Goal: Task Accomplishment & Management: Manage account settings

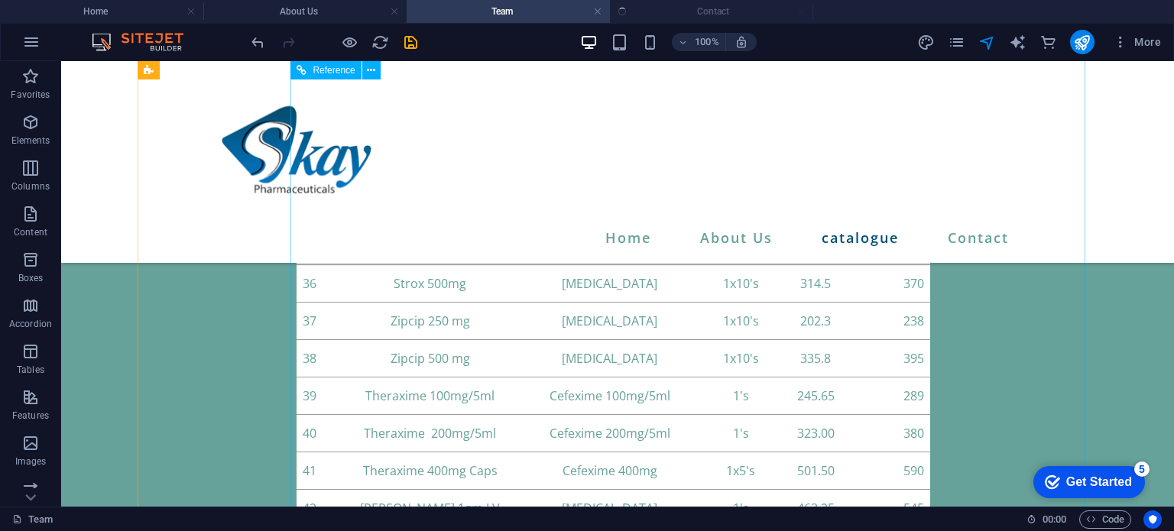
scroll to position [4417, 0]
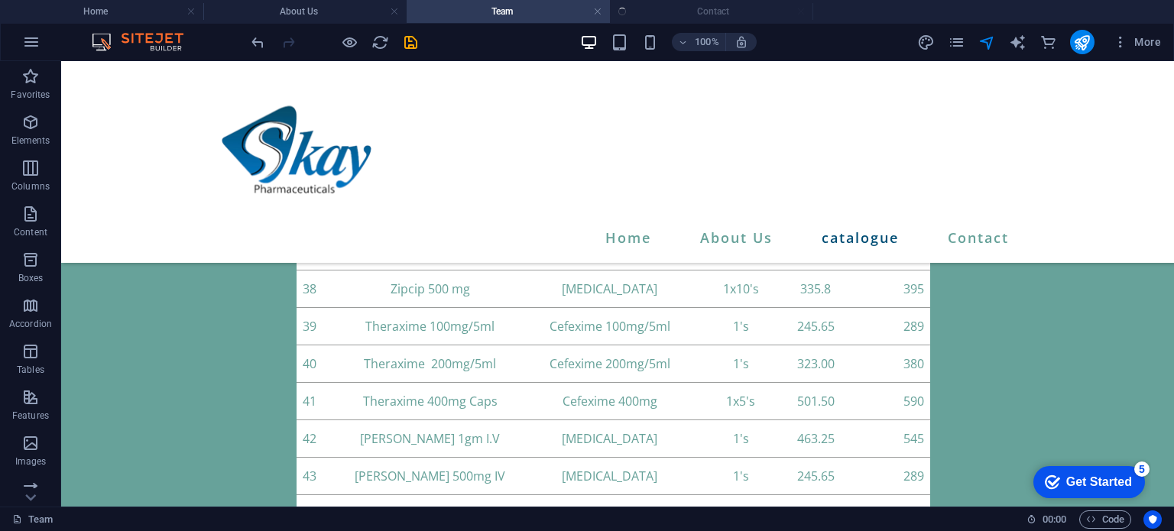
click at [721, 11] on ul "Home About Us Team Contact" at bounding box center [587, 11] width 1174 height 23
click at [713, 8] on ul "Home About Us Team Contact" at bounding box center [587, 11] width 1174 height 23
click at [982, 42] on icon "navigator" at bounding box center [987, 43] width 18 height 18
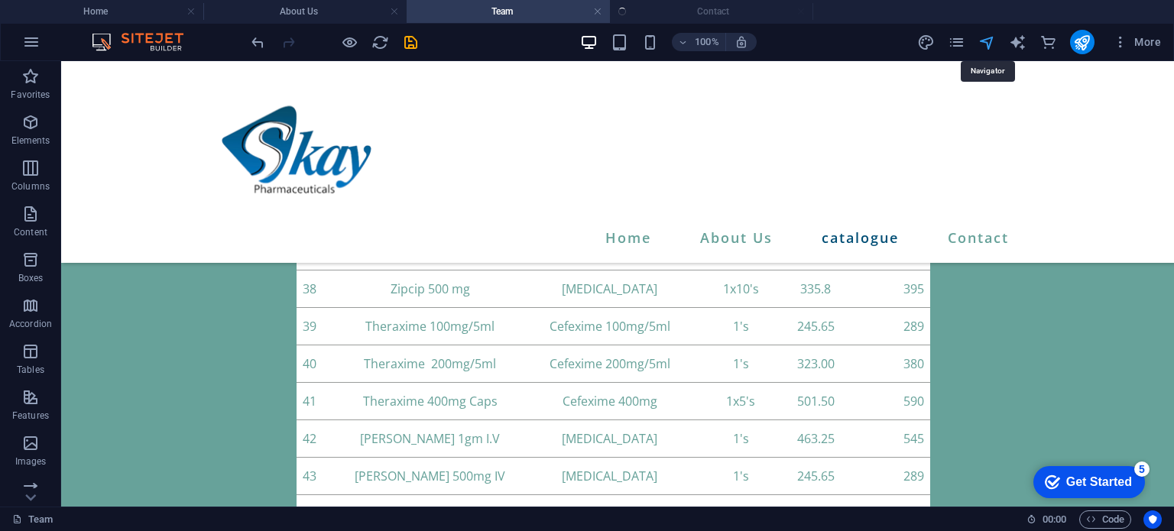
click at [983, 42] on icon "navigator" at bounding box center [987, 43] width 18 height 18
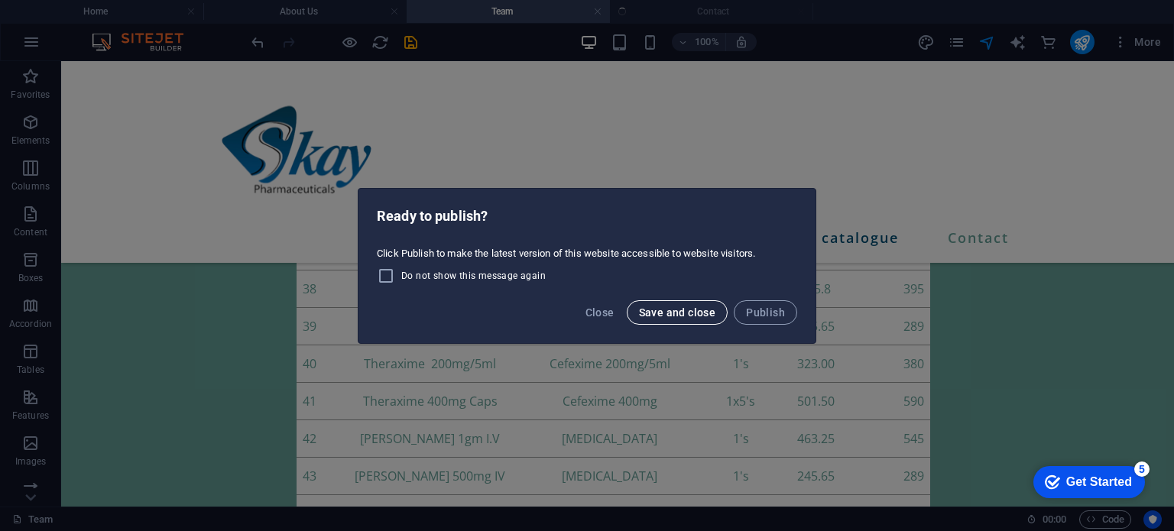
click at [663, 314] on span "Save and close" at bounding box center [677, 312] width 77 height 12
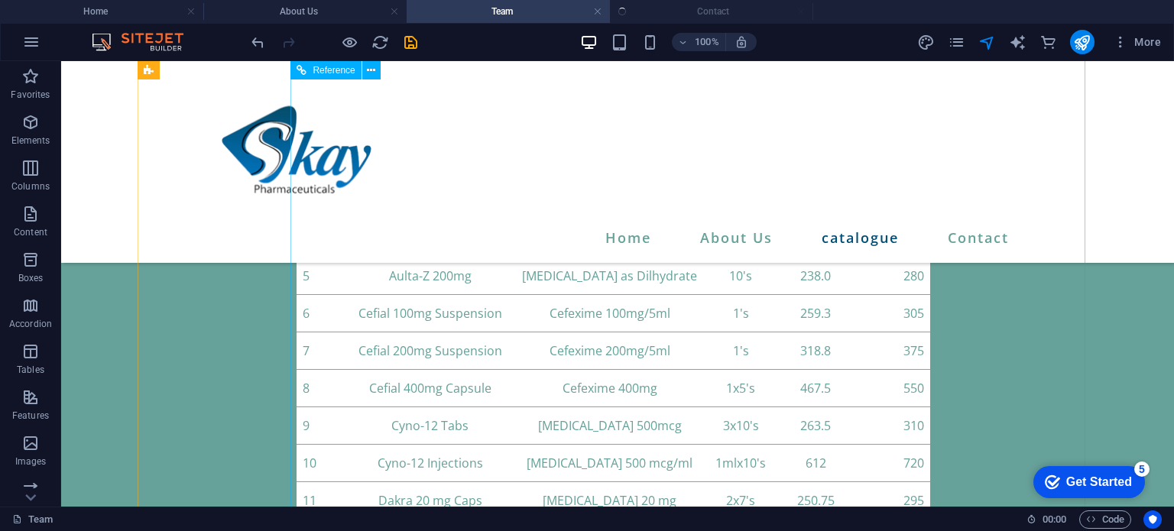
scroll to position [2937, 0]
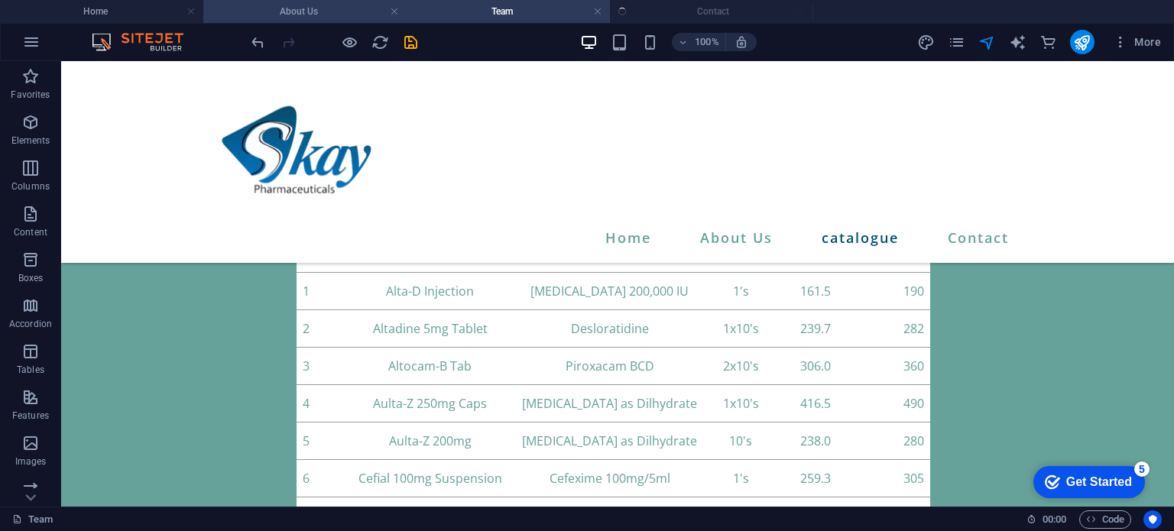
click at [348, 11] on h4 "About Us" at bounding box center [304, 11] width 203 height 17
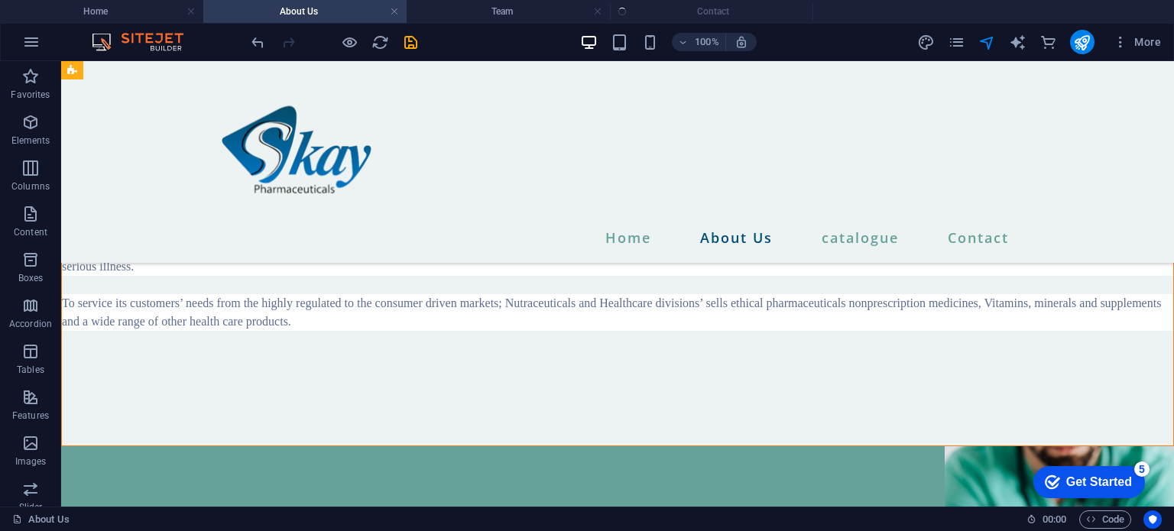
scroll to position [1446, 0]
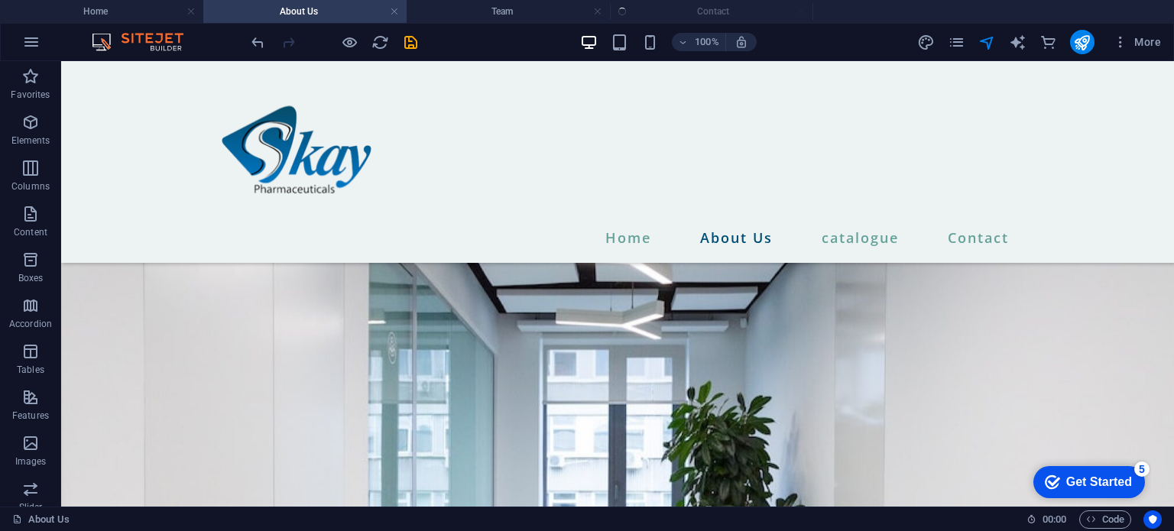
scroll to position [0, 0]
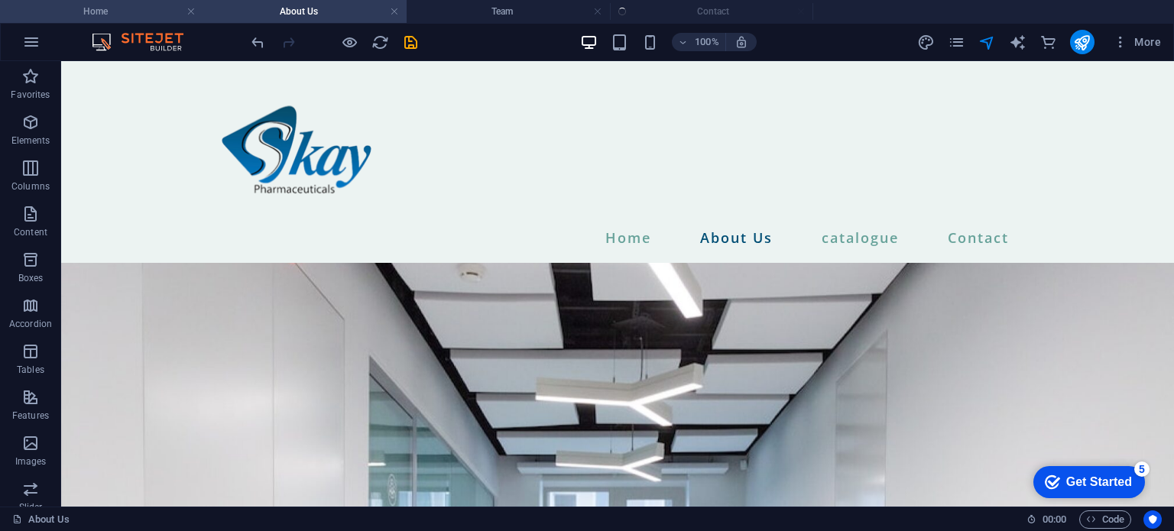
click at [140, 8] on h4 "Home" at bounding box center [101, 11] width 203 height 17
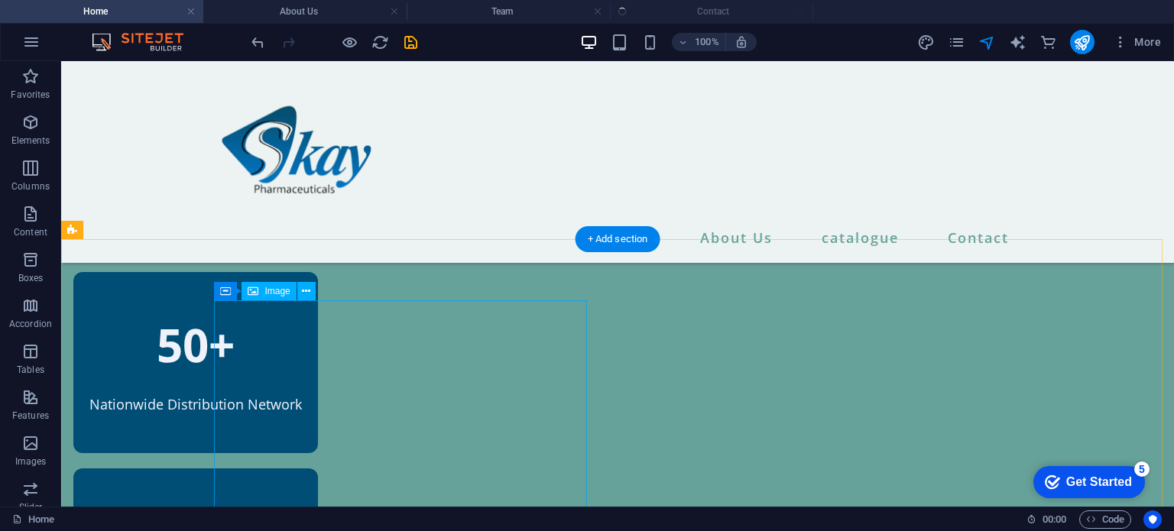
scroll to position [1090, 0]
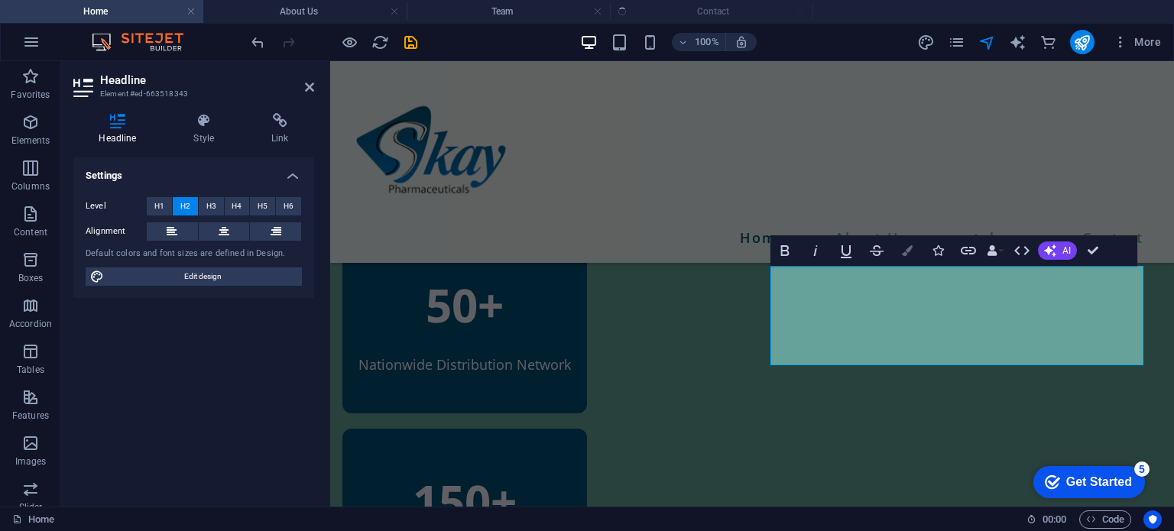
click at [912, 241] on button "Colors" at bounding box center [907, 250] width 29 height 31
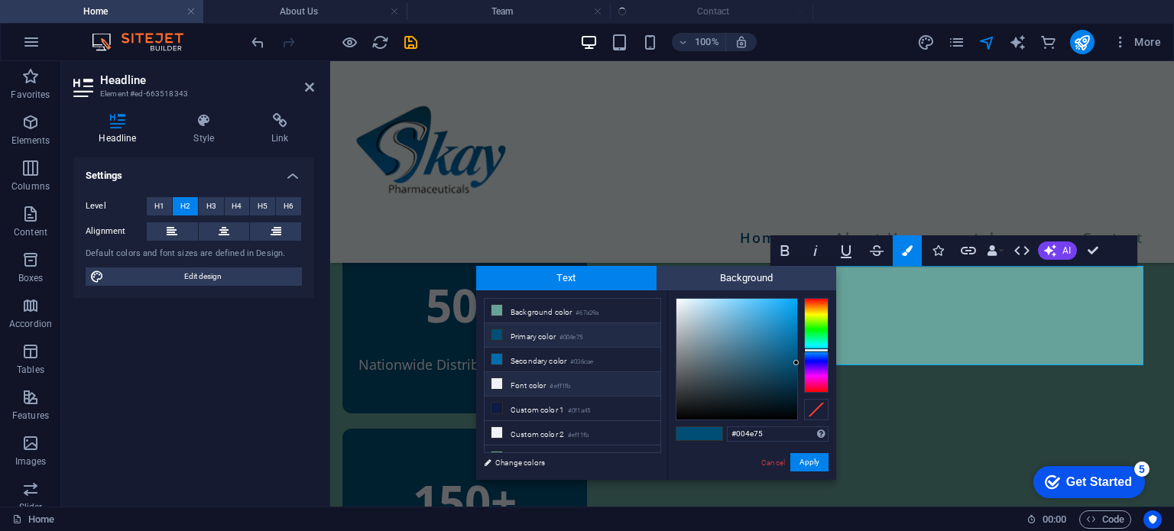
click at [514, 381] on li "Font color #eff1fb" at bounding box center [572, 384] width 176 height 24
type input "#eff1fb"
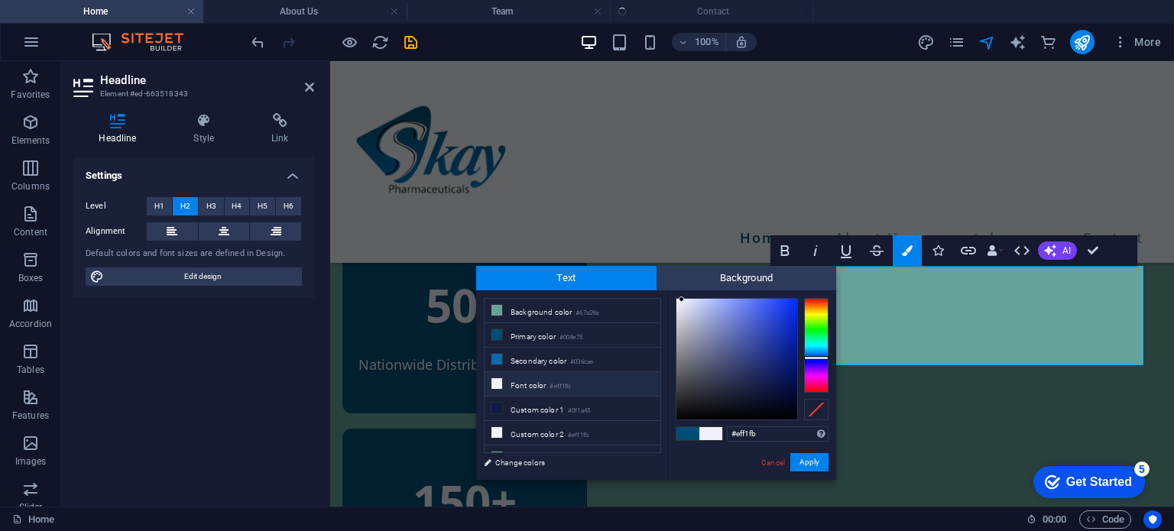
click at [514, 381] on li "Font color #eff1fb" at bounding box center [572, 384] width 176 height 24
click at [812, 465] on button "Apply" at bounding box center [809, 462] width 38 height 18
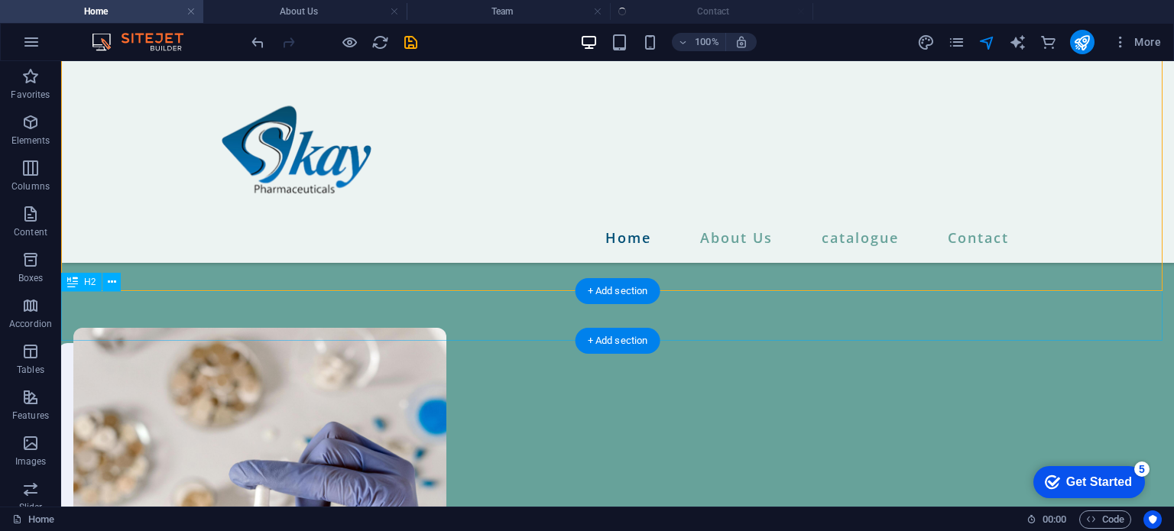
scroll to position [1461, 0]
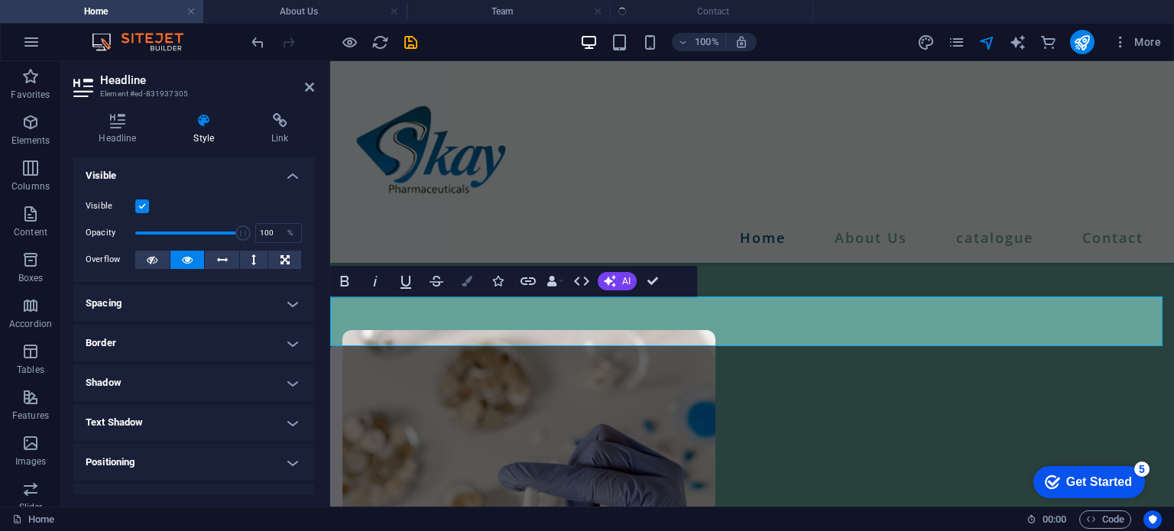
click at [470, 277] on icon "button" at bounding box center [467, 281] width 11 height 11
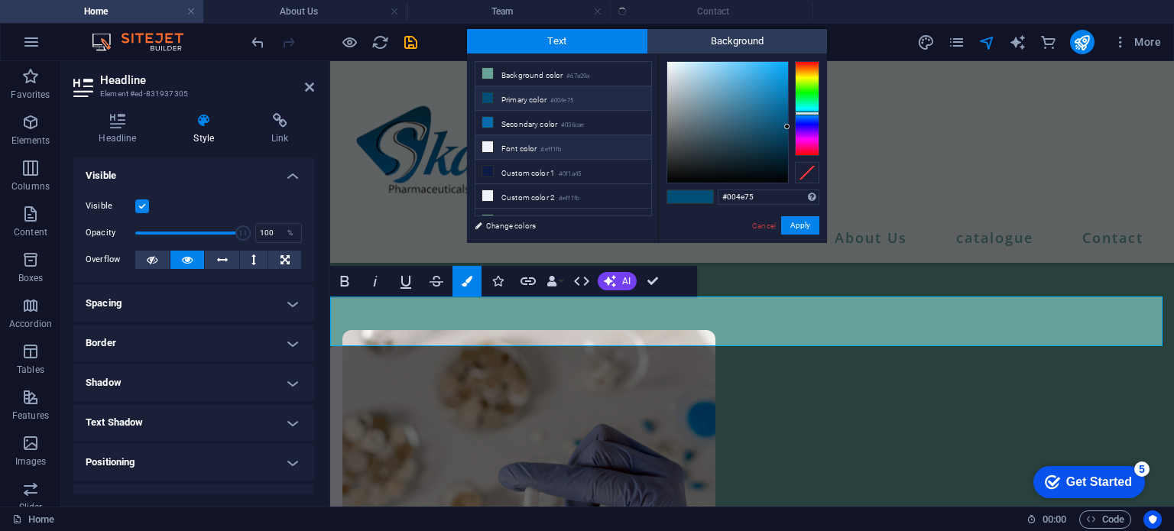
click at [554, 144] on small "#eff1fb" at bounding box center [550, 149] width 21 height 11
type input "#eff1fb"
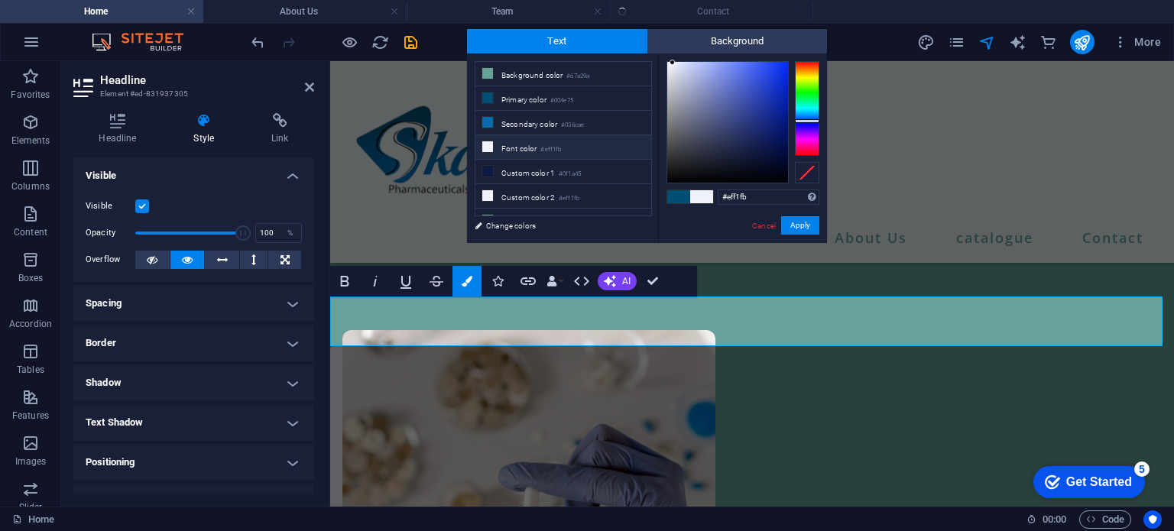
click at [554, 144] on small "#eff1fb" at bounding box center [550, 149] width 21 height 11
click at [806, 215] on div "#eff1fb Supported formats #0852ed rgb(8, 82, 237) rgba(8, 82, 237, 90%) hsv(221…" at bounding box center [742, 258] width 169 height 411
click at [809, 225] on button "Apply" at bounding box center [800, 225] width 38 height 18
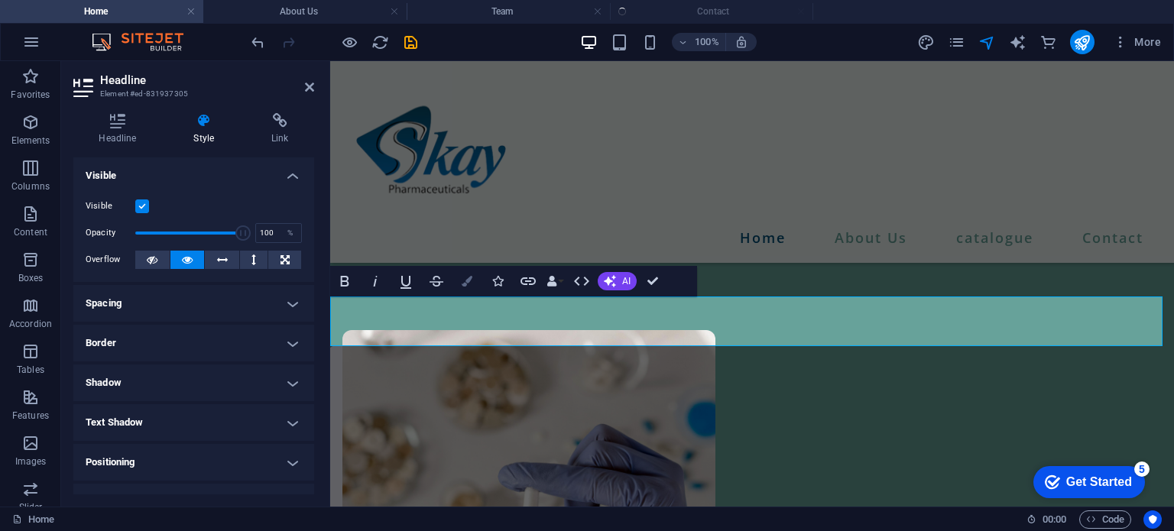
click at [470, 287] on button "Colors" at bounding box center [466, 281] width 29 height 31
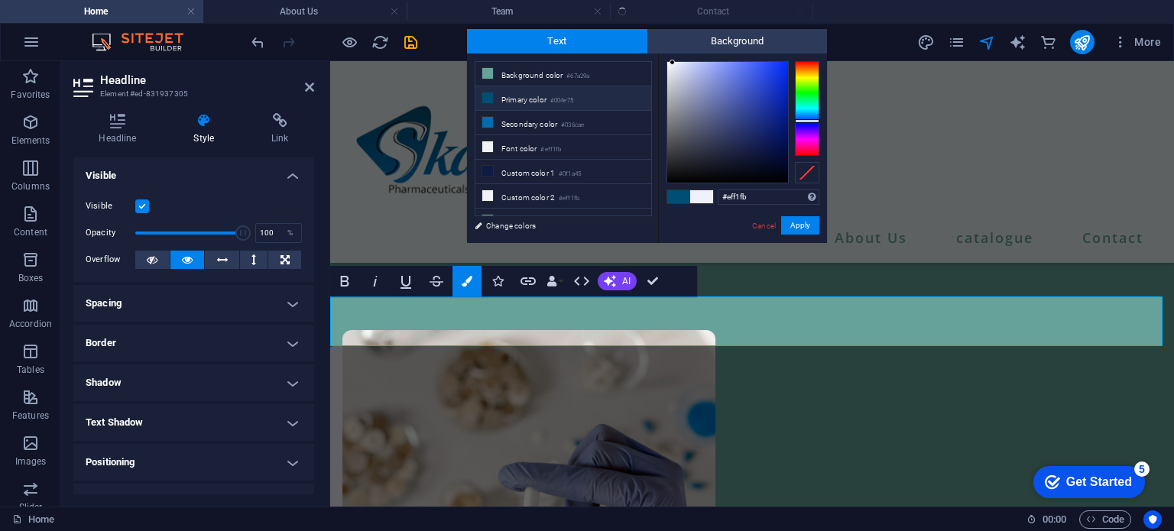
click at [206, 138] on h4 "Style" at bounding box center [207, 129] width 78 height 32
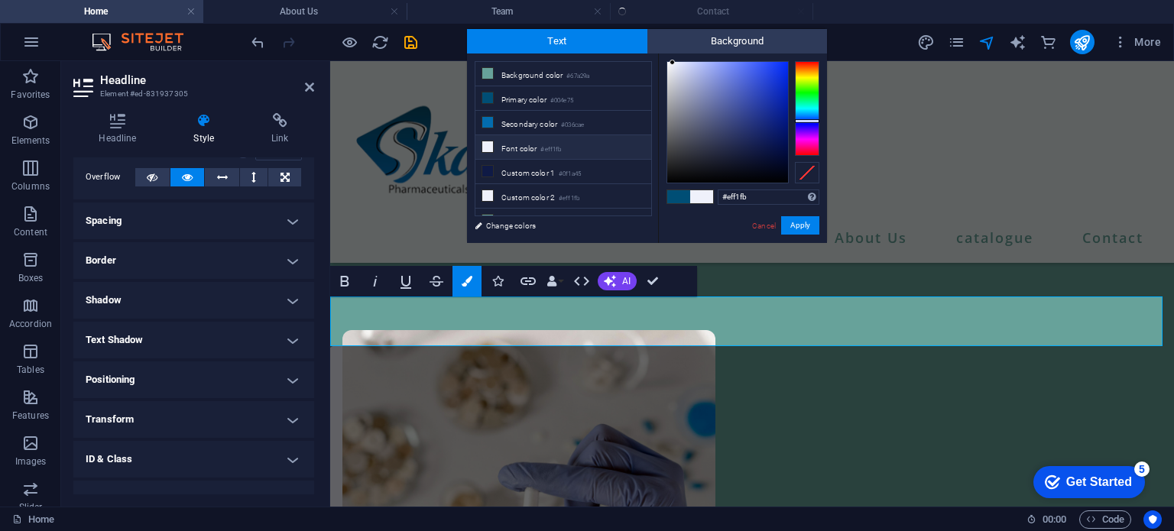
scroll to position [0, 0]
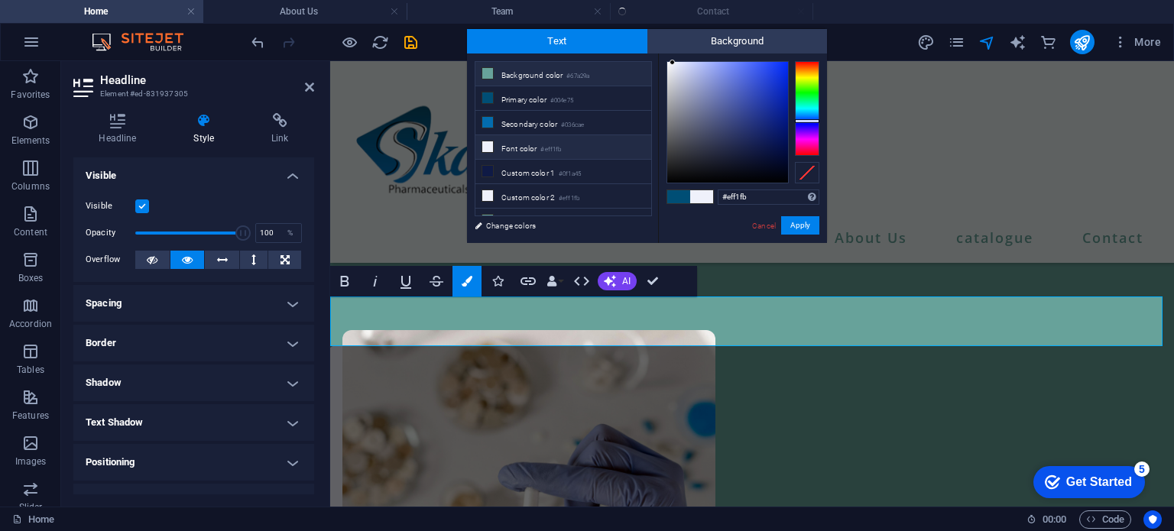
click at [562, 71] on li "Background color #67a29a" at bounding box center [563, 74] width 176 height 24
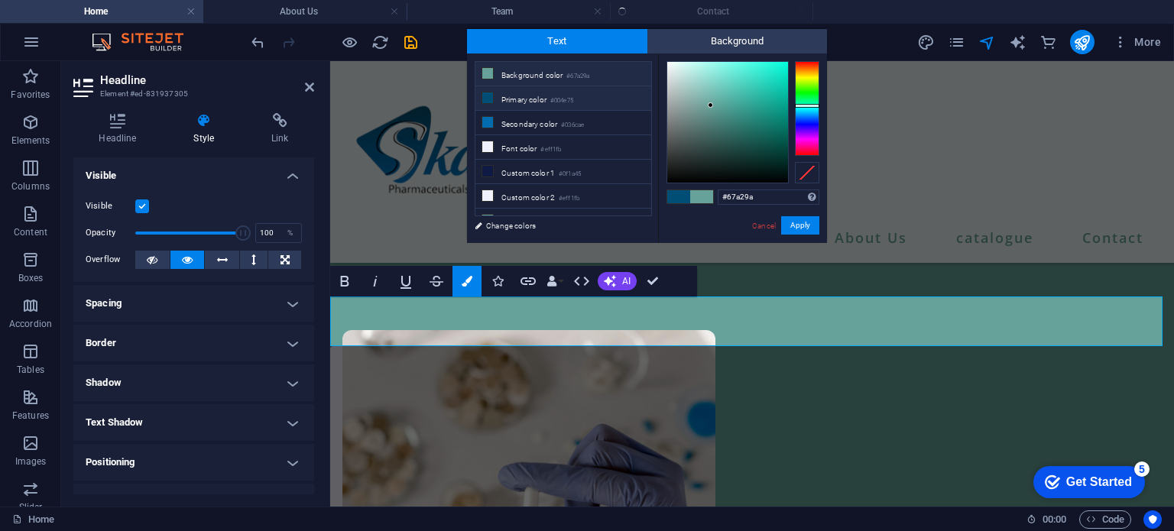
click at [572, 91] on li "Primary color #004e75" at bounding box center [563, 98] width 176 height 24
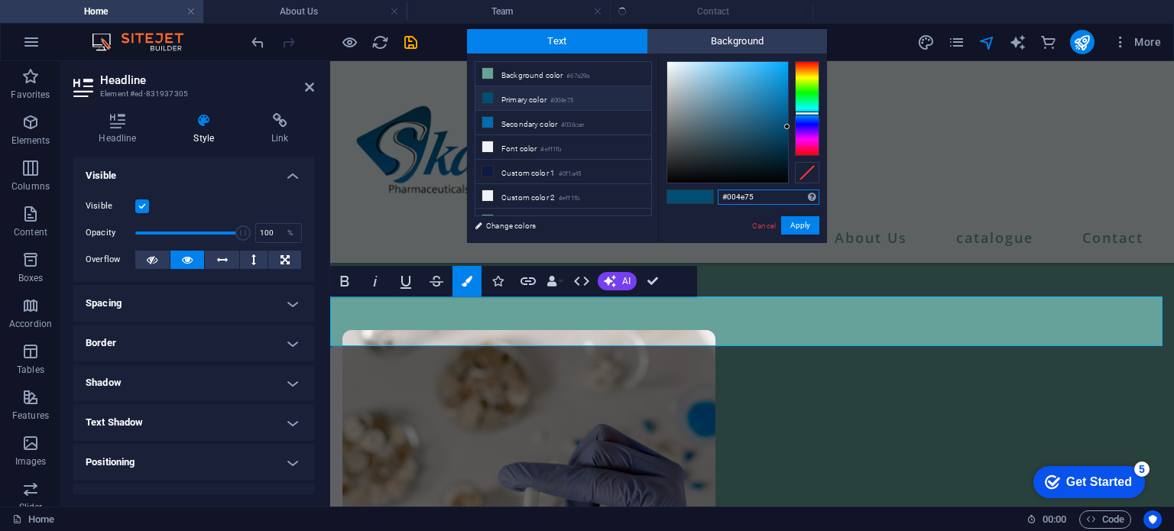
click at [758, 191] on input "#004e75" at bounding box center [769, 197] width 102 height 15
click at [584, 71] on small "#67a29a" at bounding box center [577, 76] width 23 height 11
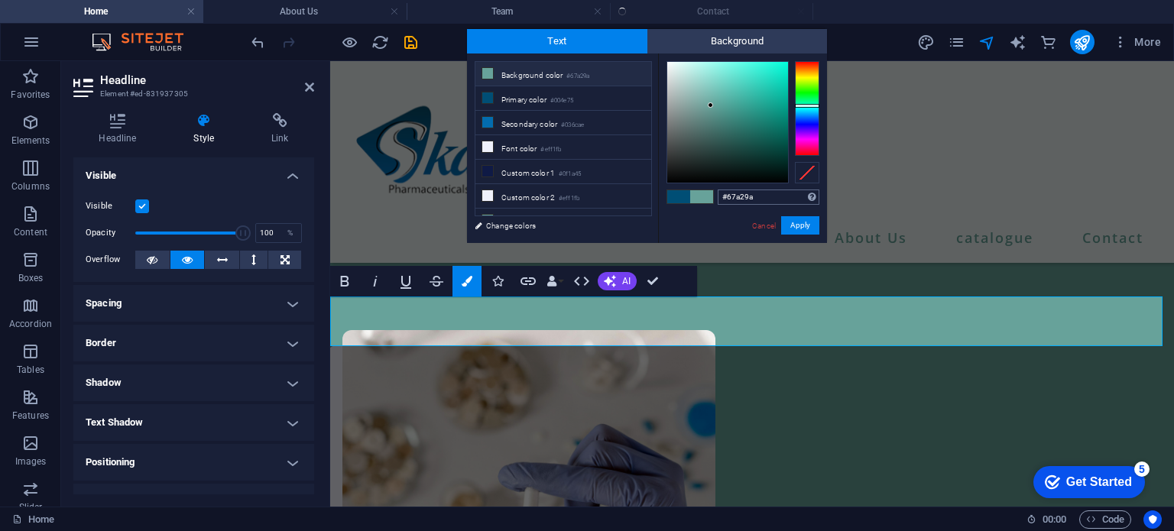
click at [775, 194] on div "#67a29a Supported formats #0852ed rgb(8, 82, 237) rgba(8, 82, 237, 90%) hsv(221…" at bounding box center [742, 258] width 169 height 411
click at [775, 194] on input "#67a29a" at bounding box center [769, 197] width 102 height 15
paste input "004e75"
type input "#004e75"
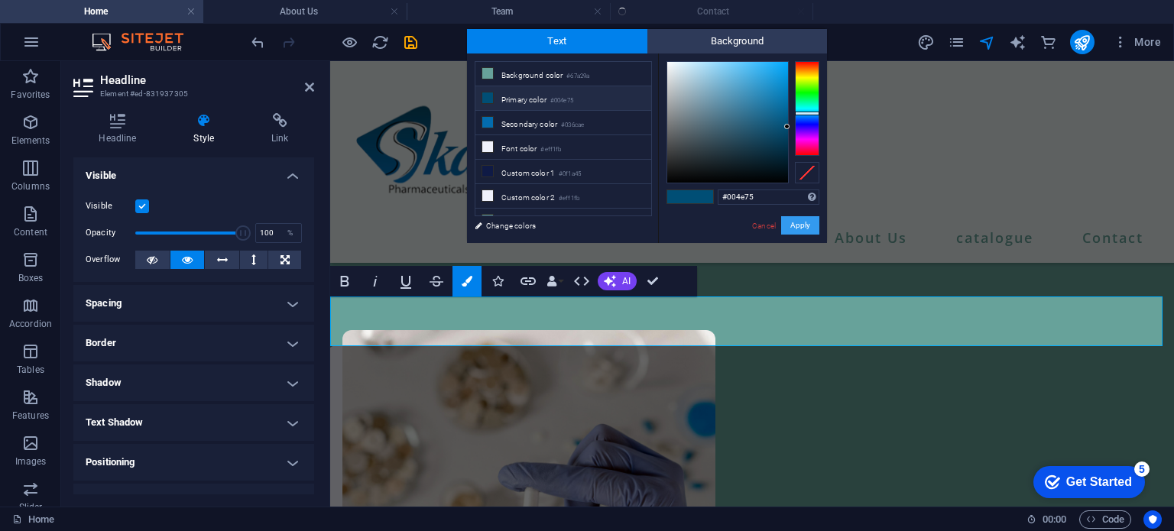
click at [799, 222] on button "Apply" at bounding box center [800, 225] width 38 height 18
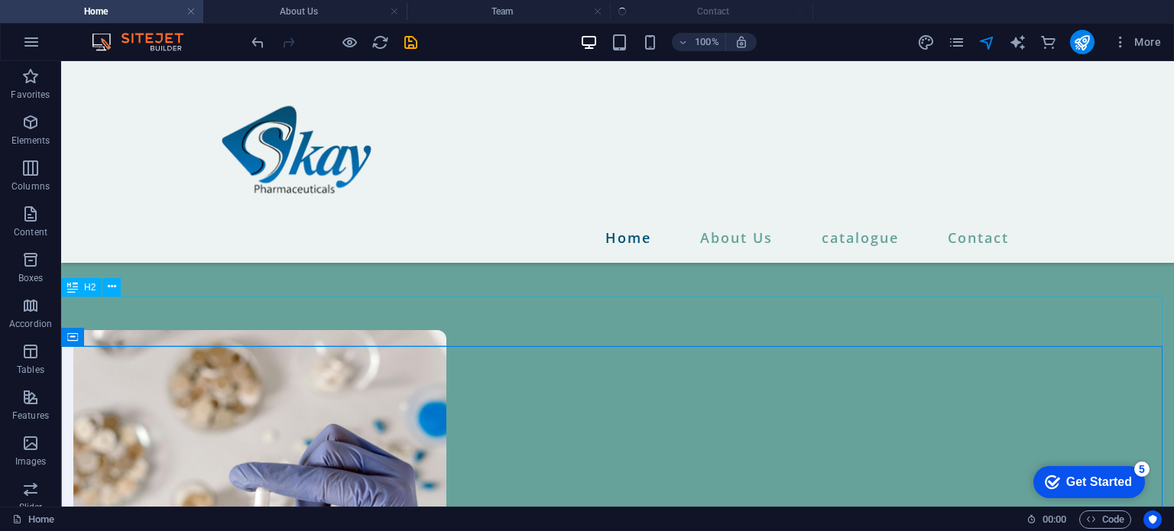
click at [84, 291] on span "H2" at bounding box center [89, 287] width 11 height 9
click at [106, 288] on button at bounding box center [111, 287] width 18 height 18
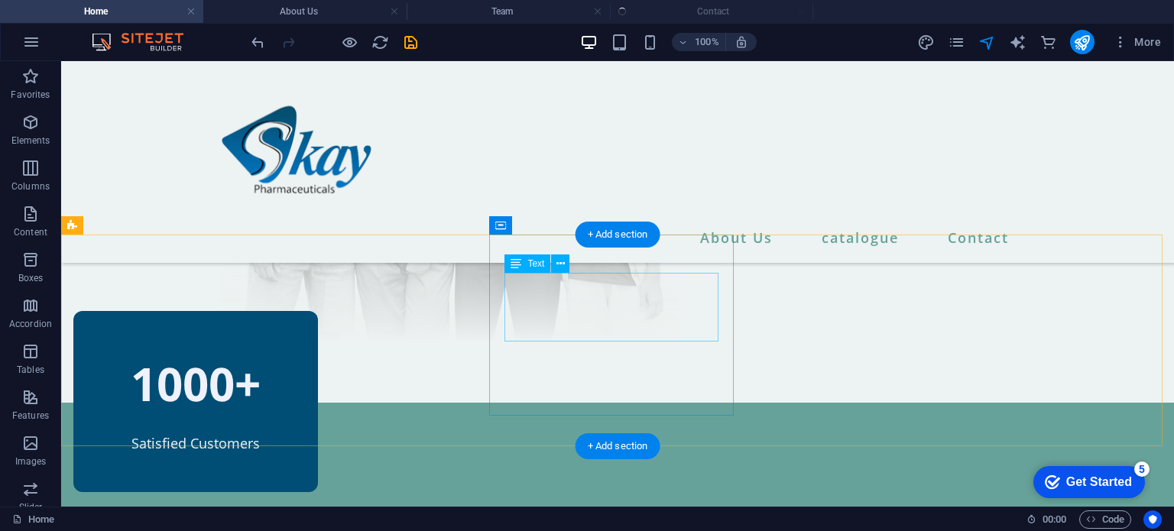
scroll to position [811, 0]
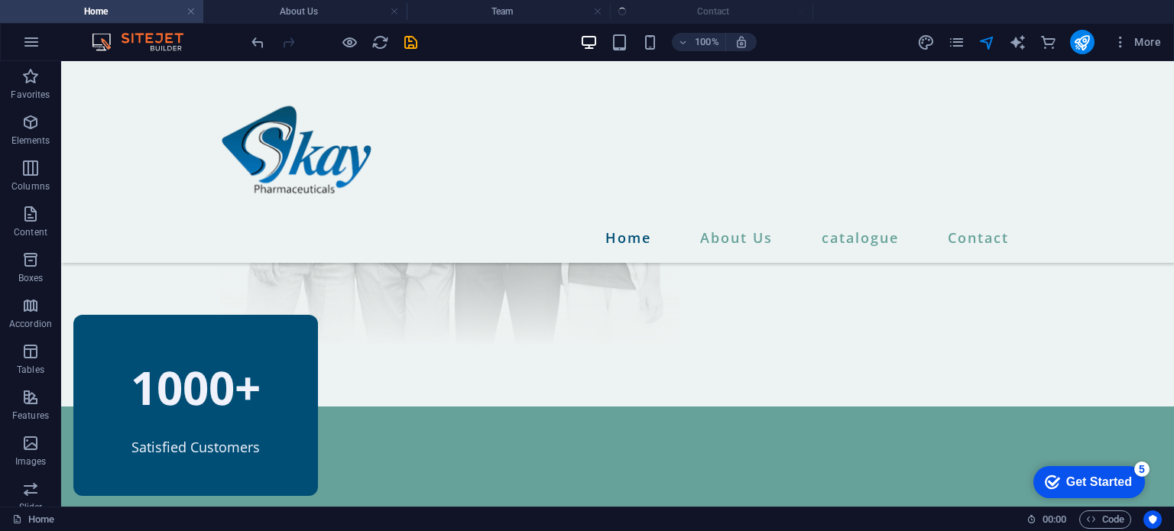
click at [709, 6] on ul "Home About Us Team Contact" at bounding box center [587, 11] width 1174 height 23
click at [700, 8] on ul "Home About Us Team Contact" at bounding box center [587, 11] width 1174 height 23
click at [598, 11] on link at bounding box center [597, 12] width 9 height 15
click at [396, 8] on link at bounding box center [394, 12] width 9 height 15
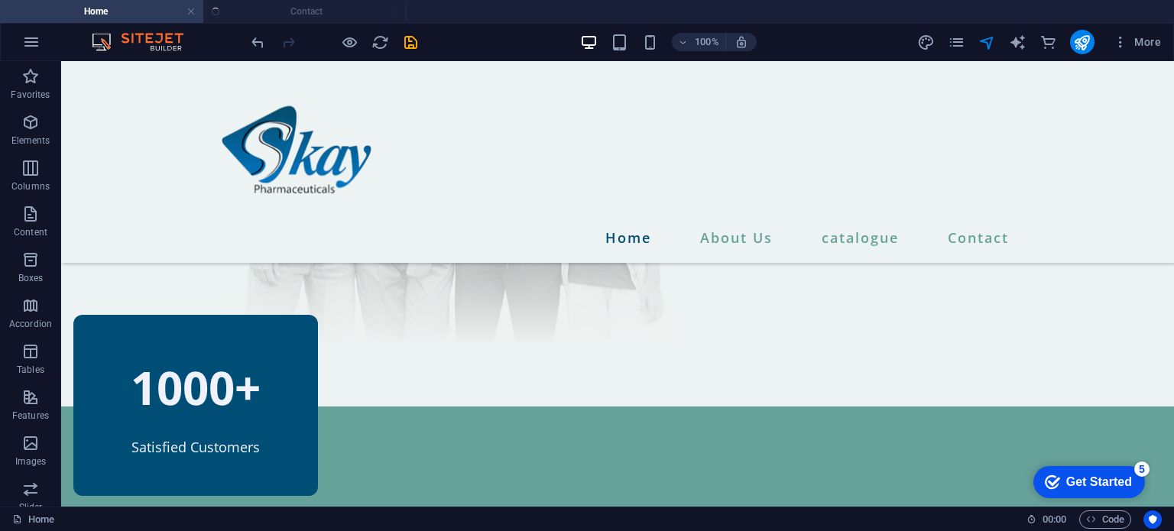
click at [183, 15] on h4 "Home" at bounding box center [101, 11] width 203 height 17
click at [190, 13] on link at bounding box center [190, 12] width 9 height 15
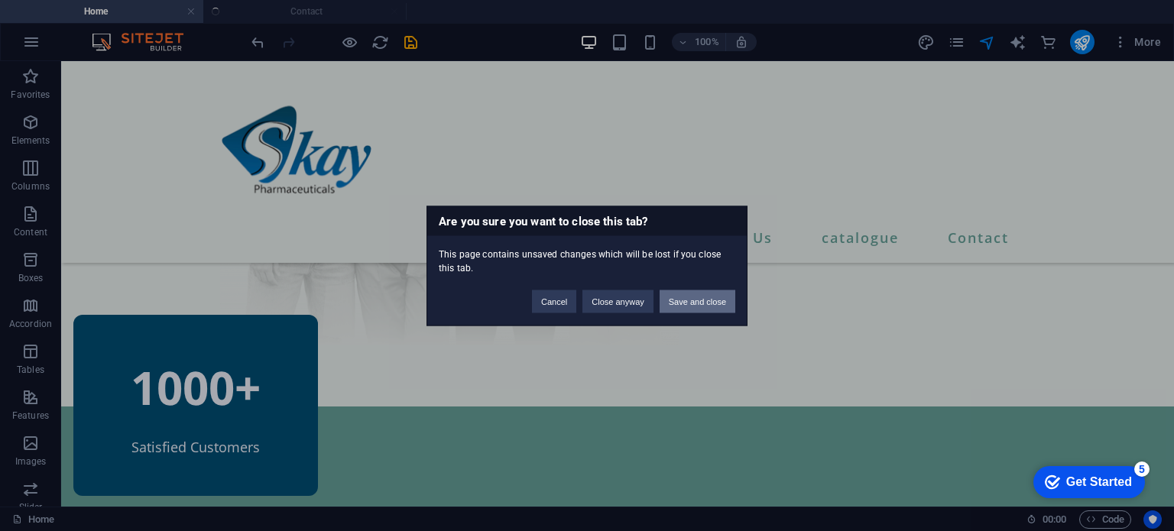
click at [686, 302] on button "Save and close" at bounding box center [697, 301] width 76 height 23
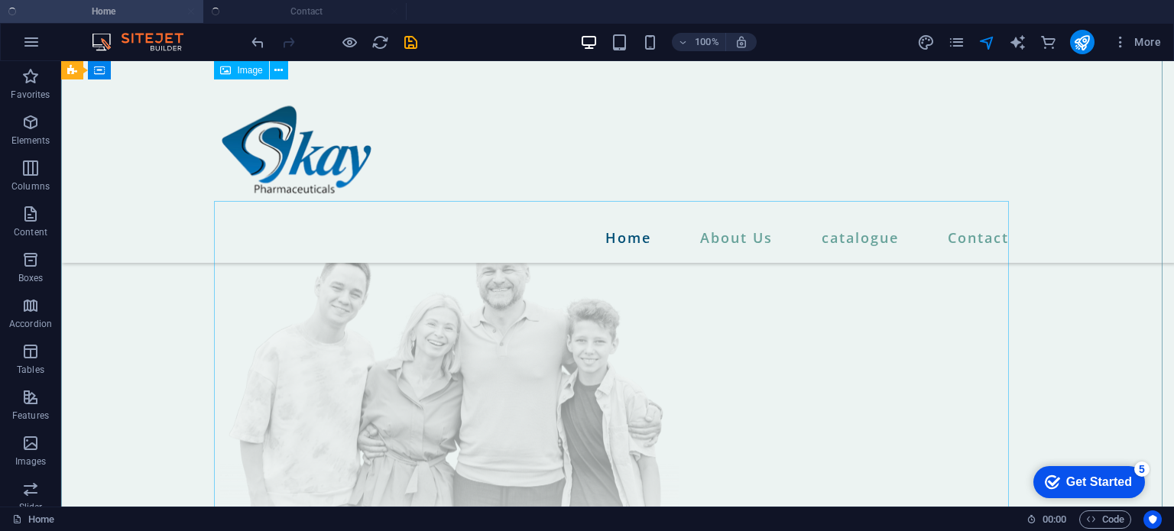
scroll to position [504, 0]
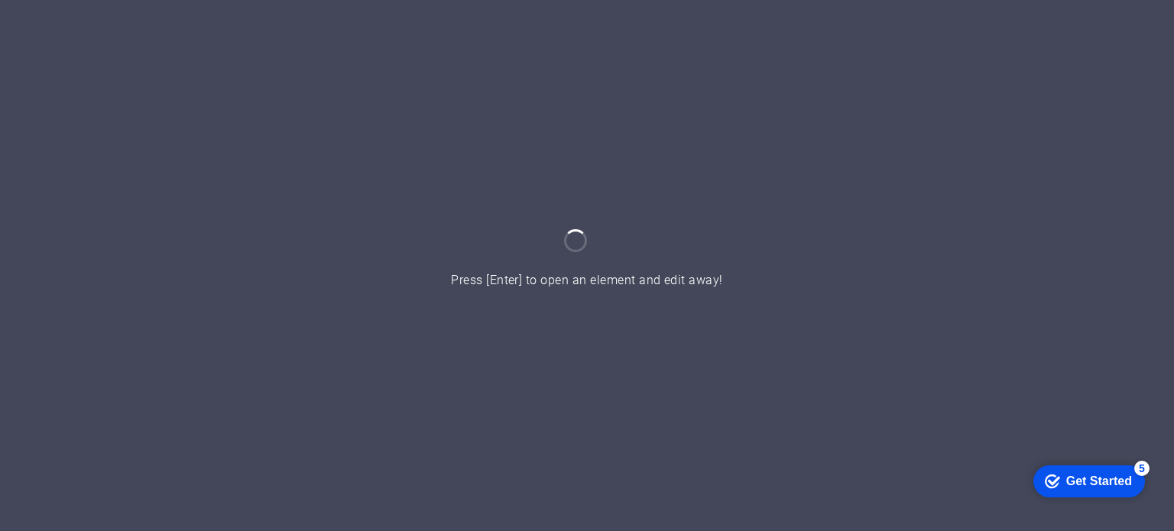
click at [1059, 474] on div "checkmark Get Started 5" at bounding box center [1088, 480] width 87 height 15
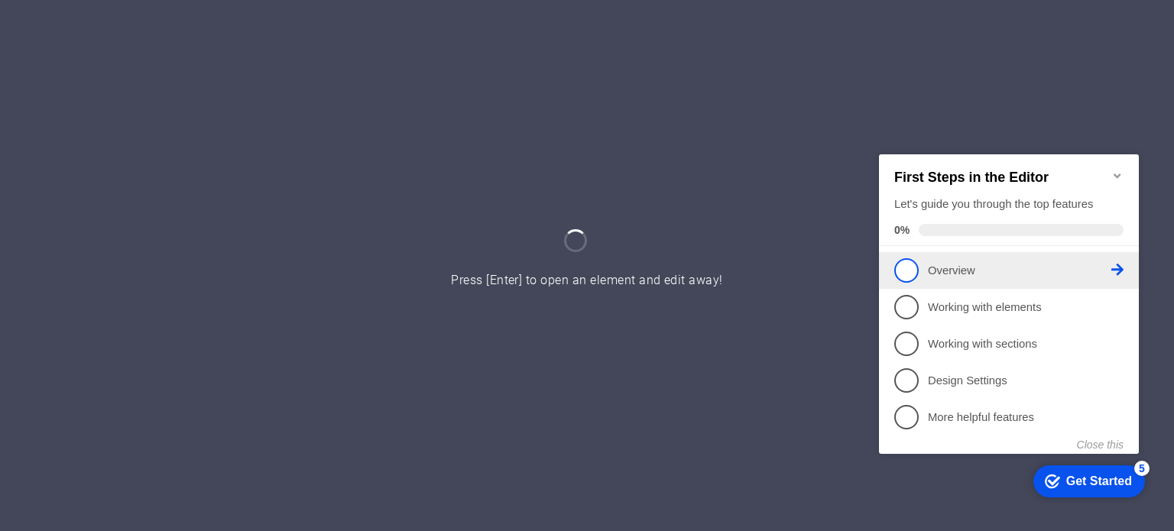
click at [954, 264] on p "Overview - incomplete" at bounding box center [1019, 270] width 183 height 16
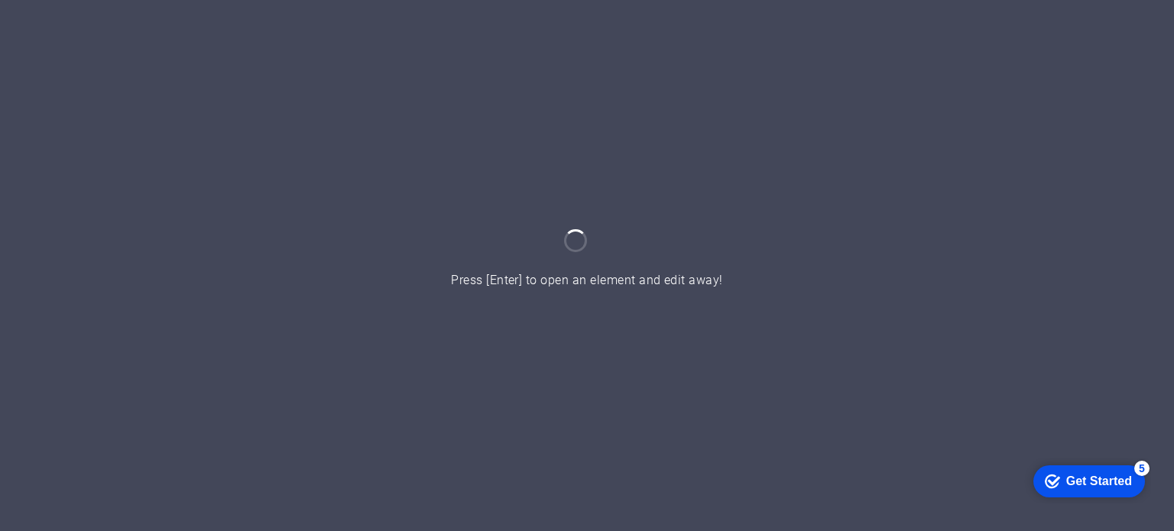
click at [1076, 478] on div "Get Started" at bounding box center [1099, 481] width 66 height 14
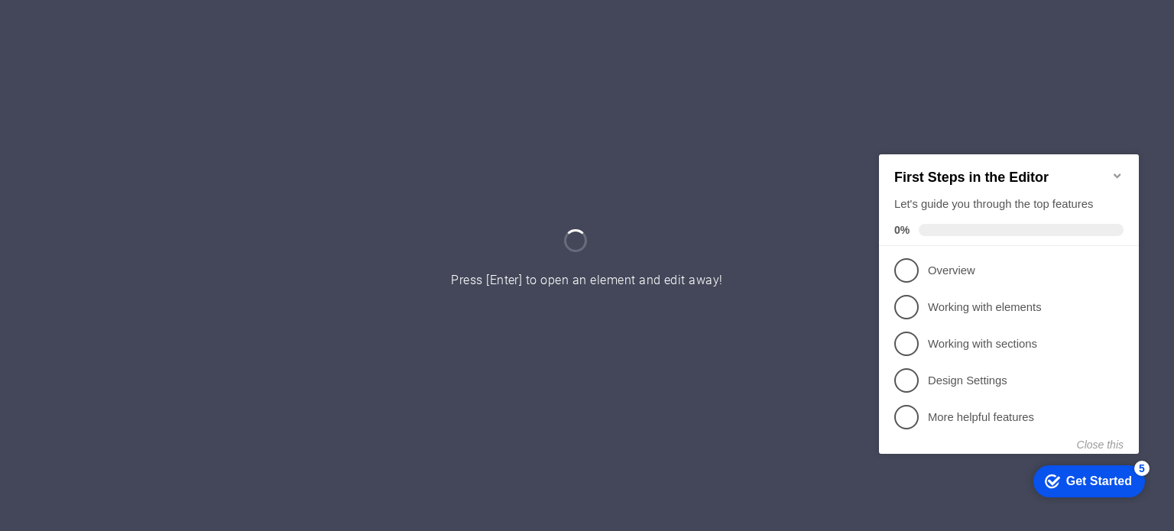
click at [799, 407] on div at bounding box center [587, 265] width 1174 height 531
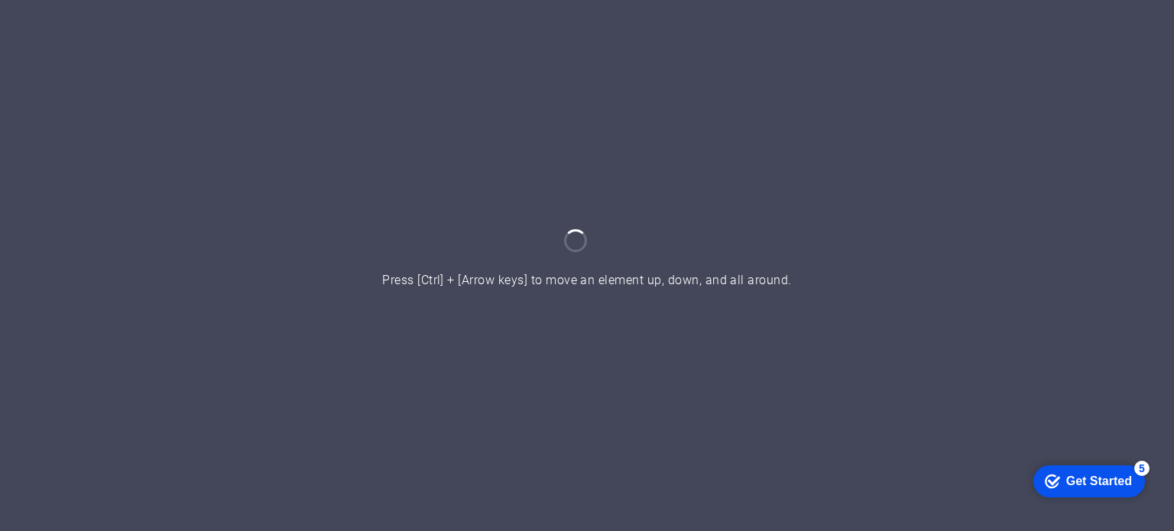
click at [542, 240] on div at bounding box center [587, 265] width 1174 height 531
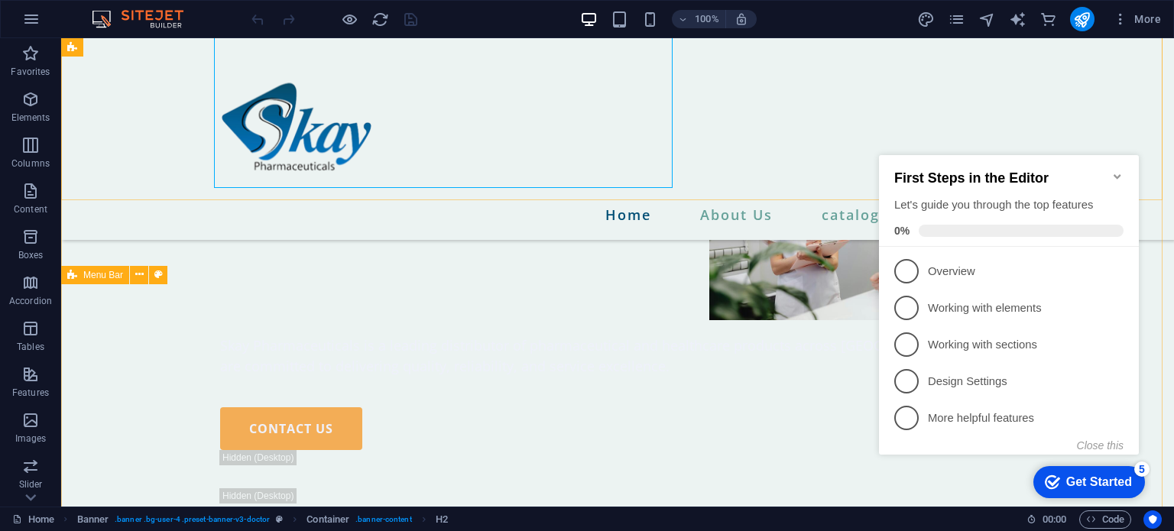
scroll to position [254, 0]
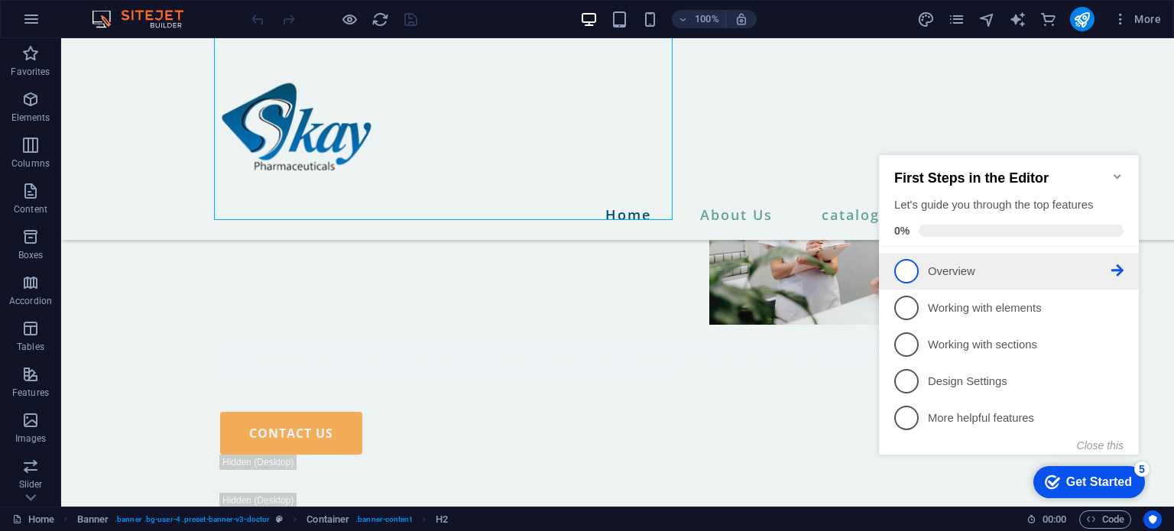
click at [985, 269] on p "Overview - incomplete" at bounding box center [1019, 272] width 183 height 16
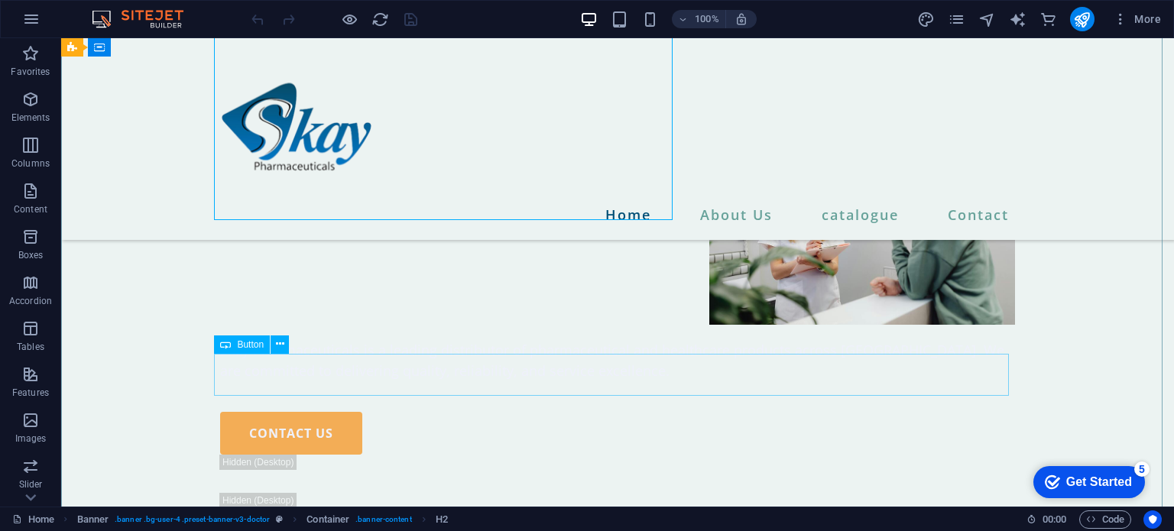
scroll to position [0, 0]
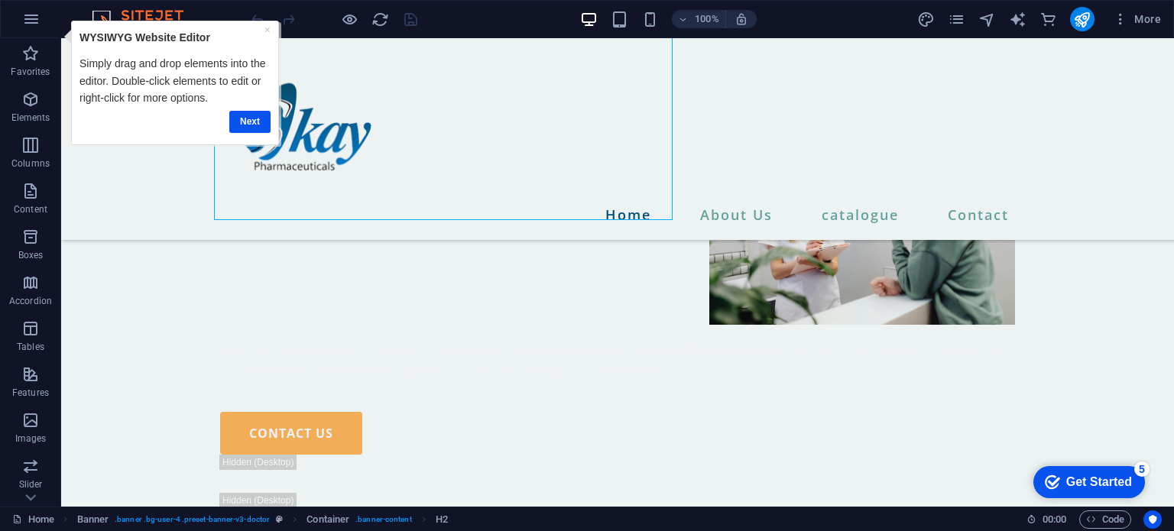
click at [1074, 475] on div "Get Started" at bounding box center [1099, 482] width 66 height 14
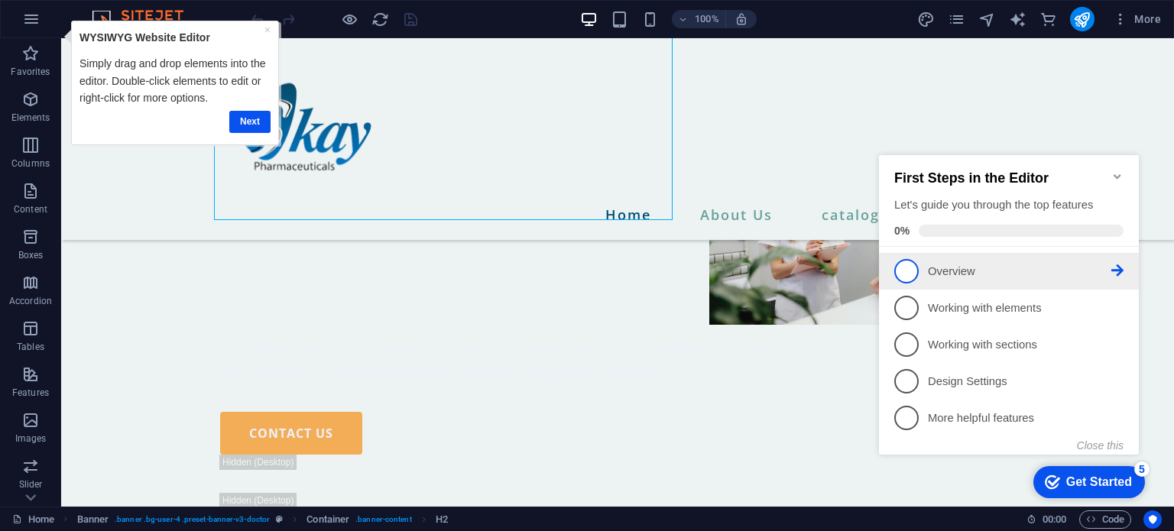
click at [1117, 265] on icon at bounding box center [1117, 270] width 12 height 12
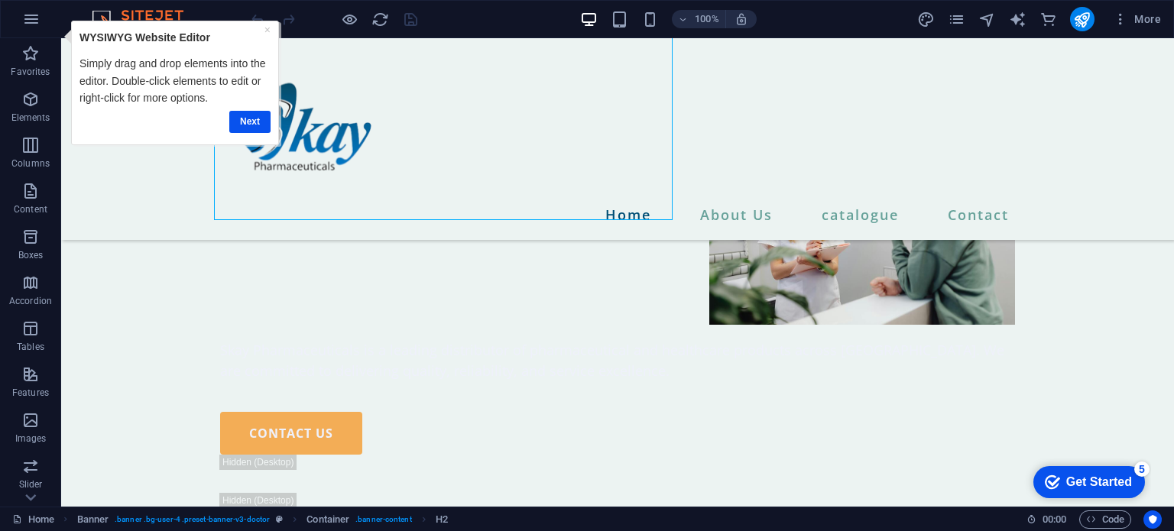
click at [1105, 478] on div "Get Started" at bounding box center [1099, 482] width 66 height 14
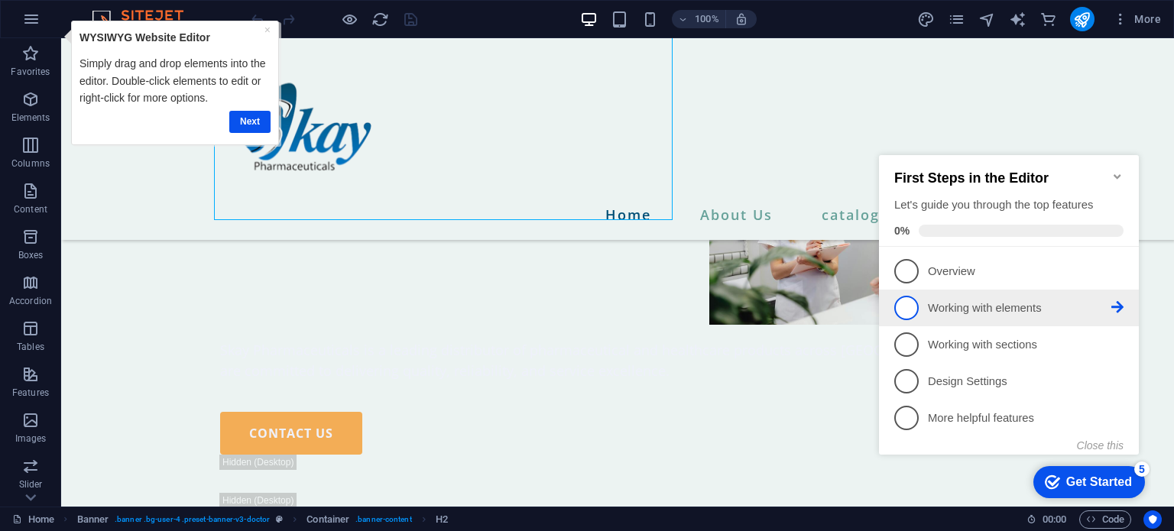
click at [1117, 277] on icon at bounding box center [1117, 270] width 12 height 12
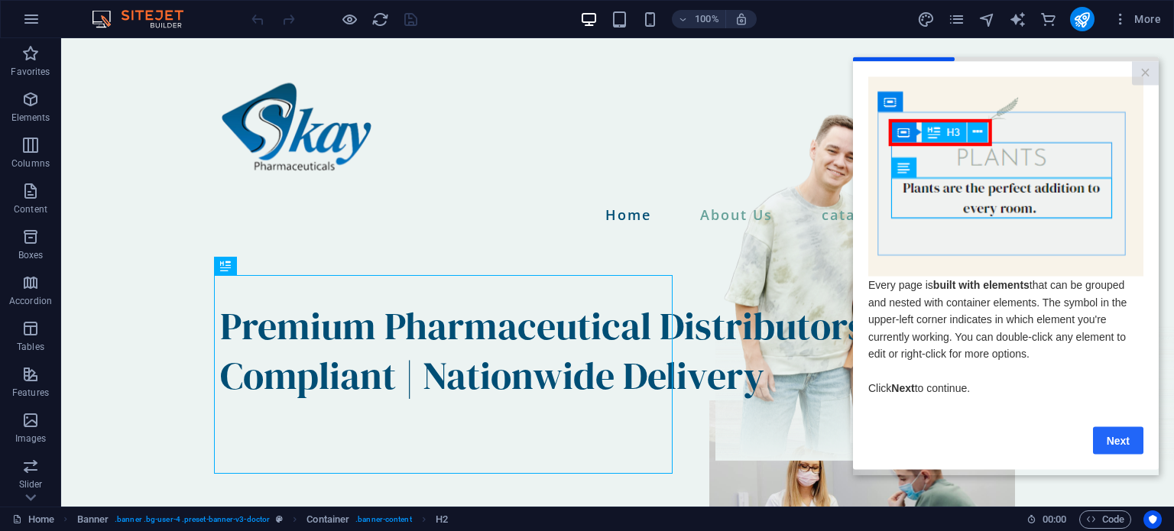
click at [1120, 442] on link "Next" at bounding box center [1118, 440] width 50 height 28
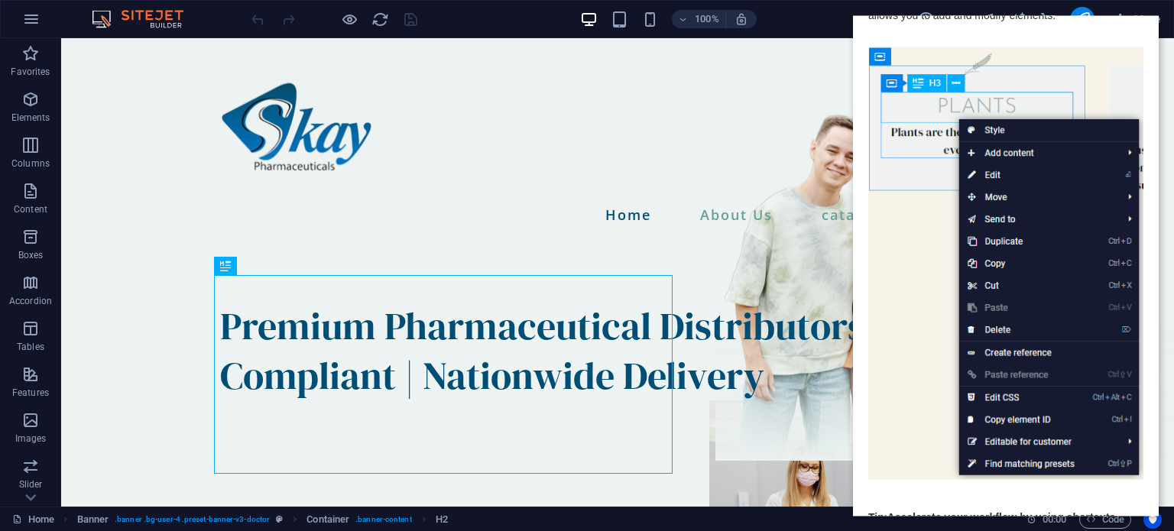
scroll to position [162, 0]
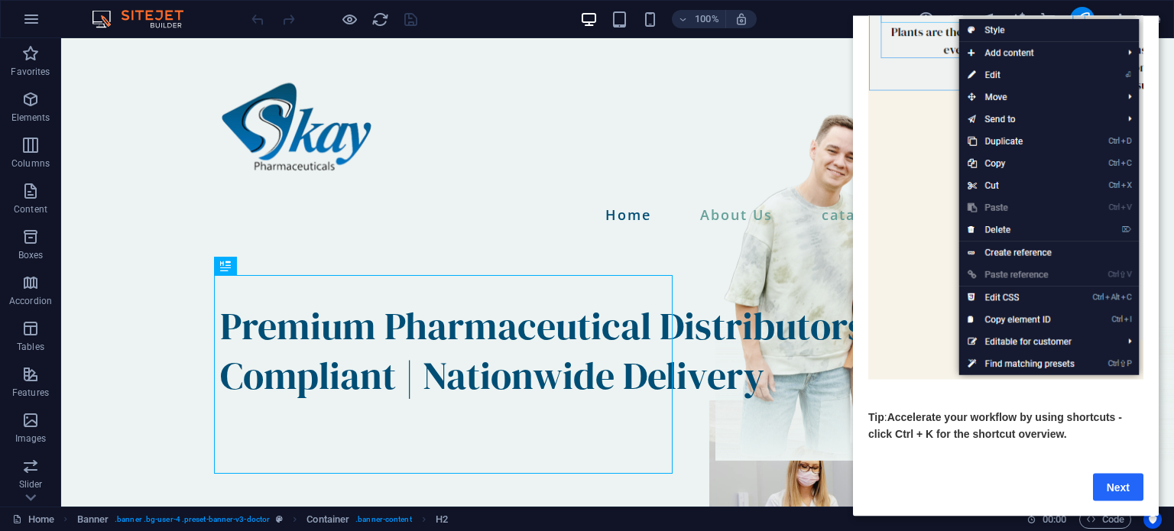
click at [1116, 475] on link "Next" at bounding box center [1118, 487] width 50 height 28
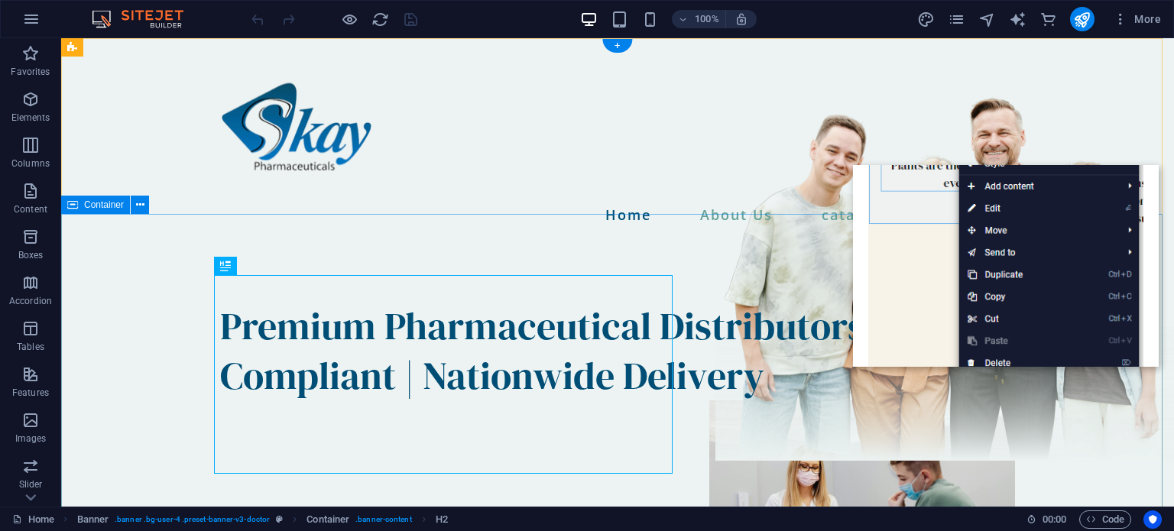
scroll to position [0, 0]
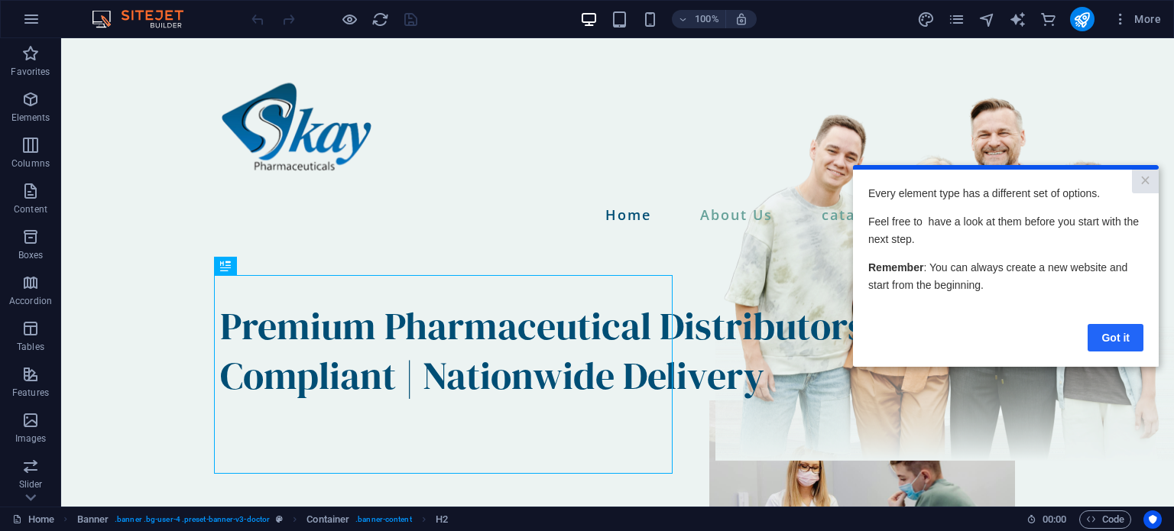
click at [1123, 336] on link "Got it" at bounding box center [1115, 337] width 56 height 28
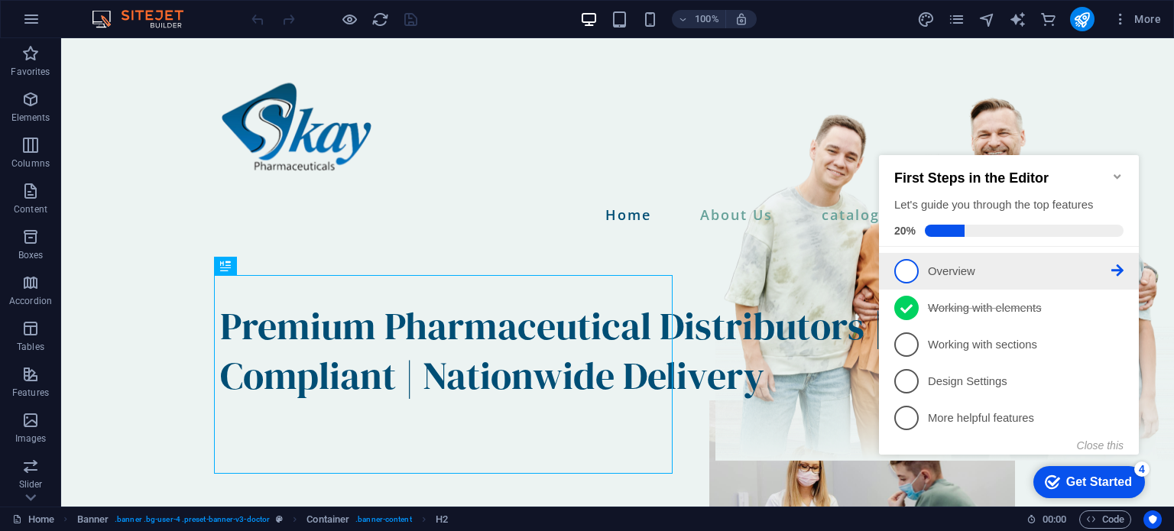
click at [1063, 275] on p "Overview - incomplete" at bounding box center [1019, 272] width 183 height 16
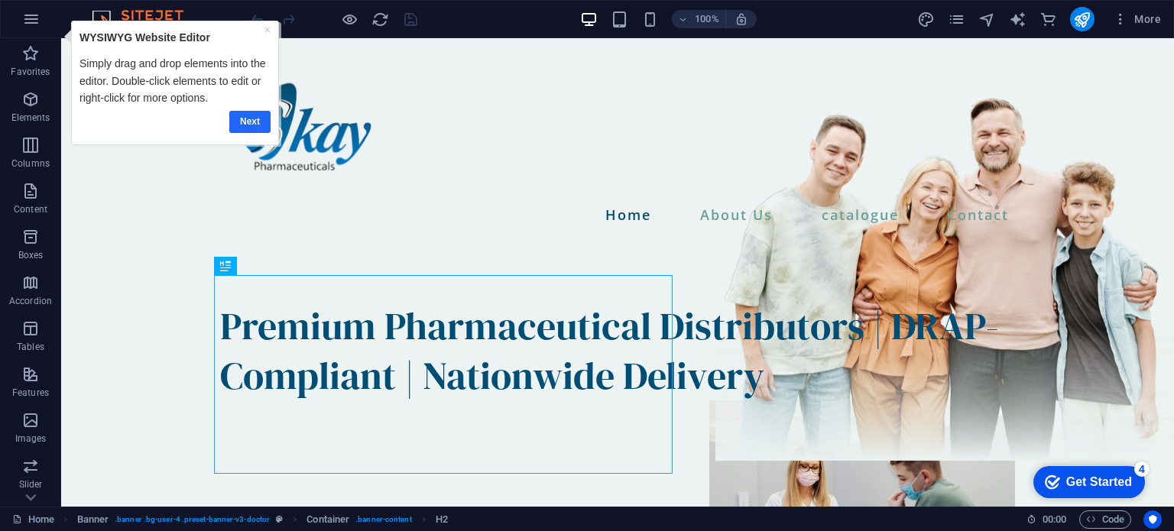
click at [257, 115] on link "Next" at bounding box center [249, 121] width 41 height 22
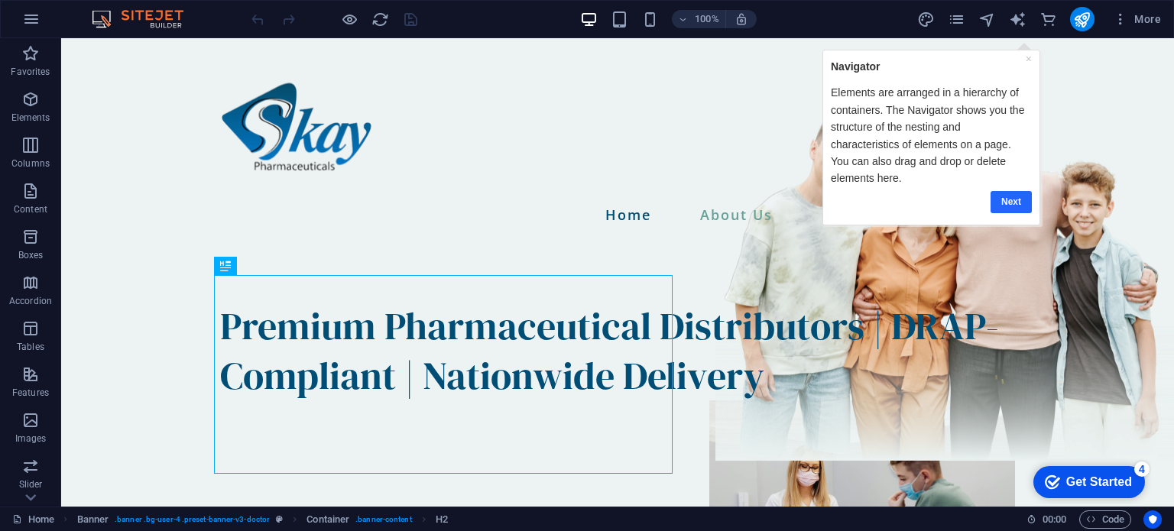
click at [1020, 190] on link "Next" at bounding box center [1010, 201] width 41 height 22
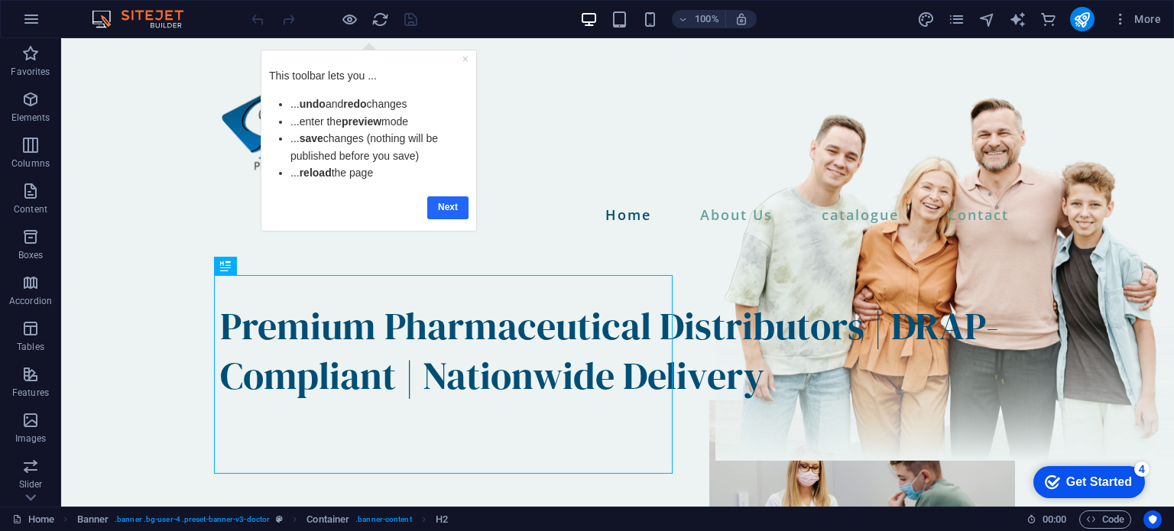
click at [438, 209] on link "Next" at bounding box center [446, 207] width 41 height 22
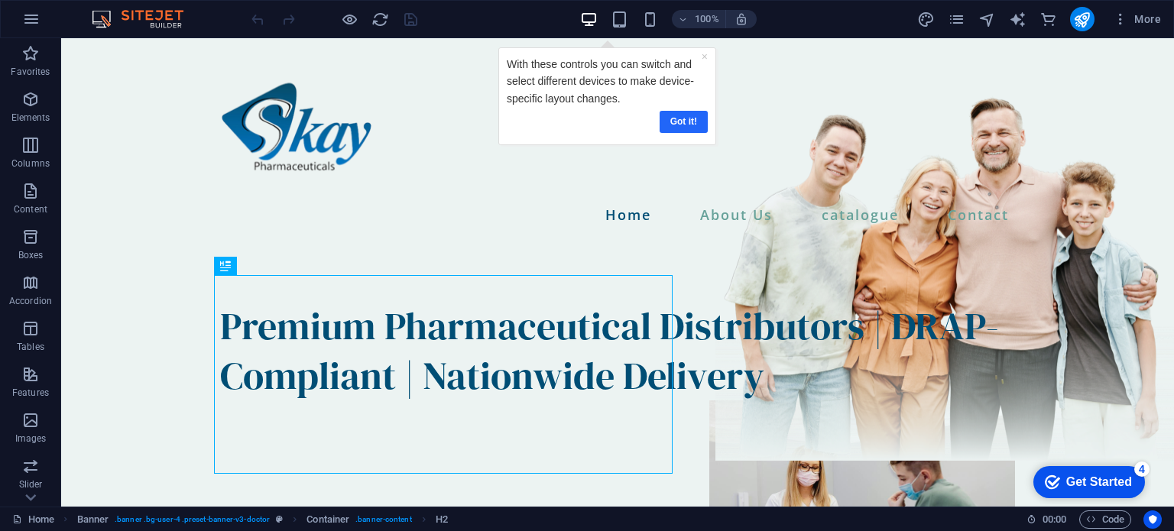
click at [688, 118] on link "Got it!" at bounding box center [683, 121] width 48 height 22
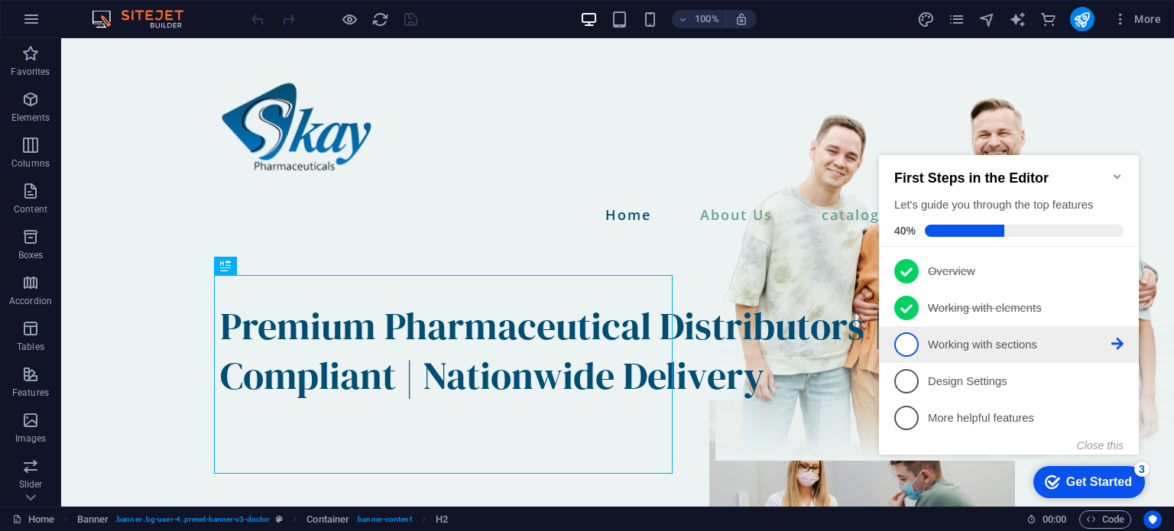
click at [1009, 352] on link "3 Working with sections - incomplete" at bounding box center [1008, 344] width 229 height 24
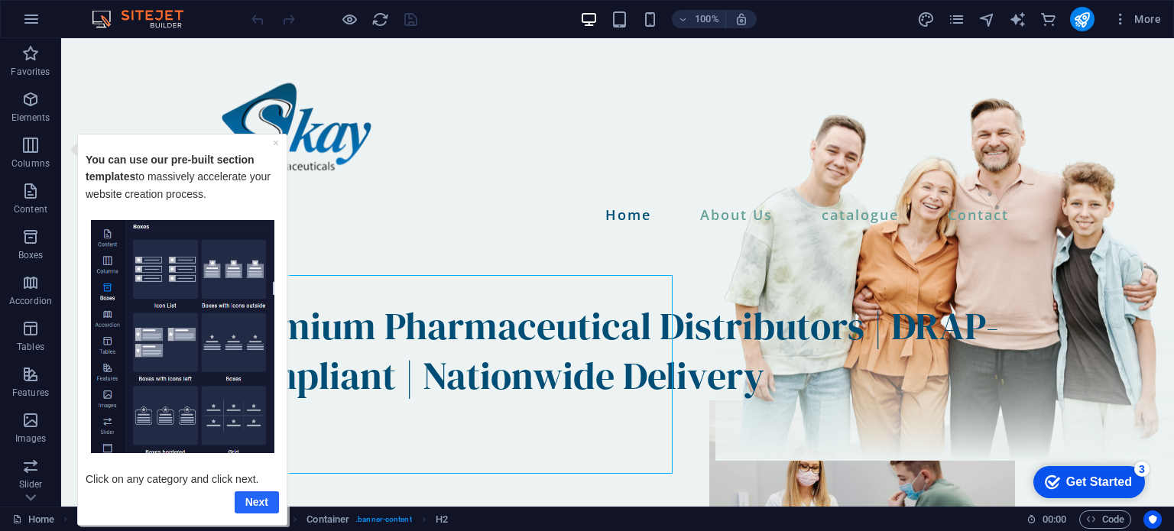
click at [260, 502] on link "Next" at bounding box center [257, 502] width 44 height 22
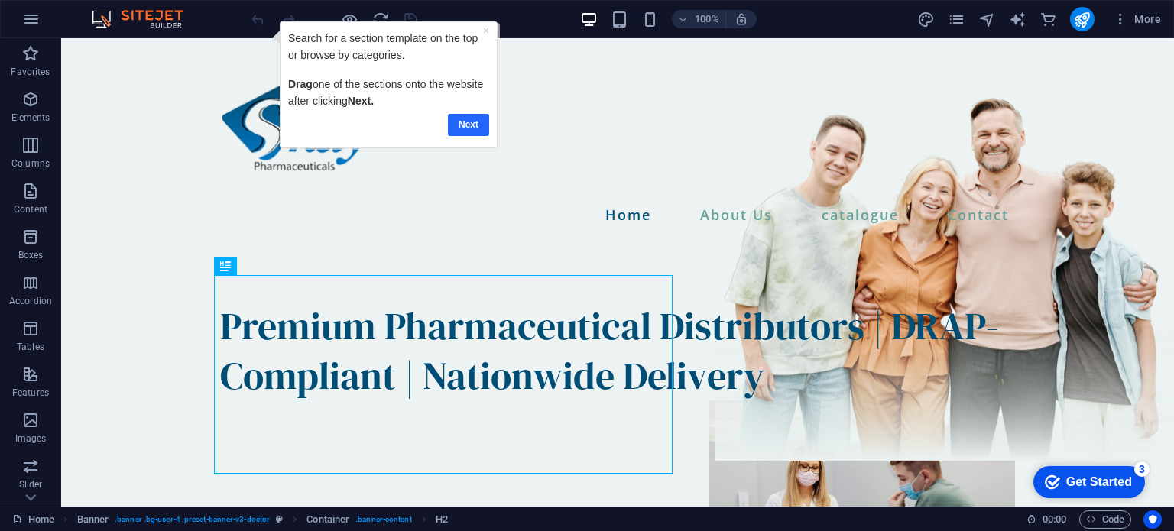
click at [465, 120] on link "Next" at bounding box center [468, 124] width 41 height 22
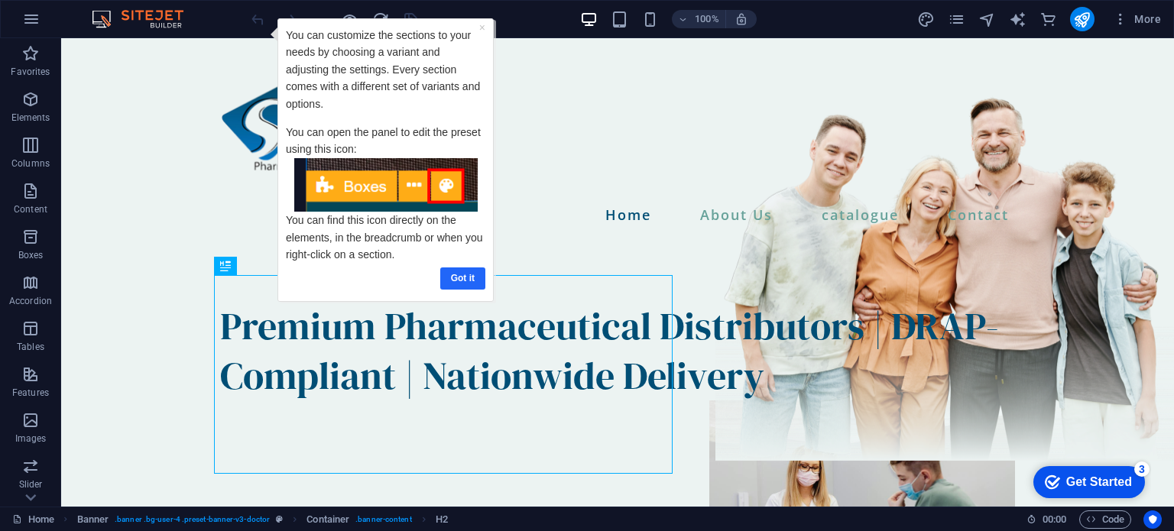
click at [464, 278] on link "Got it" at bounding box center [462, 278] width 45 height 22
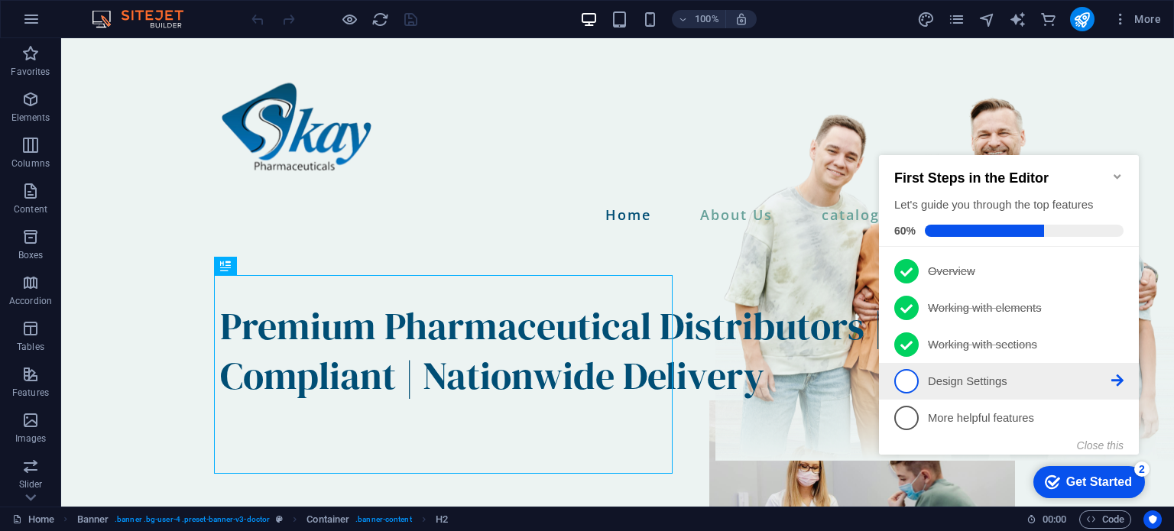
click at [1002, 376] on p "Design Settings - incomplete" at bounding box center [1019, 382] width 183 height 16
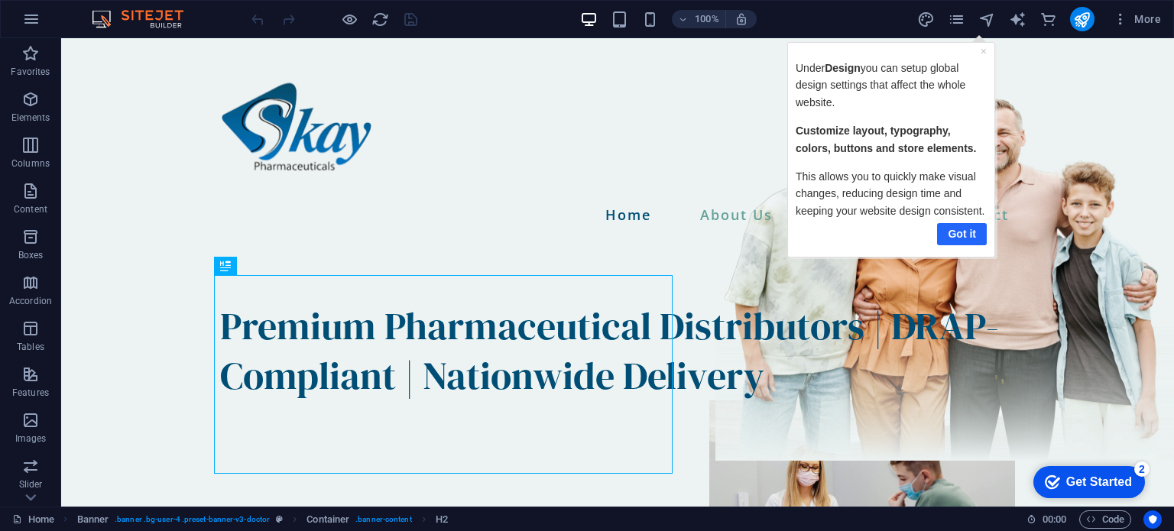
click at [961, 228] on link "Got it" at bounding box center [961, 233] width 50 height 22
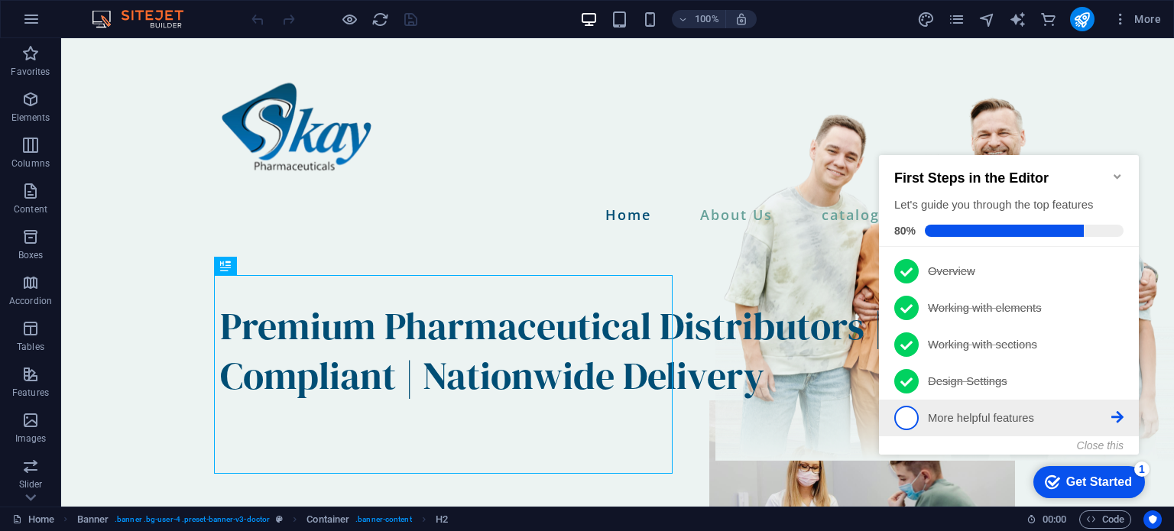
click at [1068, 415] on p "More helpful features - incomplete" at bounding box center [1019, 418] width 183 height 16
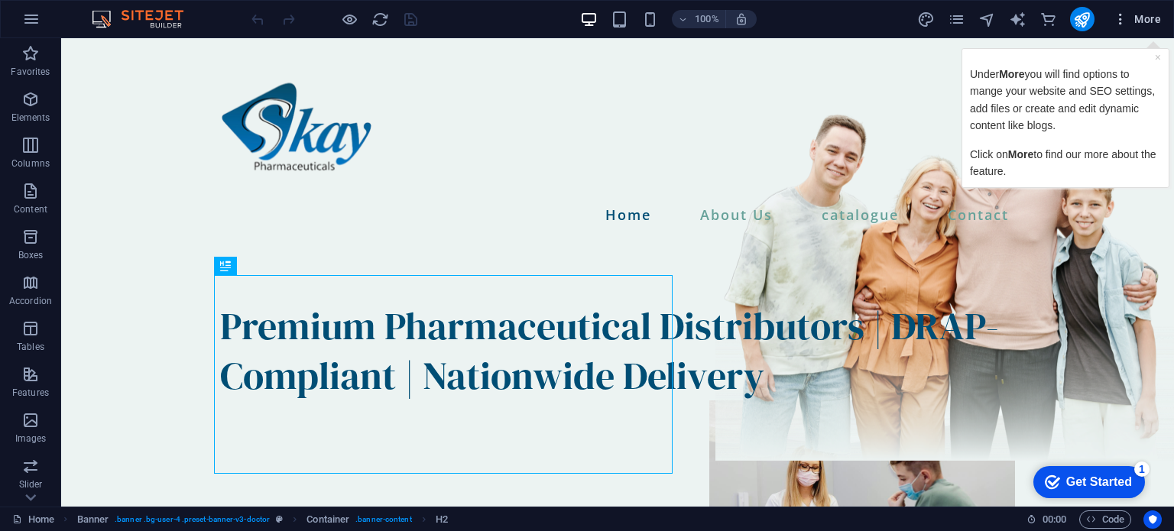
click at [1137, 24] on span "More" at bounding box center [1137, 18] width 48 height 15
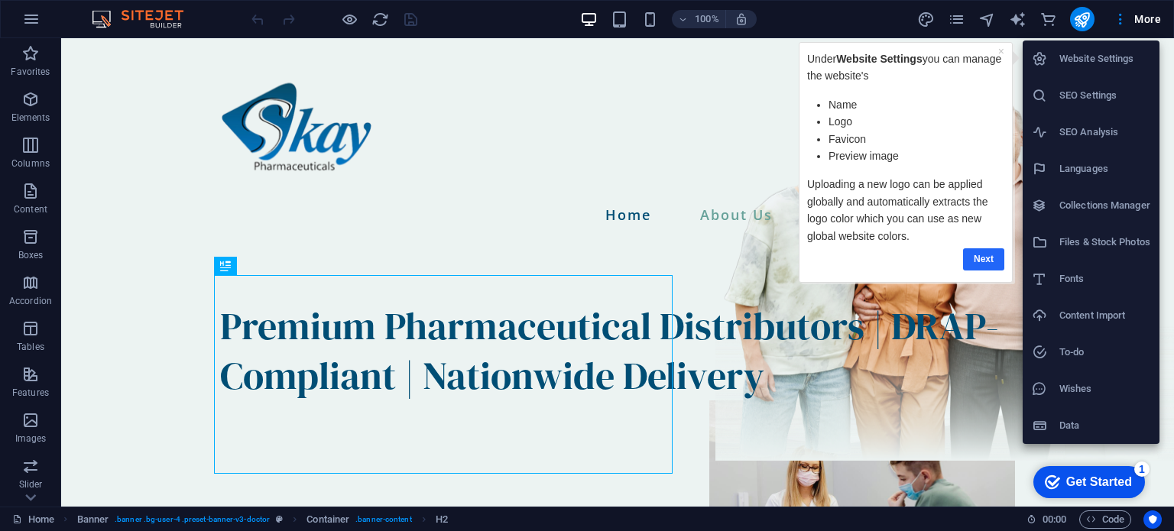
click at [987, 252] on link "Next" at bounding box center [983, 259] width 41 height 22
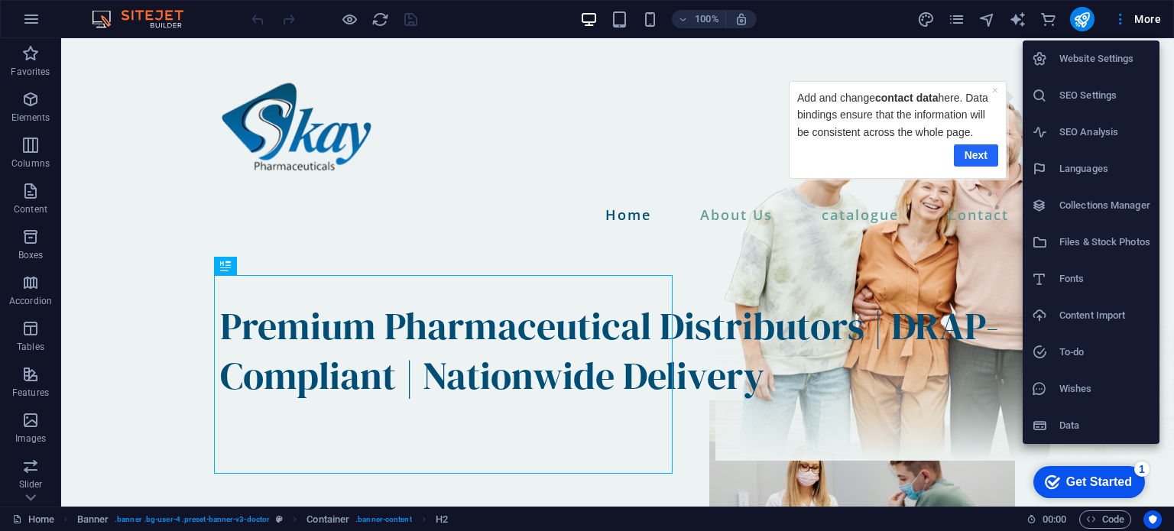
click at [983, 147] on link "Next" at bounding box center [976, 155] width 44 height 22
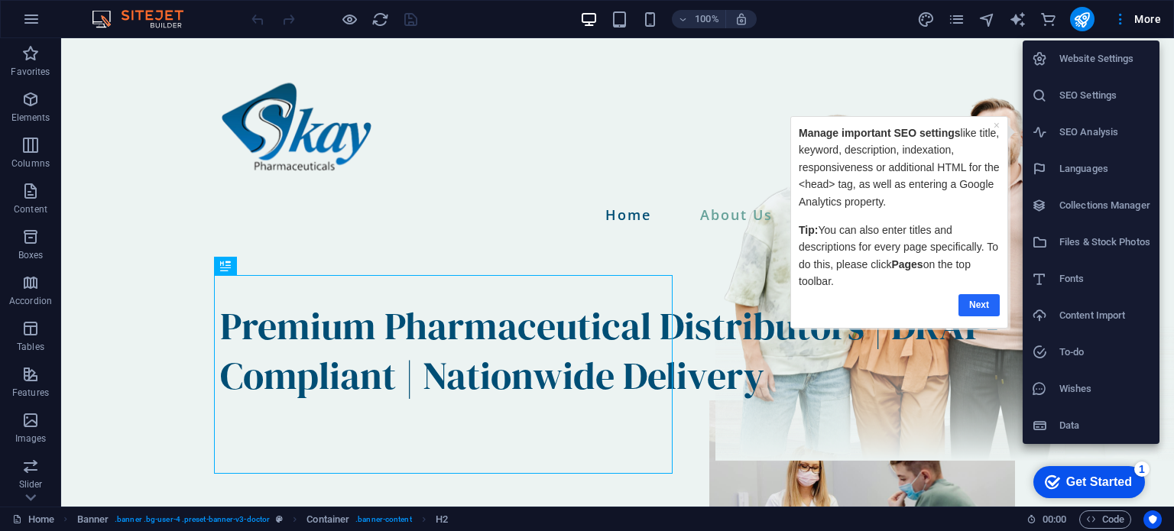
click at [983, 306] on link "Next" at bounding box center [978, 305] width 41 height 22
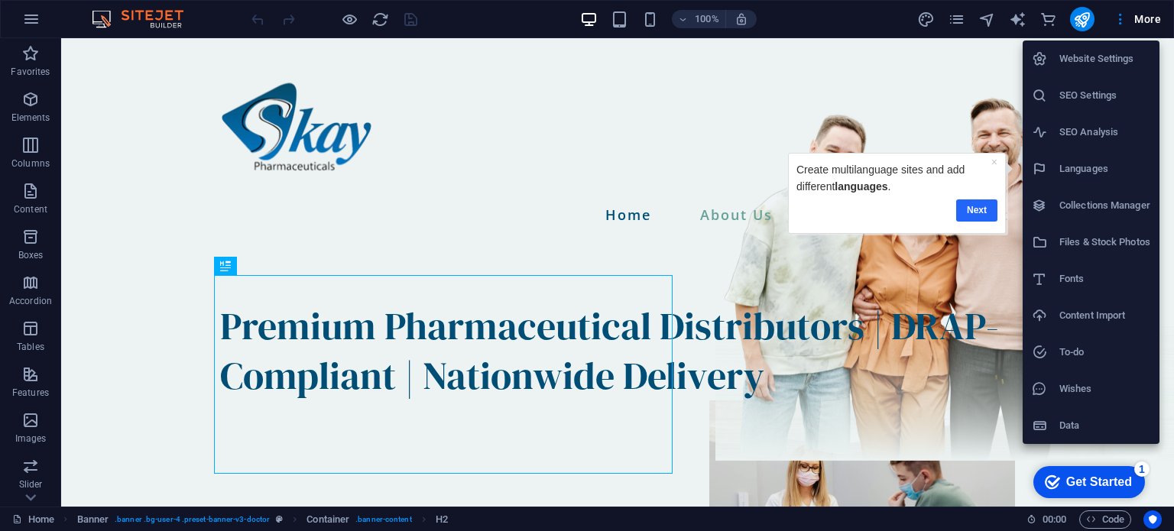
click at [987, 204] on link "Next" at bounding box center [976, 210] width 41 height 22
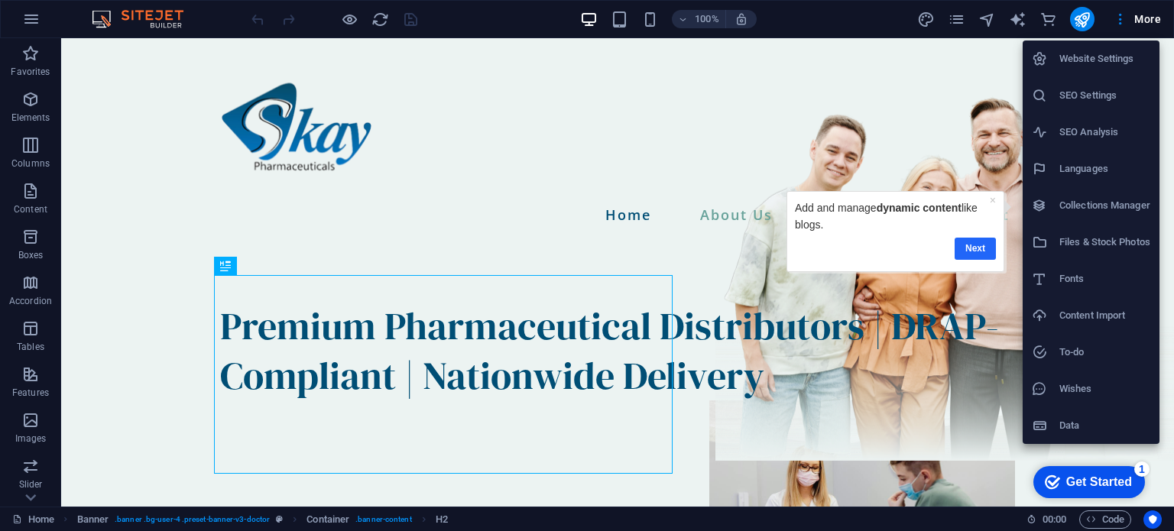
click at [977, 241] on link "Next" at bounding box center [974, 249] width 41 height 22
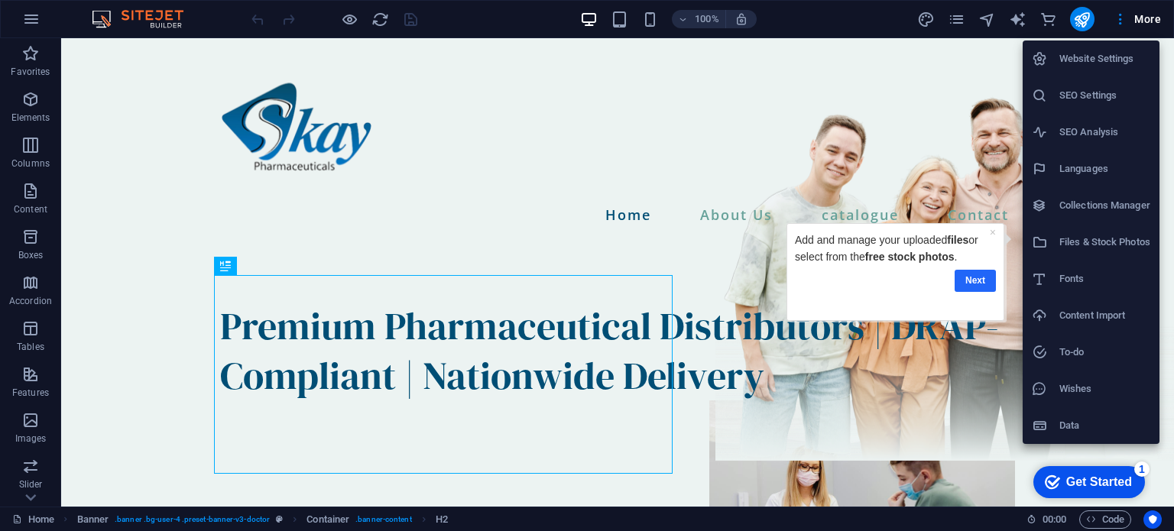
click at [977, 277] on link "Next" at bounding box center [974, 281] width 41 height 22
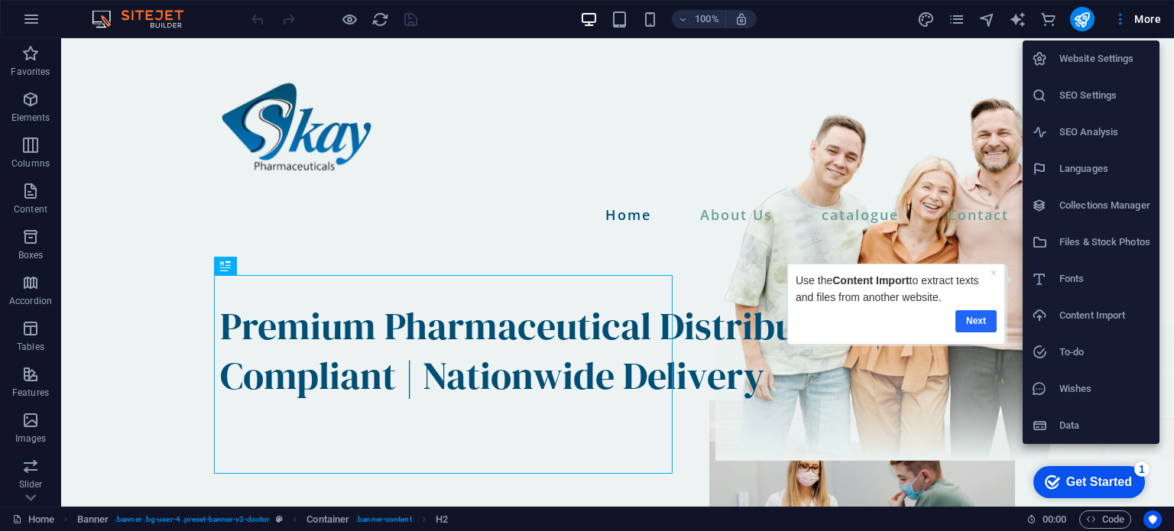
click at [982, 314] on link "Next" at bounding box center [975, 321] width 41 height 22
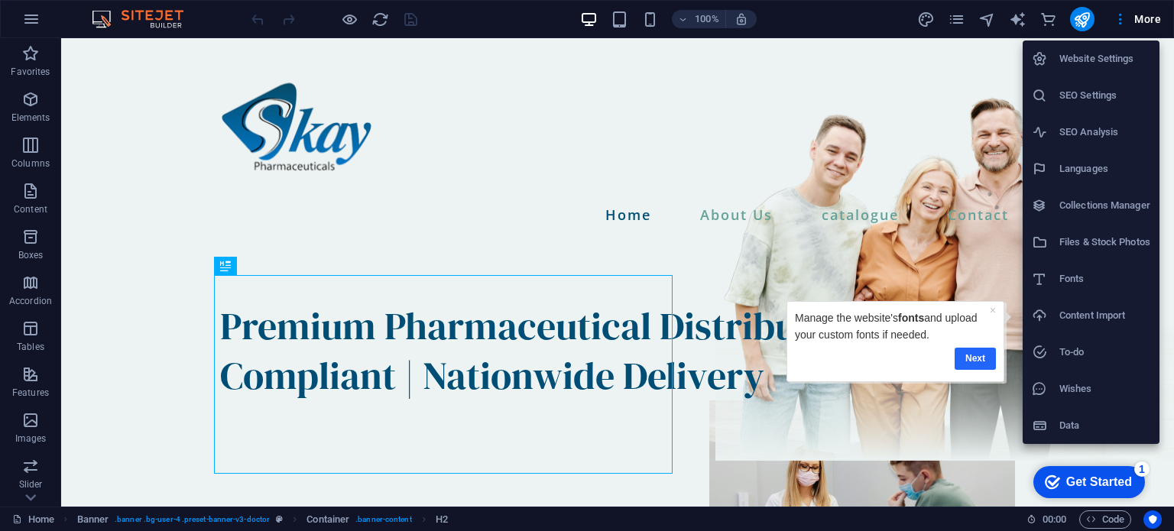
click at [983, 354] on link "Next" at bounding box center [974, 359] width 41 height 22
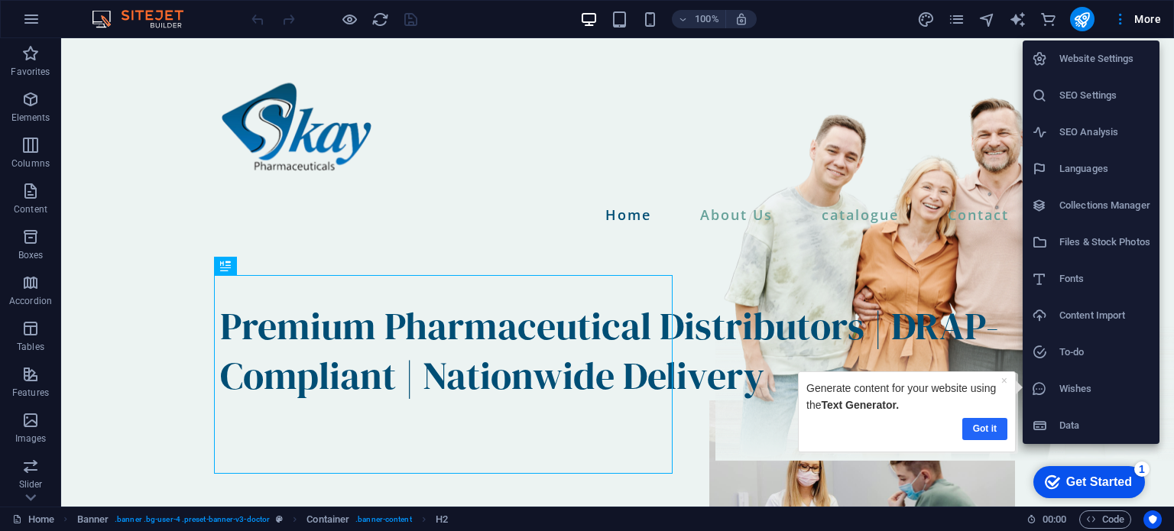
click at [993, 421] on link "Got it" at bounding box center [984, 429] width 45 height 22
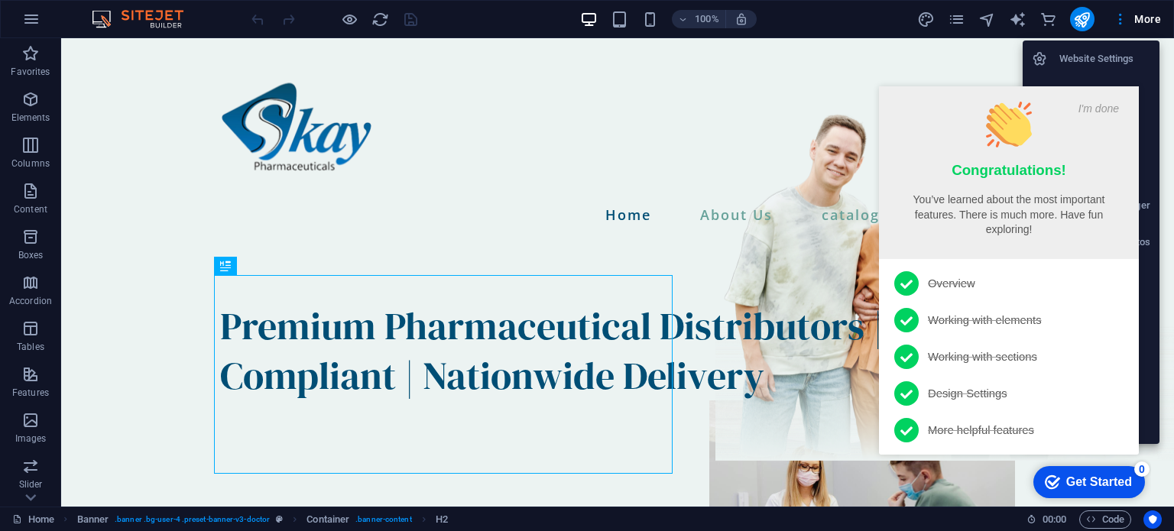
click at [1113, 57] on h6 "Website Settings" at bounding box center [1104, 59] width 91 height 18
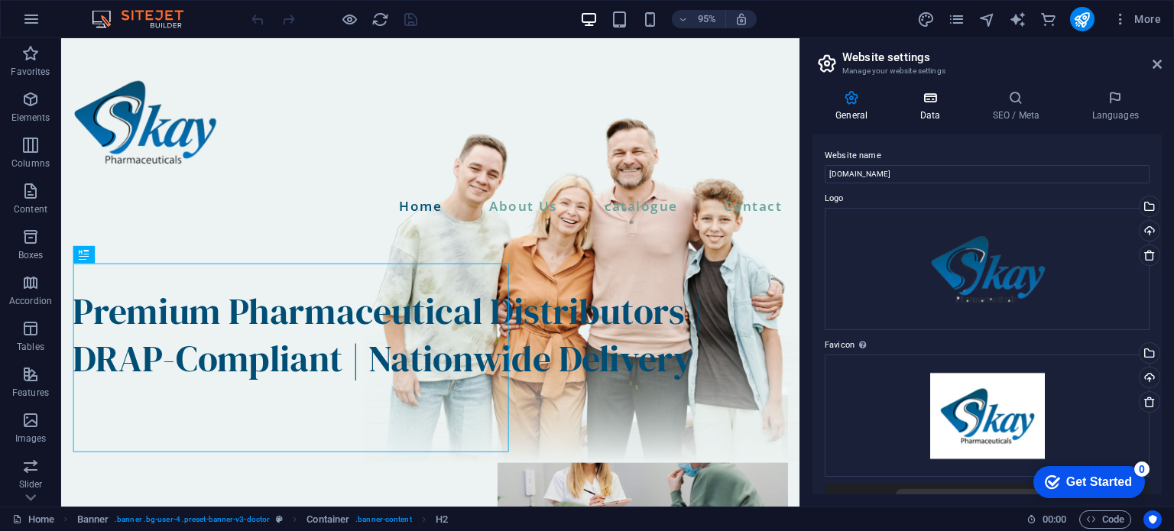
click at [923, 105] on icon at bounding box center [929, 97] width 66 height 15
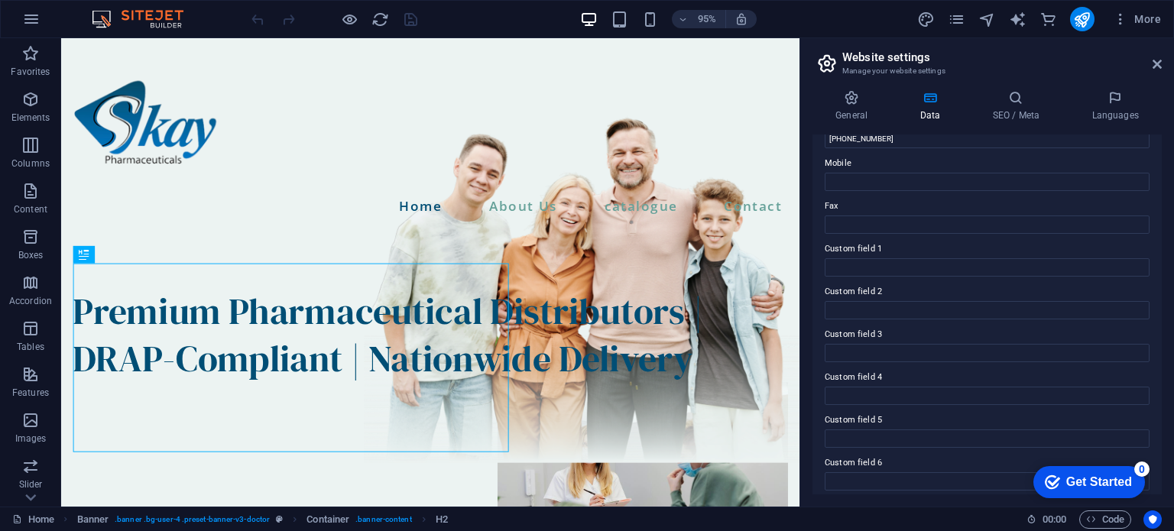
scroll to position [373, 0]
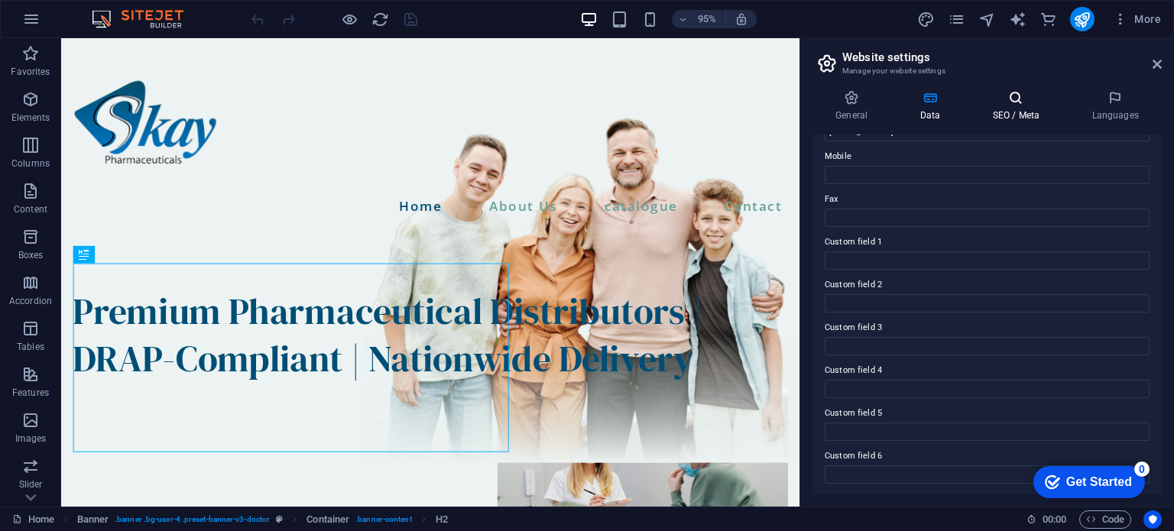
click at [1016, 106] on h4 "SEO / Meta" at bounding box center [1018, 106] width 99 height 32
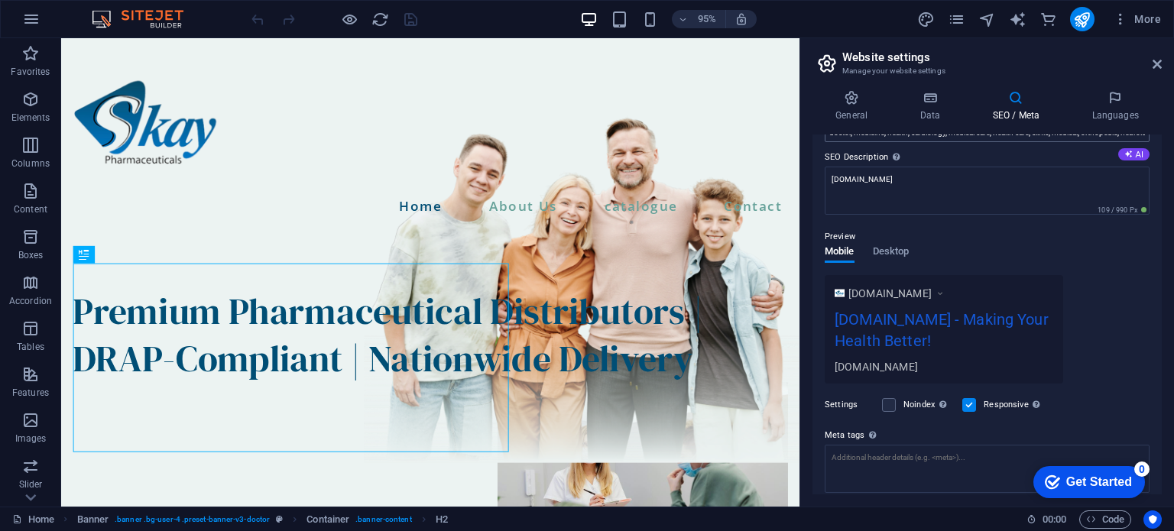
scroll to position [222, 0]
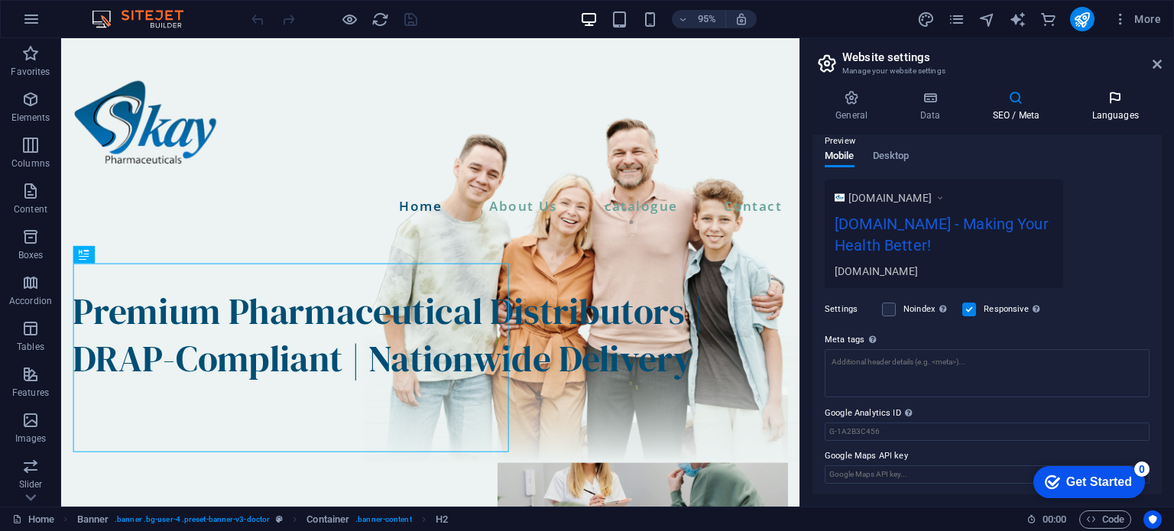
click at [1104, 102] on icon at bounding box center [1114, 97] width 93 height 15
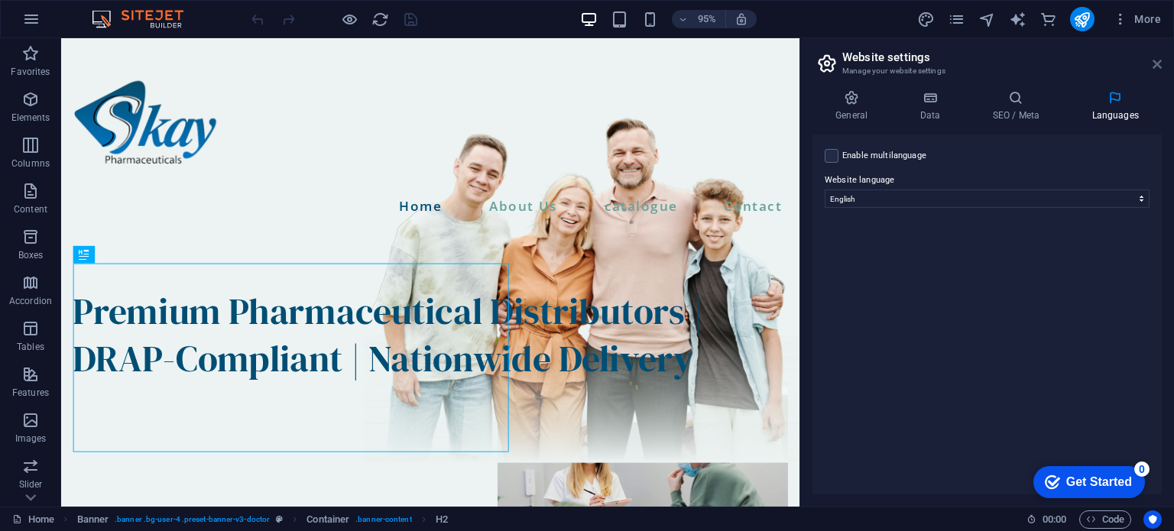
click at [1155, 60] on icon at bounding box center [1156, 64] width 9 height 12
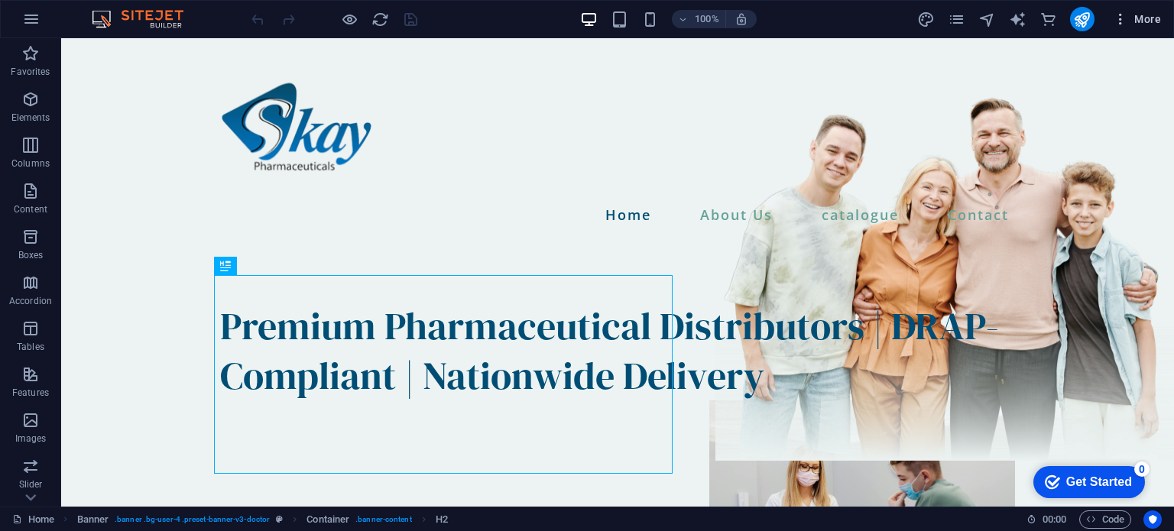
click at [1131, 24] on span "More" at bounding box center [1137, 18] width 48 height 15
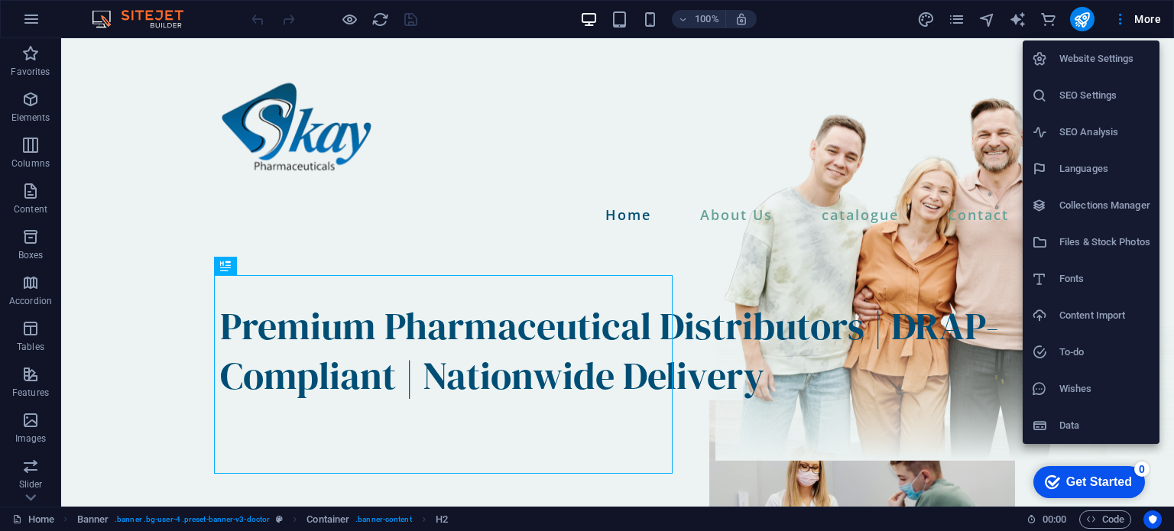
click at [1128, 95] on h6 "SEO Settings" at bounding box center [1104, 95] width 91 height 18
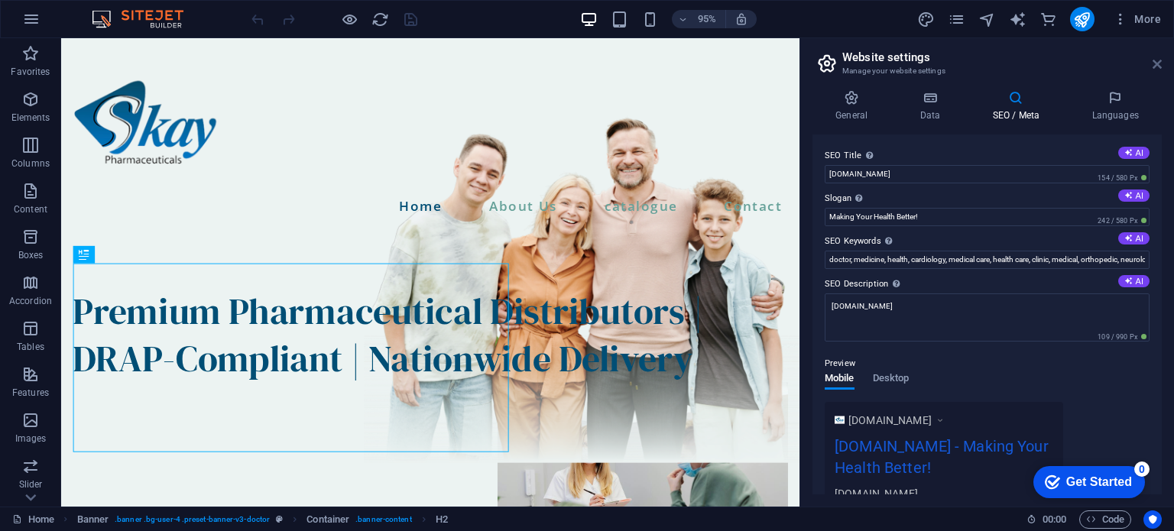
click at [1155, 59] on icon at bounding box center [1156, 64] width 9 height 12
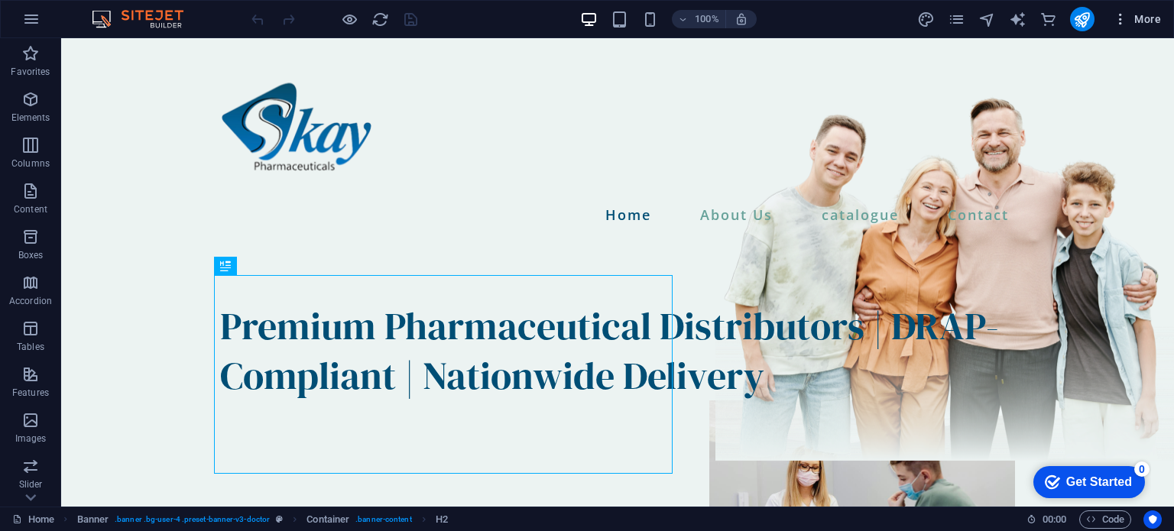
click at [1159, 11] on span "More" at bounding box center [1137, 18] width 48 height 15
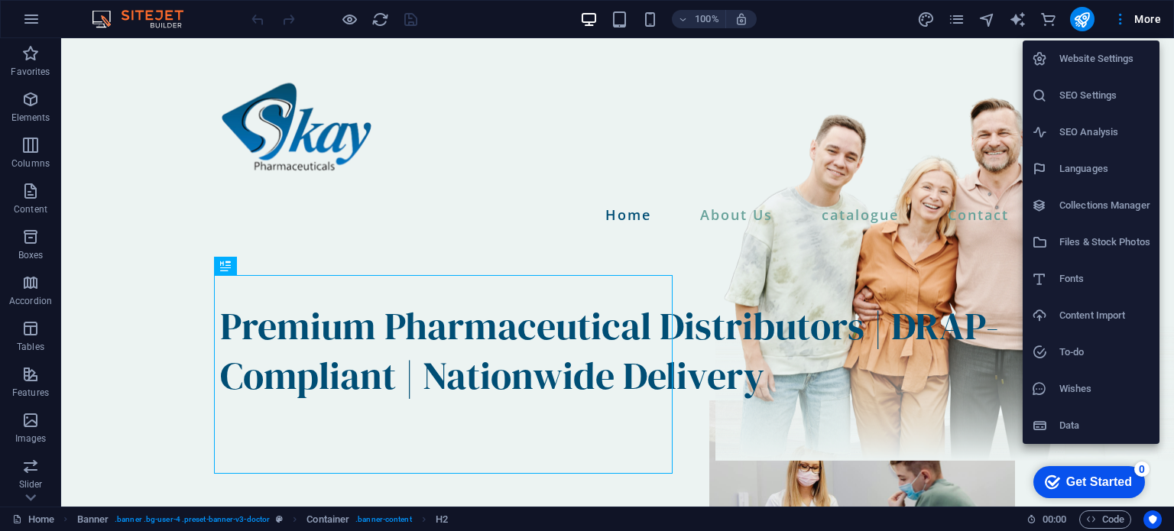
click at [1104, 131] on h6 "SEO Analysis" at bounding box center [1104, 132] width 91 height 18
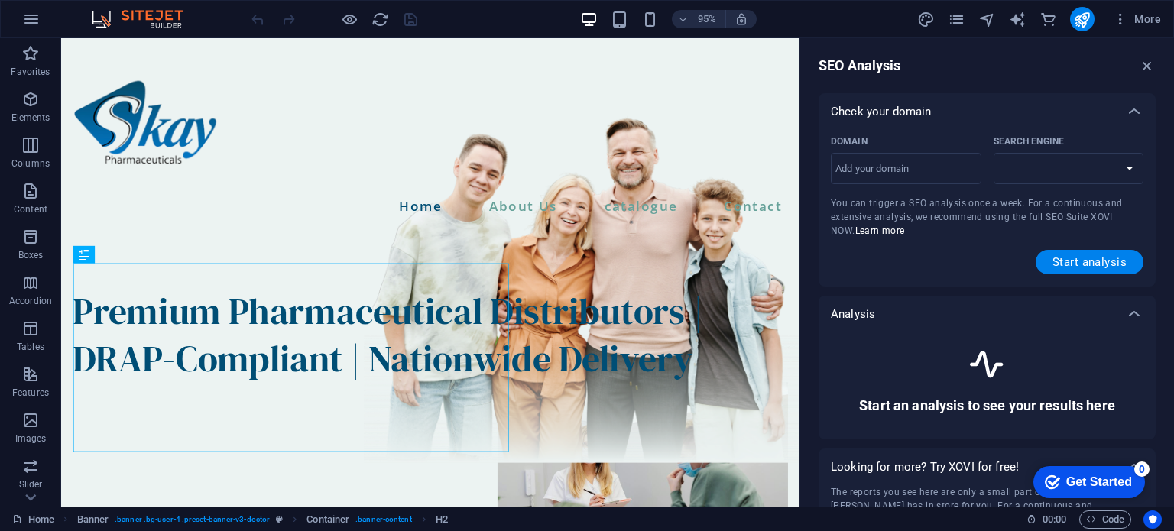
select select "[DOMAIN_NAME]"
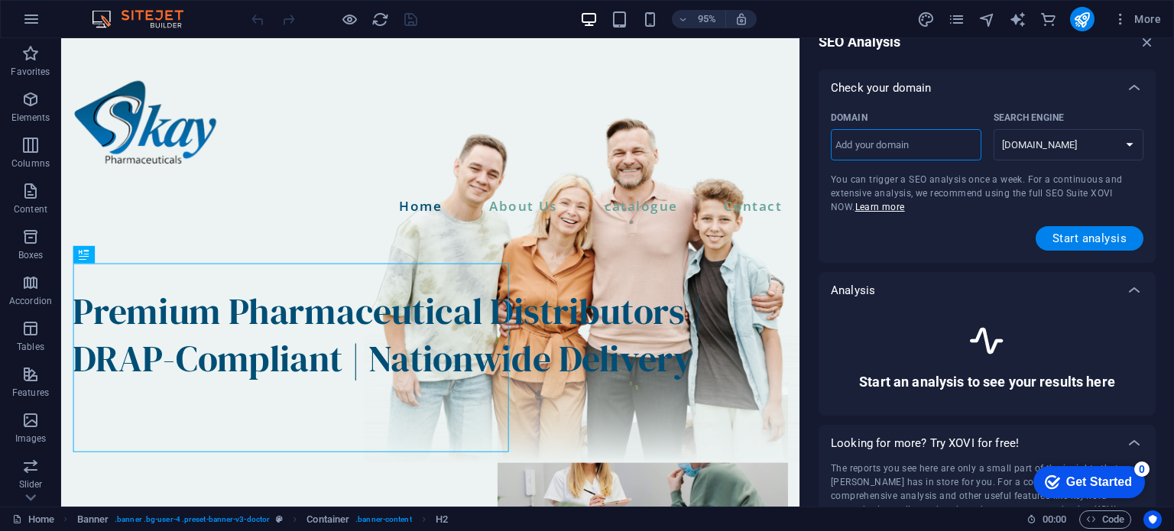
click at [904, 146] on input "Domain ​" at bounding box center [906, 145] width 151 height 24
type input "[DOMAIN_NAME]"
click at [1068, 227] on button "Start analysis" at bounding box center [1089, 238] width 108 height 24
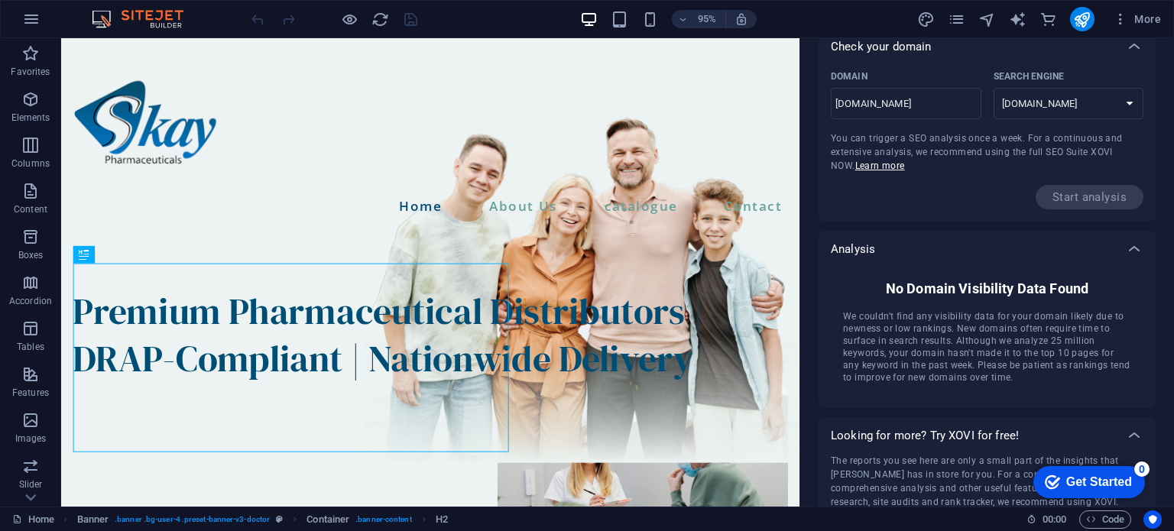
scroll to position [0, 0]
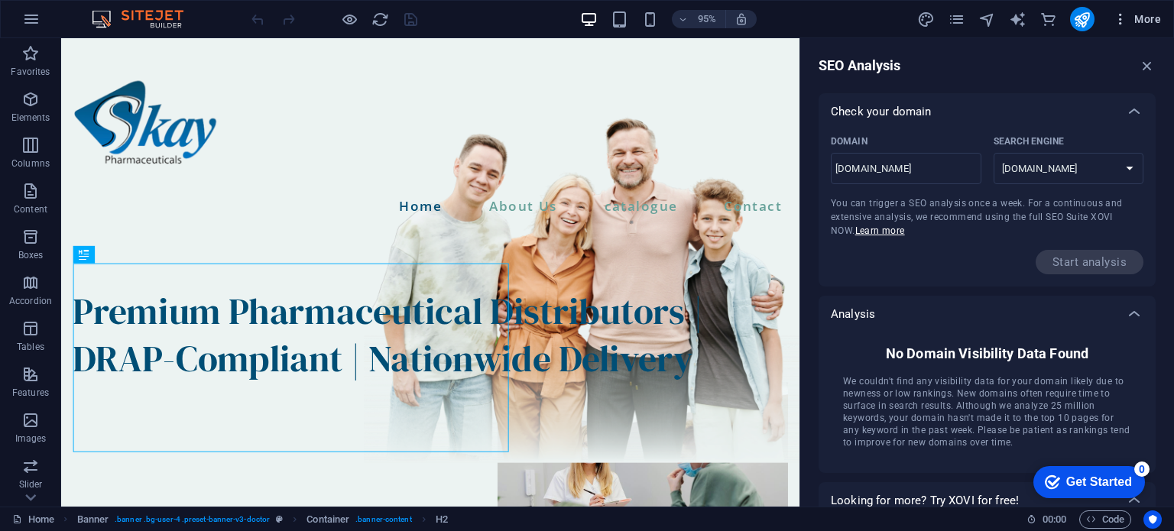
click at [1134, 24] on span "More" at bounding box center [1137, 18] width 48 height 15
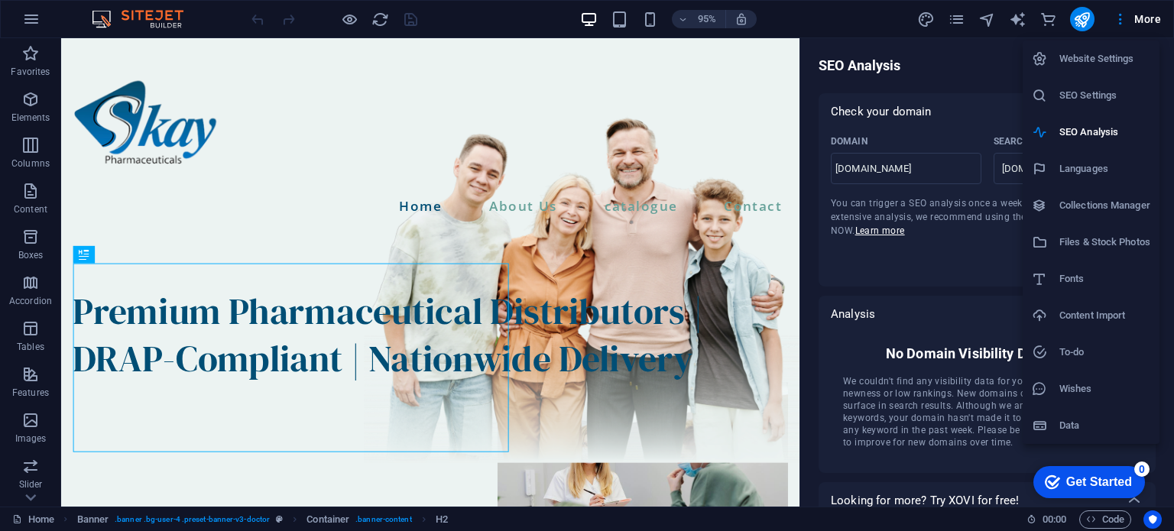
click at [1109, 218] on li "Collections Manager" at bounding box center [1090, 205] width 137 height 37
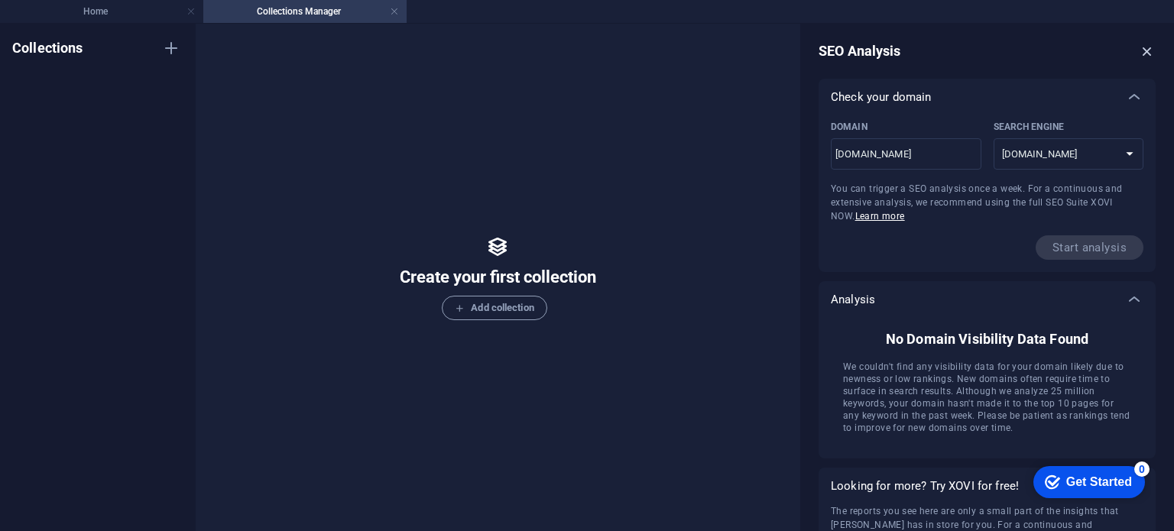
click at [1140, 44] on icon "button" at bounding box center [1147, 51] width 17 height 17
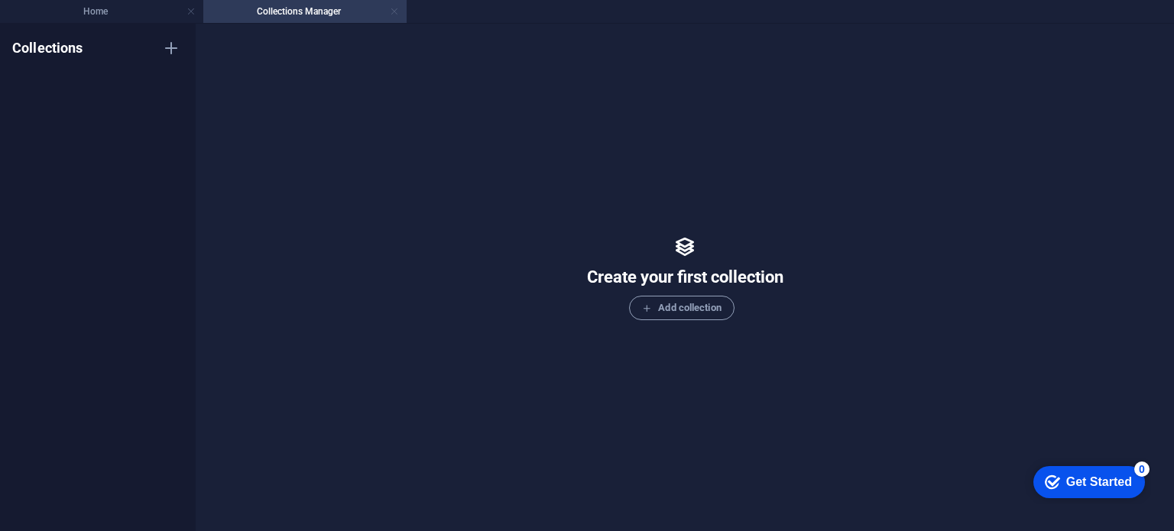
click at [393, 14] on link at bounding box center [394, 12] width 9 height 15
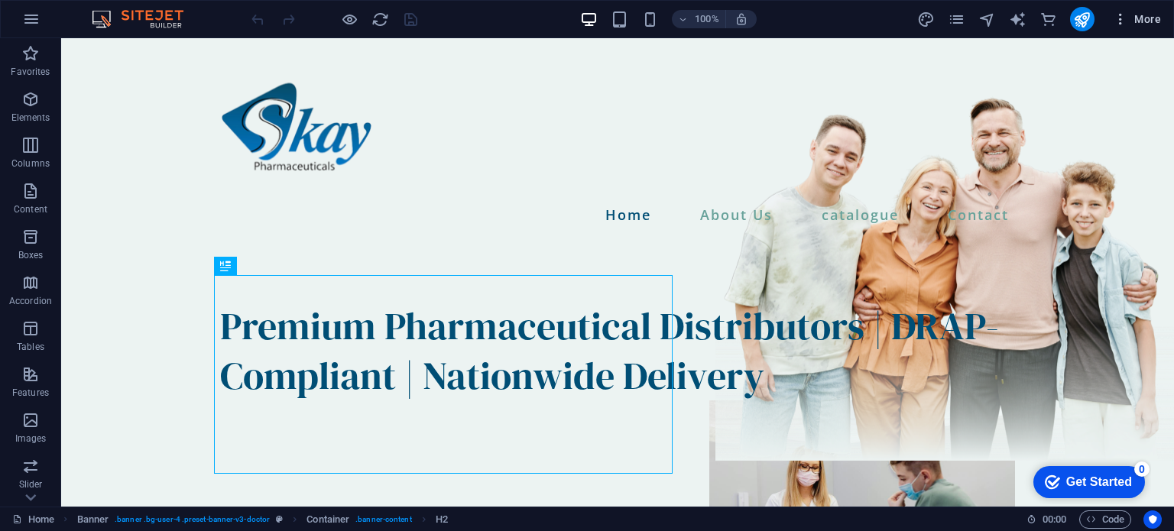
click at [1149, 16] on span "More" at bounding box center [1137, 18] width 48 height 15
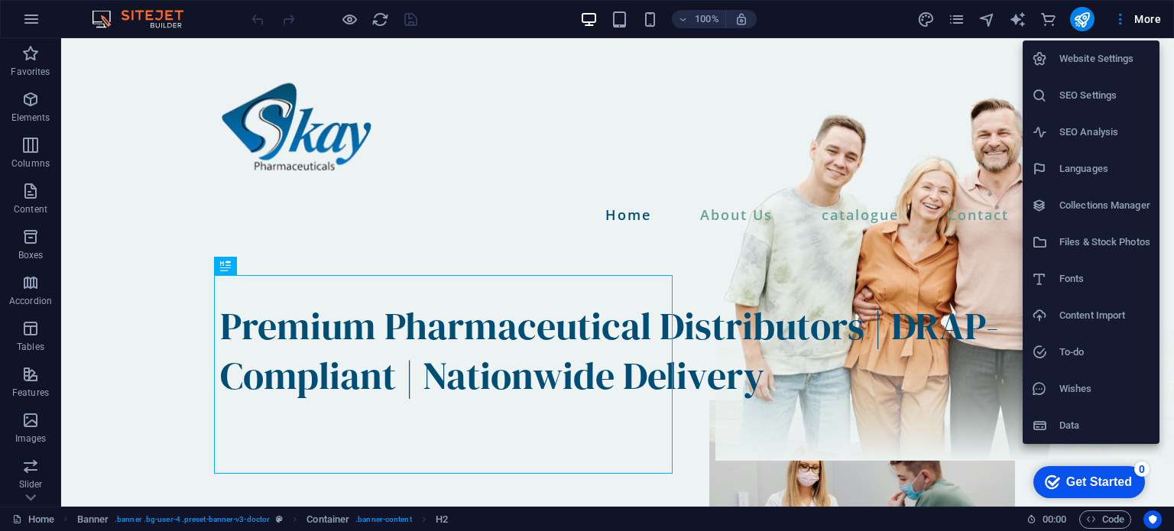
click at [1114, 423] on h6 "Data" at bounding box center [1104, 425] width 91 height 18
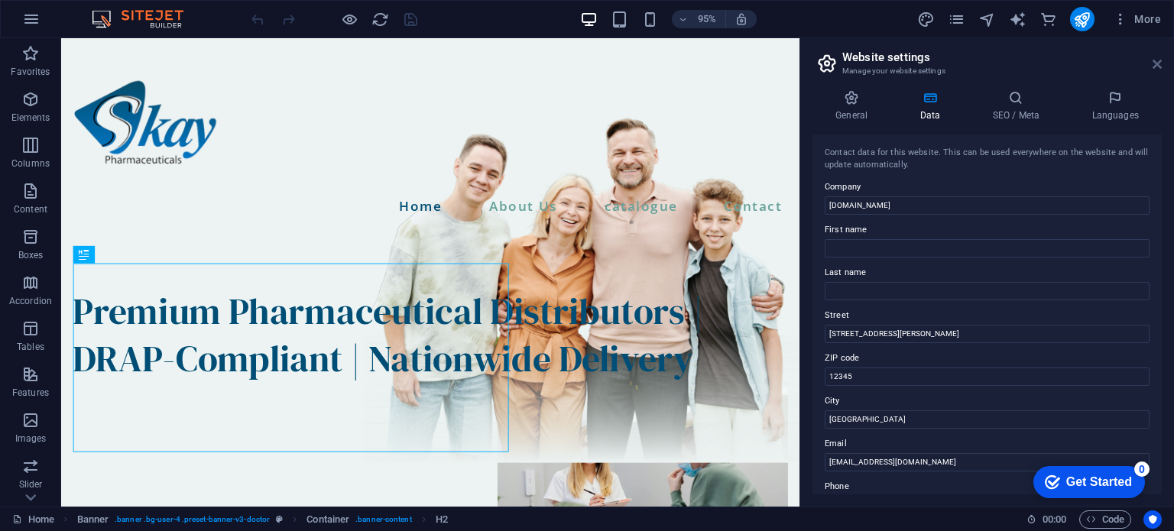
click at [1153, 61] on icon at bounding box center [1156, 64] width 9 height 12
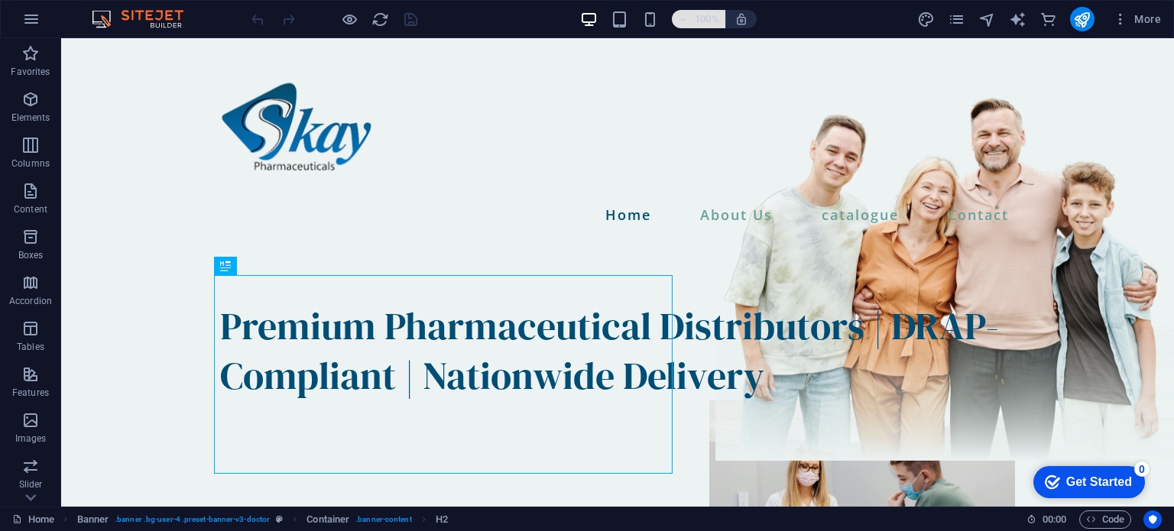
click at [680, 21] on icon "button" at bounding box center [683, 20] width 11 height 10
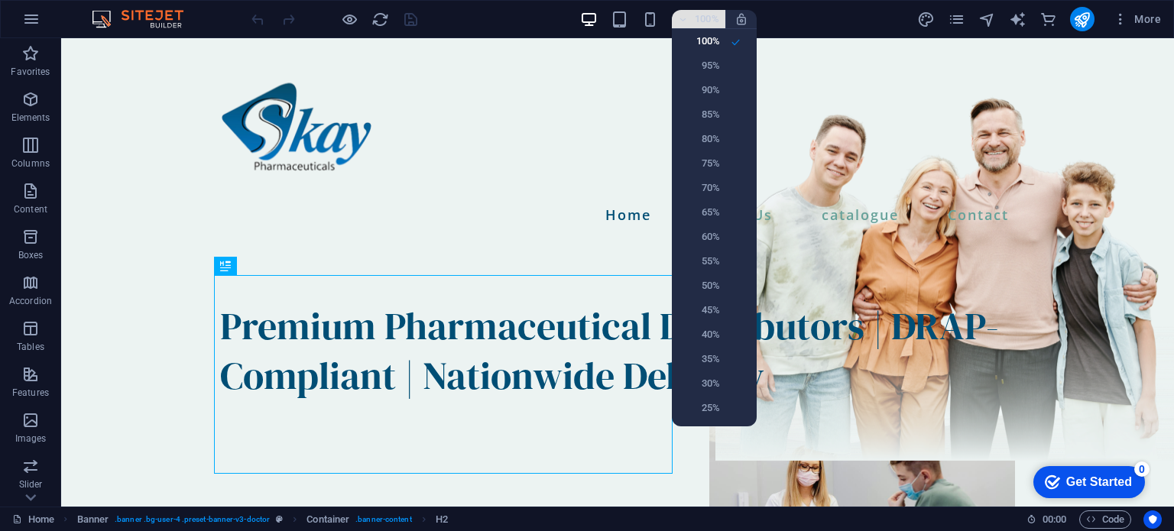
click at [680, 21] on div at bounding box center [587, 265] width 1174 height 531
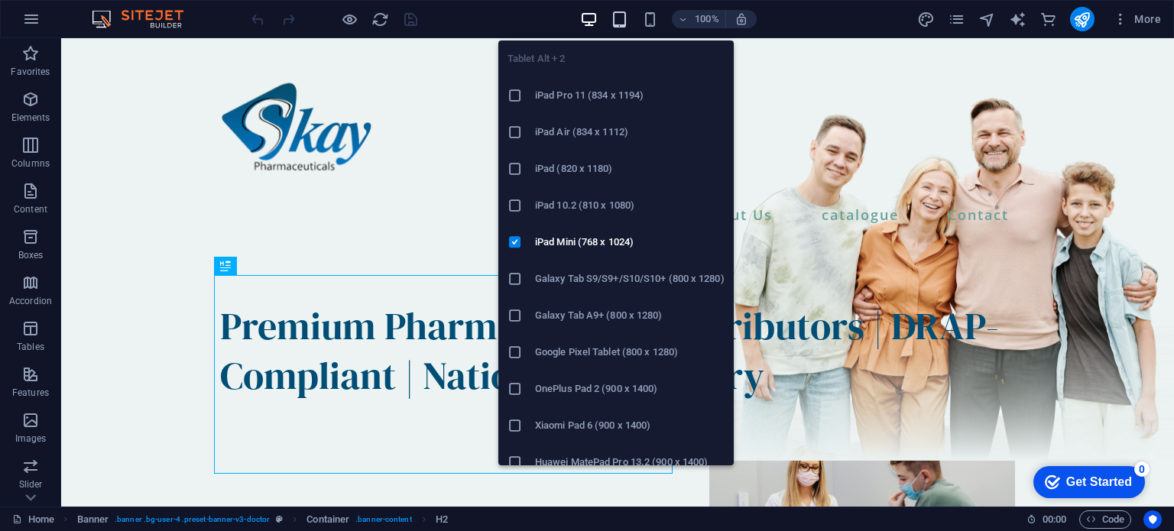
click at [617, 23] on icon "button" at bounding box center [620, 20] width 18 height 18
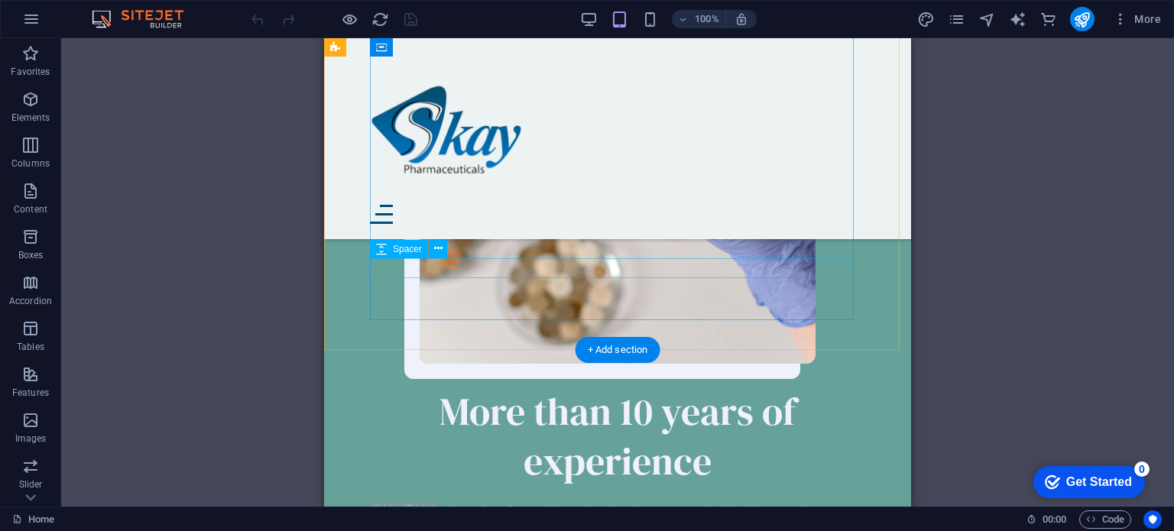
scroll to position [1813, 0]
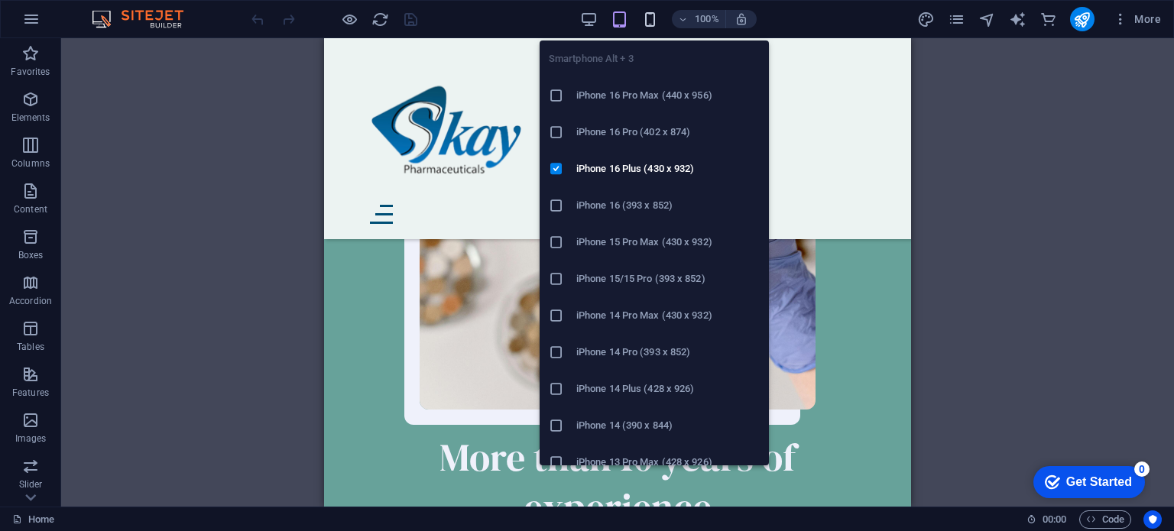
click at [646, 20] on icon "button" at bounding box center [650, 20] width 18 height 18
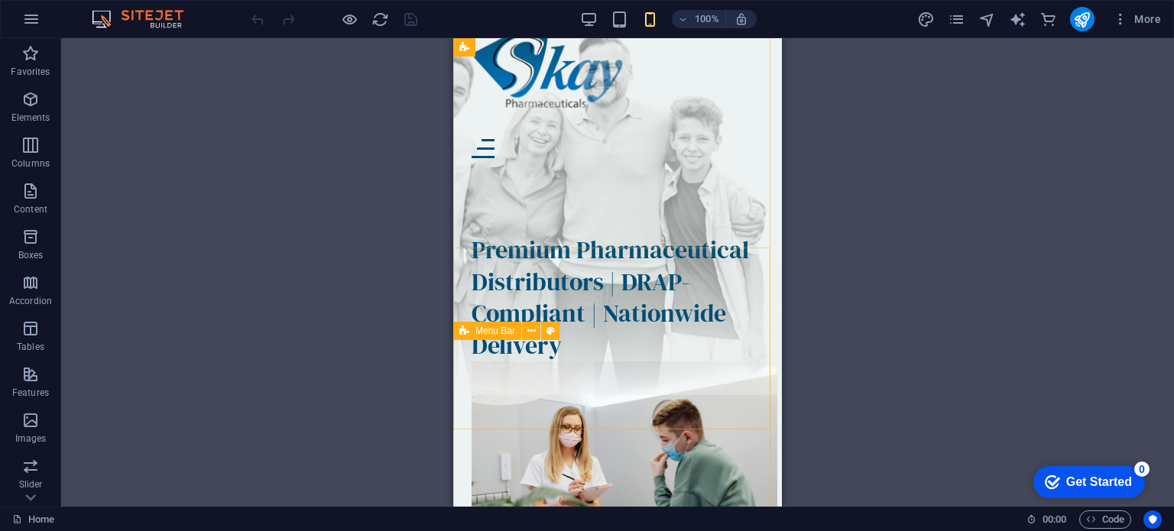
scroll to position [0, 0]
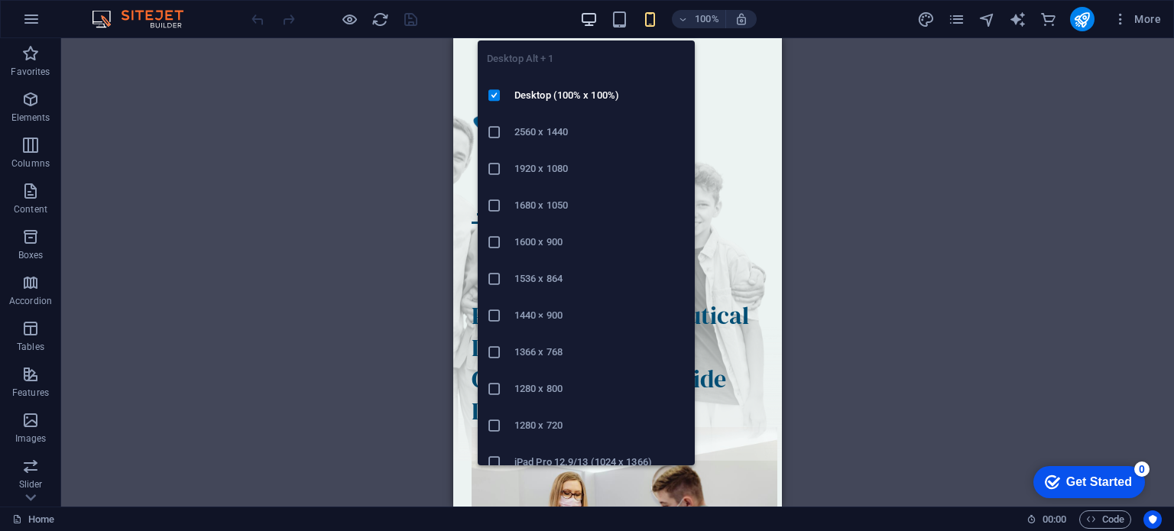
click at [592, 16] on icon "button" at bounding box center [589, 20] width 18 height 18
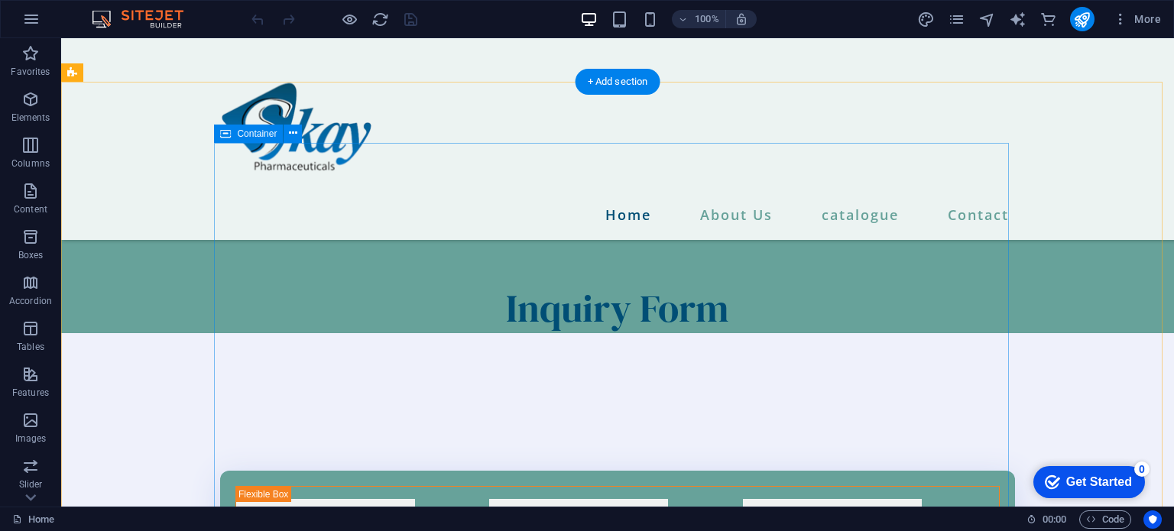
scroll to position [2298, 0]
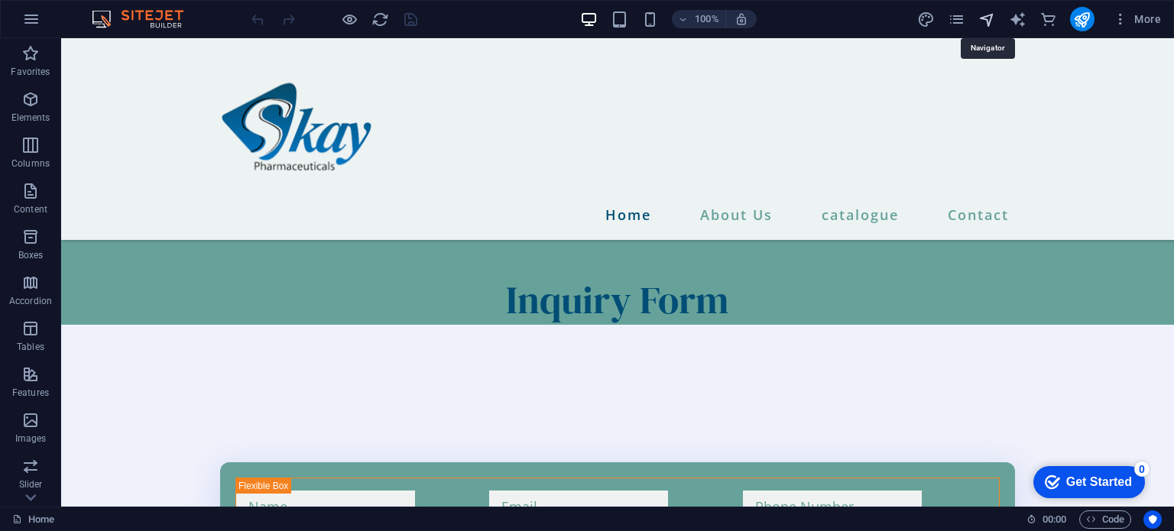
click at [986, 21] on icon "navigator" at bounding box center [987, 20] width 18 height 18
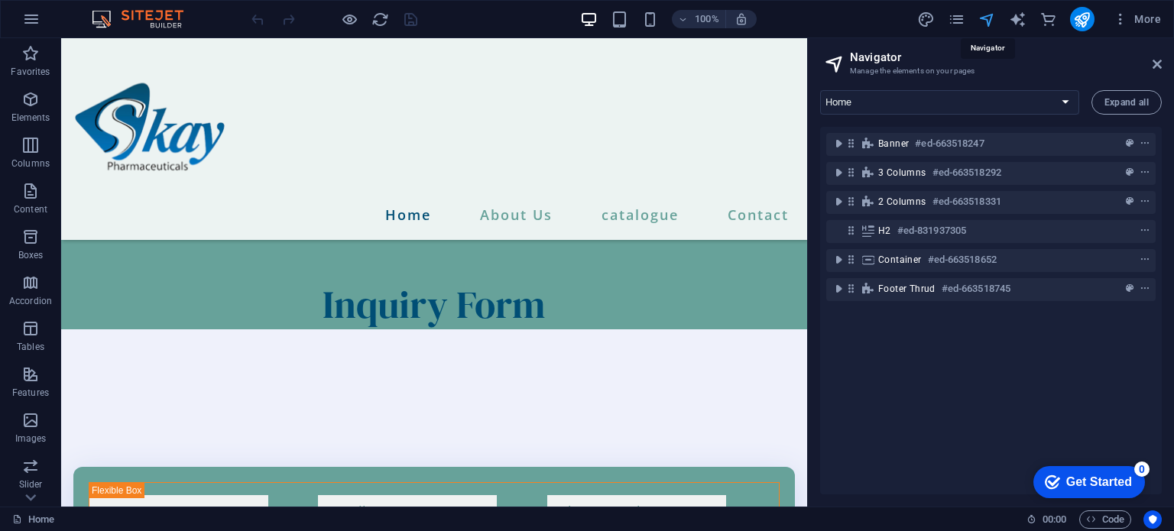
scroll to position [2528, 0]
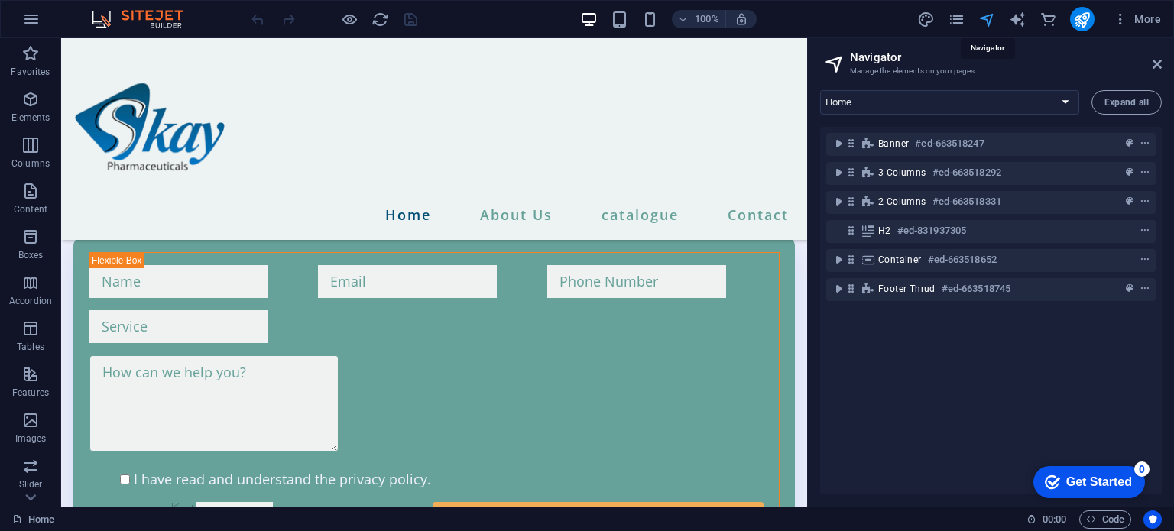
click at [986, 20] on icon "navigator" at bounding box center [987, 20] width 18 height 18
click at [992, 93] on select "Home About Us Team Services Contact Legal Notice Privacy" at bounding box center [949, 102] width 259 height 24
click at [820, 90] on select "Home About Us Team Services Contact Legal Notice Privacy" at bounding box center [949, 102] width 259 height 24
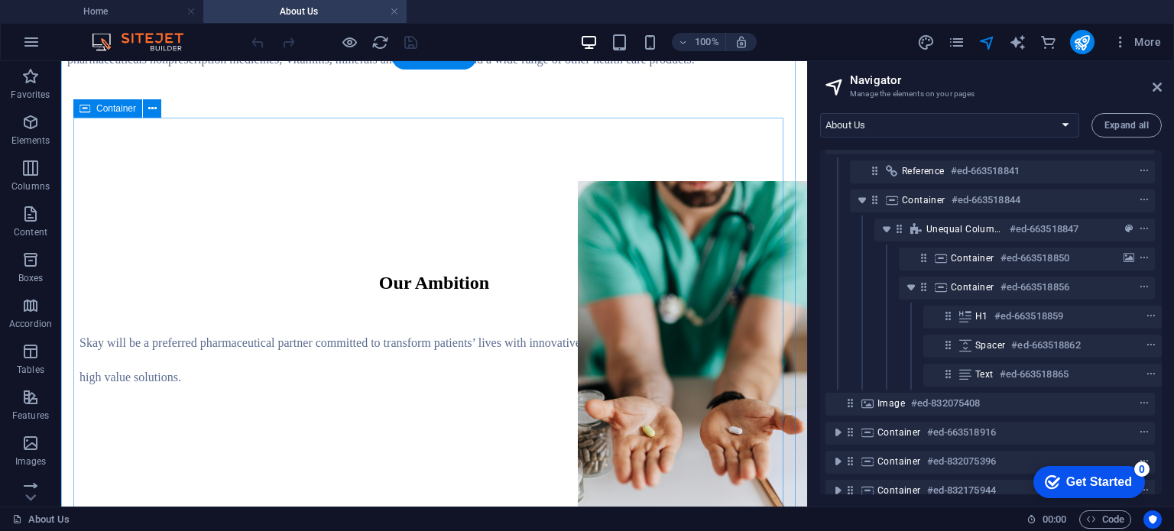
scroll to position [1704, 0]
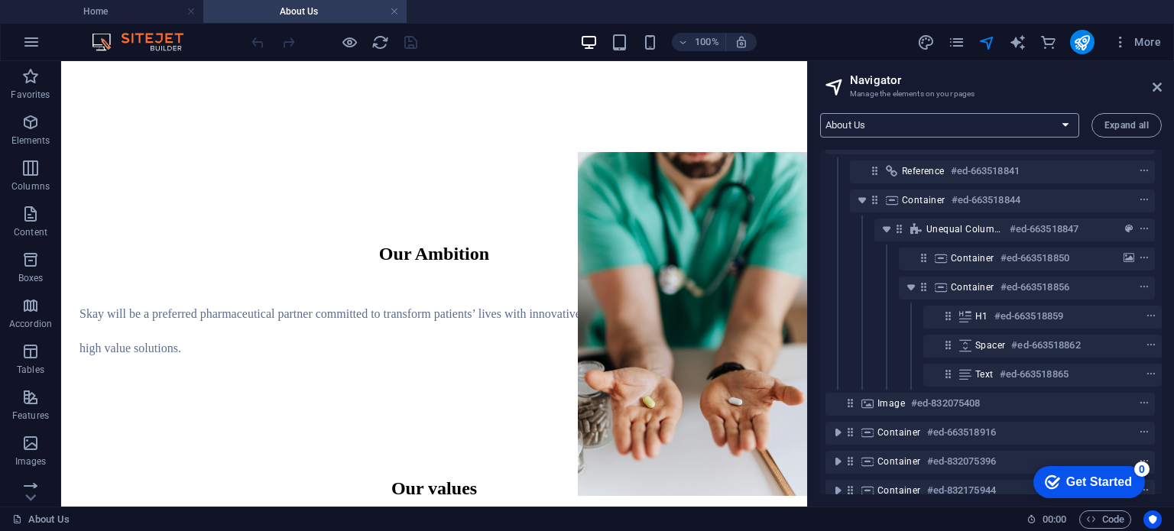
click at [878, 122] on select "Home About Us Team Services Contact Legal Notice Privacy" at bounding box center [949, 125] width 259 height 24
click at [820, 113] on select "Home About Us Team Services Contact Legal Notice Privacy" at bounding box center [949, 125] width 259 height 24
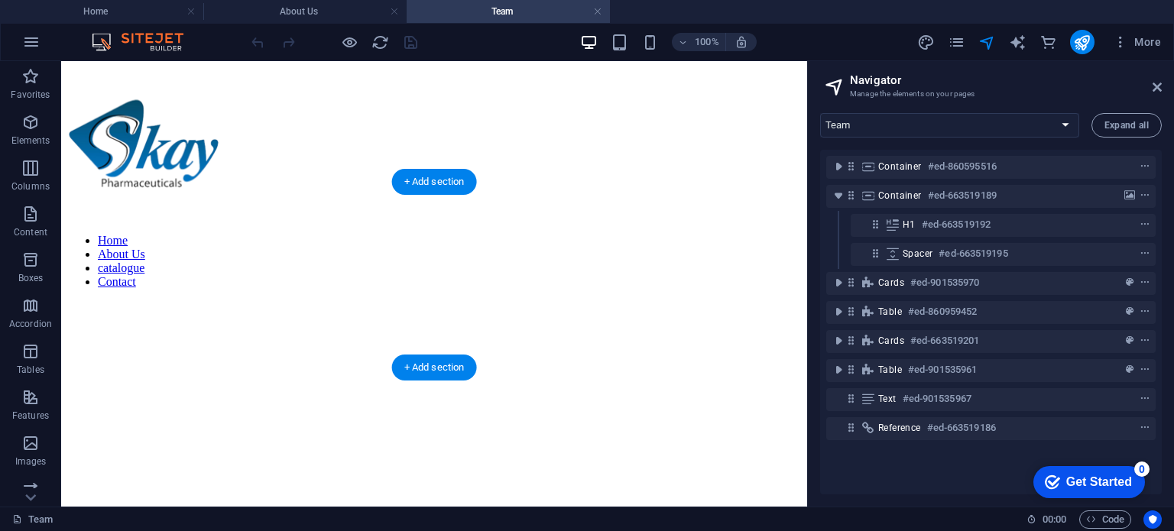
scroll to position [70, 0]
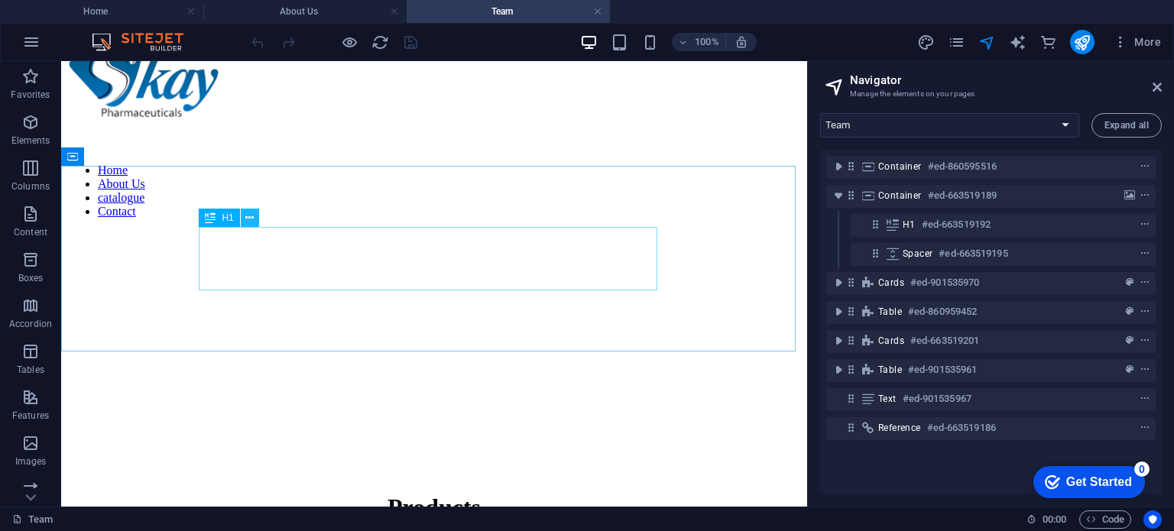
click at [243, 219] on button at bounding box center [250, 218] width 18 height 18
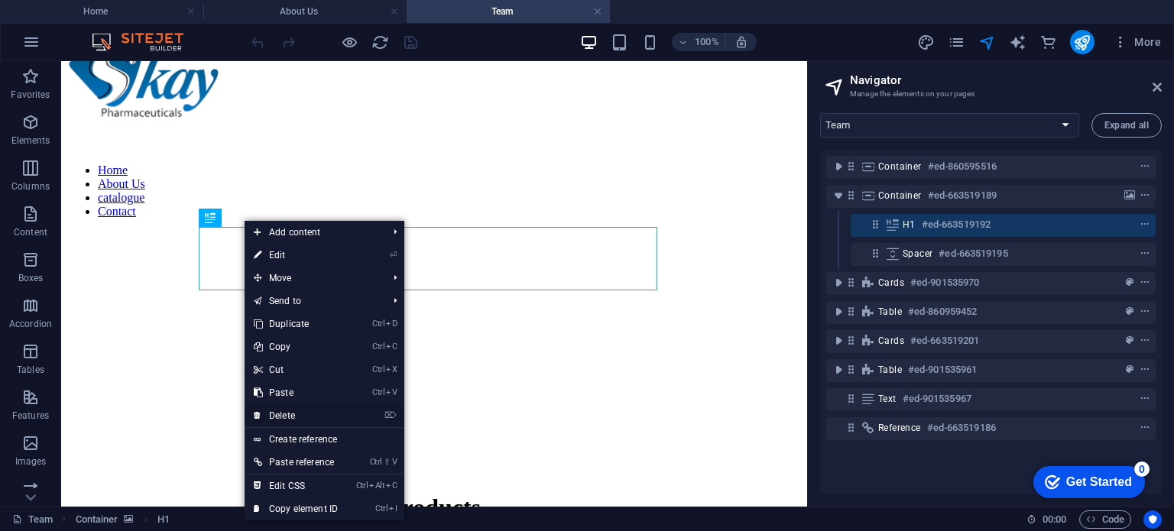
click at [331, 413] on link "⌦ Delete" at bounding box center [296, 415] width 102 height 23
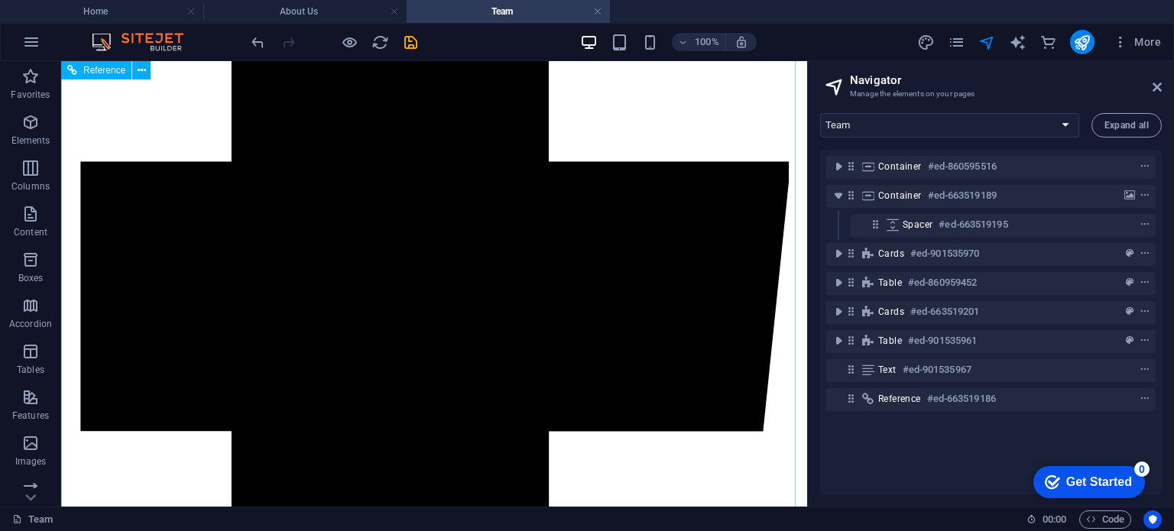
scroll to position [6808, 0]
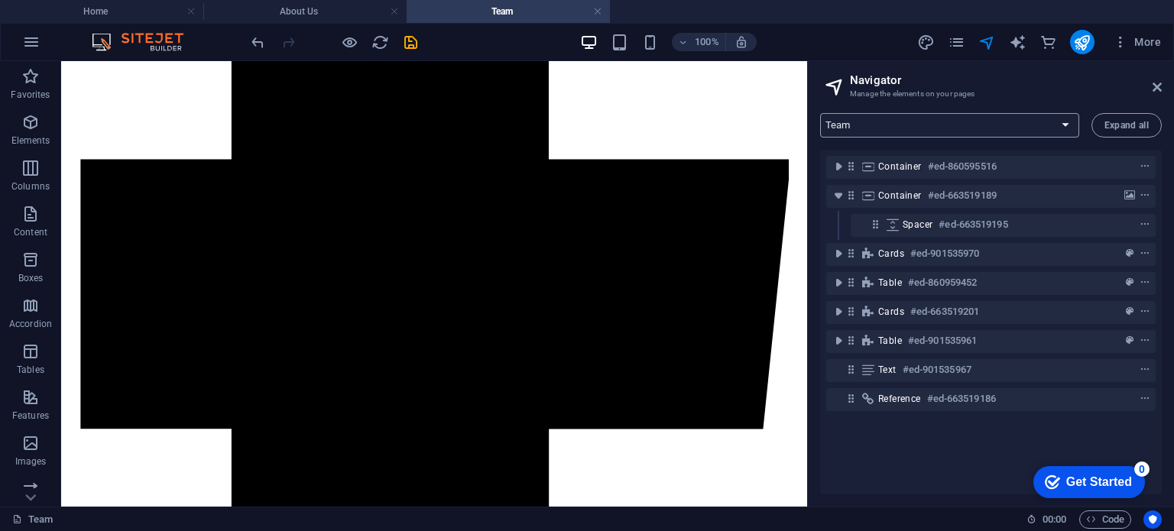
click at [896, 123] on select "Home About Us Team Services Contact Legal Notice Privacy" at bounding box center [949, 125] width 259 height 24
select select "12984726-en"
click at [820, 113] on select "Home About Us Team Services Contact Legal Notice Privacy" at bounding box center [949, 125] width 259 height 24
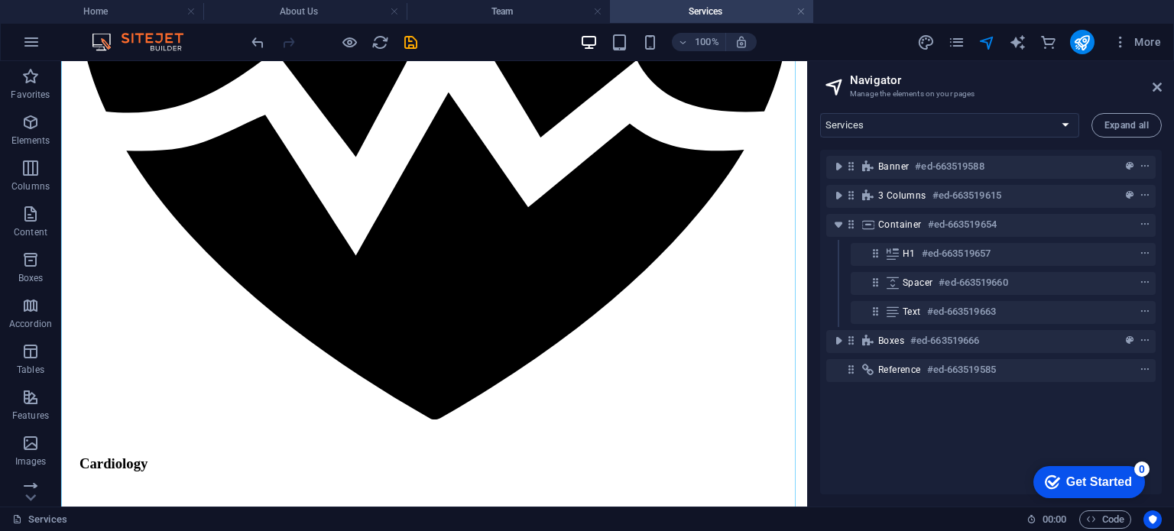
scroll to position [2225, 0]
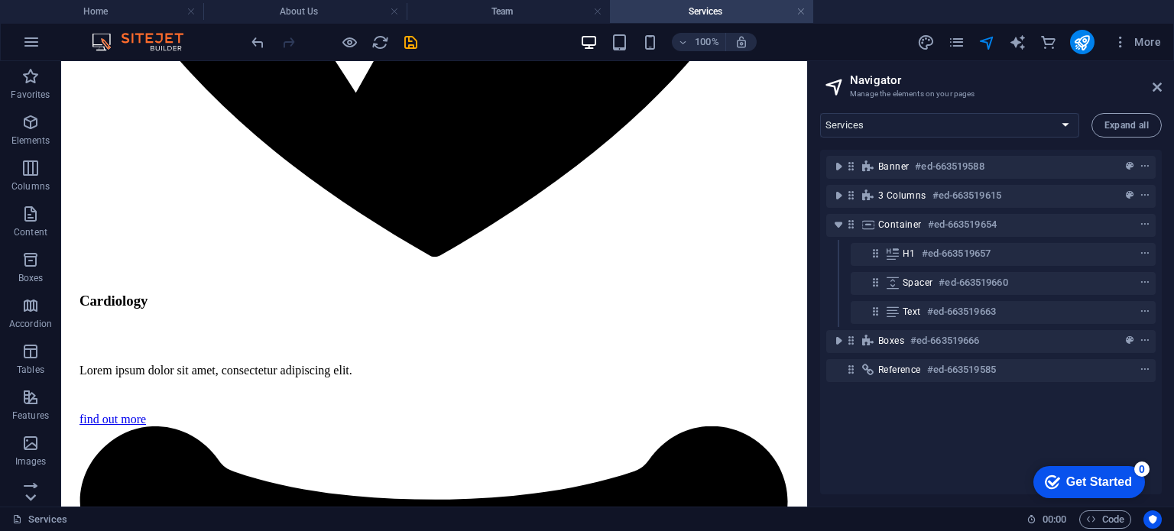
click at [32, 81] on icon at bounding box center [30, 70] width 21 height 21
click at [894, 121] on select "Home About Us Team Services Contact Legal Notice Privacy" at bounding box center [949, 125] width 259 height 24
click at [820, 113] on select "Home About Us Team Services Contact Legal Notice Privacy" at bounding box center [949, 125] width 259 height 24
click at [876, 119] on select "Home About Us Team Services Contact Legal Notice Privacy" at bounding box center [949, 125] width 259 height 24
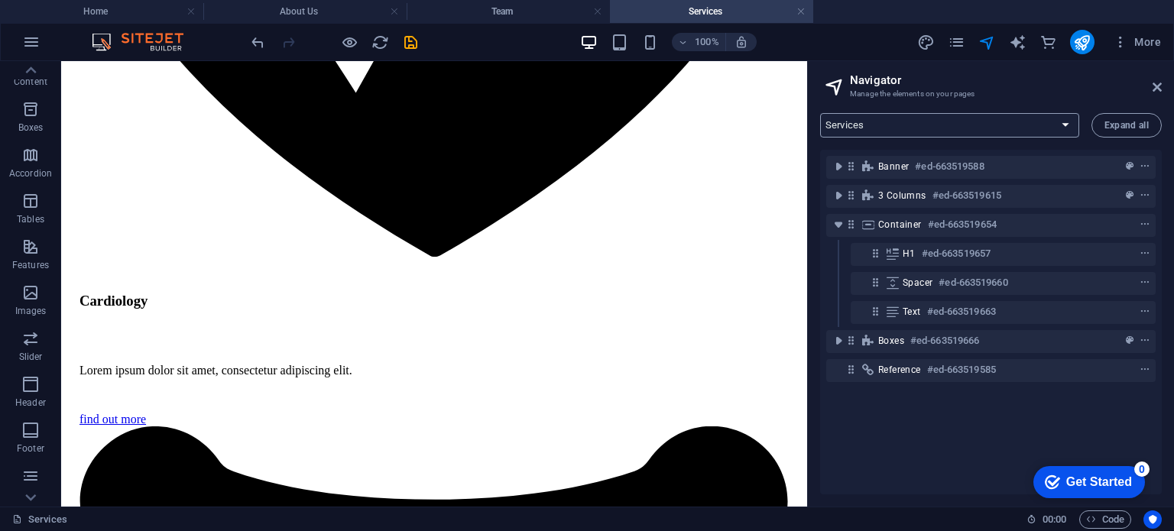
click at [876, 119] on select "Home About Us Team Services Contact Legal Notice Privacy" at bounding box center [949, 125] width 259 height 24
click at [984, 44] on icon "navigator" at bounding box center [987, 43] width 18 height 18
click at [961, 42] on icon "pages" at bounding box center [957, 43] width 18 height 18
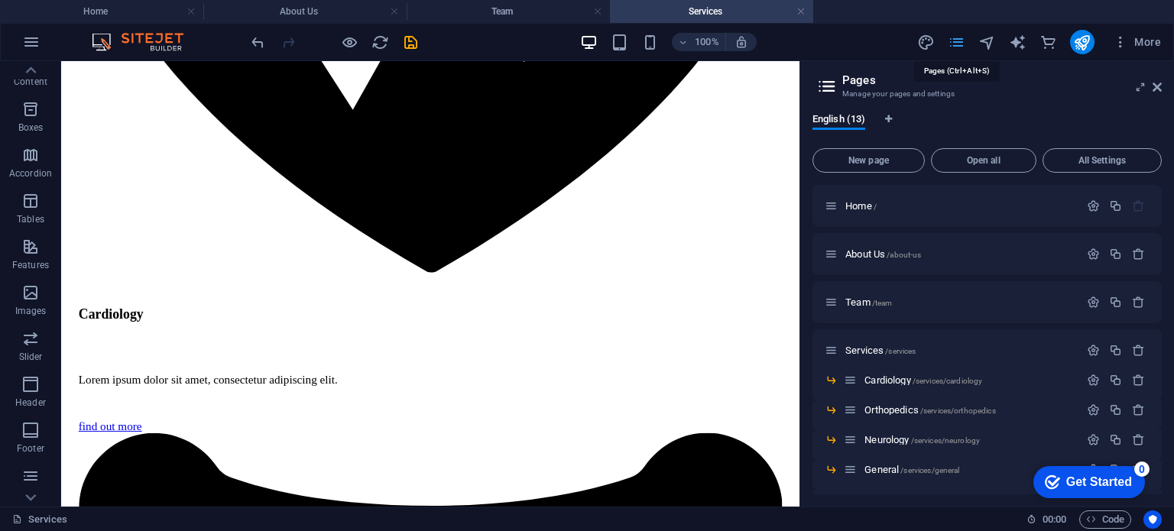
click at [961, 42] on icon "pages" at bounding box center [957, 43] width 18 height 18
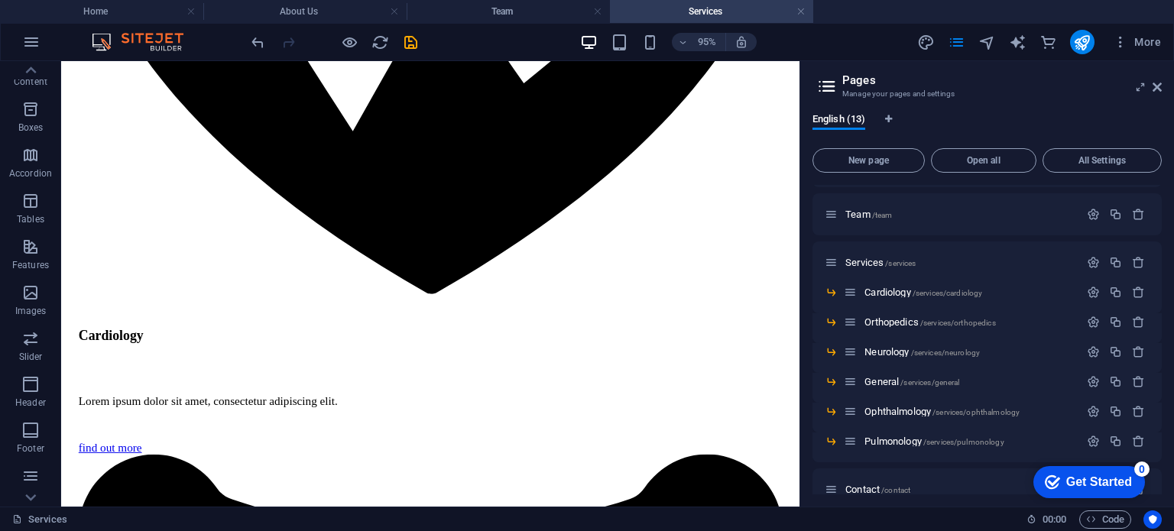
scroll to position [93, 0]
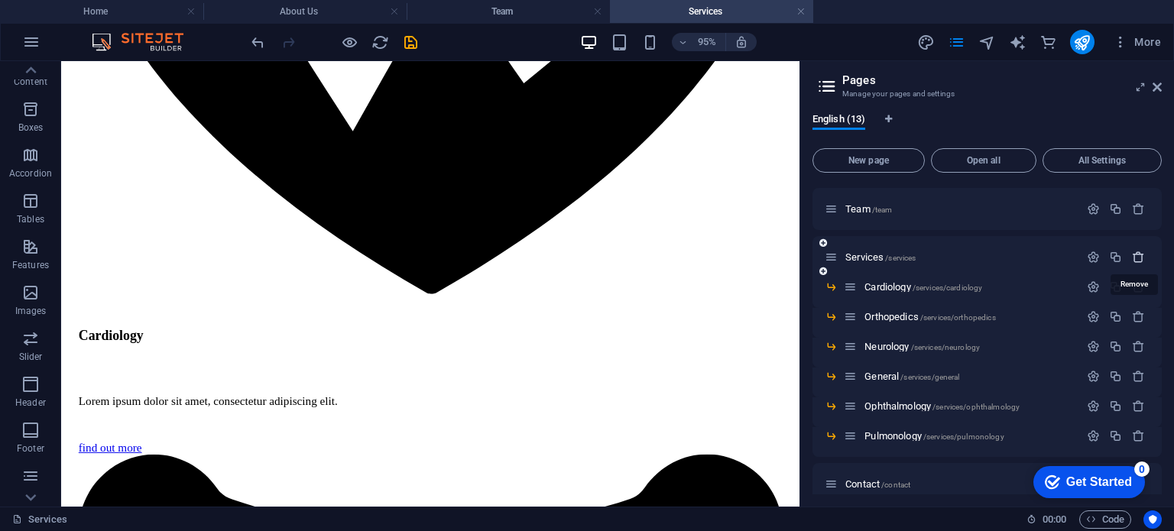
click at [1132, 252] on icon "button" at bounding box center [1138, 257] width 13 height 13
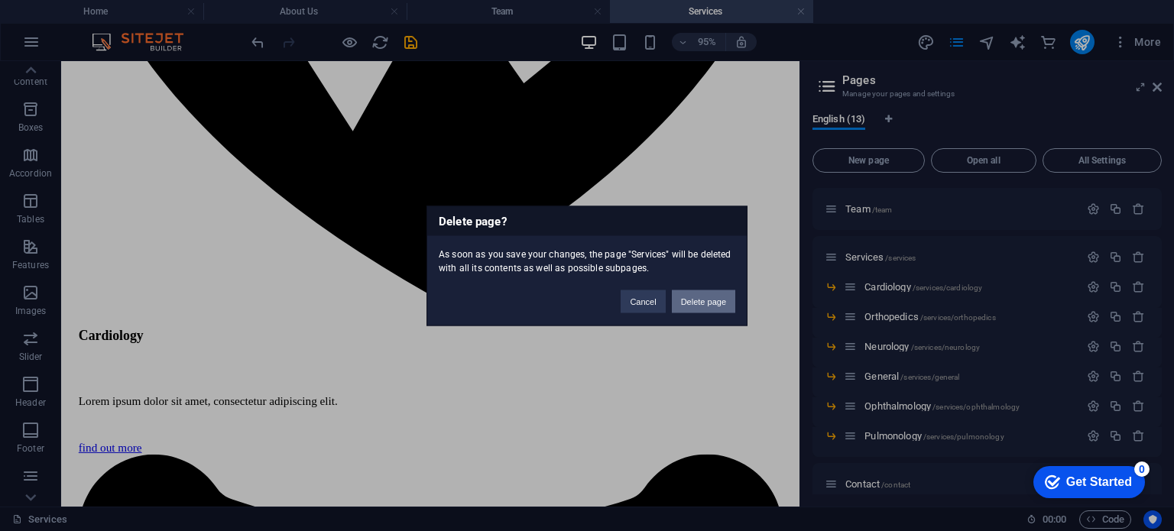
click at [715, 293] on button "Delete page" at bounding box center [703, 301] width 63 height 23
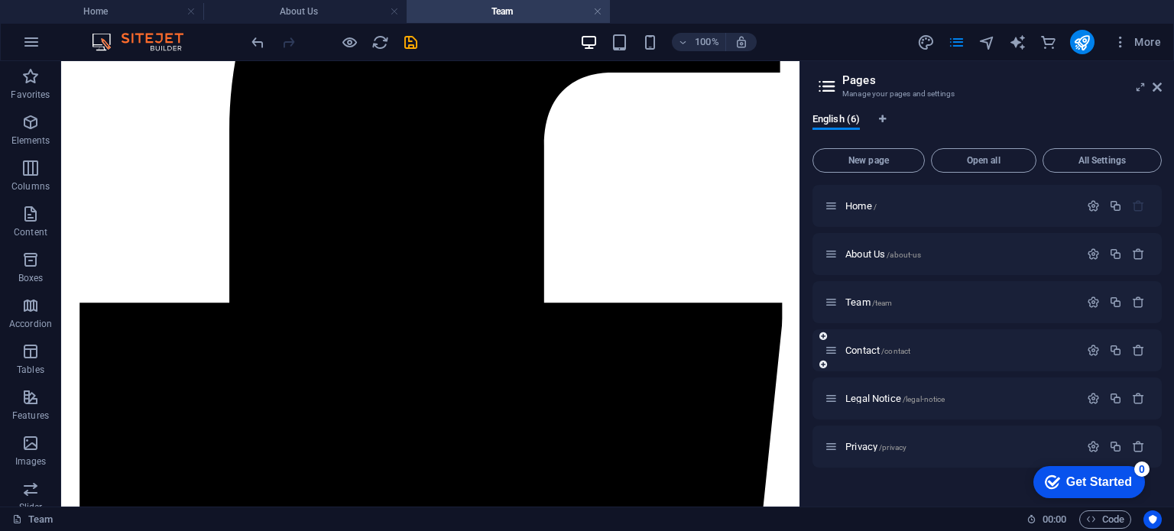
scroll to position [0, 0]
click at [1137, 399] on icon "button" at bounding box center [1138, 398] width 13 height 13
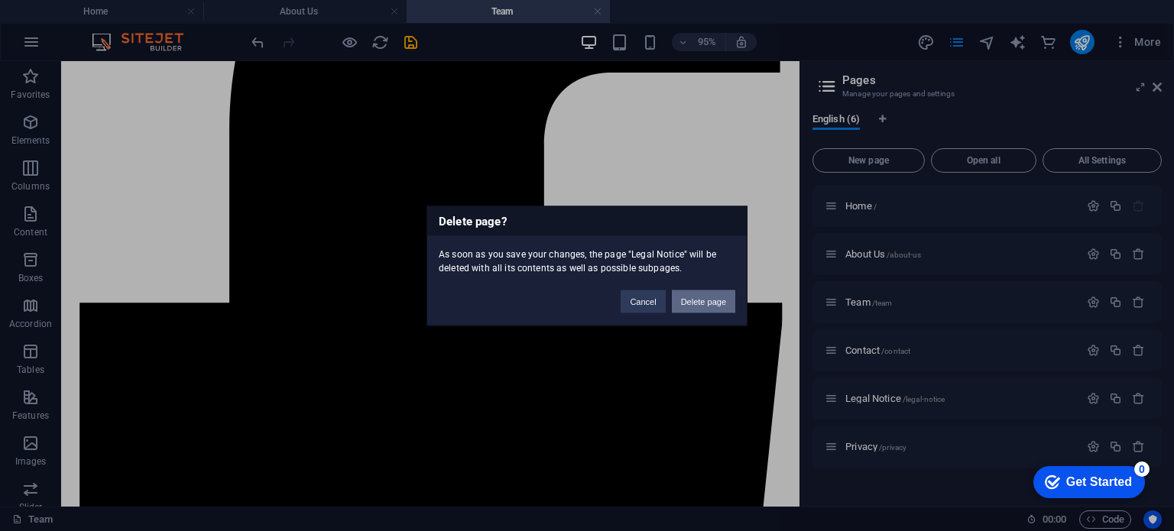
click at [718, 302] on button "Delete page" at bounding box center [703, 301] width 63 height 23
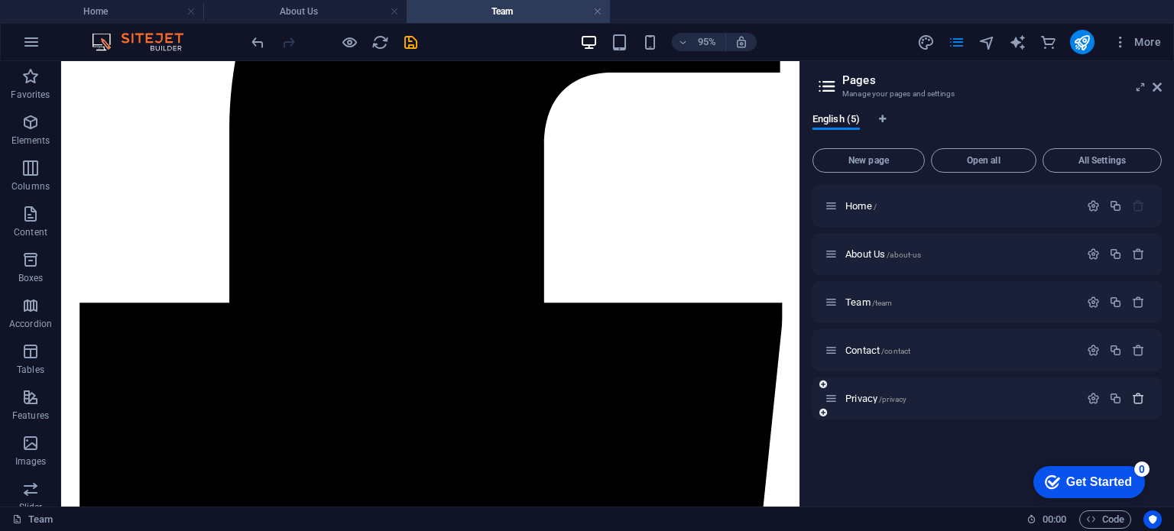
click at [1141, 392] on icon "button" at bounding box center [1138, 398] width 13 height 13
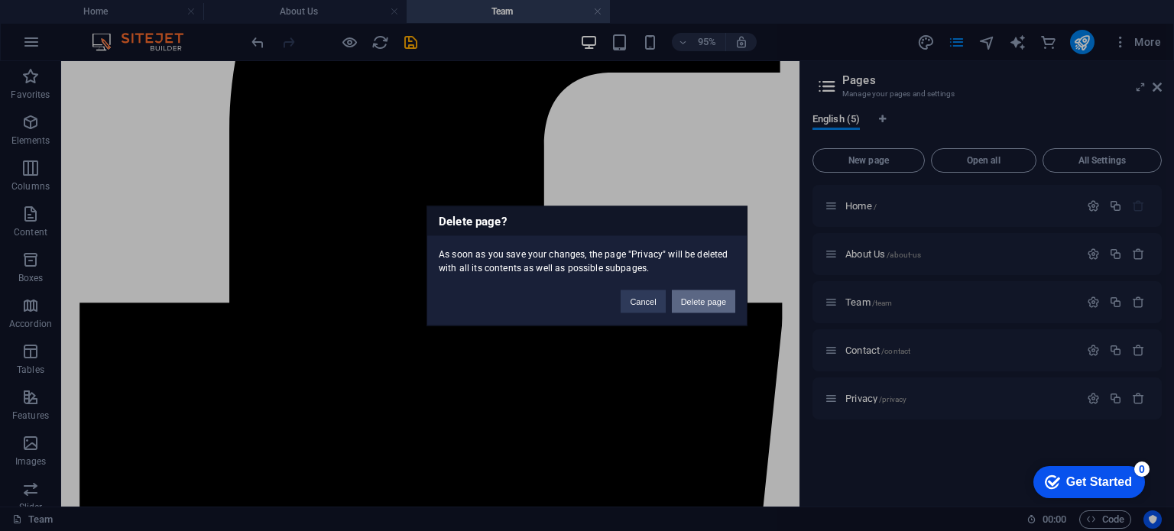
click at [711, 305] on button "Delete page" at bounding box center [703, 301] width 63 height 23
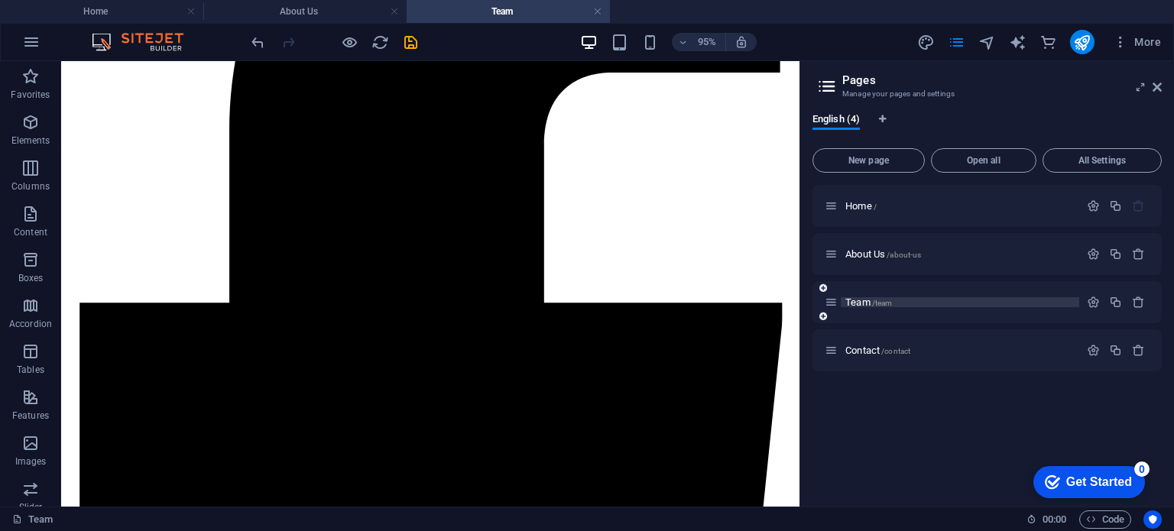
click at [900, 300] on p "Team /team" at bounding box center [959, 302] width 229 height 10
click at [1087, 300] on icon "button" at bounding box center [1093, 302] width 13 height 13
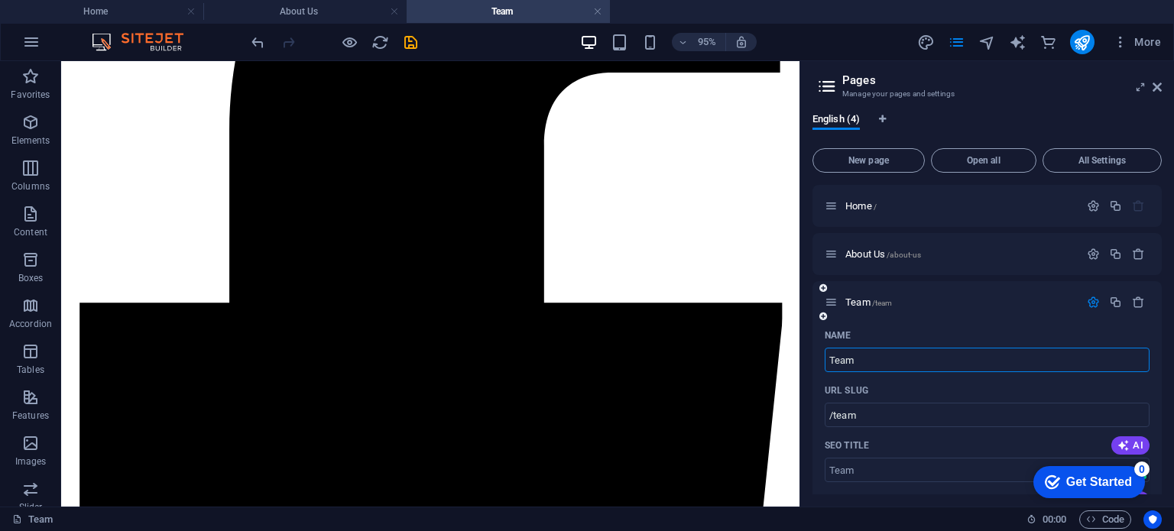
click at [932, 364] on input "Team" at bounding box center [987, 360] width 325 height 24
type input "Cata"
type input "/ca"
type input "Cata"
type input "/cata"
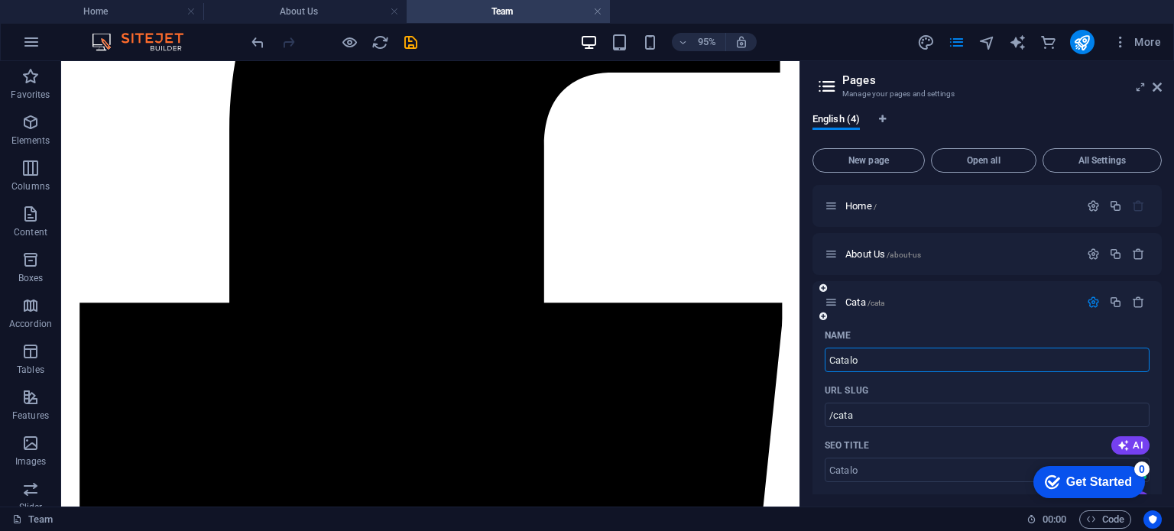
type input "Catalo"
type input "/catalo"
type input "Catalogu"
type input "/catalog"
type input "Catalogue"
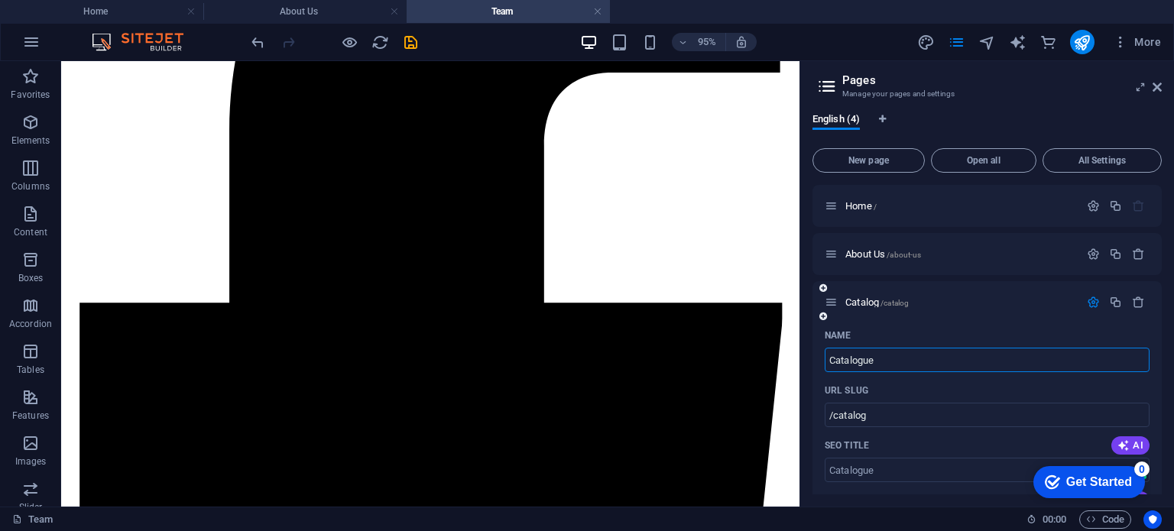
type input "/catalogue"
type input "Catalogue"
click at [938, 394] on div "URL SLUG" at bounding box center [987, 390] width 325 height 24
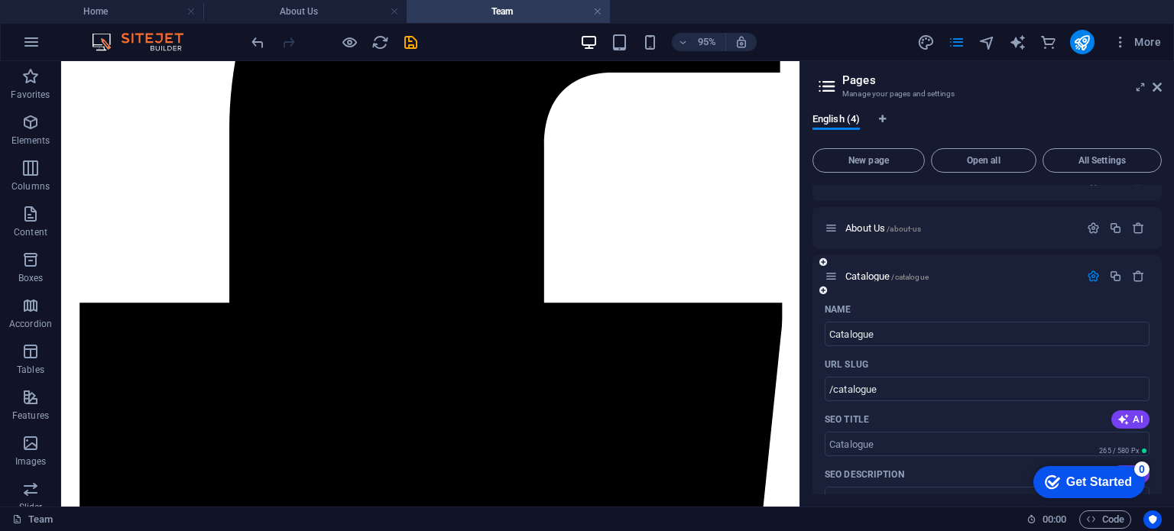
scroll to position [24, 0]
click at [1087, 271] on icon "button" at bounding box center [1093, 277] width 13 height 13
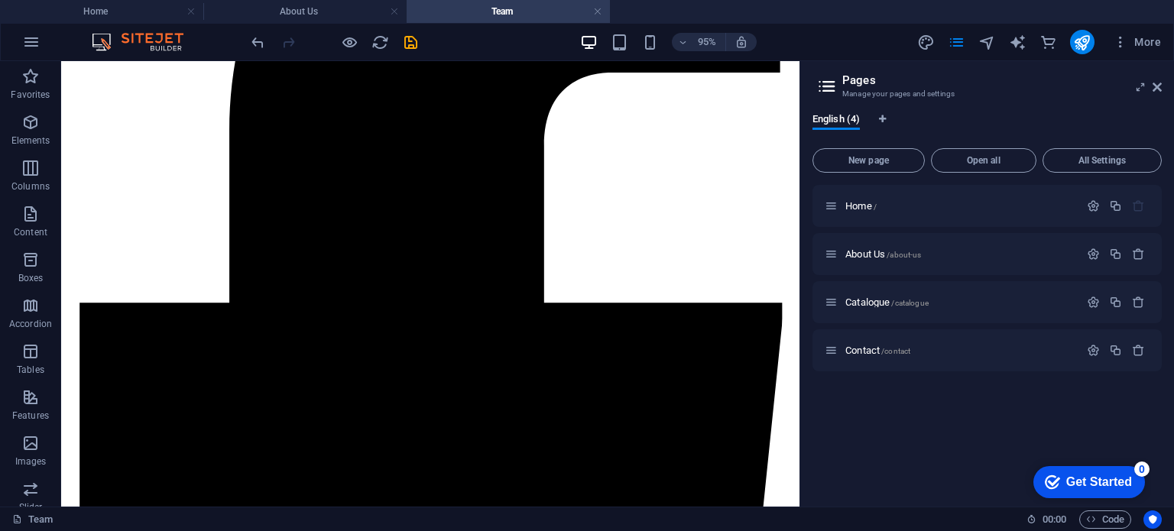
click at [954, 407] on div "Home / About Us /about-us Catalogue /catalogue Contact /contact" at bounding box center [986, 339] width 349 height 309
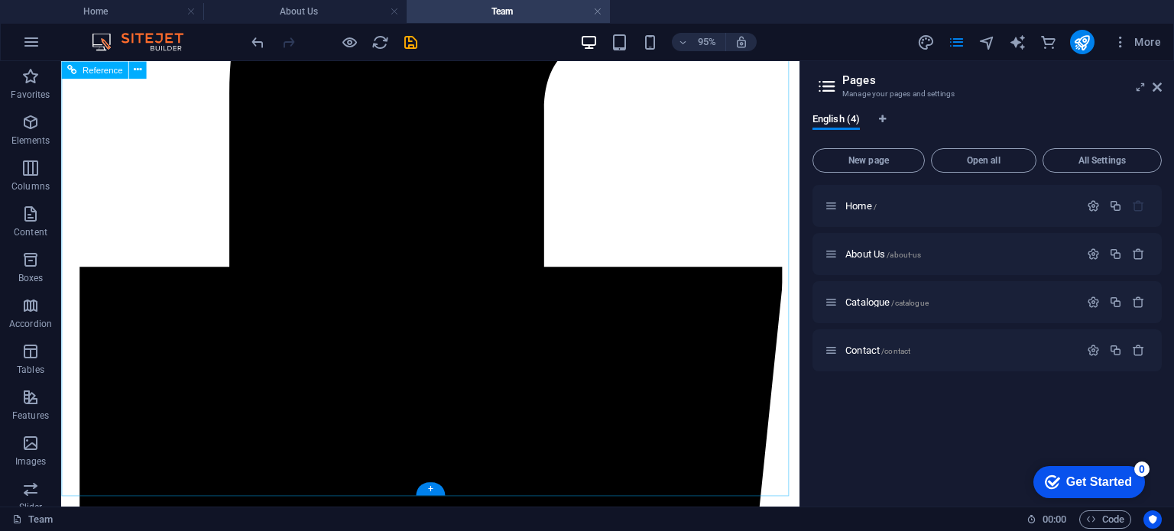
scroll to position [6810, 0]
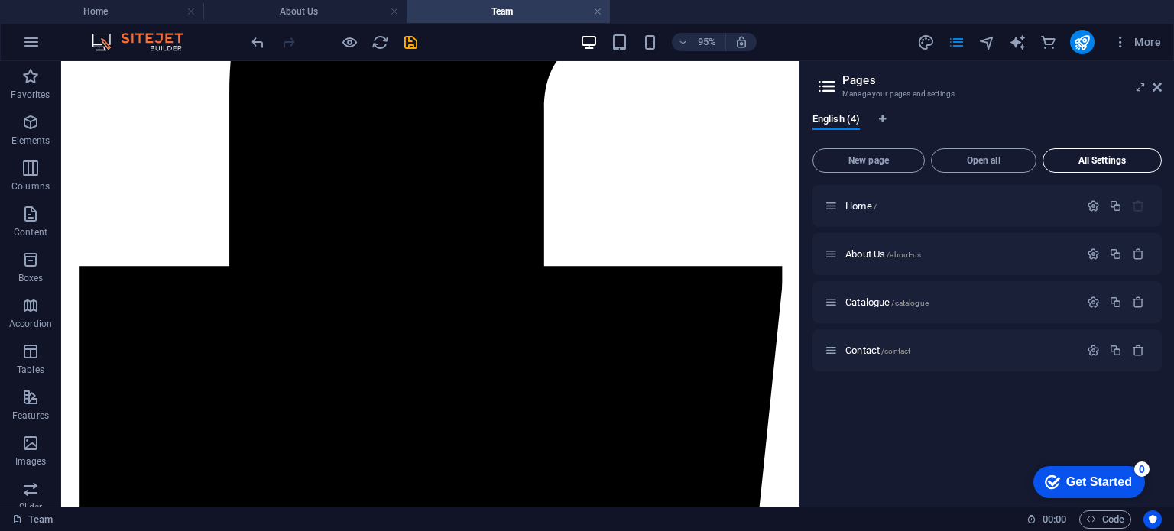
click at [1087, 159] on span "All Settings" at bounding box center [1101, 160] width 105 height 9
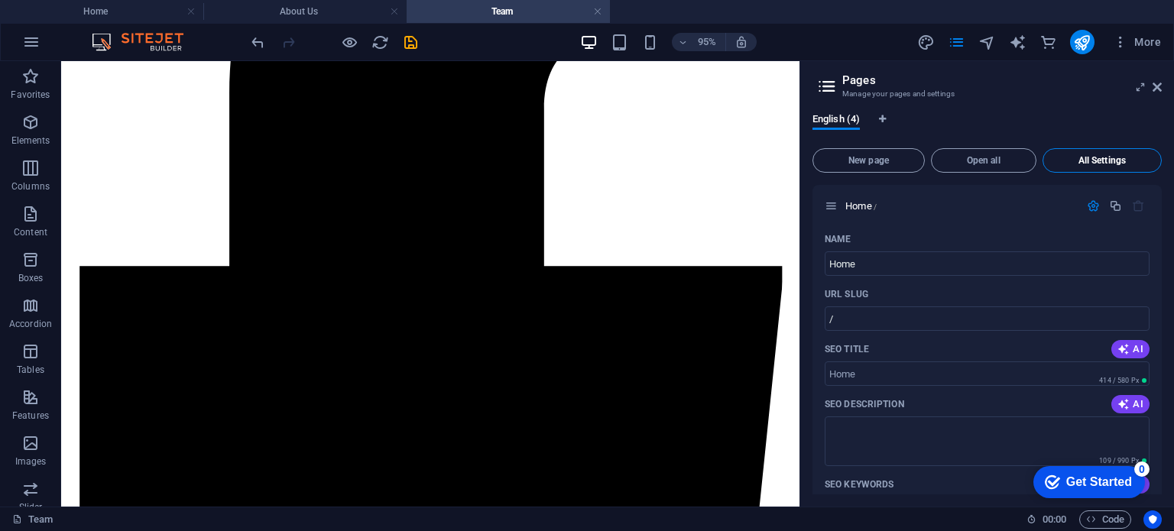
scroll to position [1797, 0]
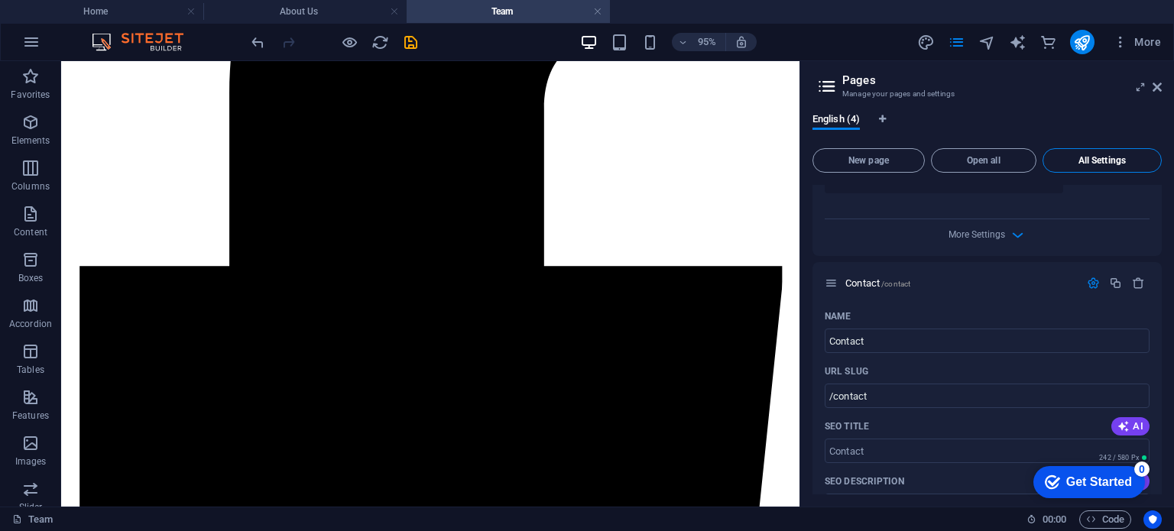
click at [1087, 159] on span "All Settings" at bounding box center [1101, 160] width 105 height 9
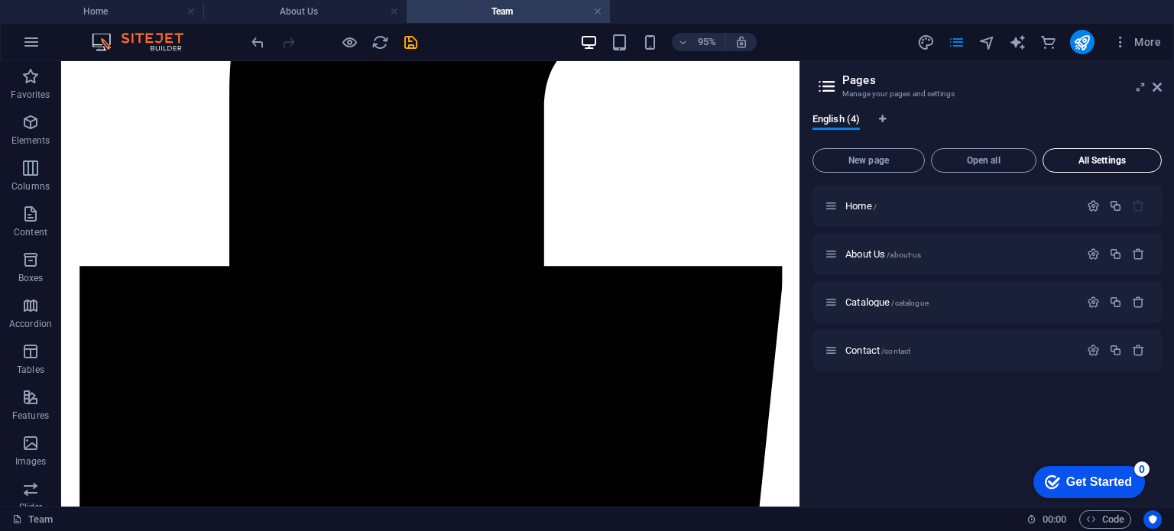
scroll to position [0, 0]
click at [954, 44] on icon "pages" at bounding box center [957, 43] width 18 height 18
click at [928, 35] on icon "design" at bounding box center [926, 43] width 18 height 18
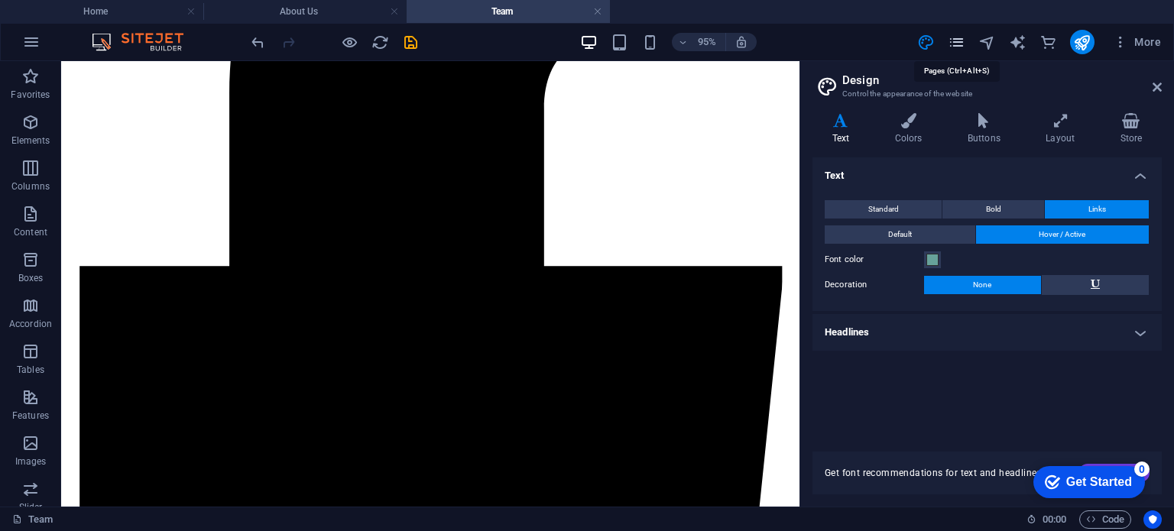
click at [952, 41] on icon "pages" at bounding box center [957, 43] width 18 height 18
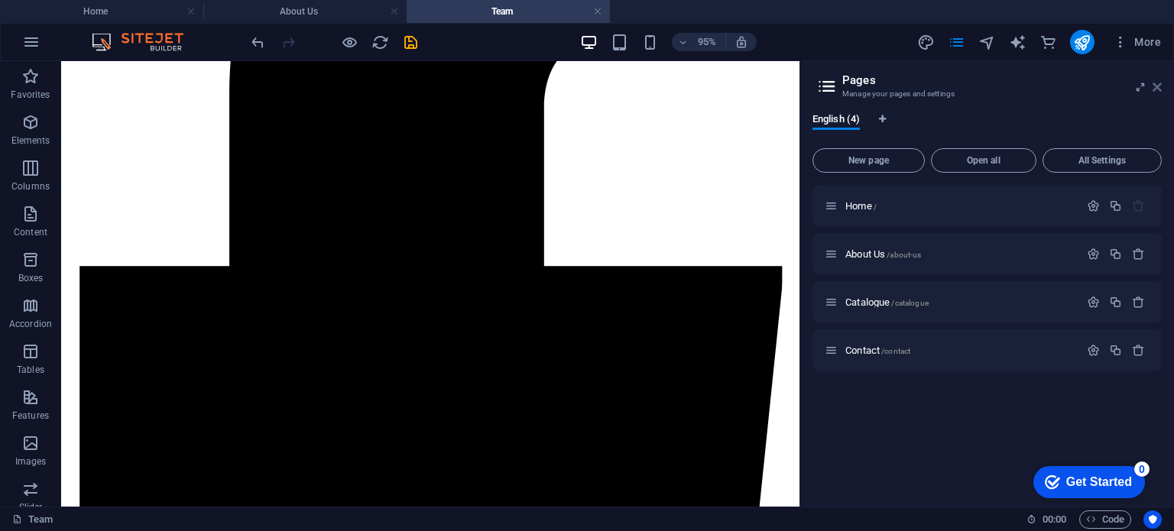
click at [1158, 83] on icon at bounding box center [1156, 87] width 9 height 12
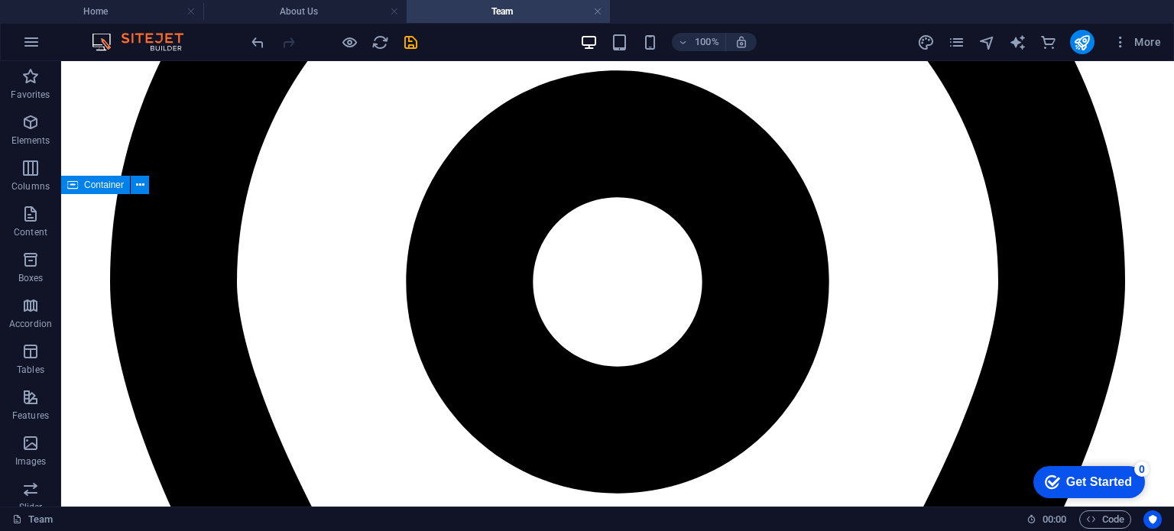
scroll to position [4282, 0]
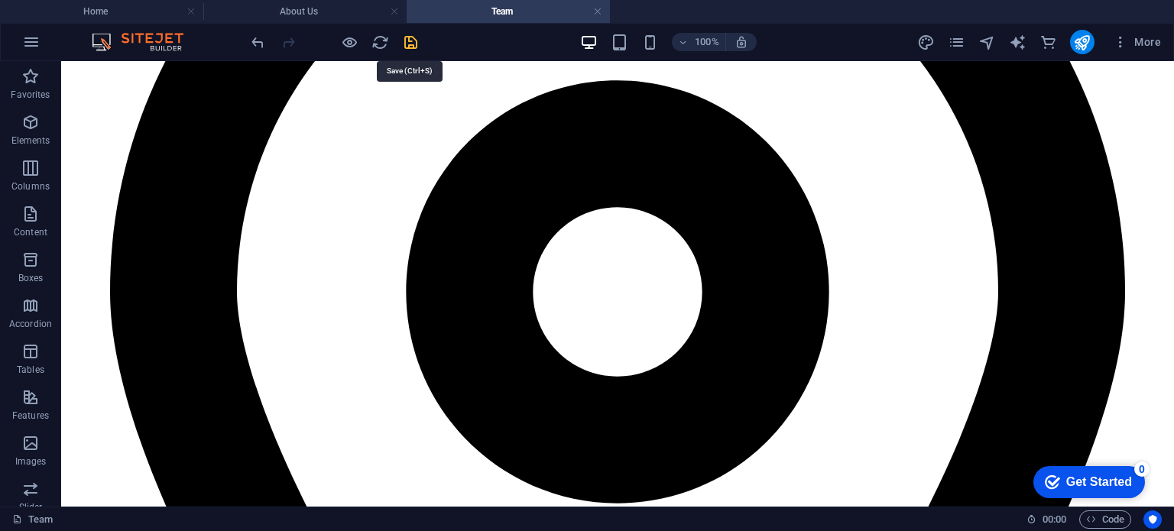
click at [408, 38] on icon "save" at bounding box center [411, 43] width 18 height 18
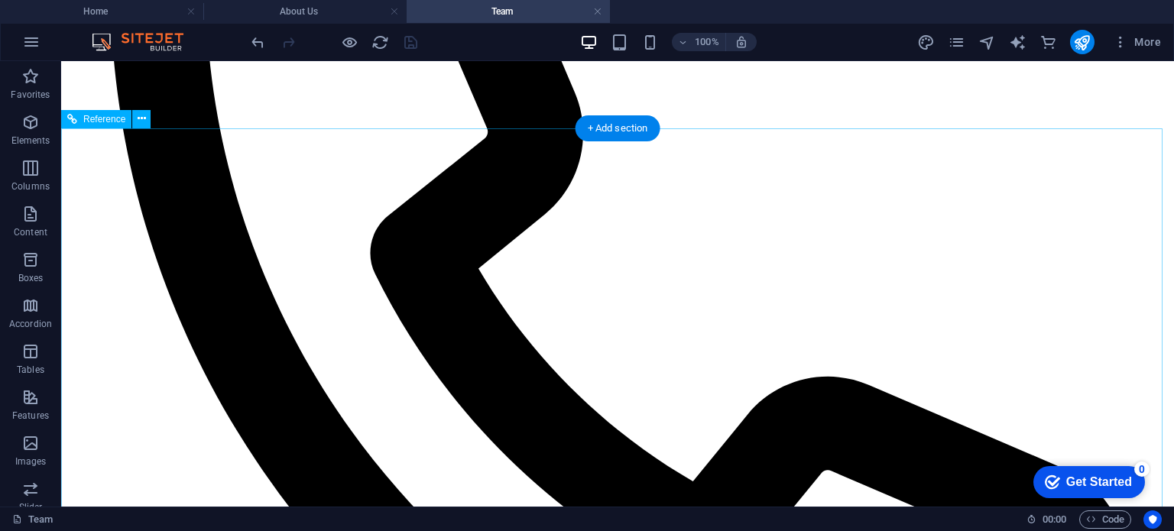
scroll to position [6468, 0]
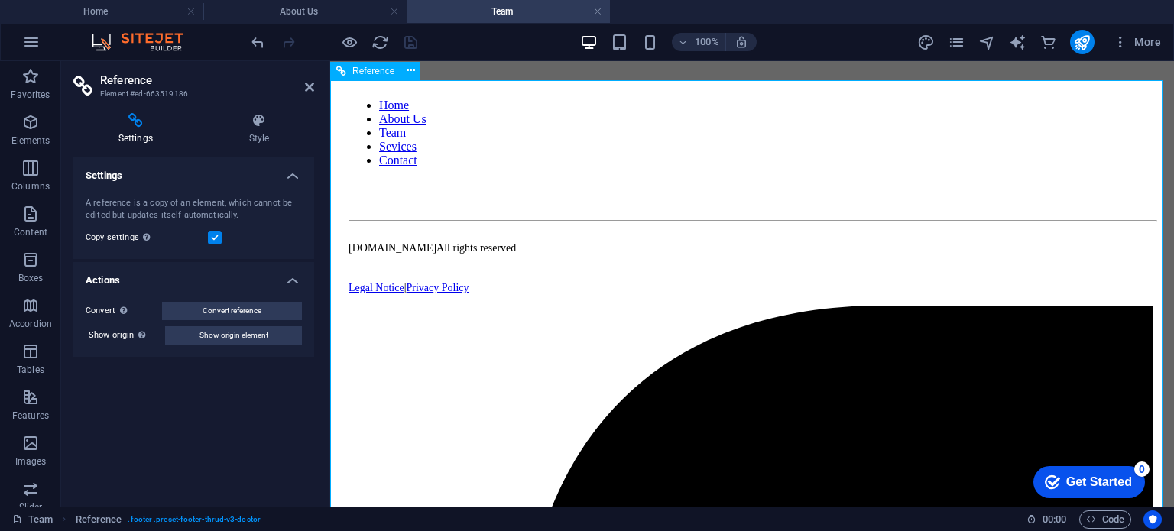
click at [254, 131] on h4 "Style" at bounding box center [259, 129] width 110 height 32
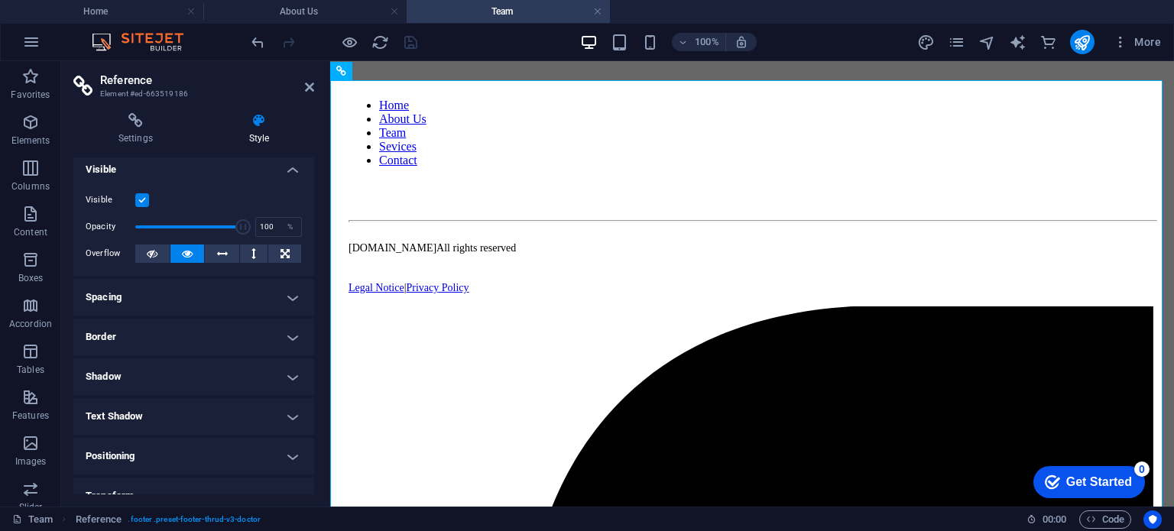
scroll to position [0, 0]
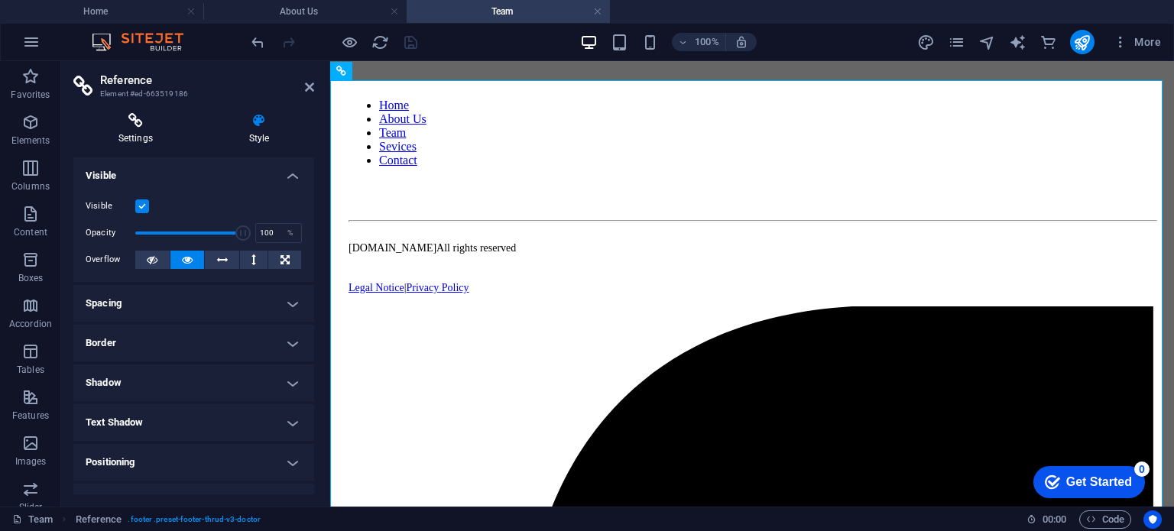
click at [149, 122] on icon at bounding box center [135, 120] width 125 height 15
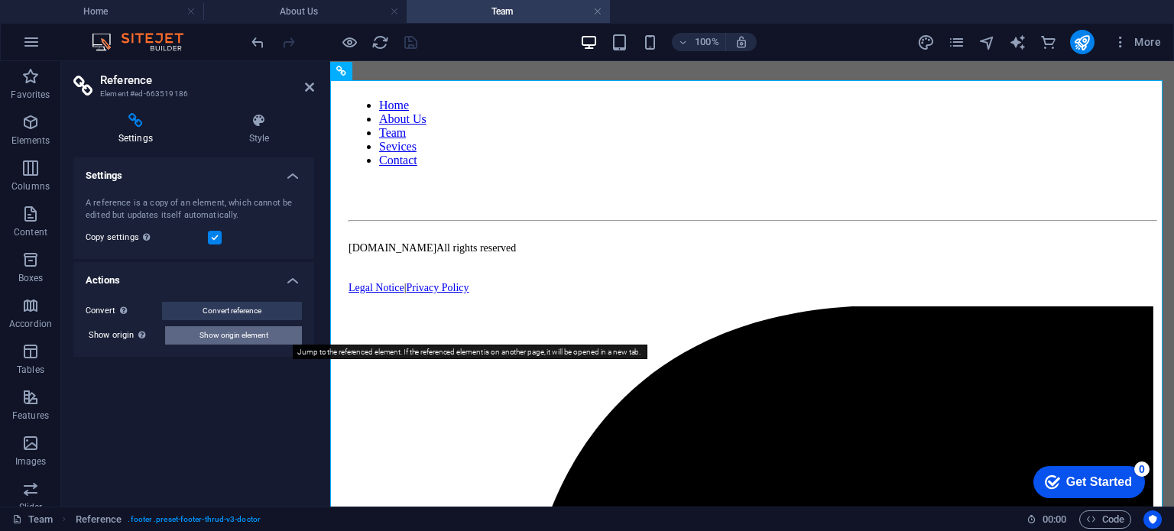
click at [218, 336] on span "Show origin element" at bounding box center [233, 335] width 69 height 18
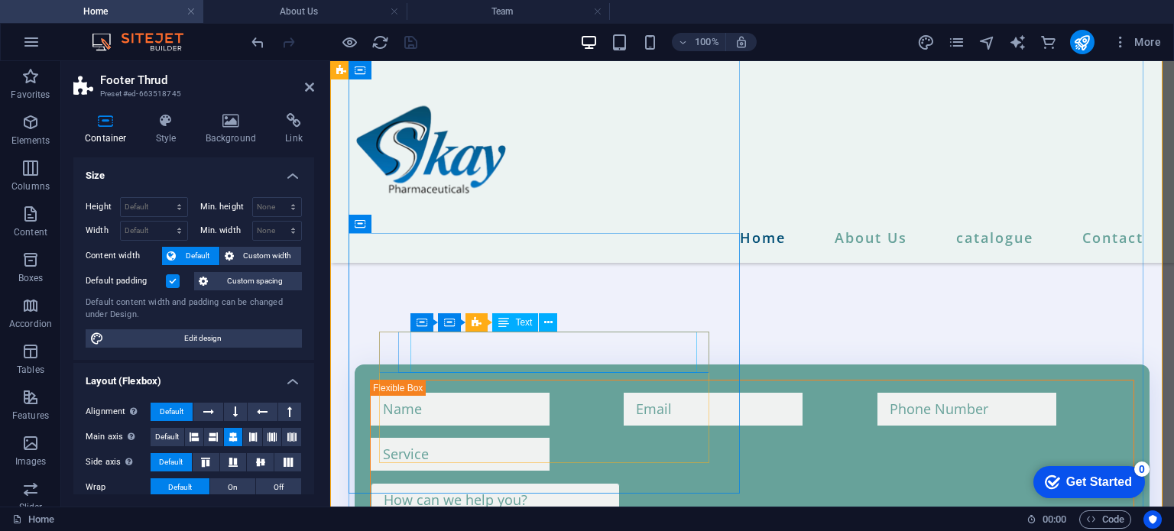
scroll to position [2390, 0]
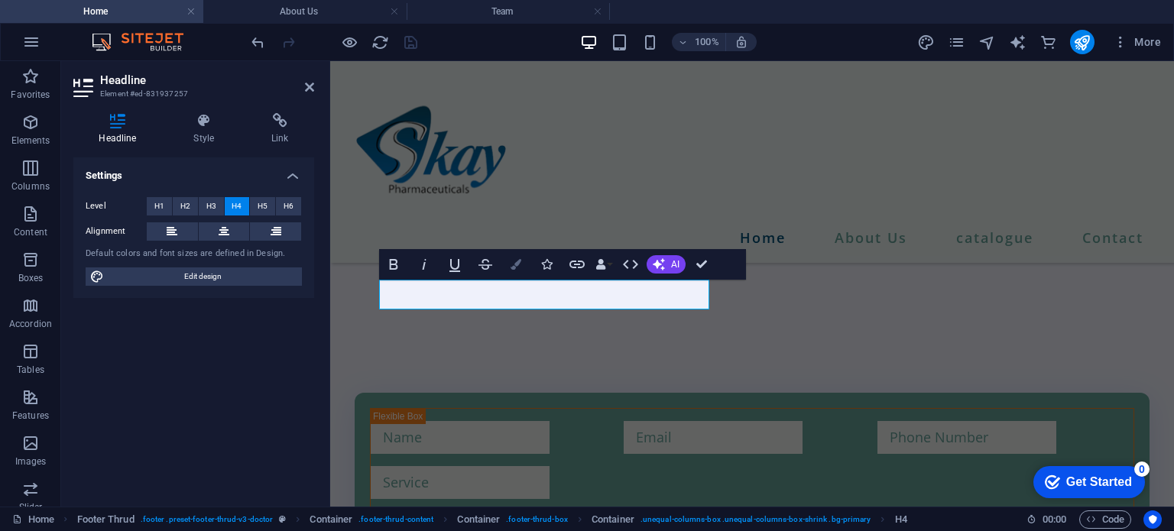
click at [516, 267] on icon "button" at bounding box center [515, 264] width 11 height 11
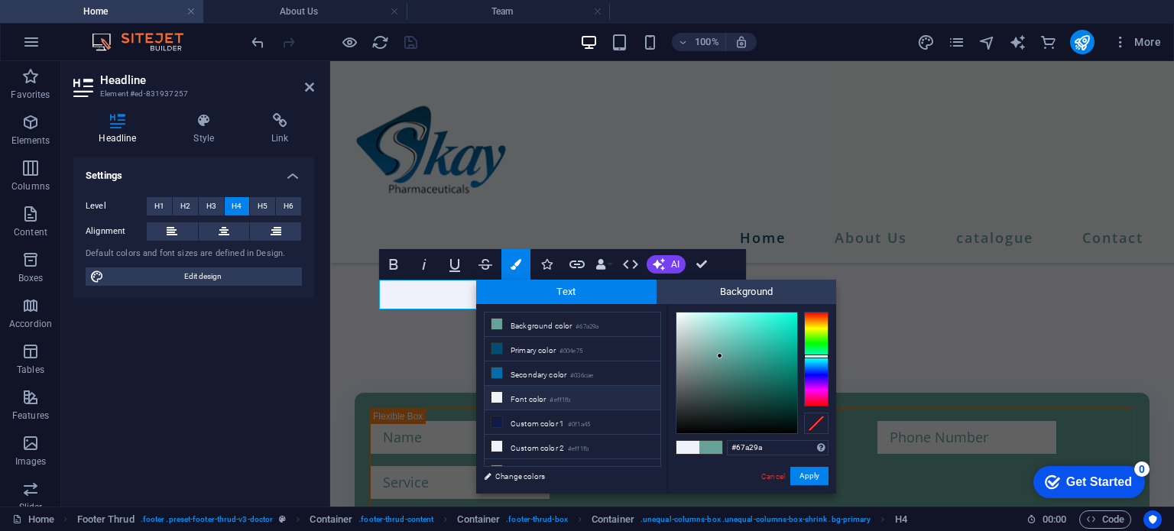
click at [568, 397] on small "#eff1fb" at bounding box center [559, 400] width 21 height 11
type input "#eff1fb"
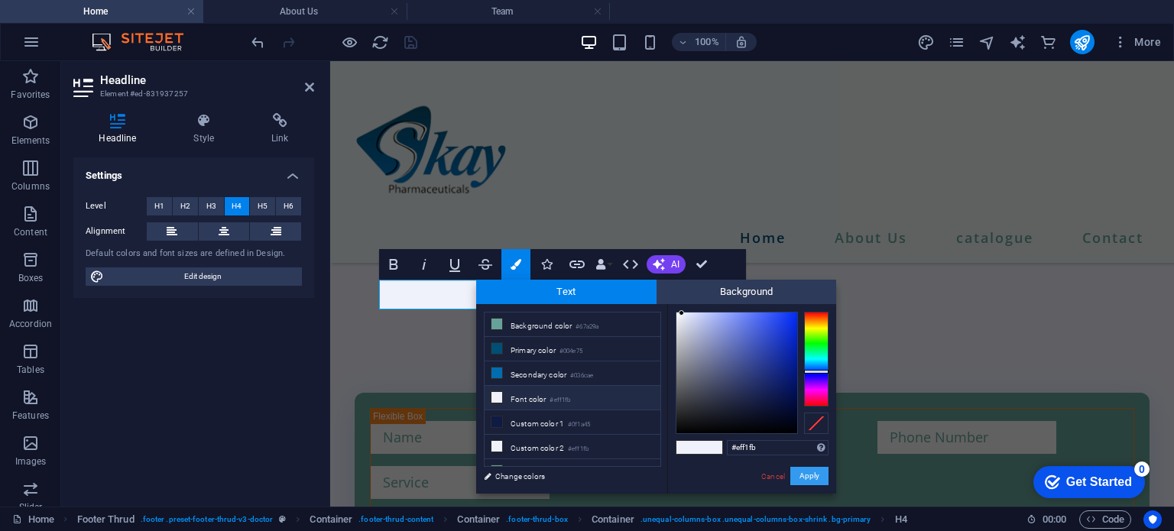
click at [810, 478] on button "Apply" at bounding box center [809, 476] width 38 height 18
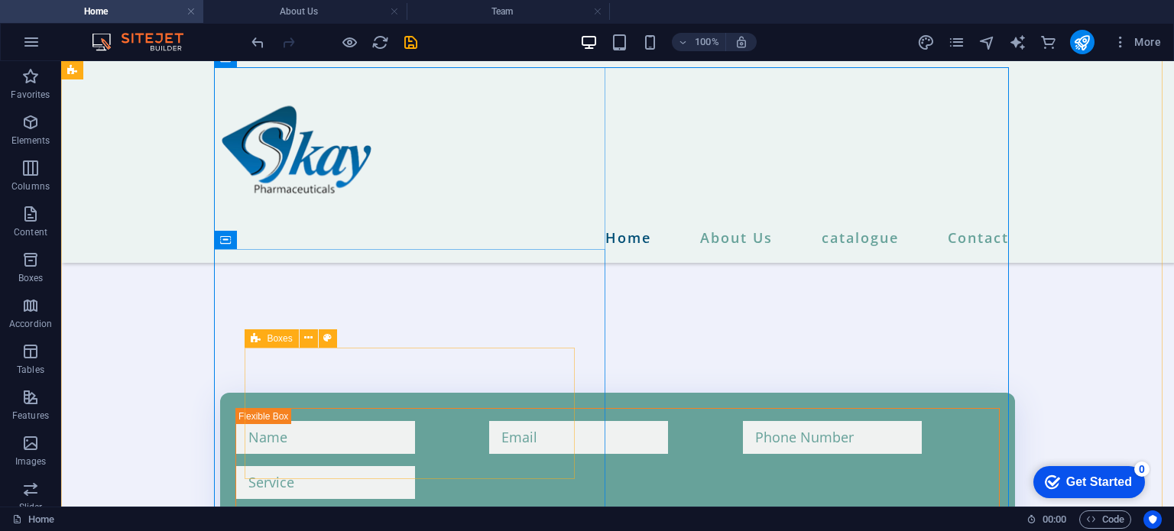
scroll to position [2649, 0]
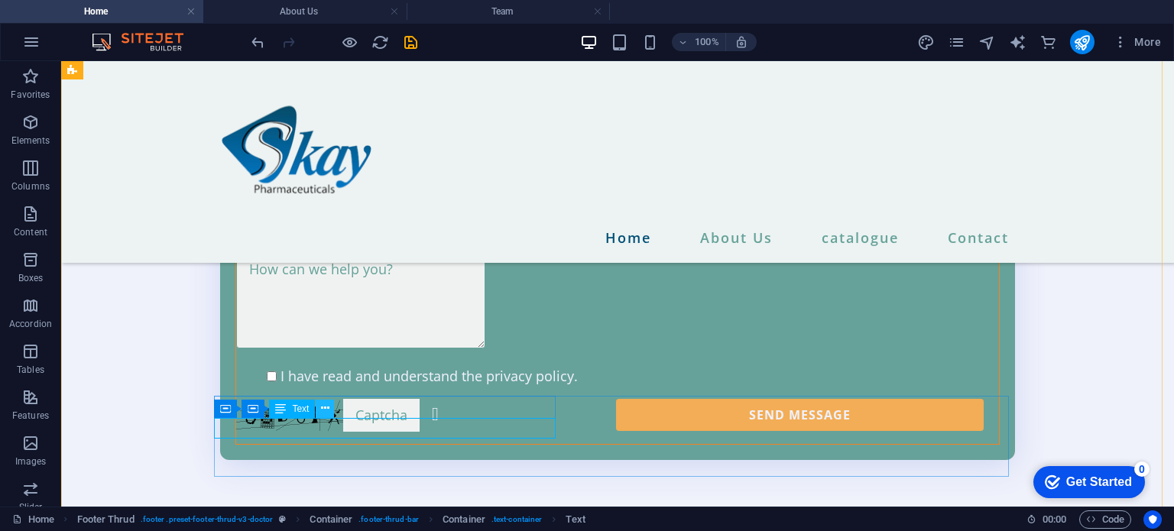
click at [322, 406] on icon at bounding box center [325, 408] width 8 height 16
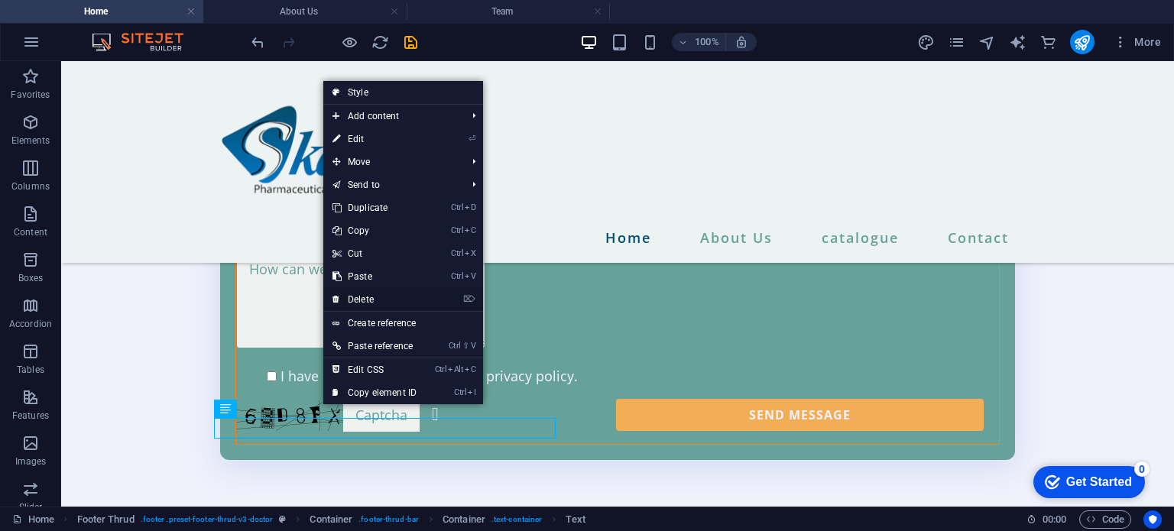
click at [371, 295] on link "⌦ Delete" at bounding box center [374, 299] width 102 height 23
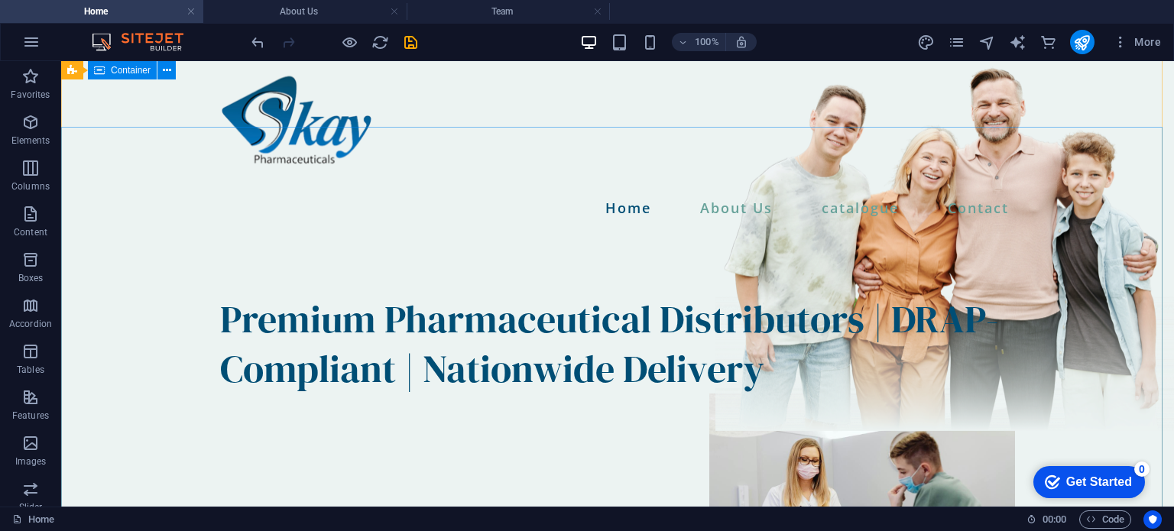
scroll to position [0, 0]
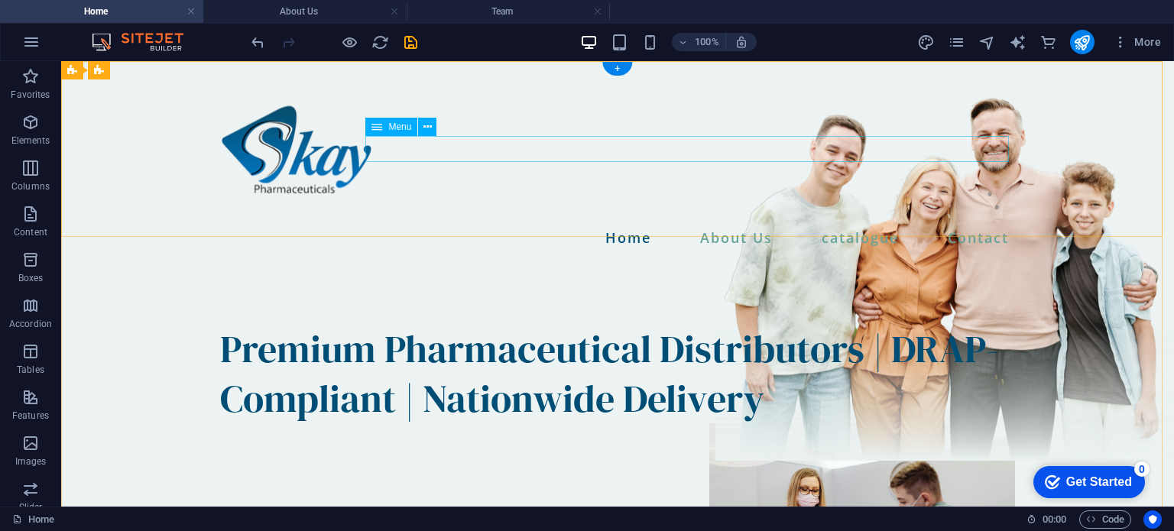
click at [740, 225] on nav "Home About Us catalogue Contact" at bounding box center [617, 238] width 795 height 26
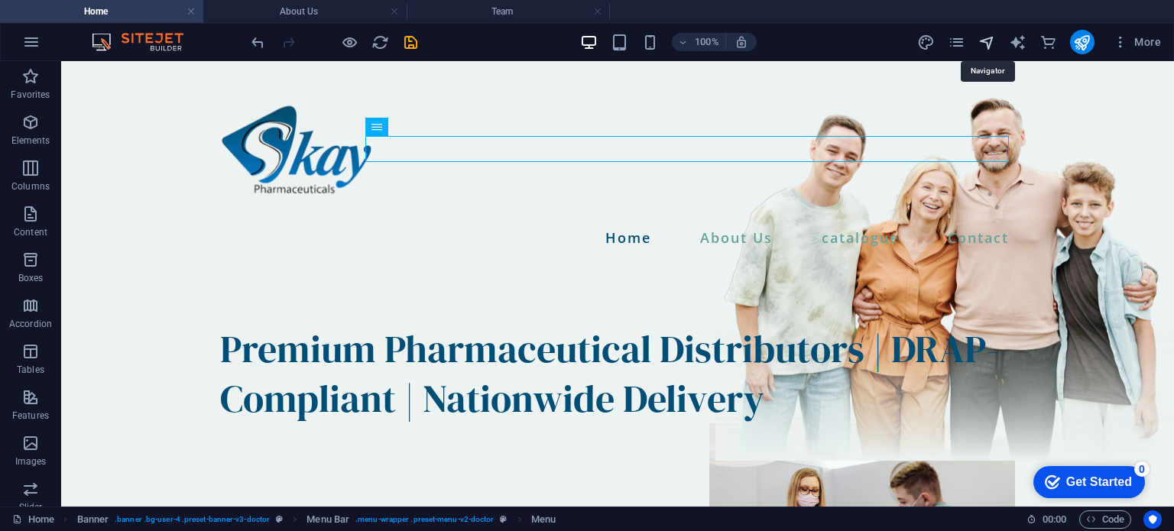
click at [990, 39] on icon "navigator" at bounding box center [987, 43] width 18 height 18
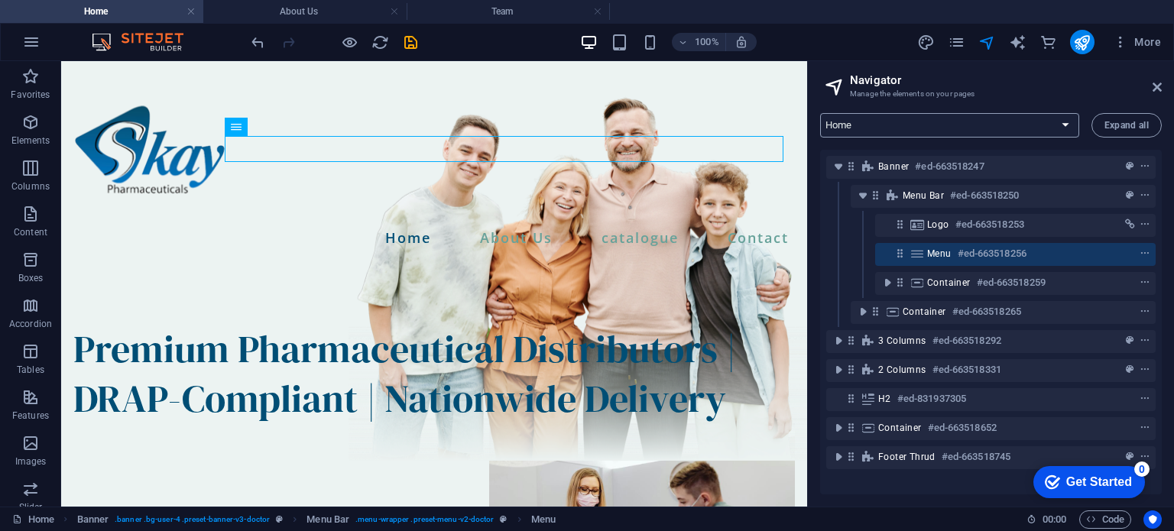
click at [941, 126] on select "Home About Us Catalogue Contact" at bounding box center [949, 125] width 259 height 24
select select "12984720-en"
click at [820, 113] on select "Home About Us Catalogue Contact" at bounding box center [949, 125] width 259 height 24
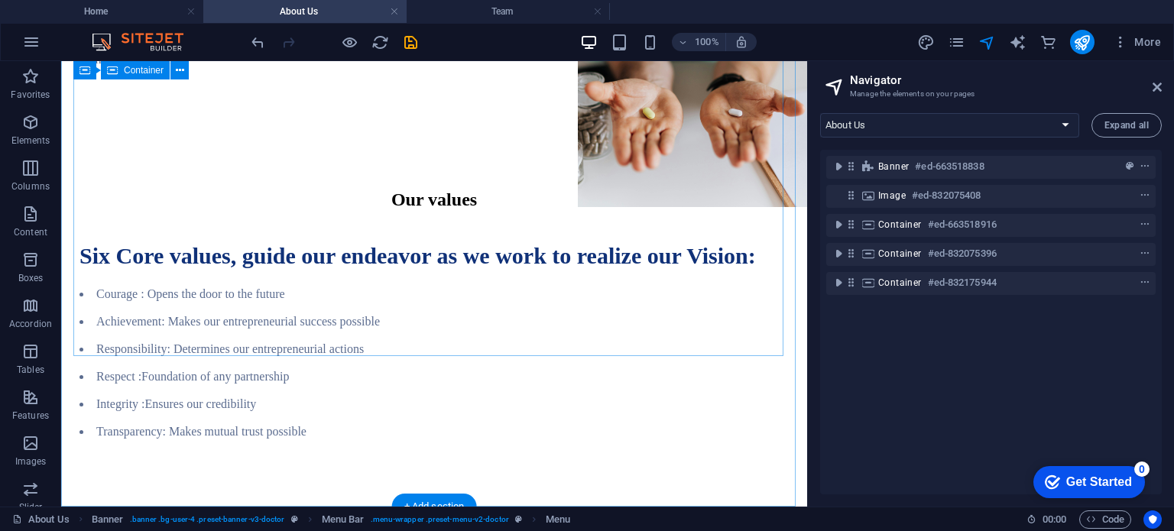
scroll to position [1991, 0]
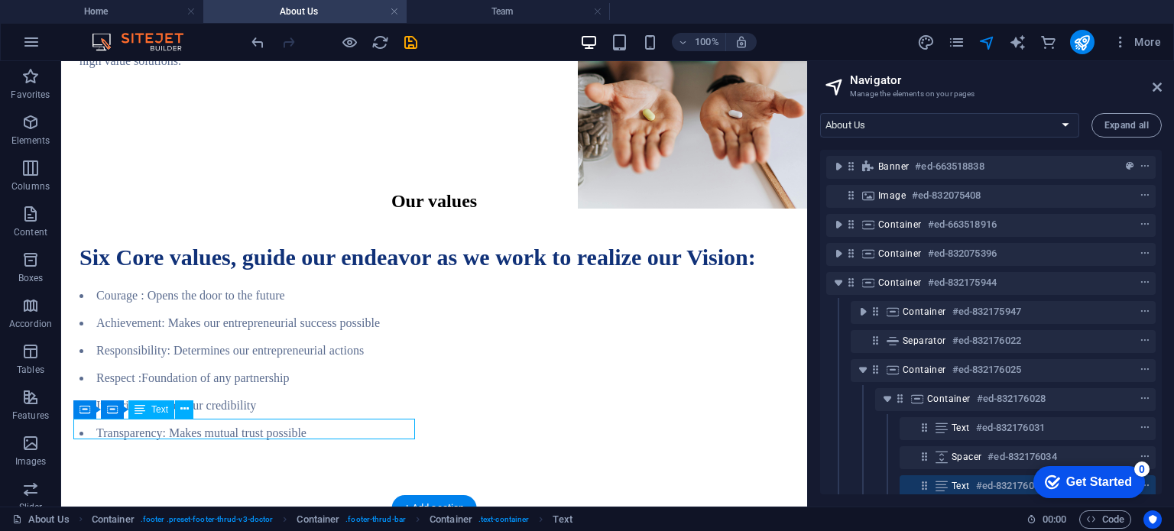
scroll to position [79, 0]
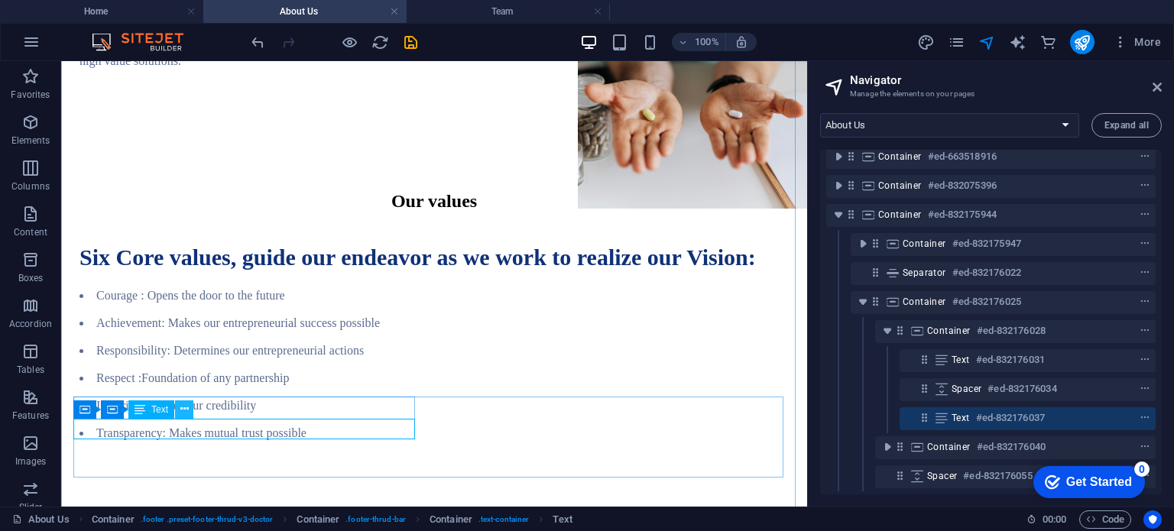
click at [185, 413] on icon at bounding box center [184, 409] width 8 height 16
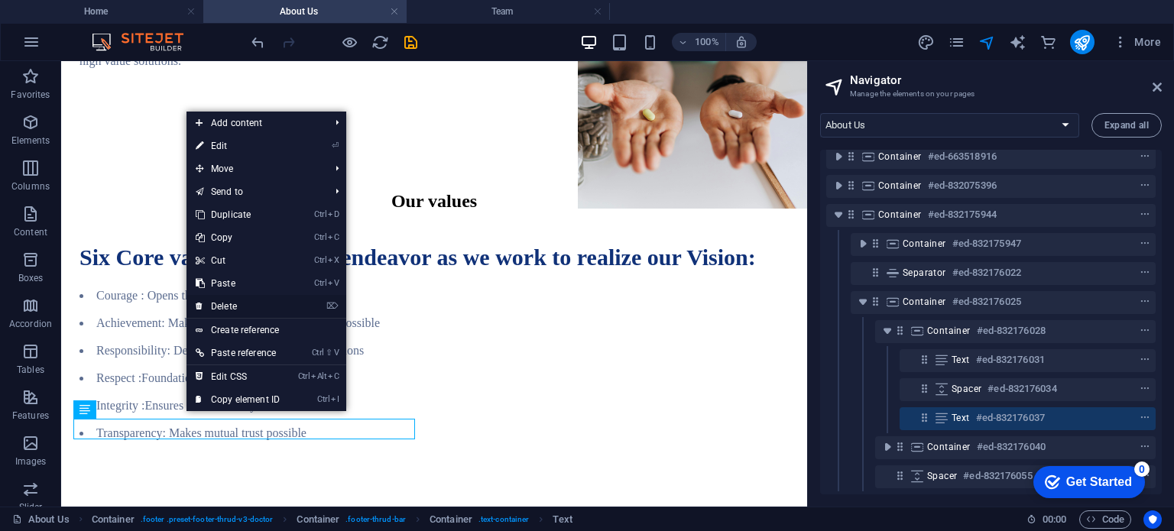
click at [263, 299] on link "⌦ Delete" at bounding box center [237, 306] width 102 height 23
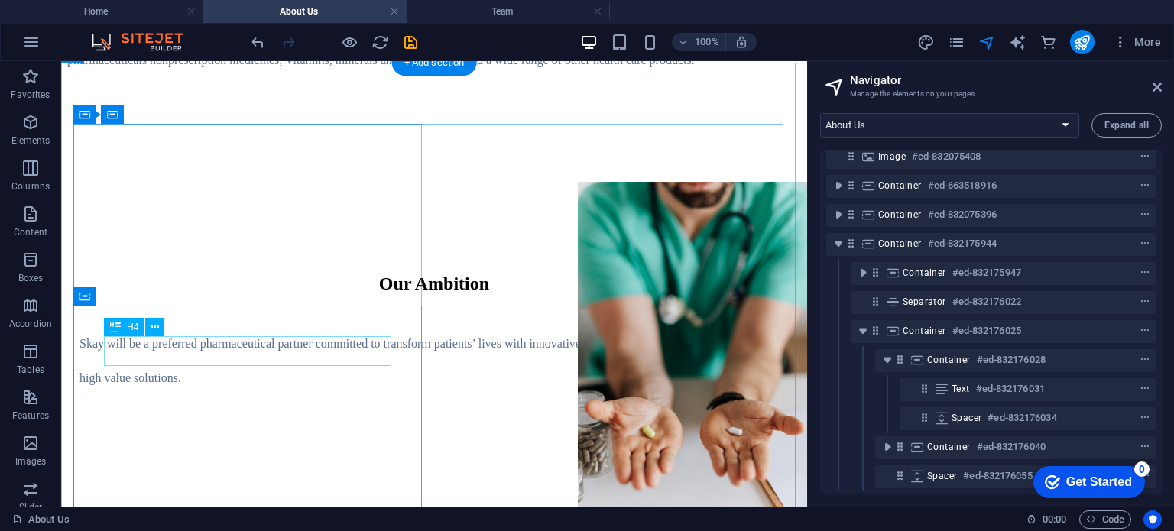
scroll to position [1668, 0]
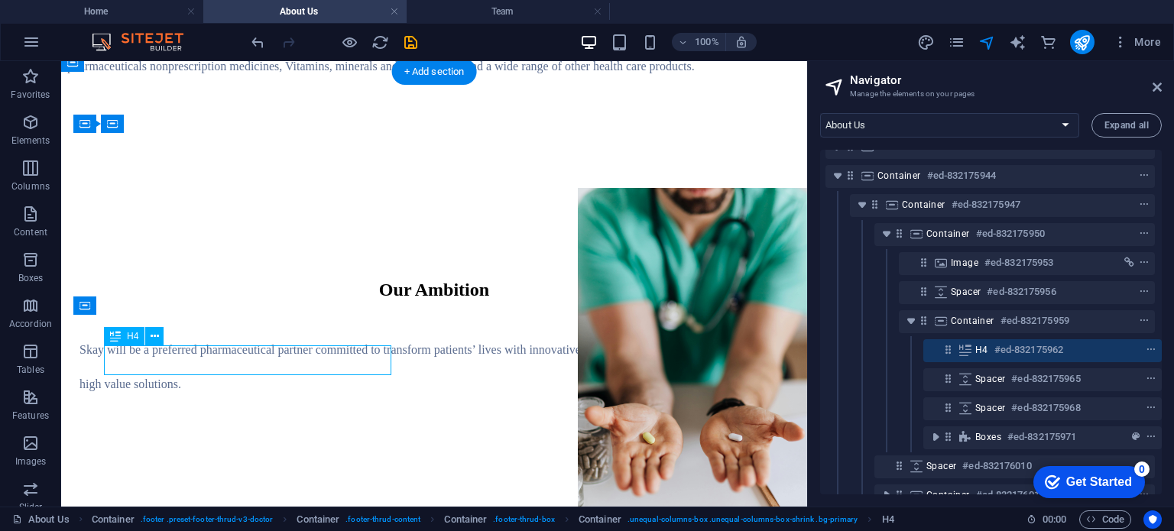
scroll to position [141, 3]
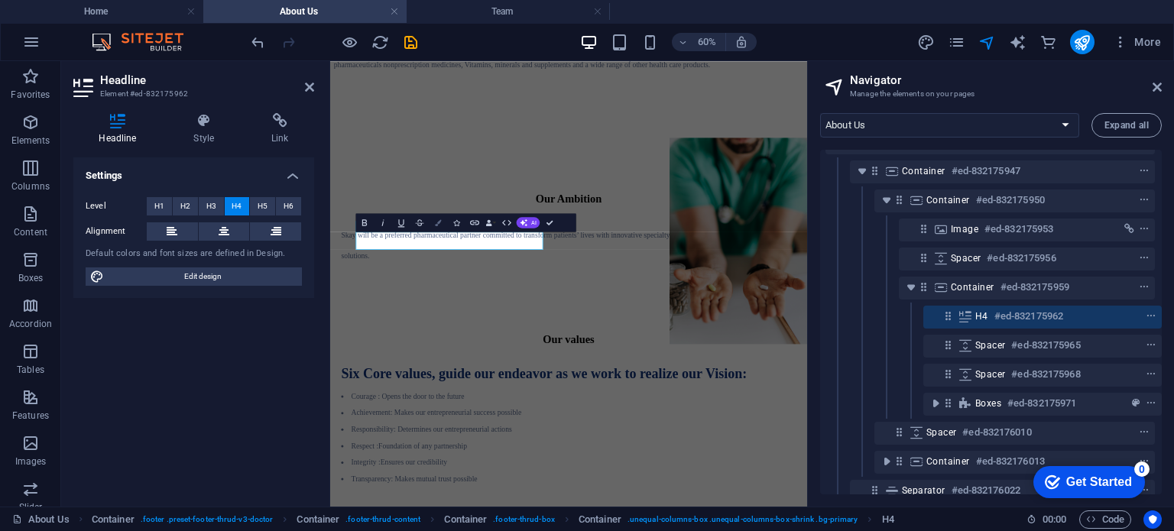
click at [437, 225] on button "Colors" at bounding box center [438, 222] width 18 height 18
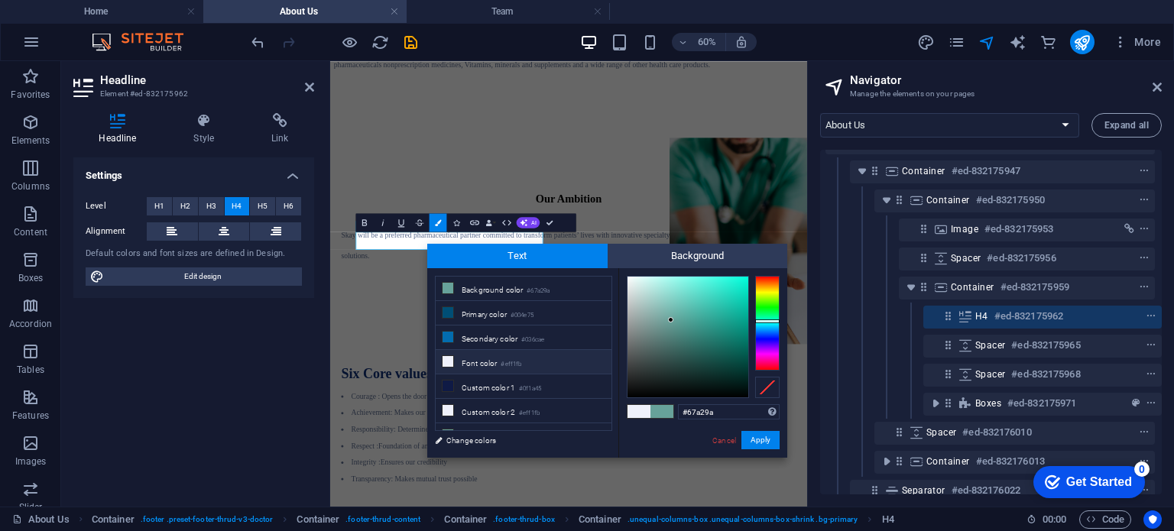
click at [506, 359] on small "#eff1fb" at bounding box center [511, 364] width 21 height 11
type input "#eff1fb"
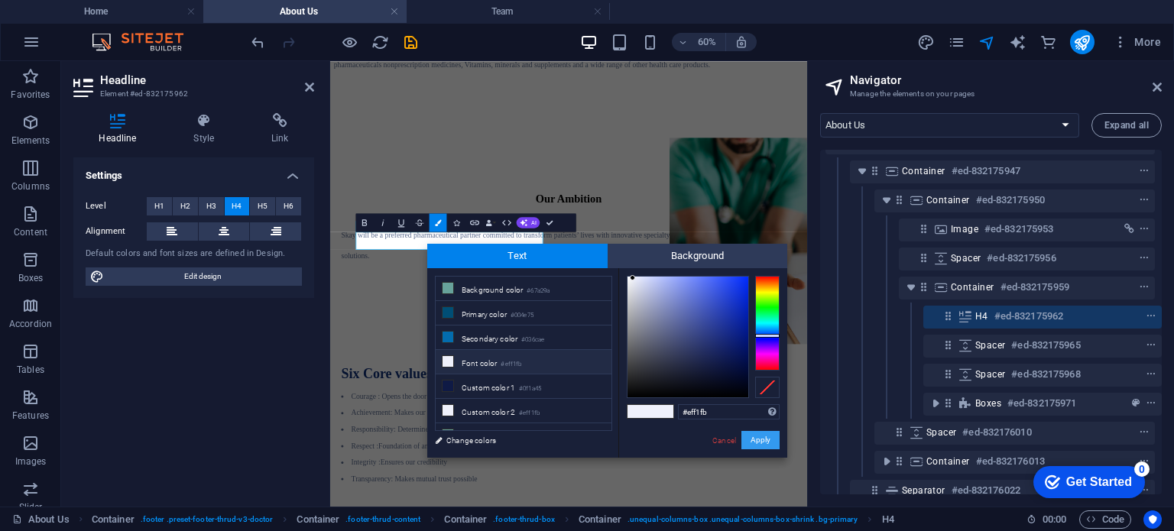
click at [765, 439] on button "Apply" at bounding box center [760, 440] width 38 height 18
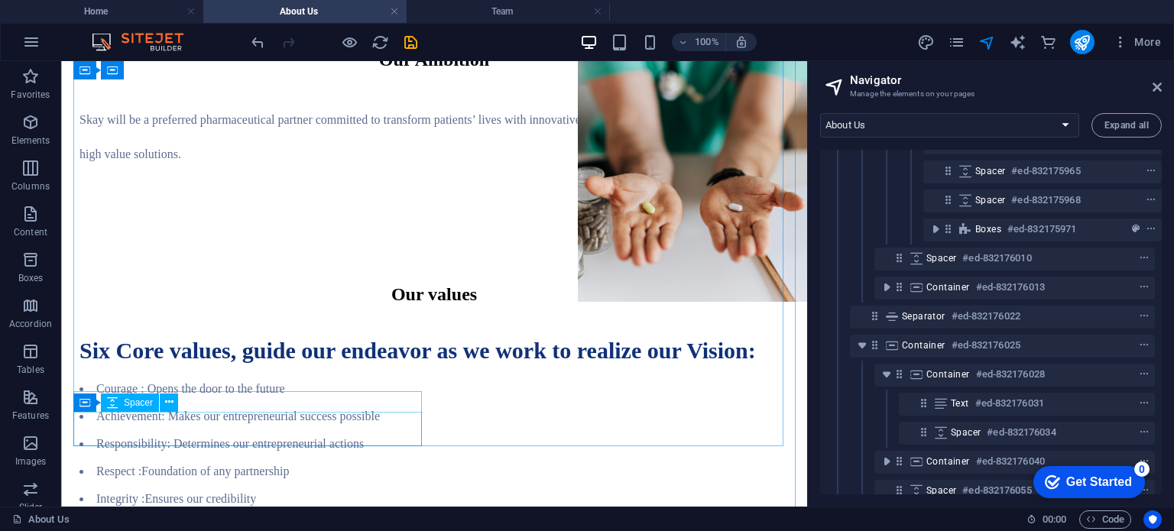
scroll to position [1903, 0]
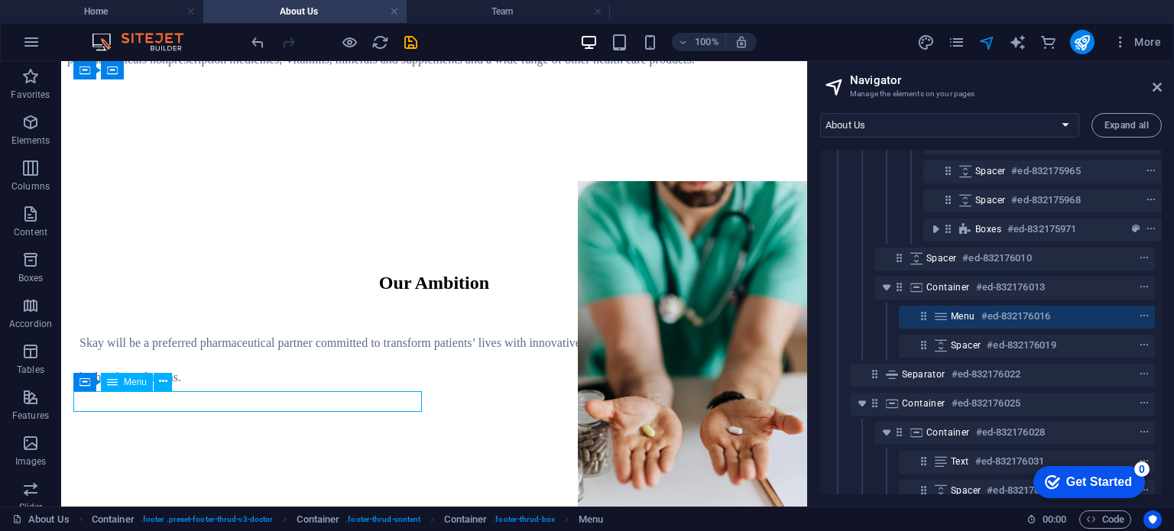
select select
select select "1"
select select
select select "2"
select select
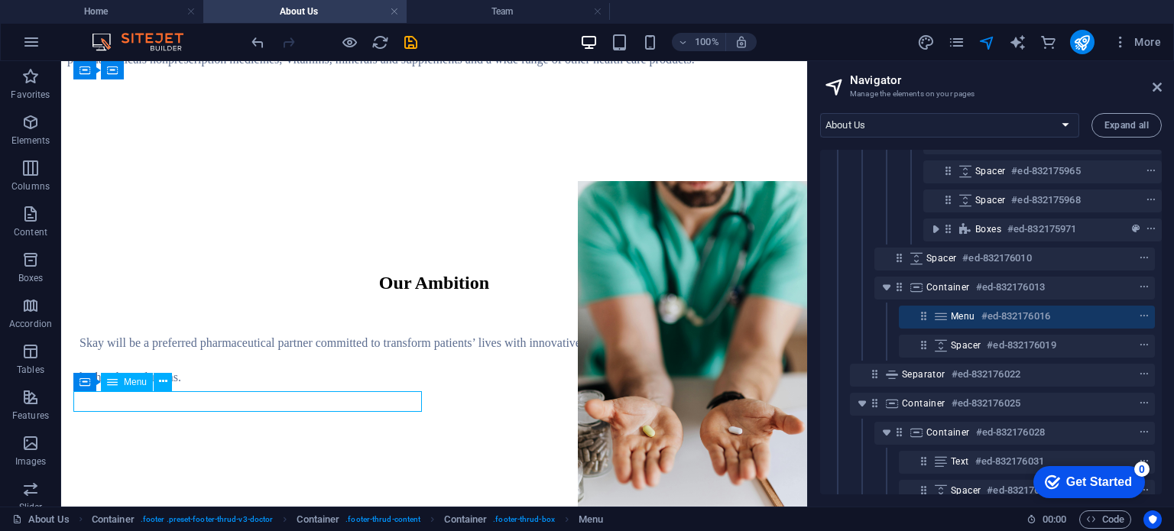
select select
select select "3"
select select
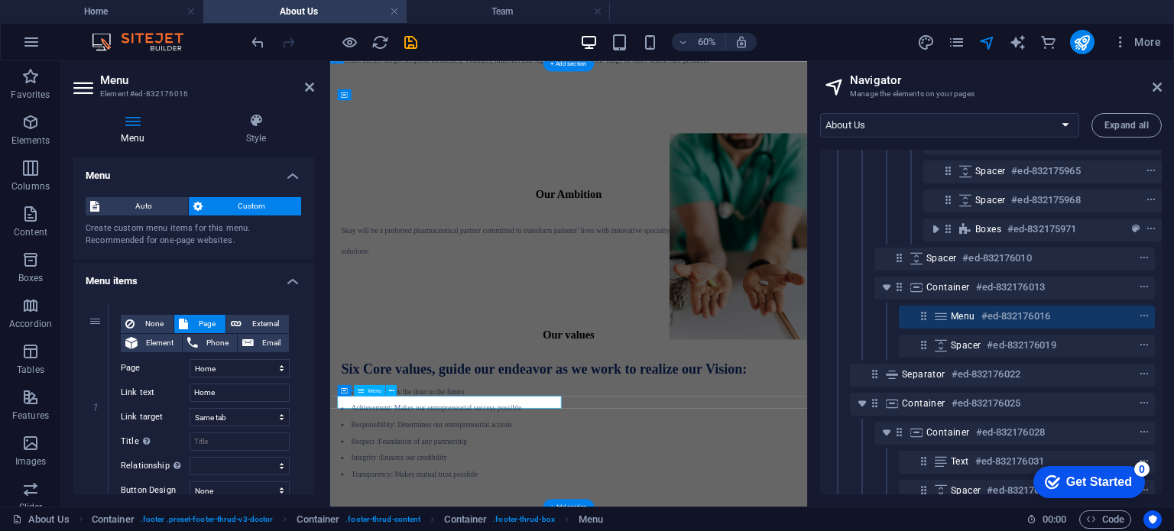
click at [377, 392] on span "Menu" at bounding box center [375, 389] width 14 height 5
click at [394, 387] on button at bounding box center [391, 390] width 11 height 11
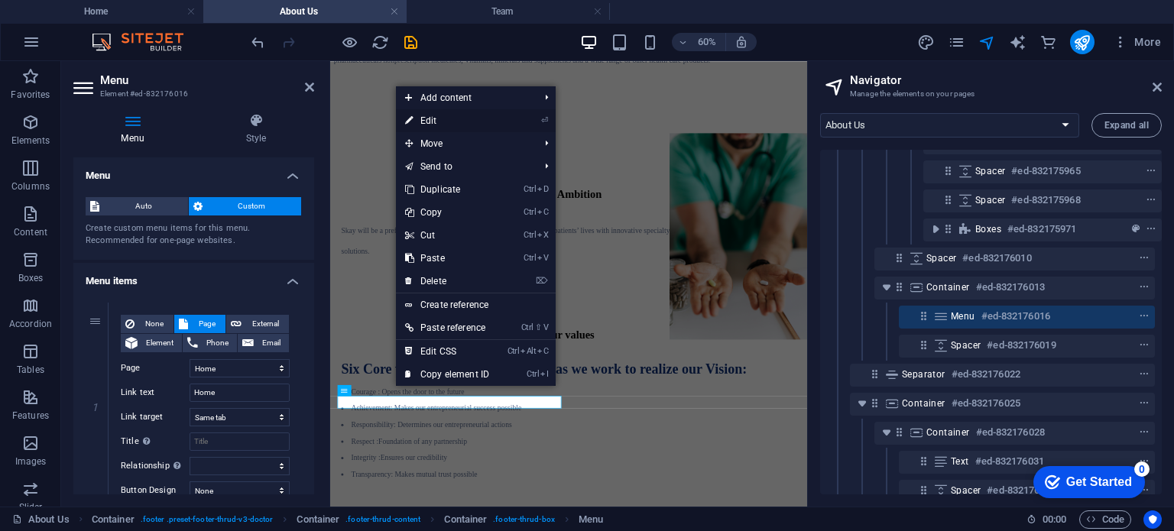
click at [464, 122] on link "⏎ Edit" at bounding box center [447, 120] width 102 height 23
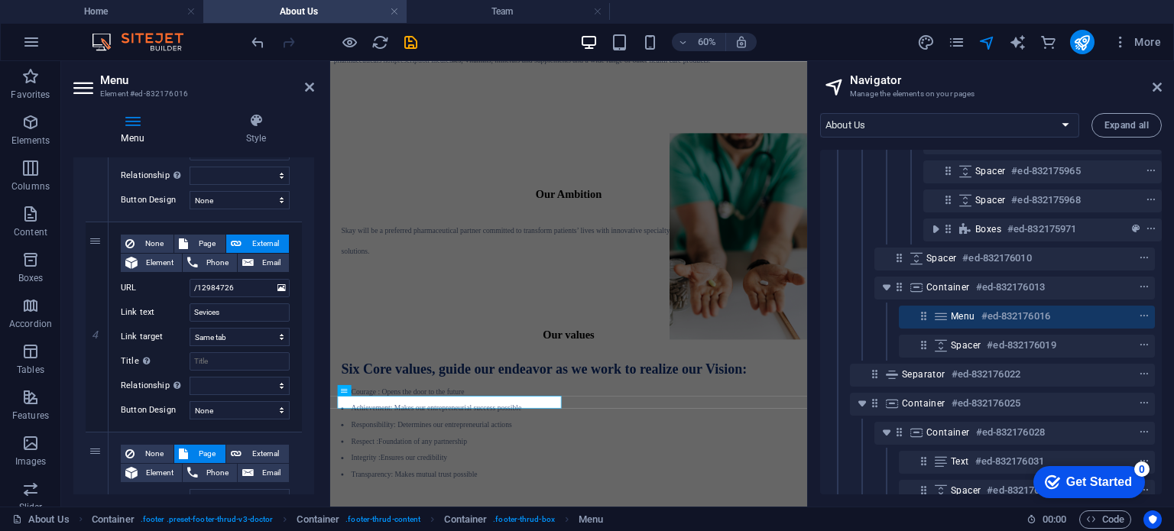
scroll to position [683, 0]
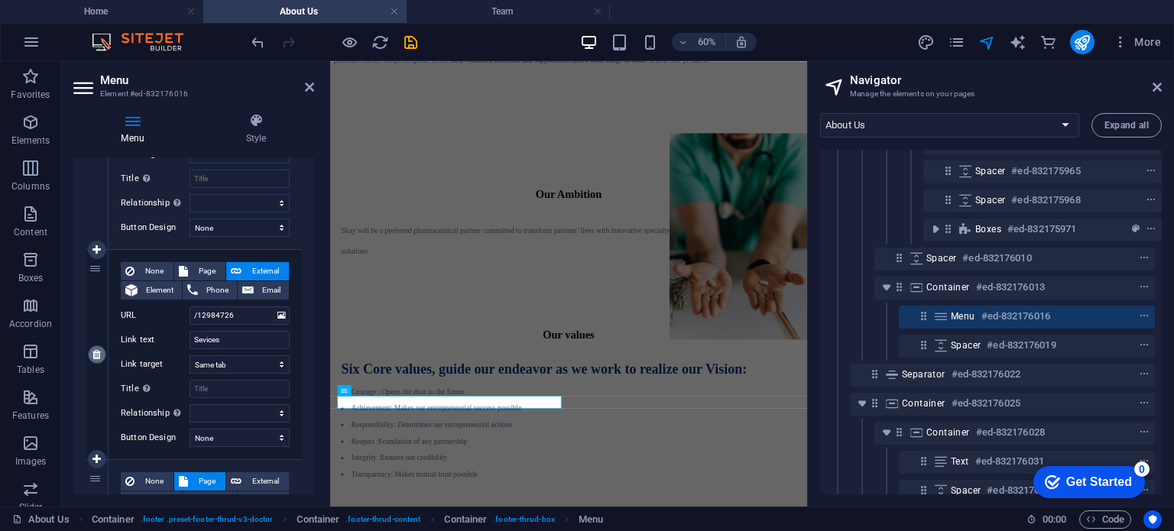
click at [98, 356] on icon at bounding box center [96, 354] width 8 height 11
select select
select select "3"
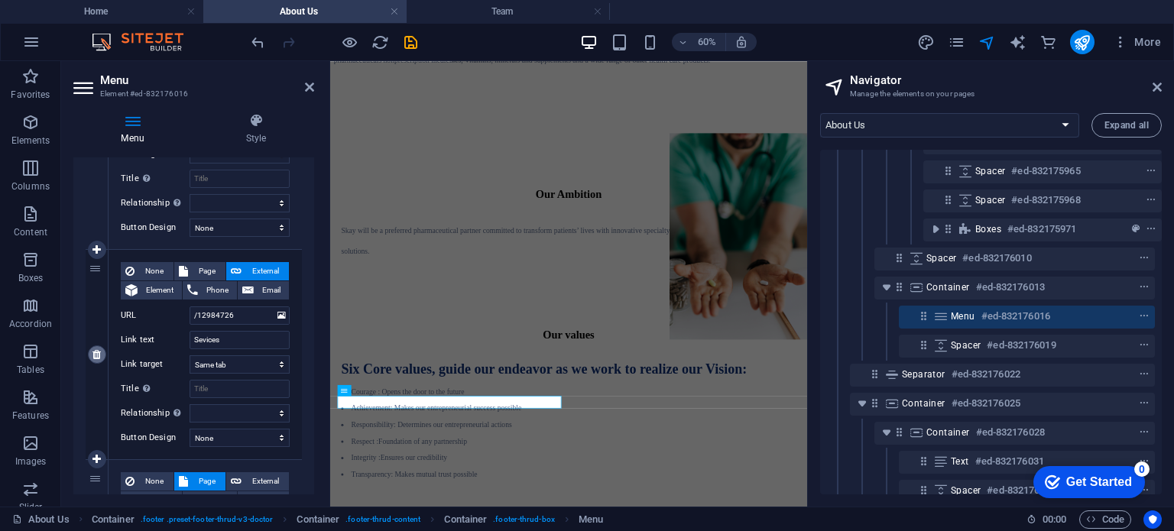
type input "Contact"
select select
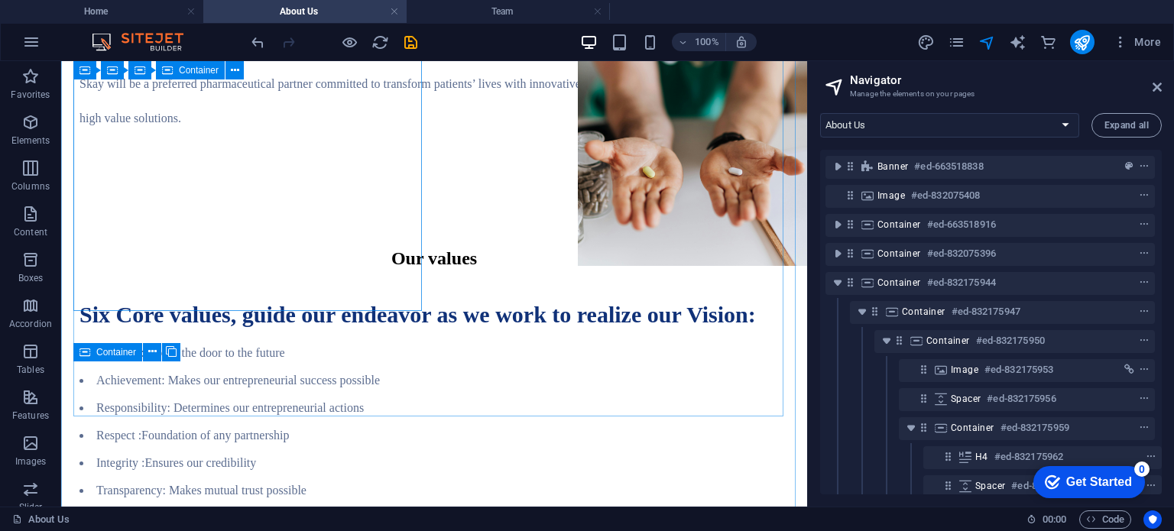
scroll to position [1933, 0]
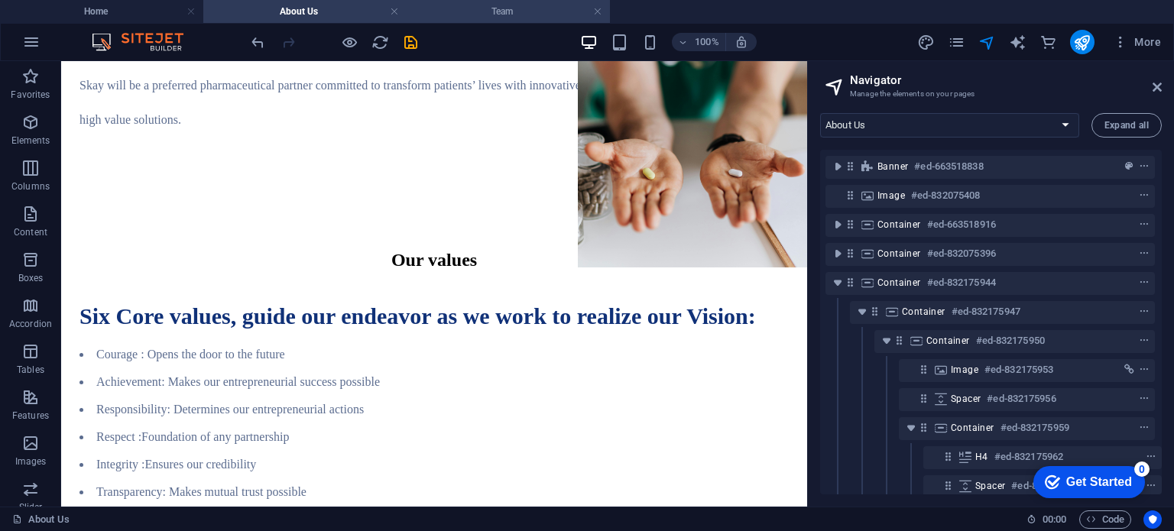
click at [468, 18] on h4 "Team" at bounding box center [508, 11] width 203 height 17
select select "12984723-en"
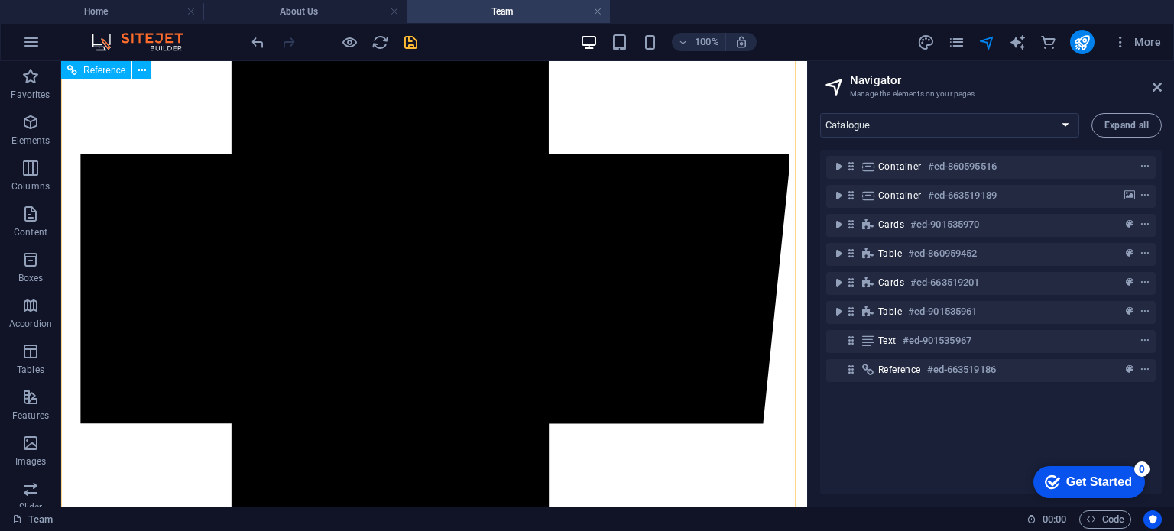
scroll to position [6781, 0]
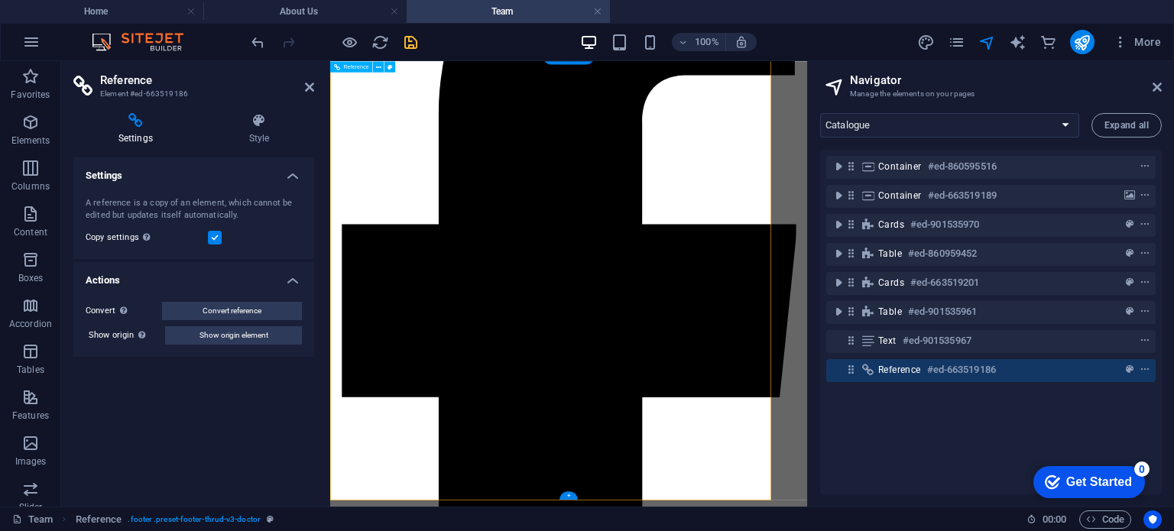
scroll to position [6515, 0]
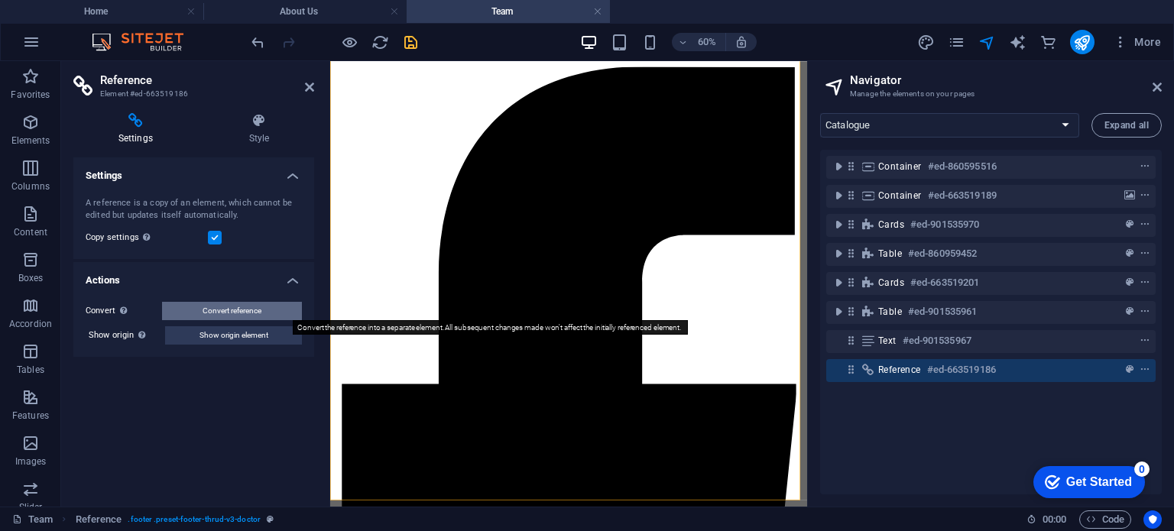
click at [263, 315] on button "Convert reference" at bounding box center [232, 311] width 140 height 18
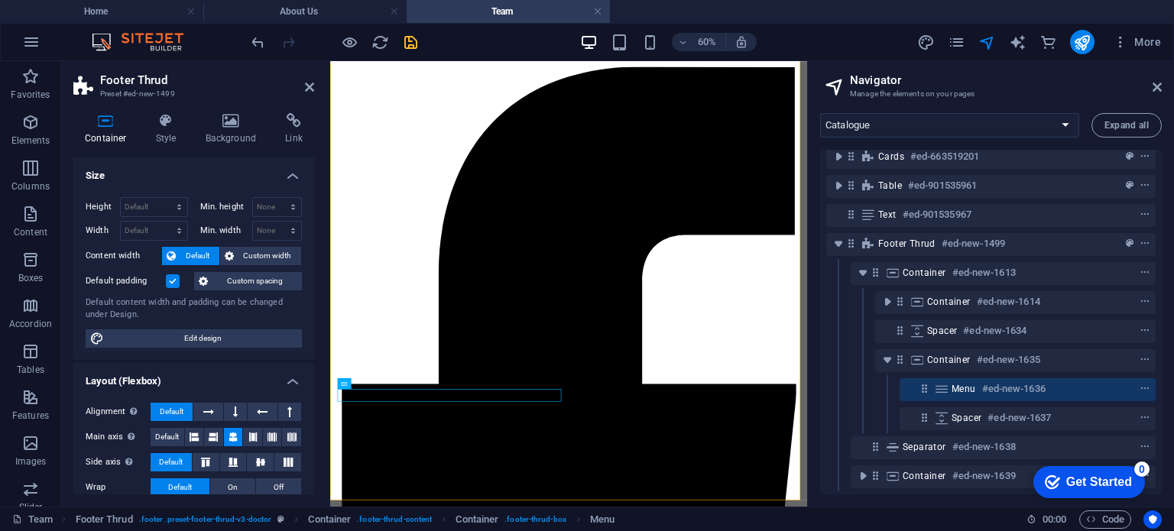
scroll to position [254, 0]
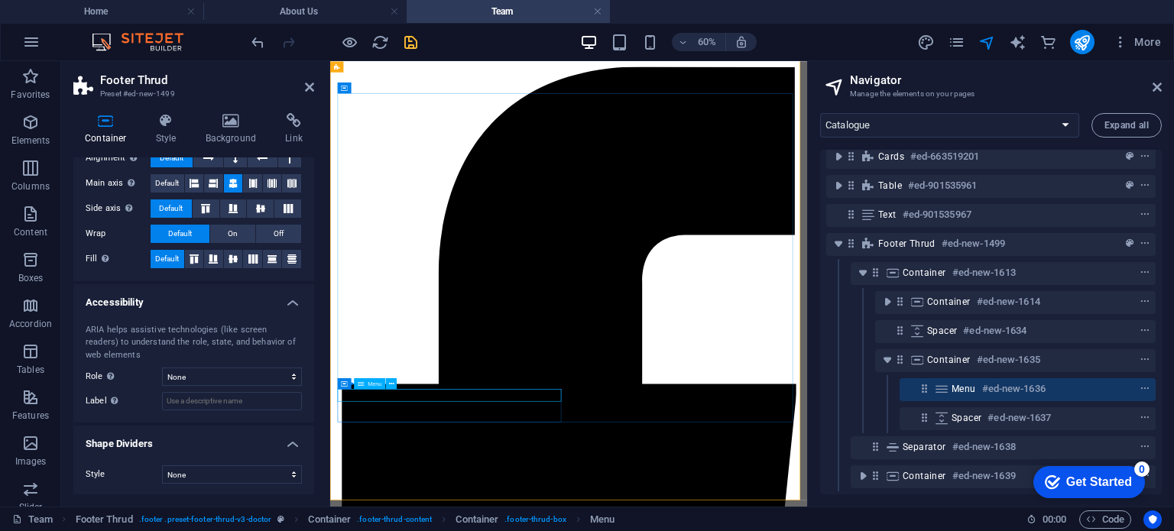
select select
select select "1"
select select
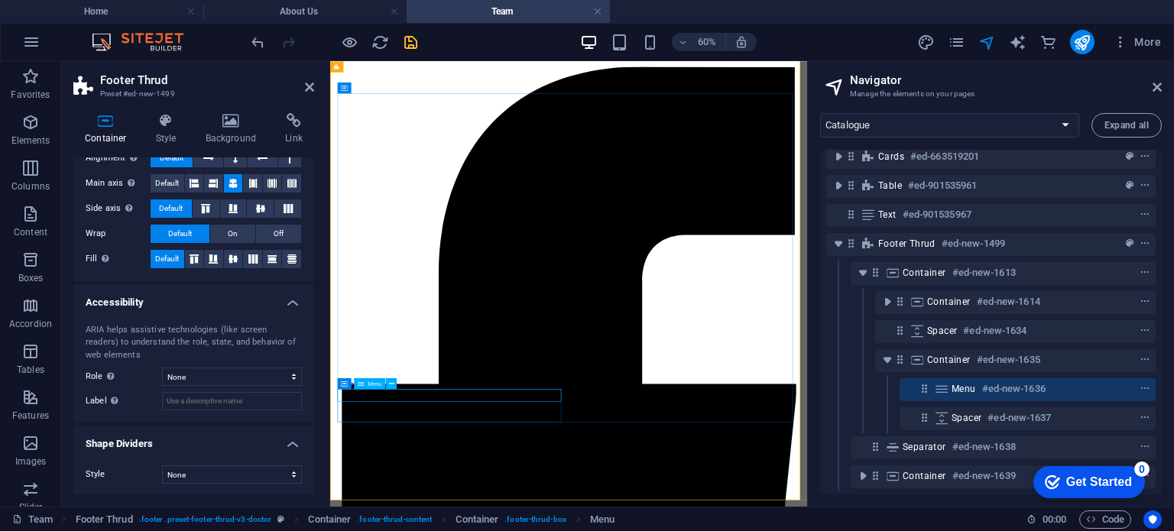
select select "2"
select select
select select "3"
select select
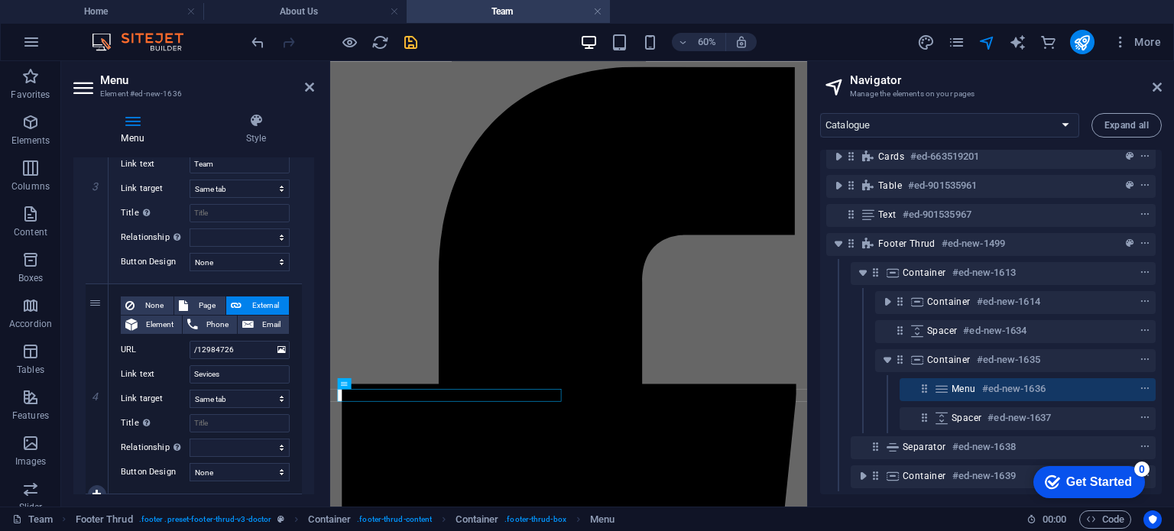
scroll to position [634, 0]
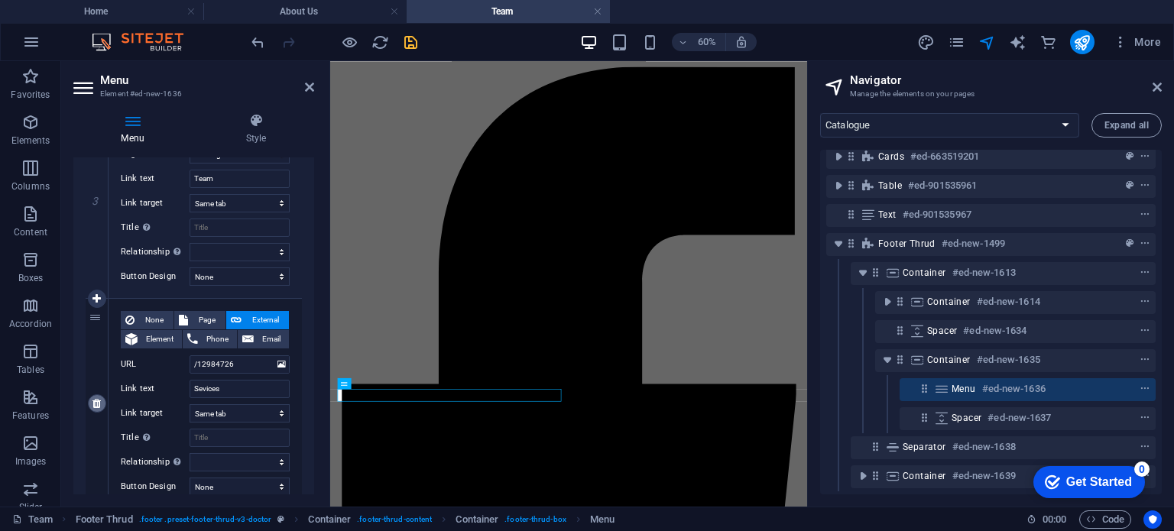
click at [94, 402] on icon at bounding box center [96, 403] width 8 height 11
select select
select select "3"
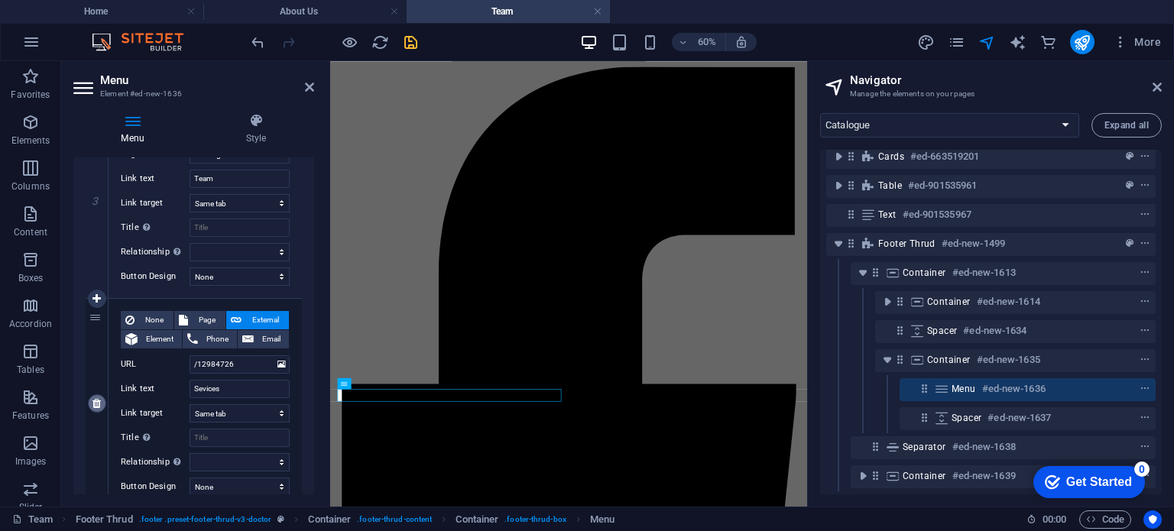
type input "Contact"
select select
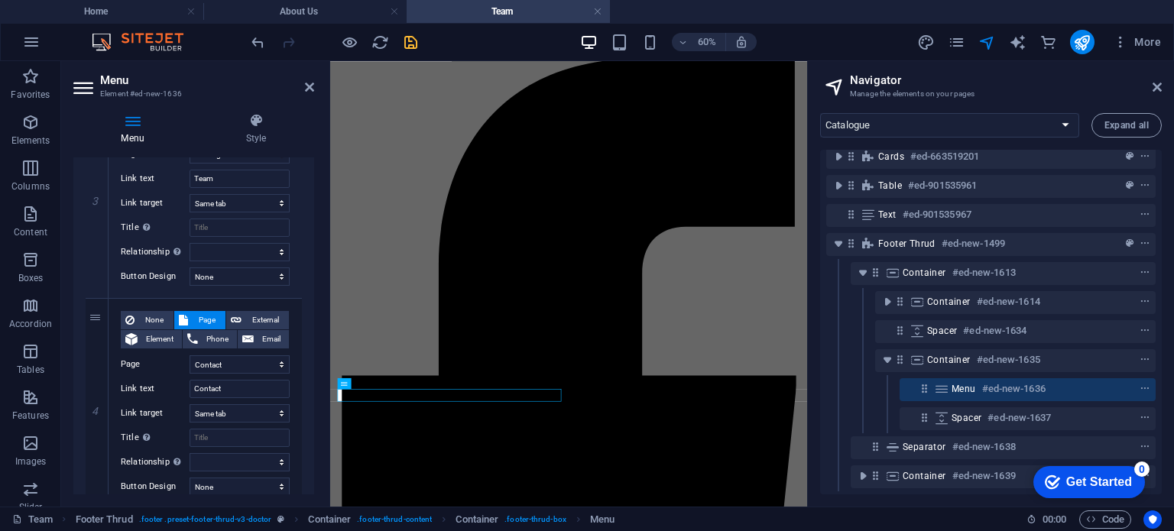
click at [318, 376] on div "Menu Style Menu Auto Custom Create custom menu items for this menu. Recommended…" at bounding box center [193, 304] width 265 height 406
select select "px"
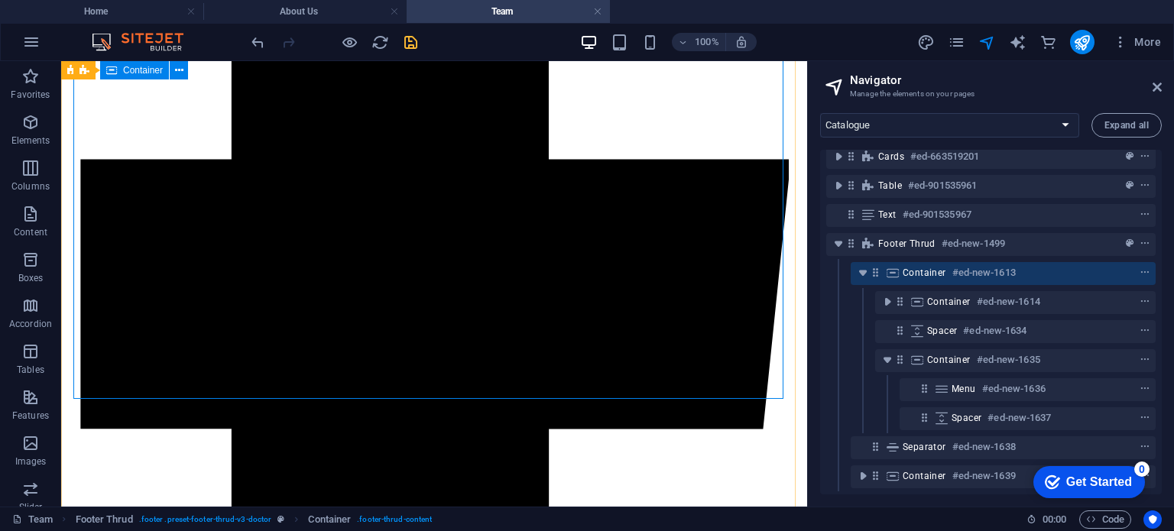
scroll to position [6754, 0]
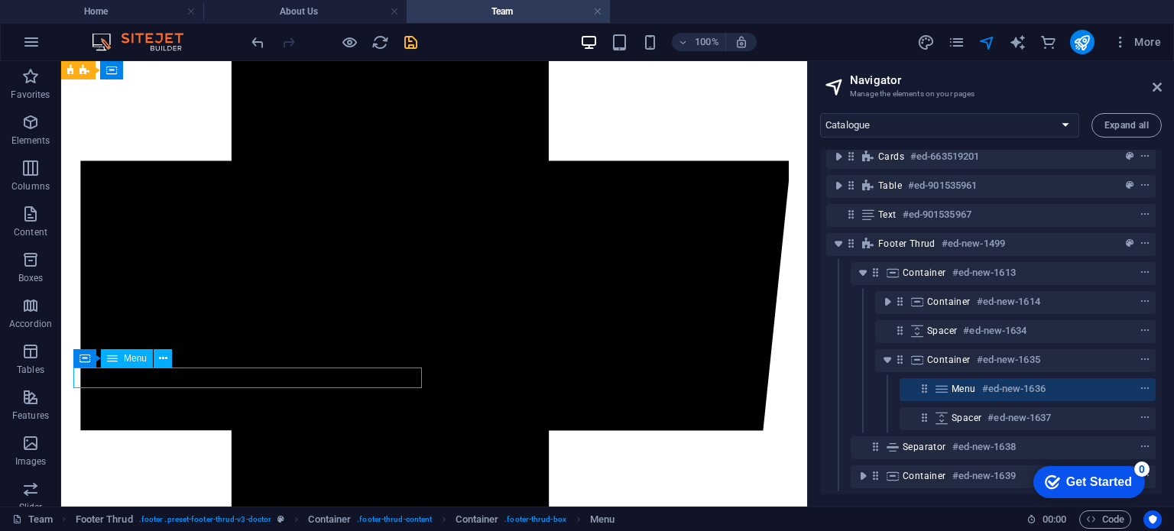
select select
select select "1"
select select
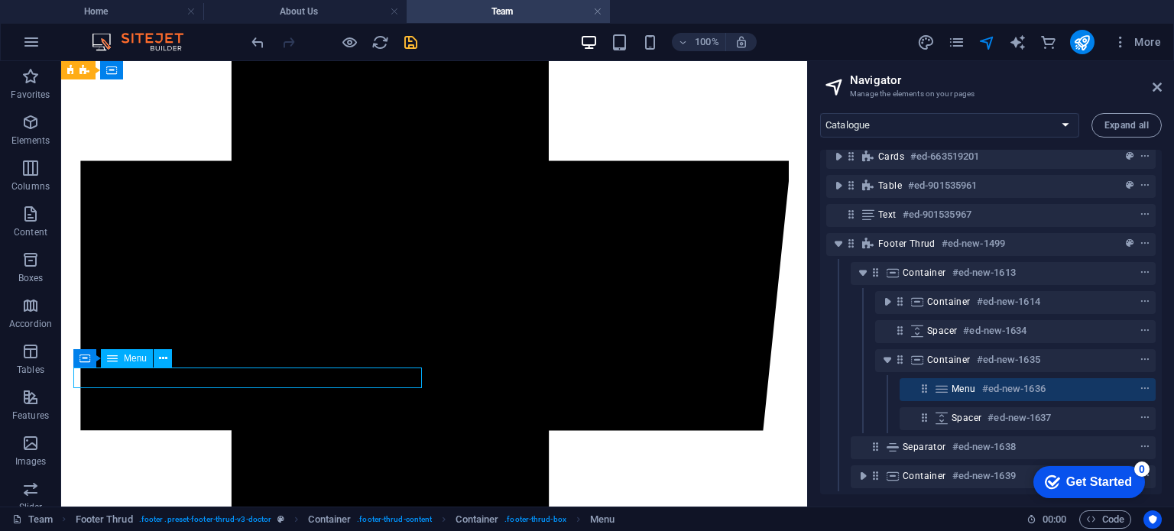
select select "2"
select select
select select "3"
select select
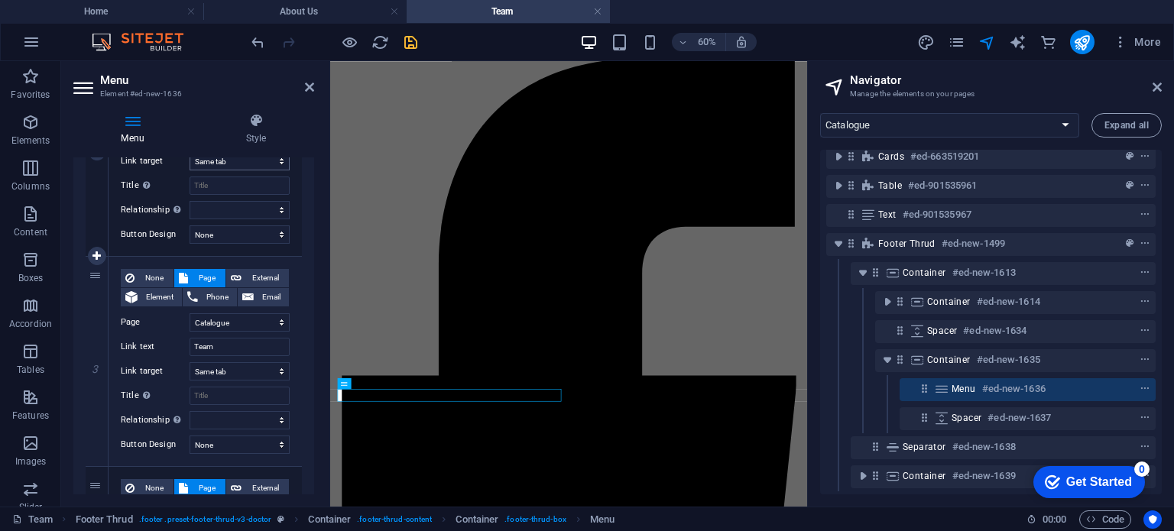
scroll to position [467, 0]
click at [235, 326] on select "Home About Us Catalogue Contact" at bounding box center [240, 322] width 100 height 18
click at [237, 323] on select "Home About Us Catalogue Contact" at bounding box center [240, 322] width 100 height 18
click at [242, 348] on input "Team" at bounding box center [240, 346] width 100 height 18
type input "Cata"
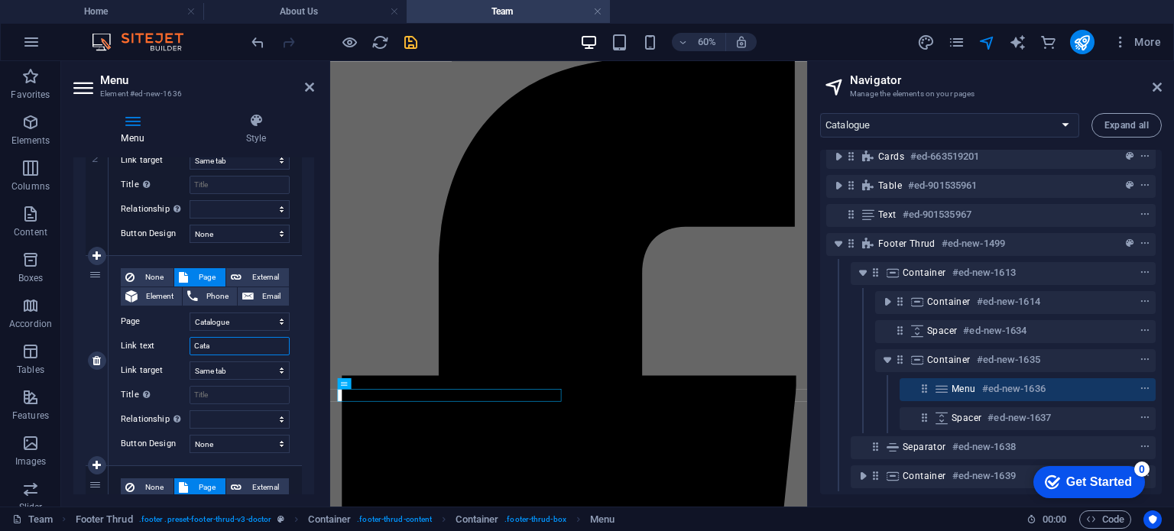
select select
type input "Catalo"
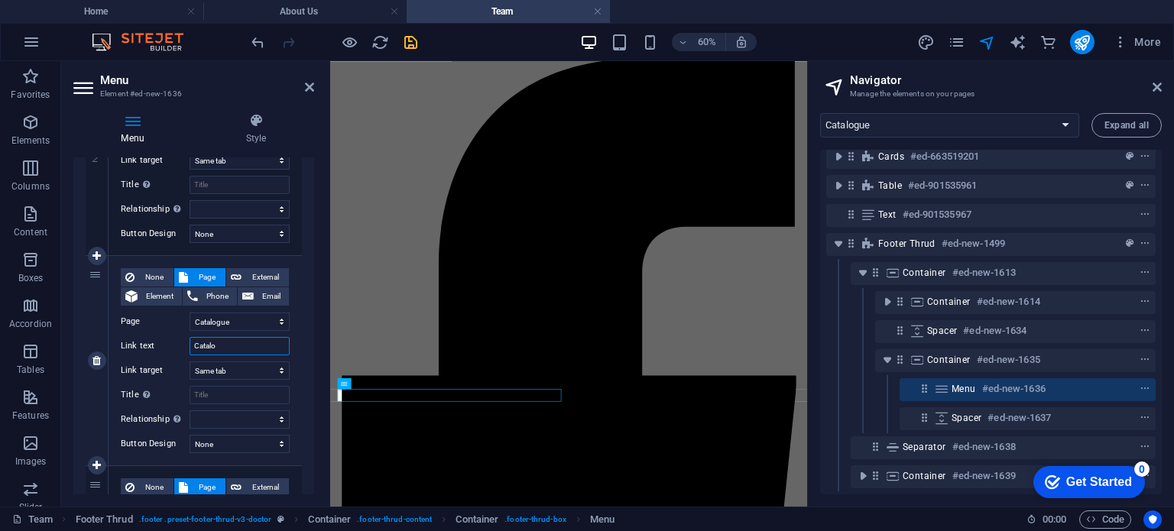
select select
type input "Catalogue"
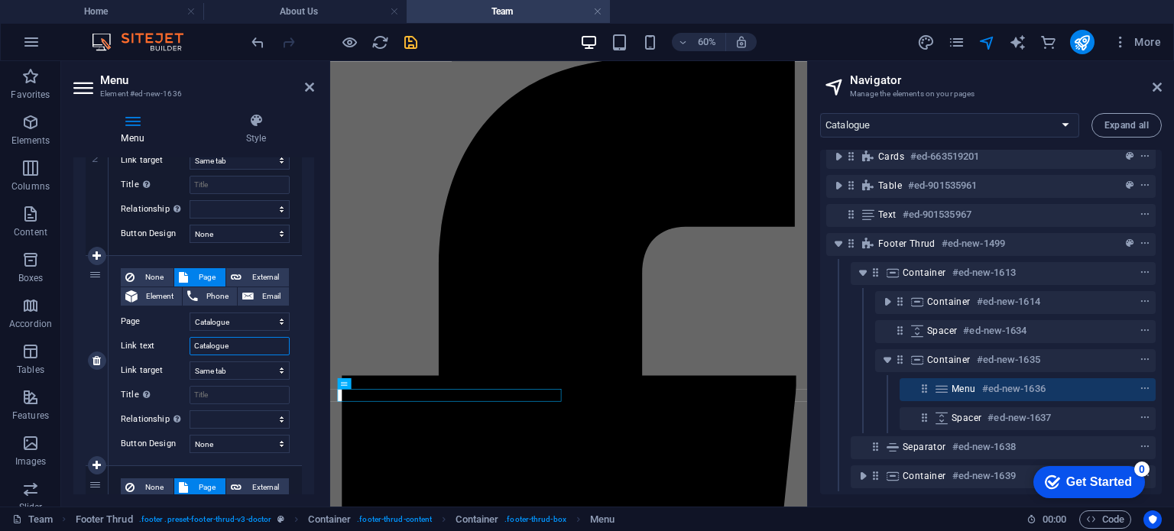
select select
type input "Catalogue"
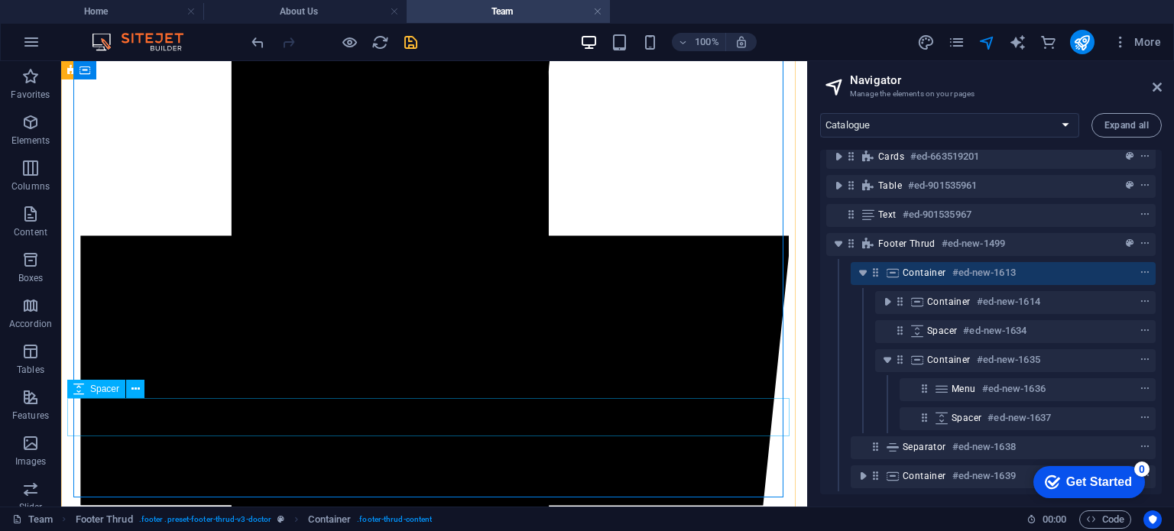
scroll to position [6654, 0]
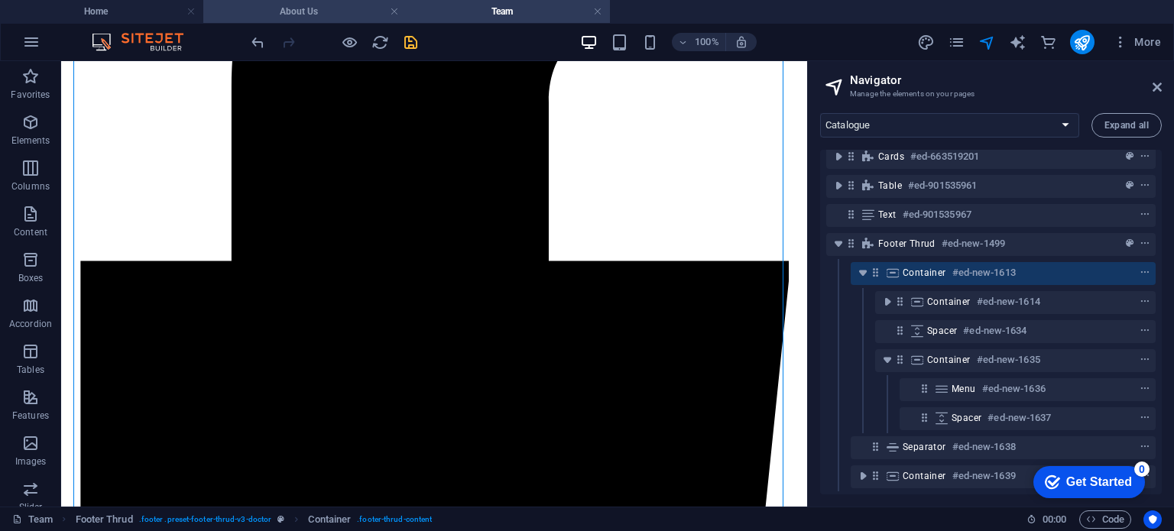
click at [328, 15] on h4 "About Us" at bounding box center [304, 11] width 203 height 17
select select "12984720-en"
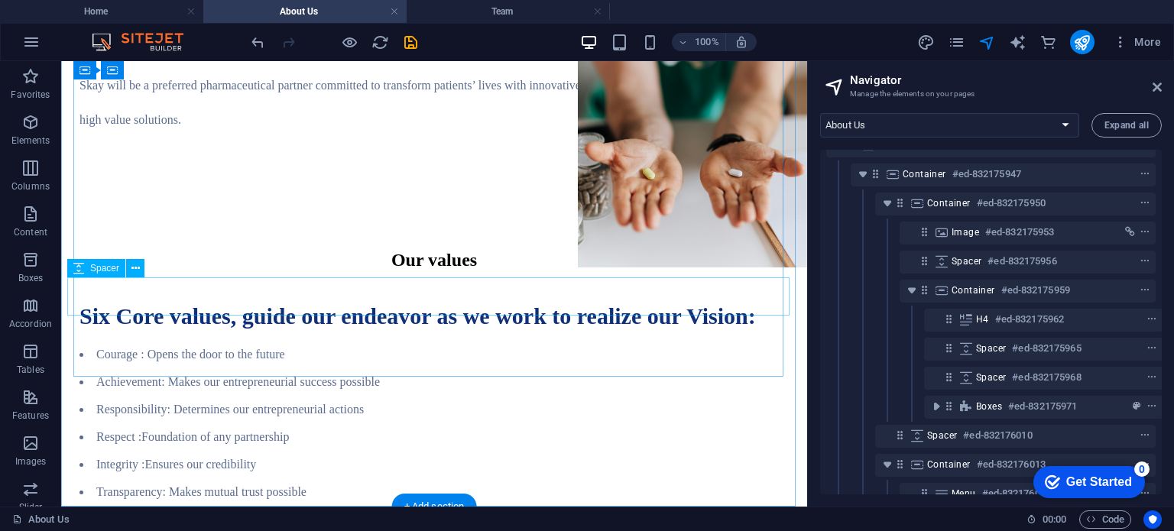
scroll to position [1972, 0]
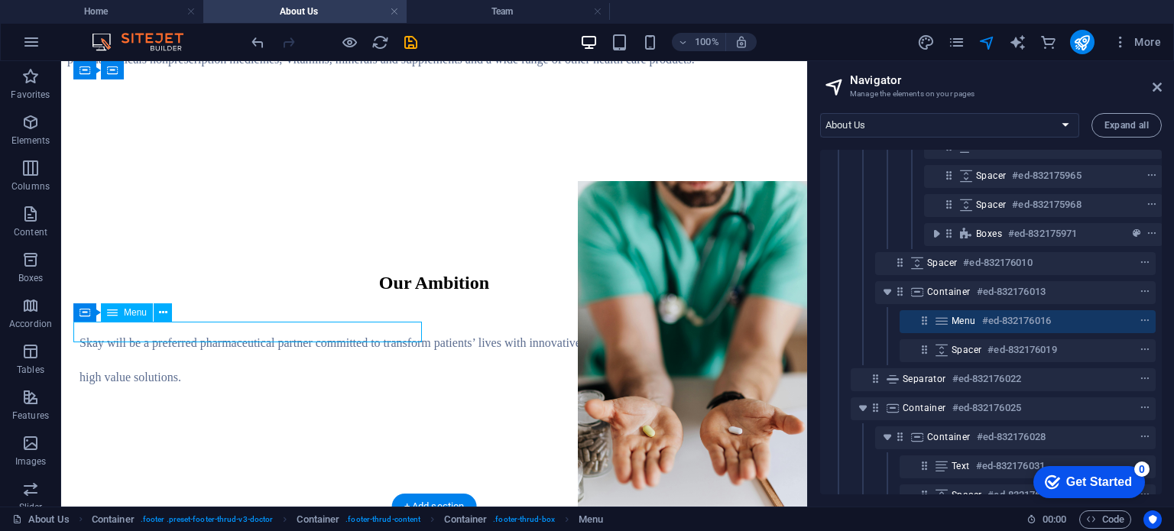
scroll to position [315, 0]
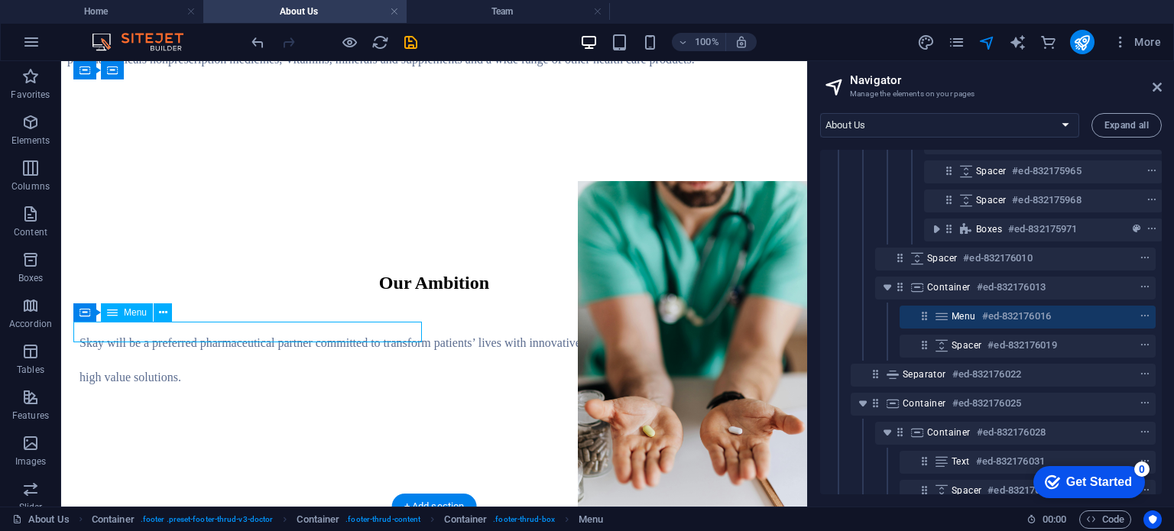
select select
select select "1"
select select
select select "2"
select select
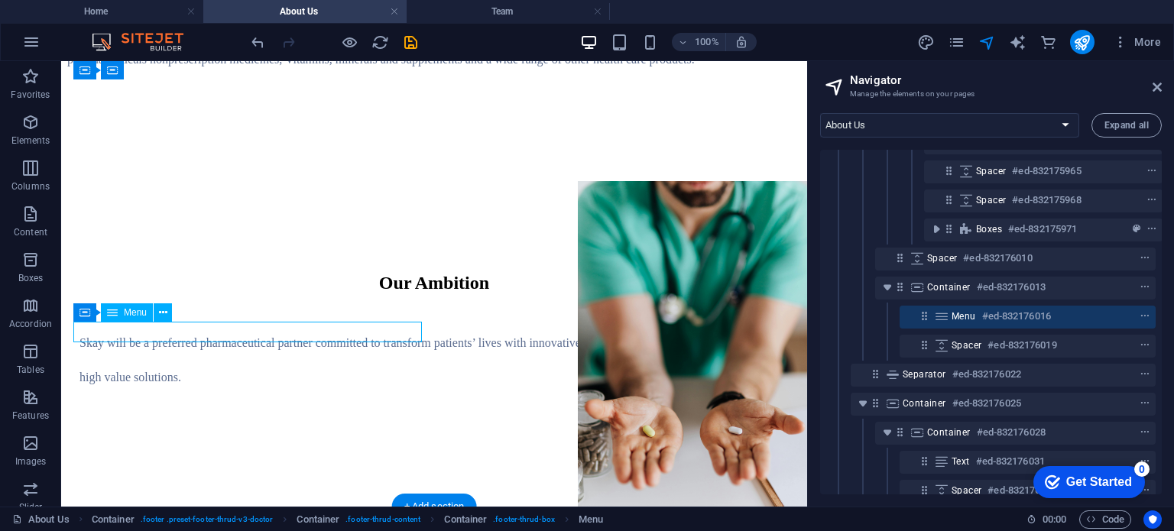
select select "3"
select select
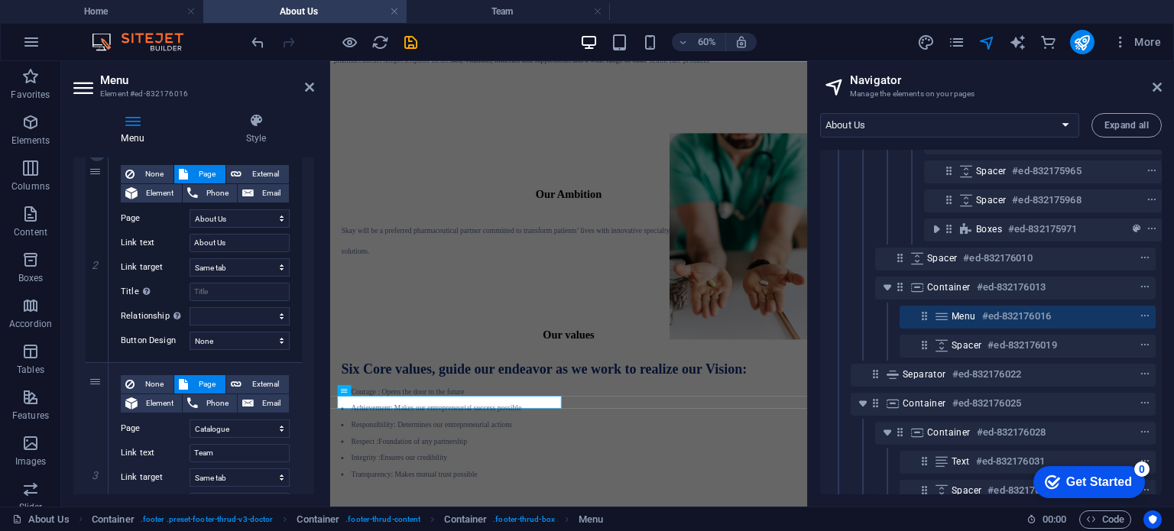
scroll to position [410, 0]
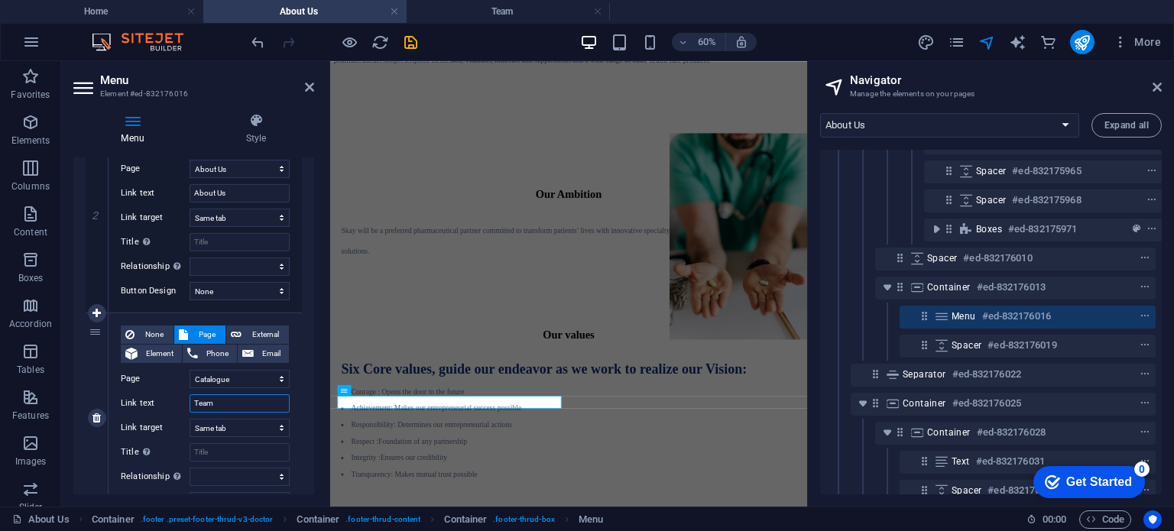
click at [252, 400] on input "Team" at bounding box center [240, 403] width 100 height 18
paste input "Catalogue"
type input "Catalogue"
select select
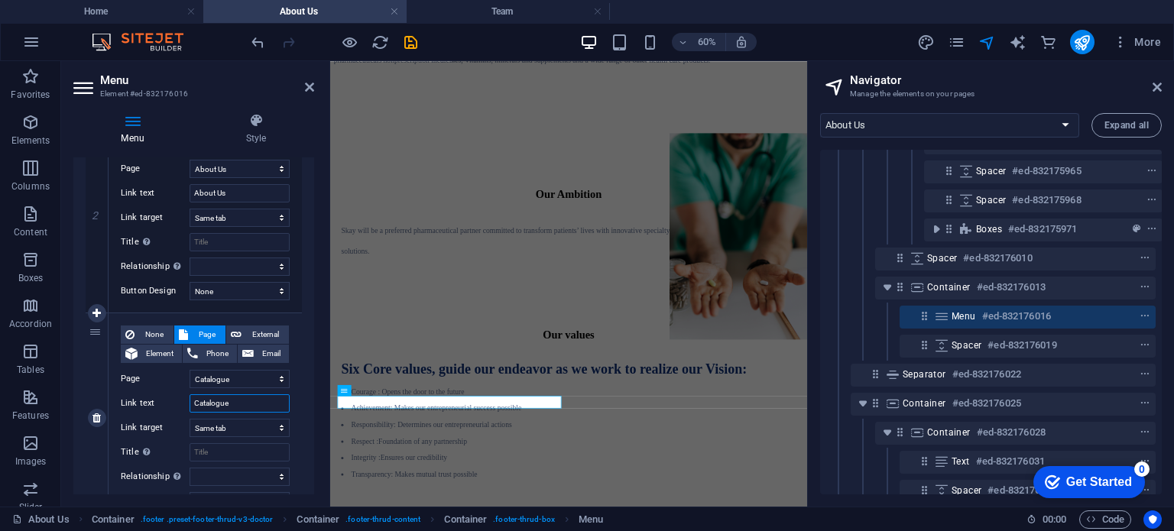
select select
type input "Catalogue"
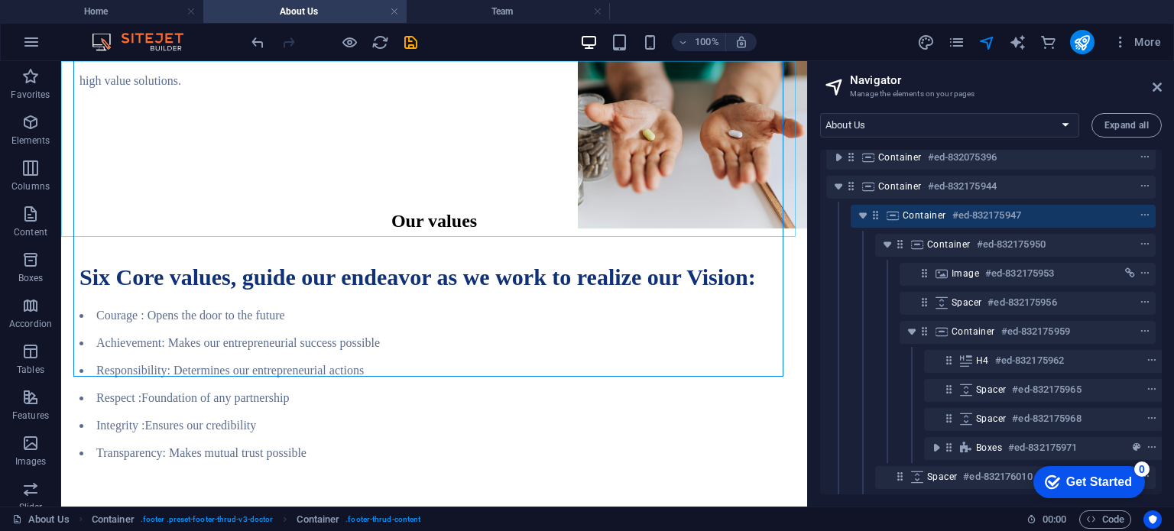
scroll to position [0, 0]
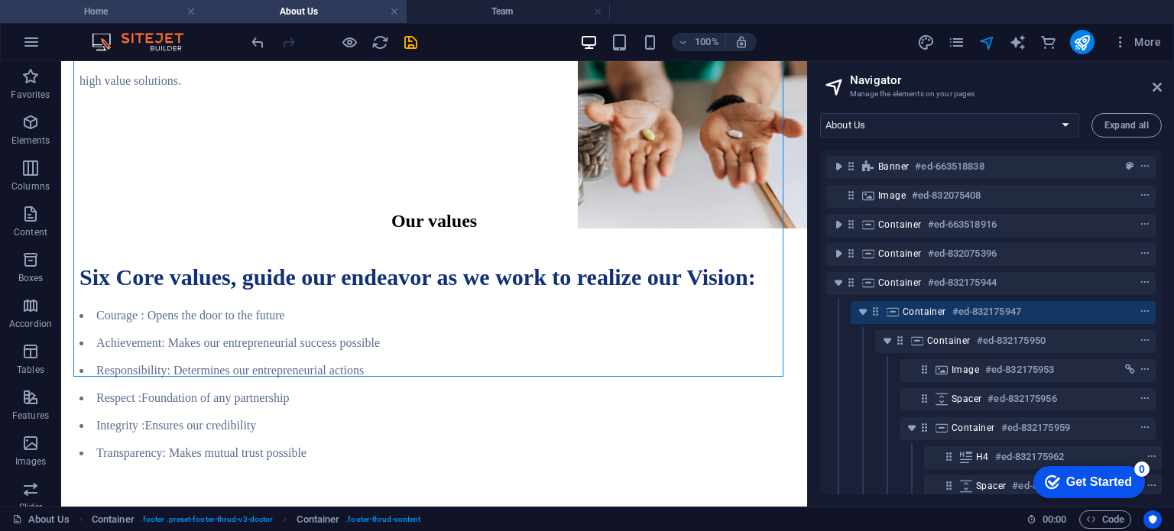
click at [133, 11] on h4 "Home" at bounding box center [101, 11] width 203 height 17
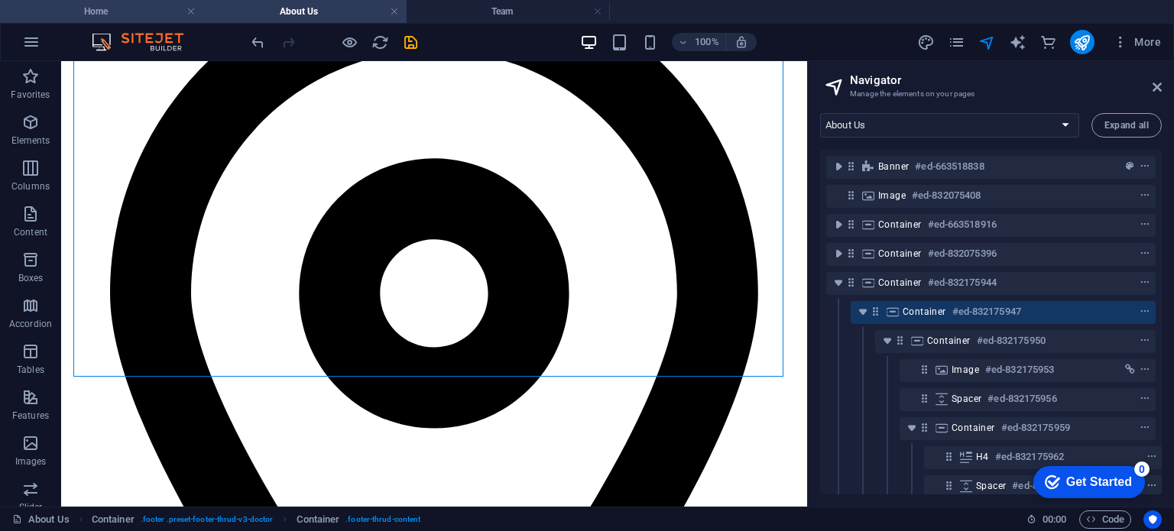
select select "12984717-en"
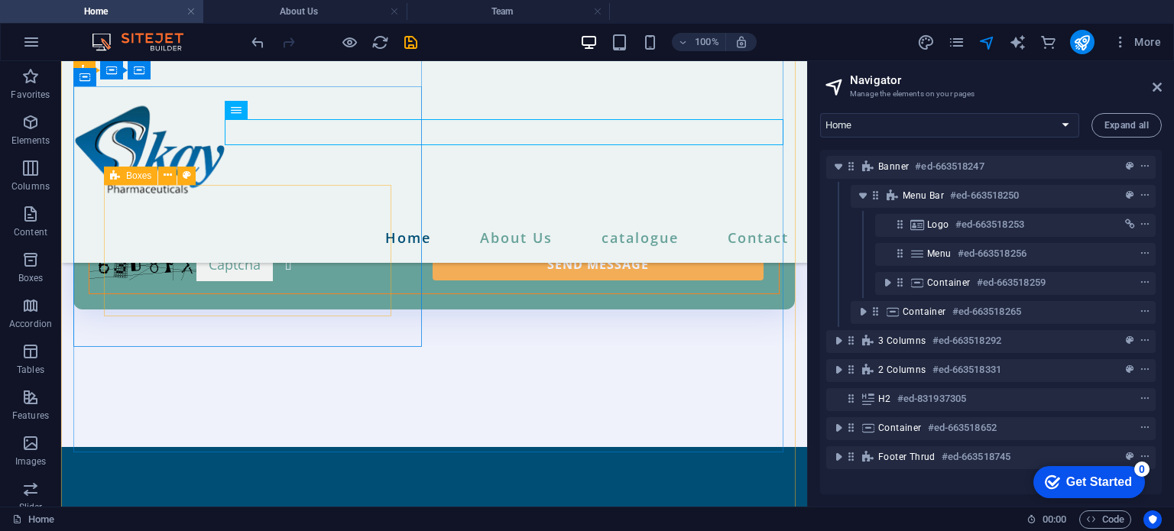
scroll to position [2809, 0]
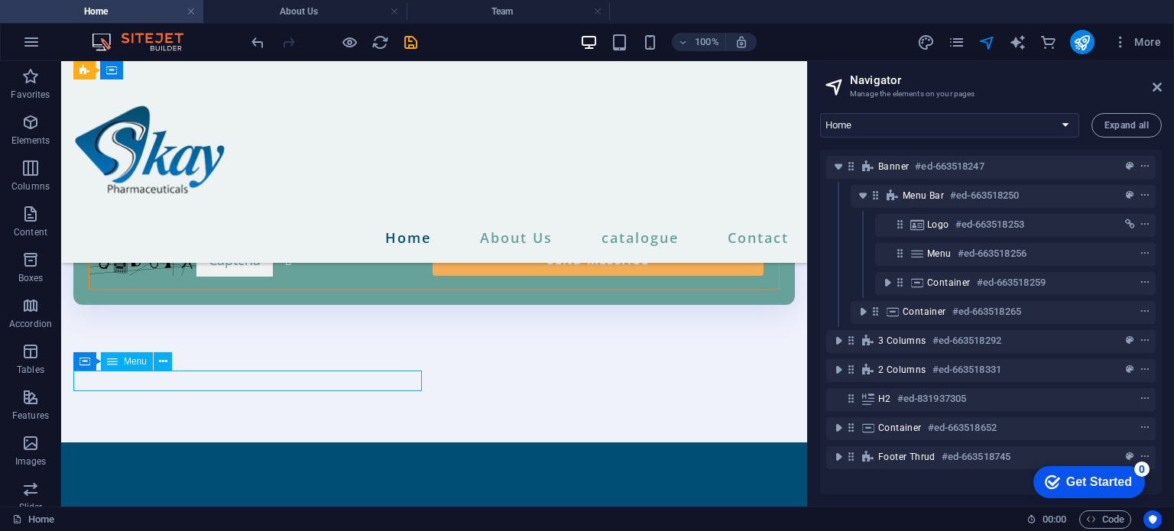
select select
select select "1"
select select
select select "2"
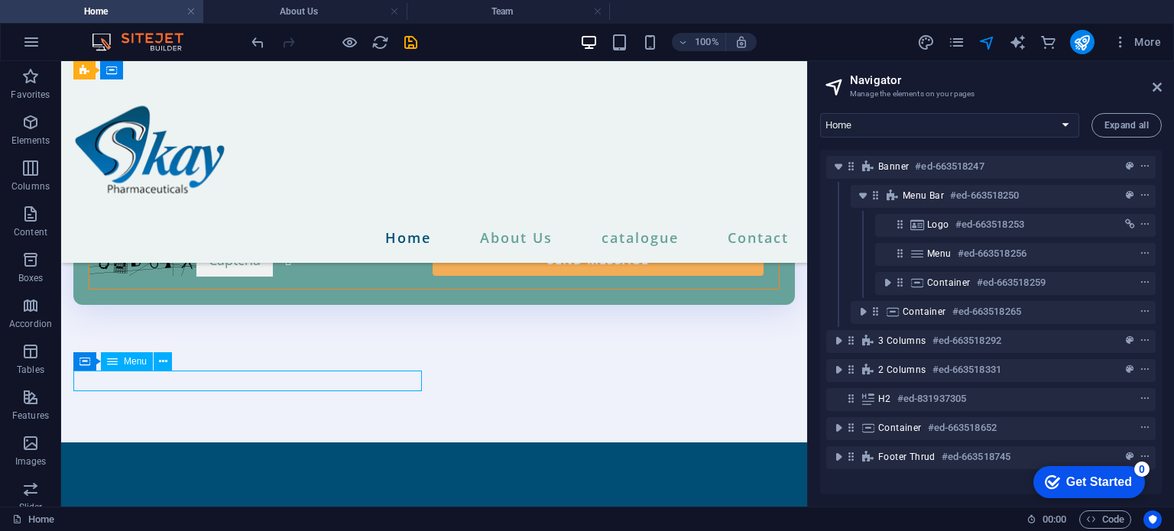
select select
select select "3"
select select
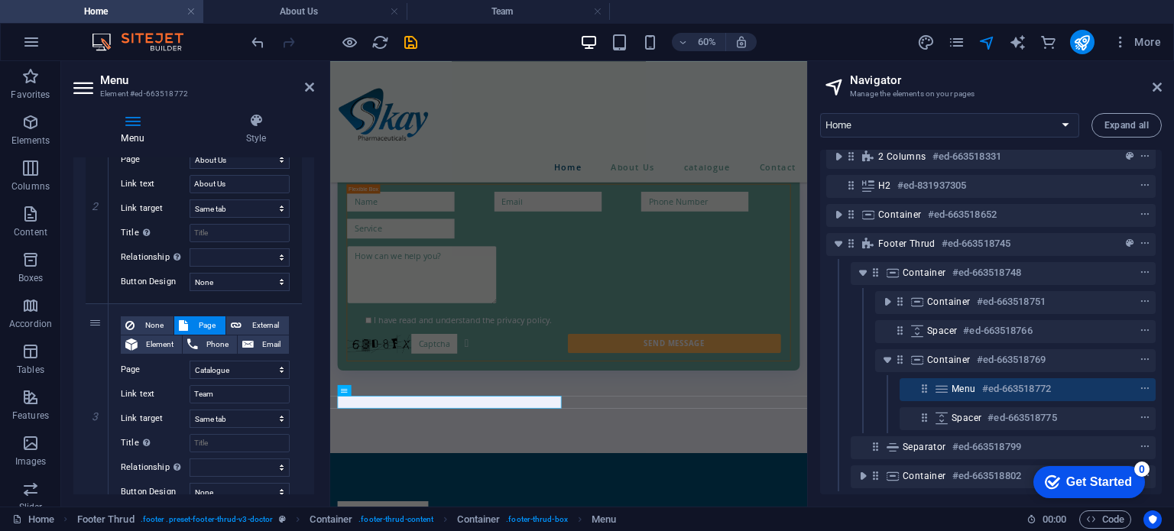
scroll to position [419, 0]
click at [224, 387] on input "Team" at bounding box center [240, 394] width 100 height 18
paste input "Catalogue"
type input "Catalogue"
select select
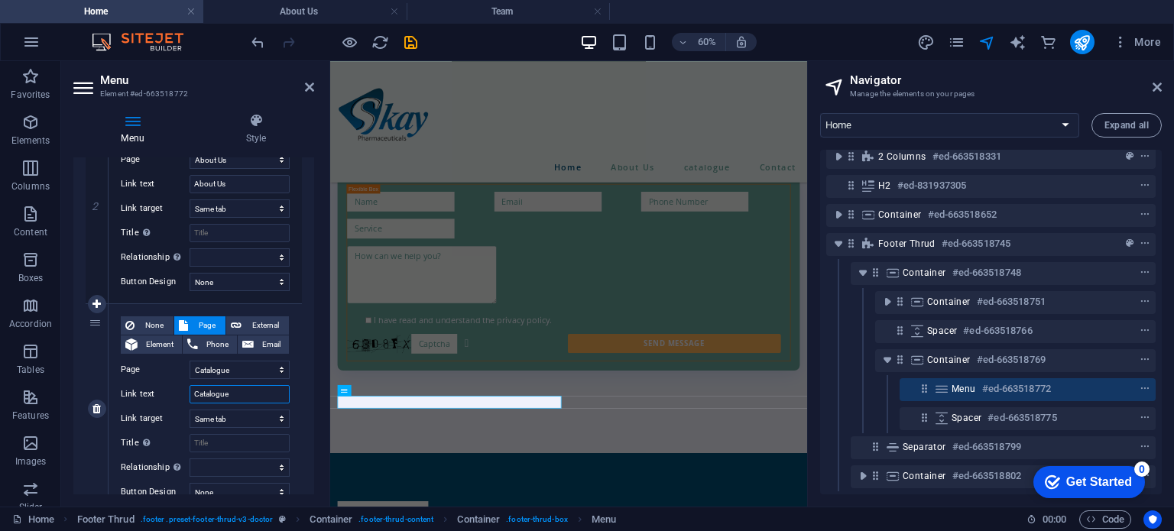
select select
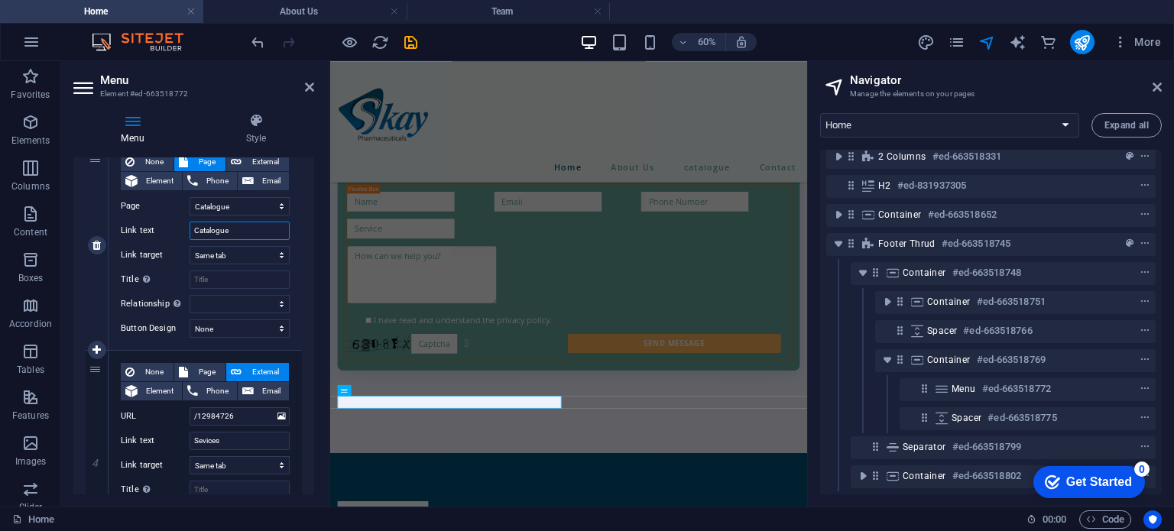
scroll to position [635, 0]
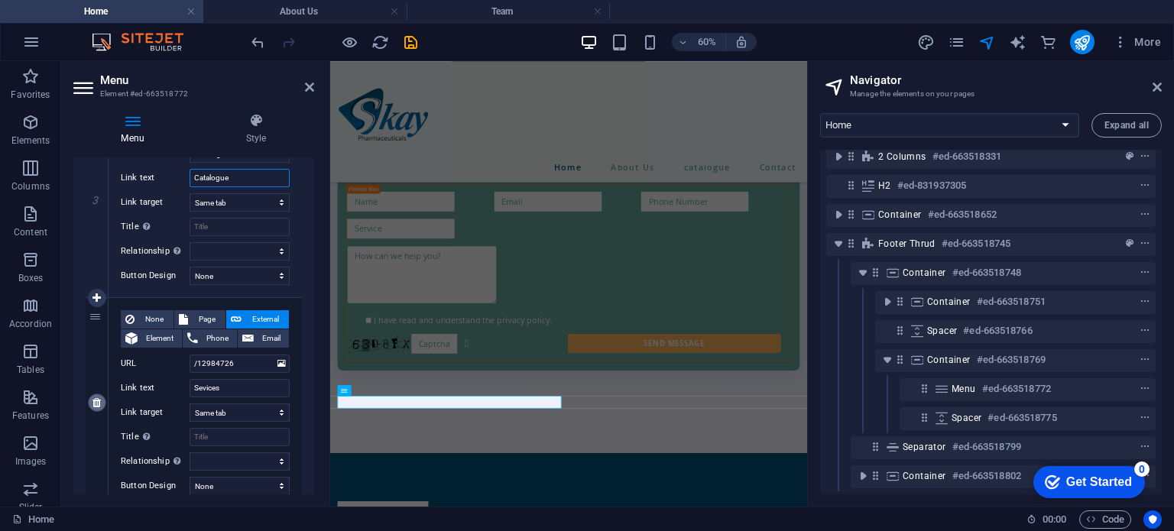
type input "Catalogue"
click at [100, 401] on icon at bounding box center [96, 402] width 8 height 11
select select
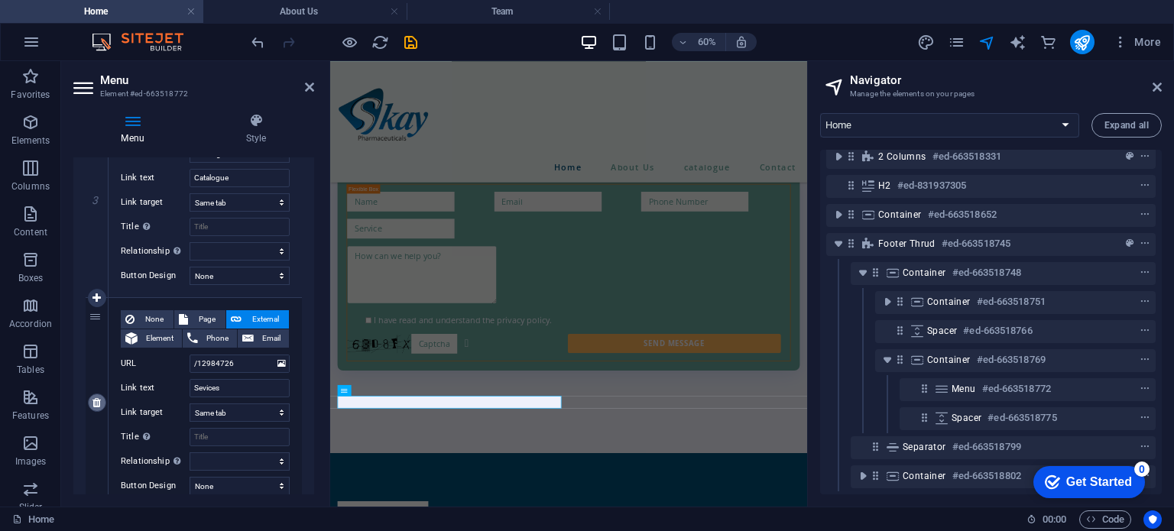
select select "3"
type input "Contact"
select select
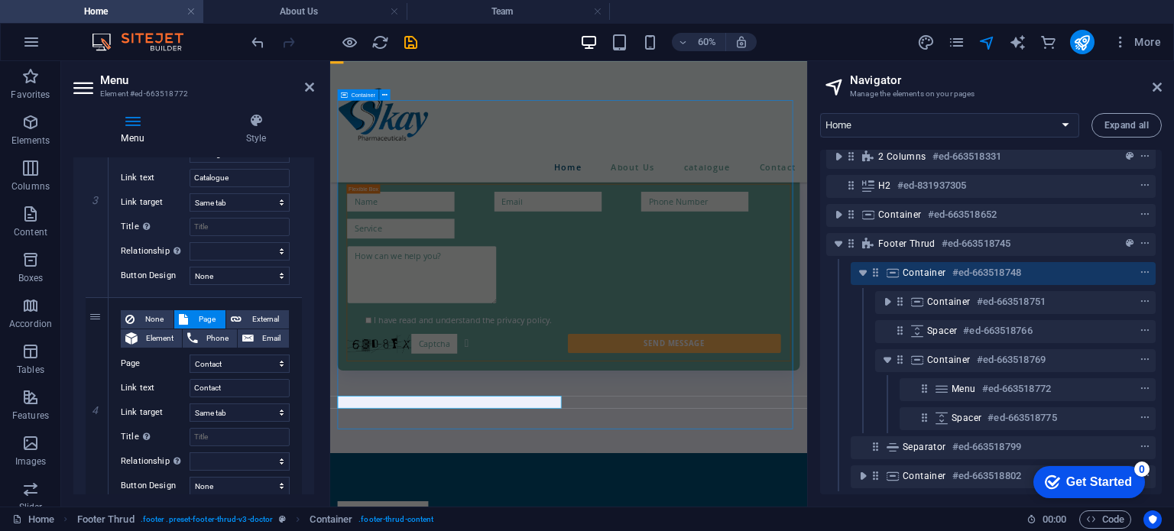
scroll to position [2809, 0]
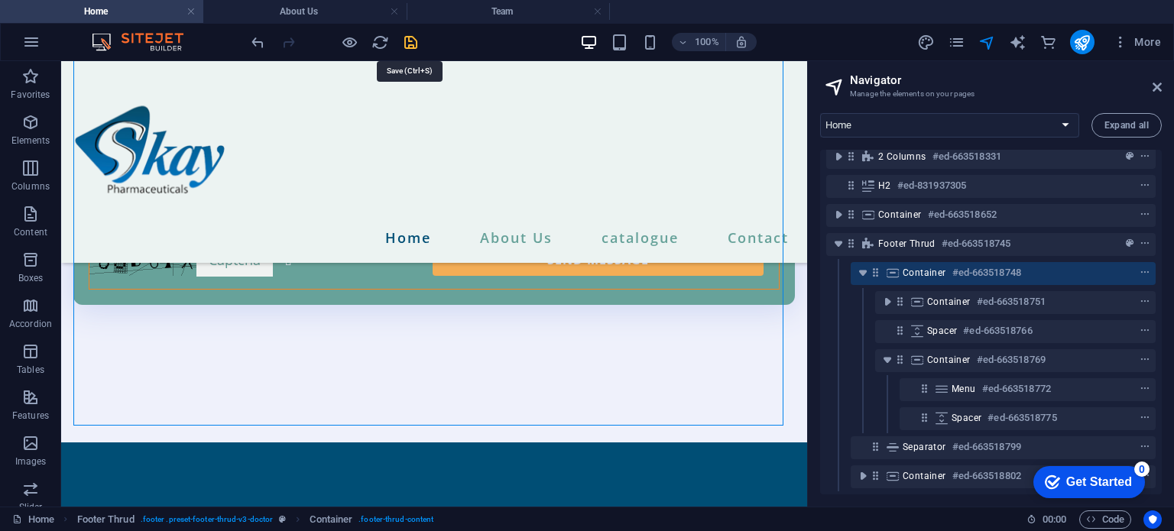
click at [405, 45] on icon "save" at bounding box center [411, 43] width 18 height 18
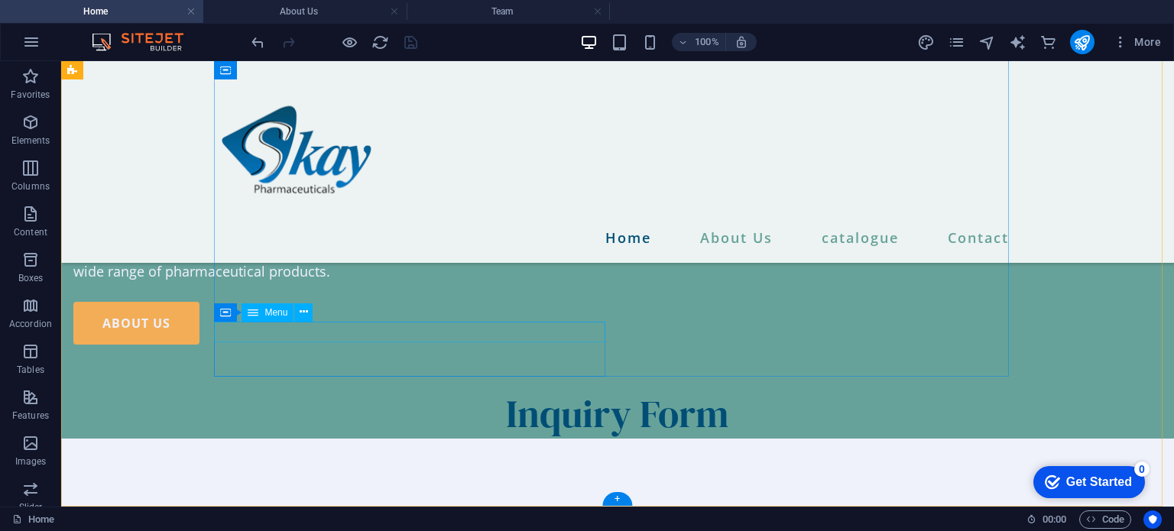
scroll to position [2629, 0]
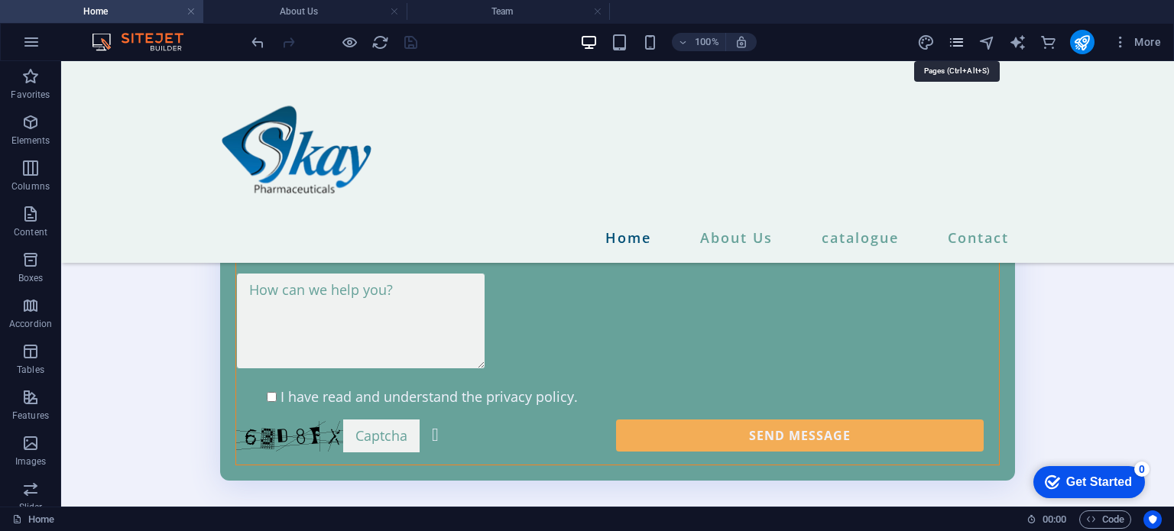
click at [958, 45] on icon "pages" at bounding box center [957, 43] width 18 height 18
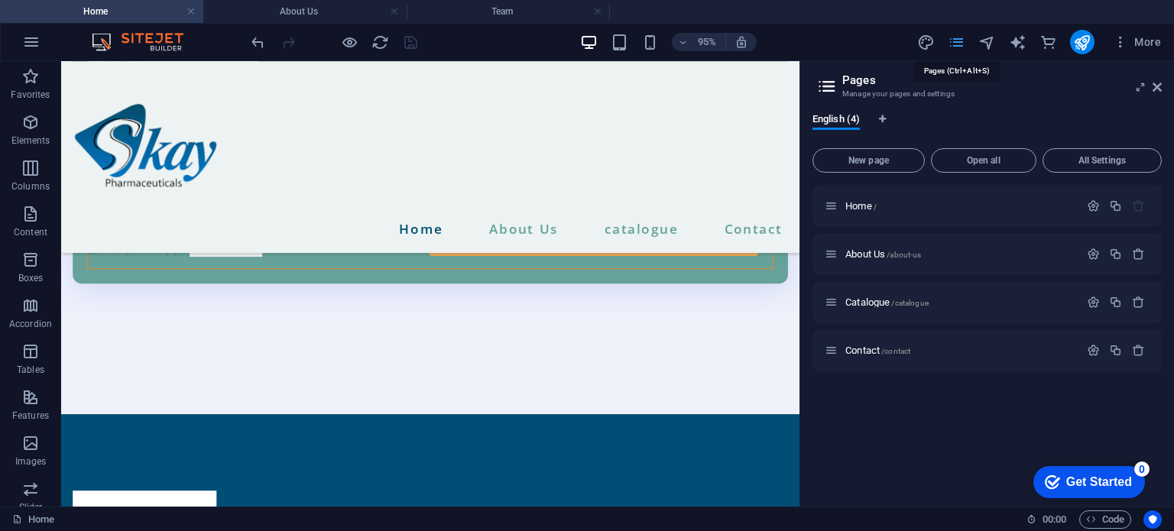
click at [958, 45] on icon "pages" at bounding box center [957, 43] width 18 height 18
click at [1157, 87] on icon at bounding box center [1156, 87] width 9 height 12
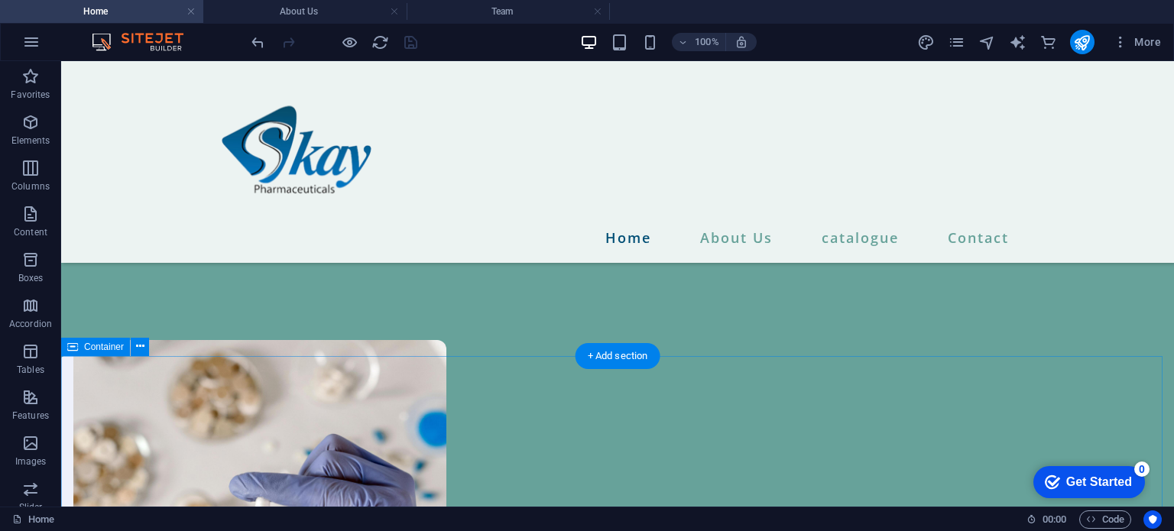
scroll to position [1452, 0]
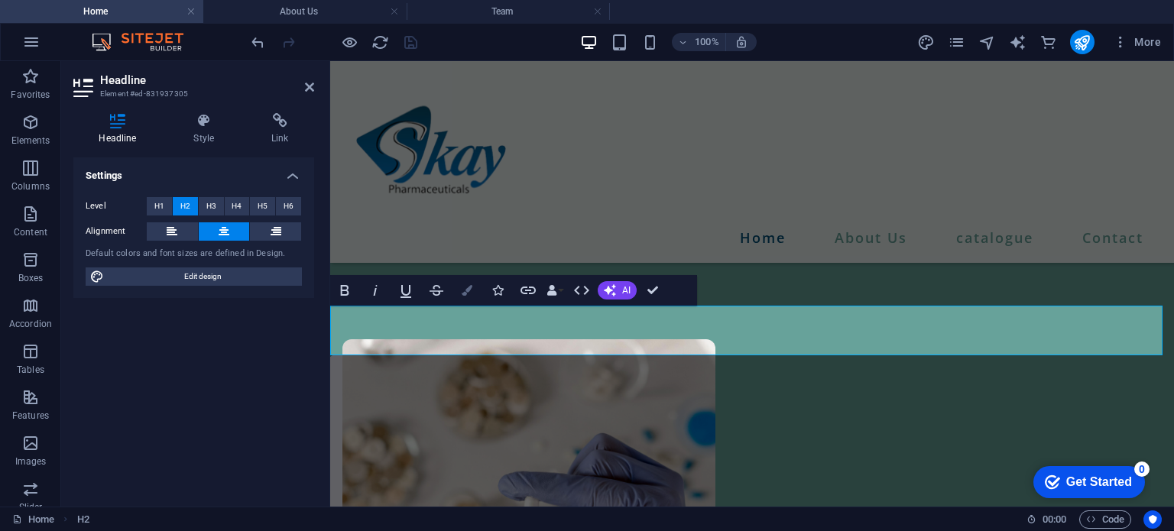
click at [463, 289] on icon "button" at bounding box center [467, 290] width 11 height 11
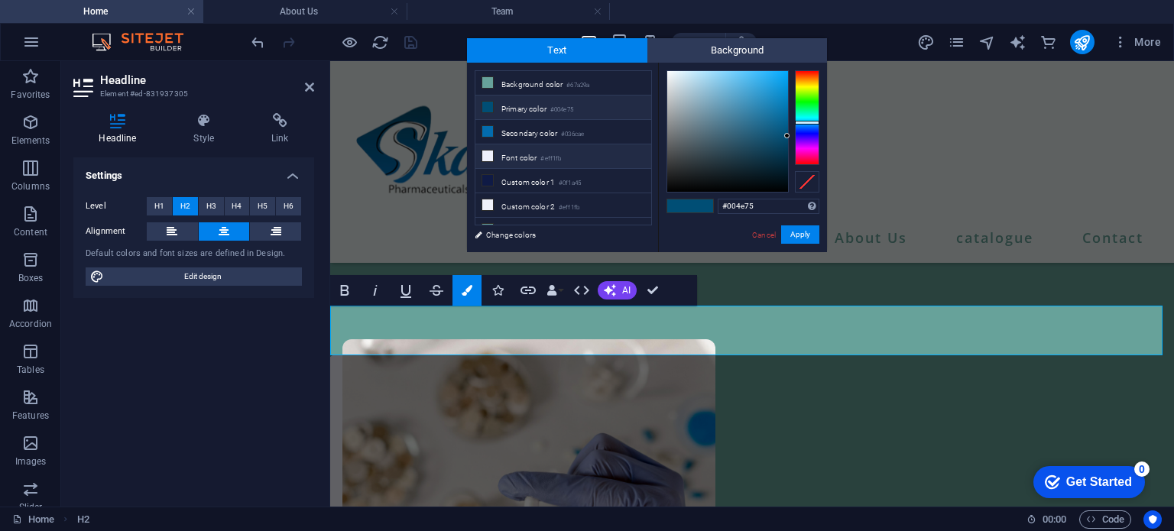
click at [561, 154] on small "#eff1fb" at bounding box center [550, 159] width 21 height 11
type input "#eff1fb"
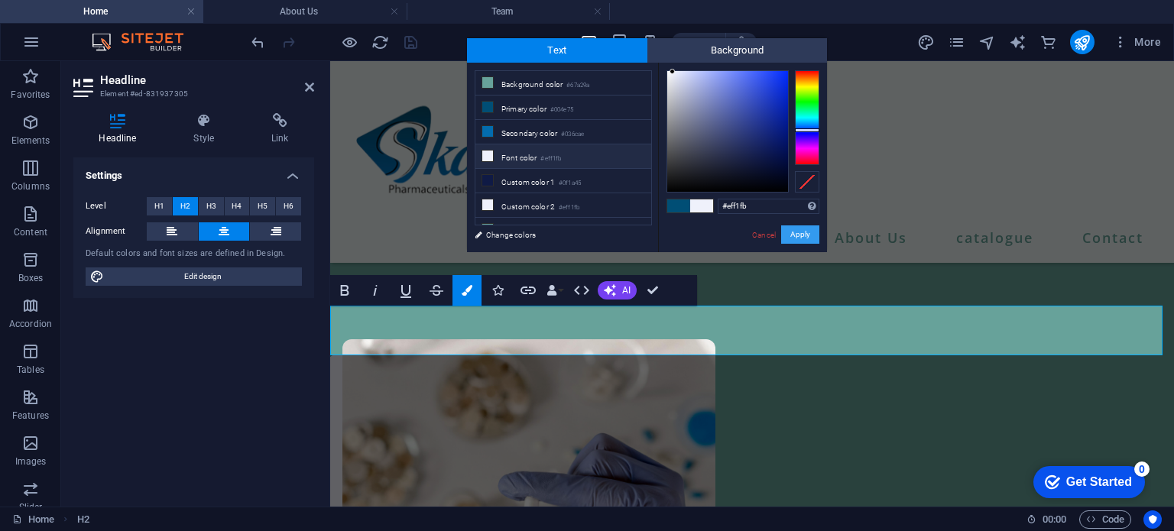
click at [791, 232] on button "Apply" at bounding box center [800, 234] width 38 height 18
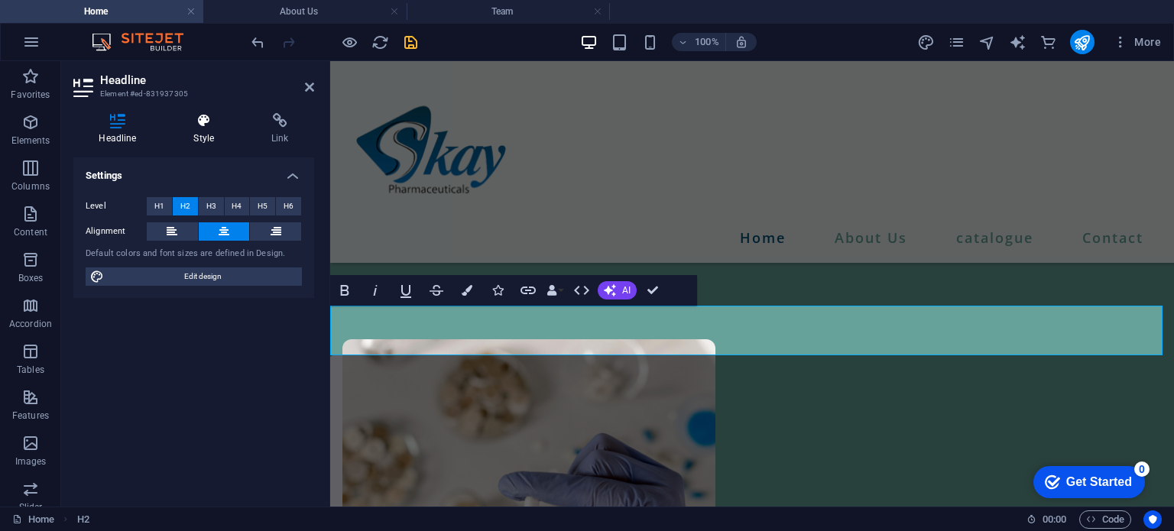
click at [204, 134] on h4 "Style" at bounding box center [207, 129] width 78 height 32
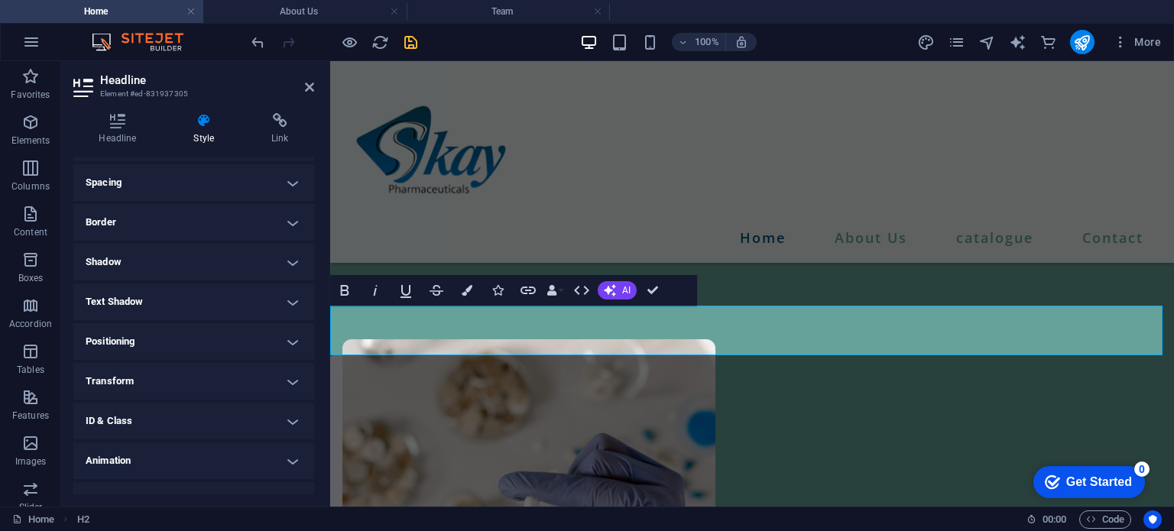
scroll to position [144, 0]
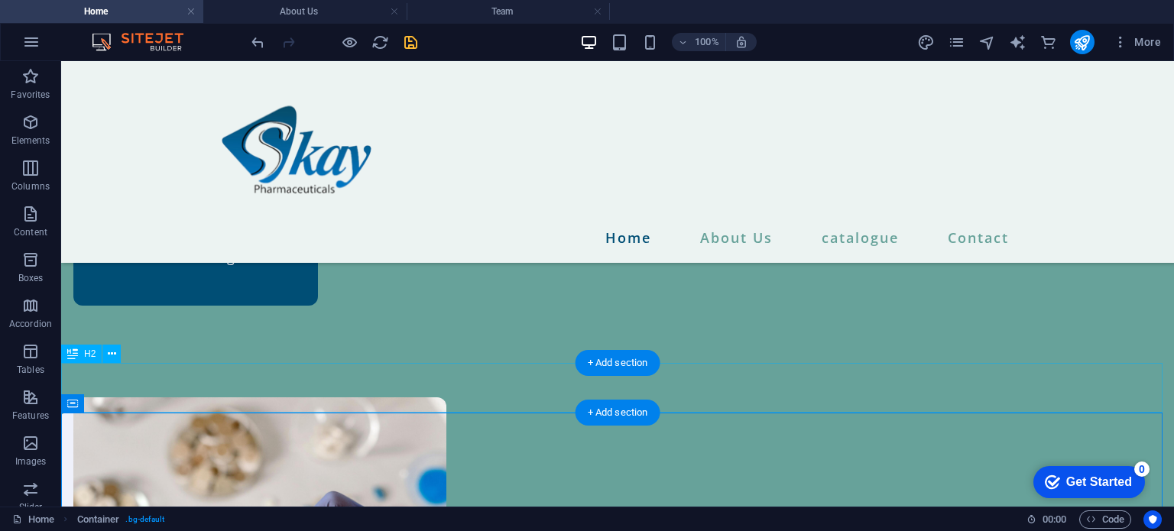
scroll to position [1394, 0]
click at [590, 420] on div "+ Add section" at bounding box center [617, 413] width 85 height 26
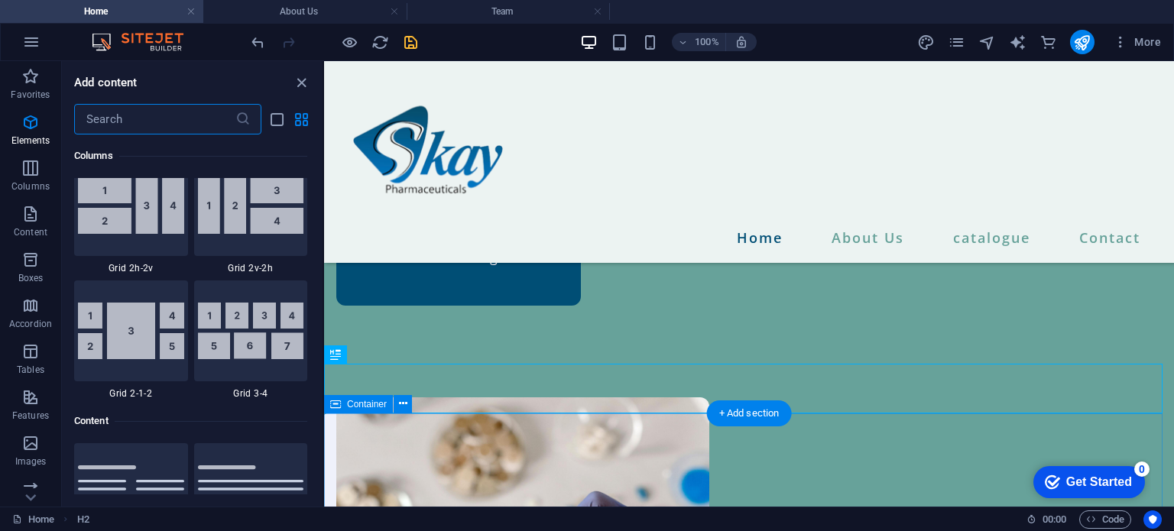
scroll to position [2674, 0]
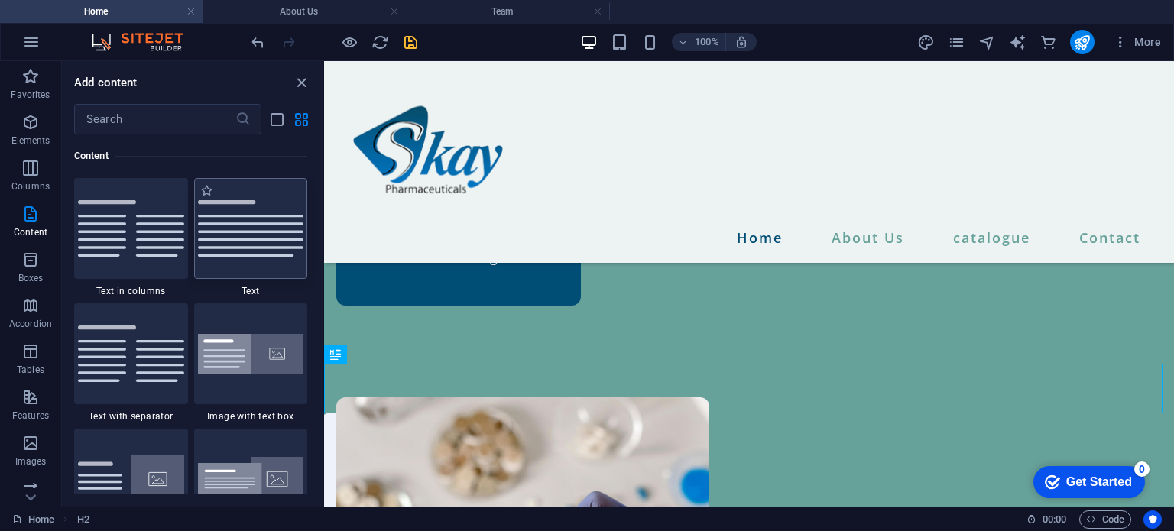
click at [267, 231] on div at bounding box center [251, 228] width 114 height 101
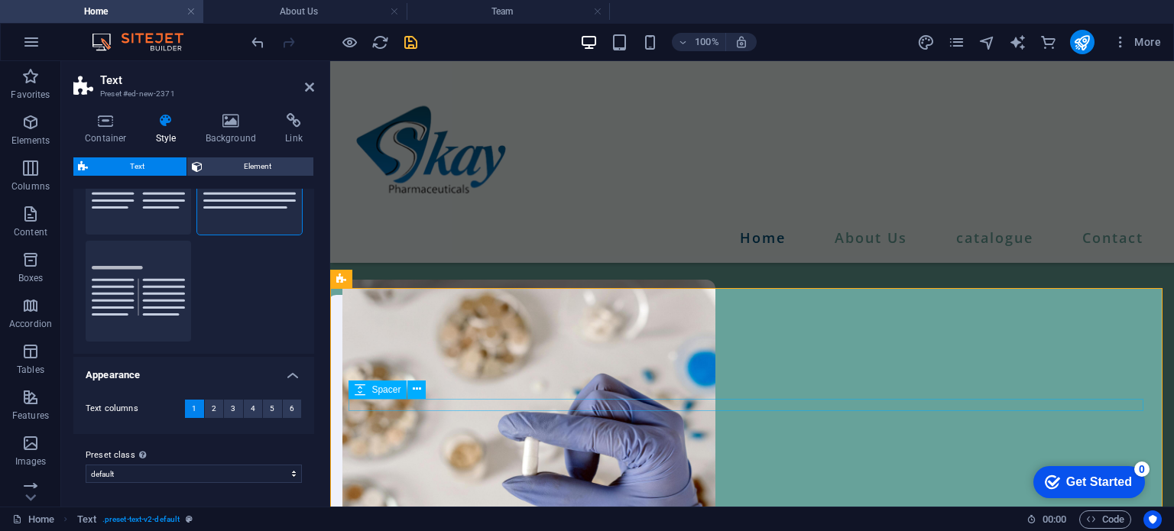
scroll to position [1525, 0]
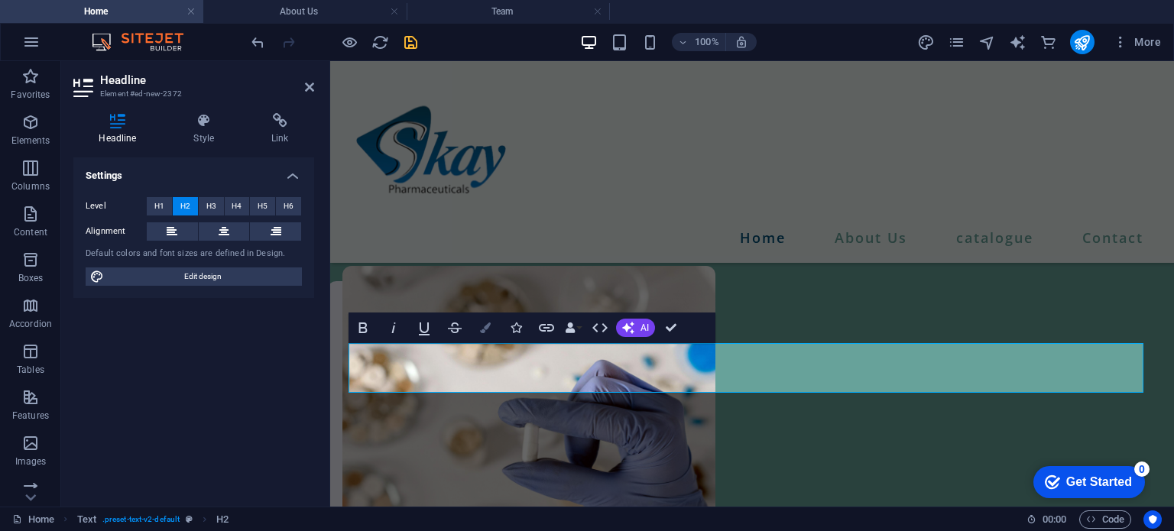
click at [485, 330] on icon "button" at bounding box center [485, 327] width 11 height 11
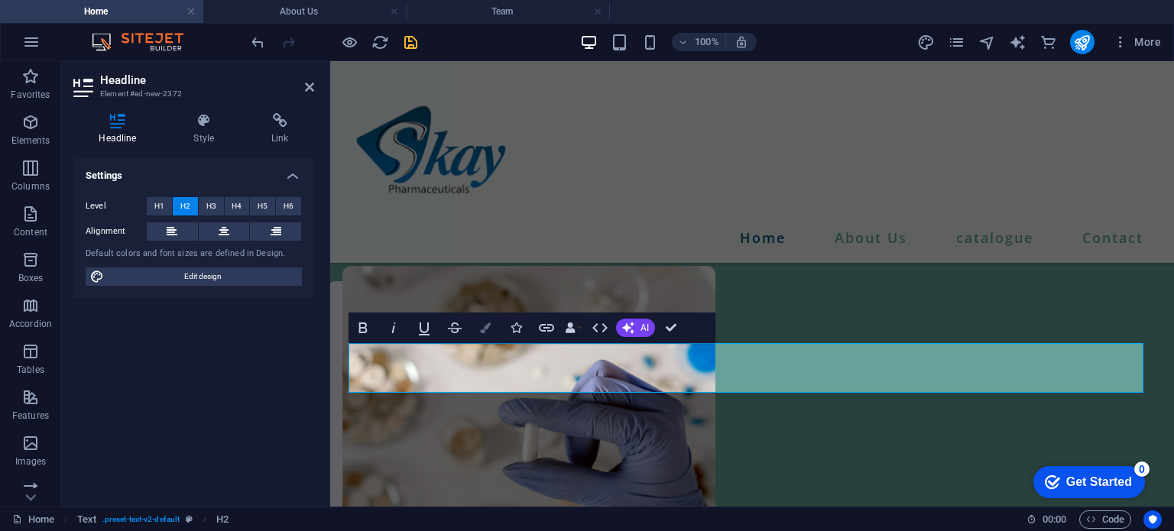
click at [488, 325] on icon "button" at bounding box center [485, 327] width 11 height 11
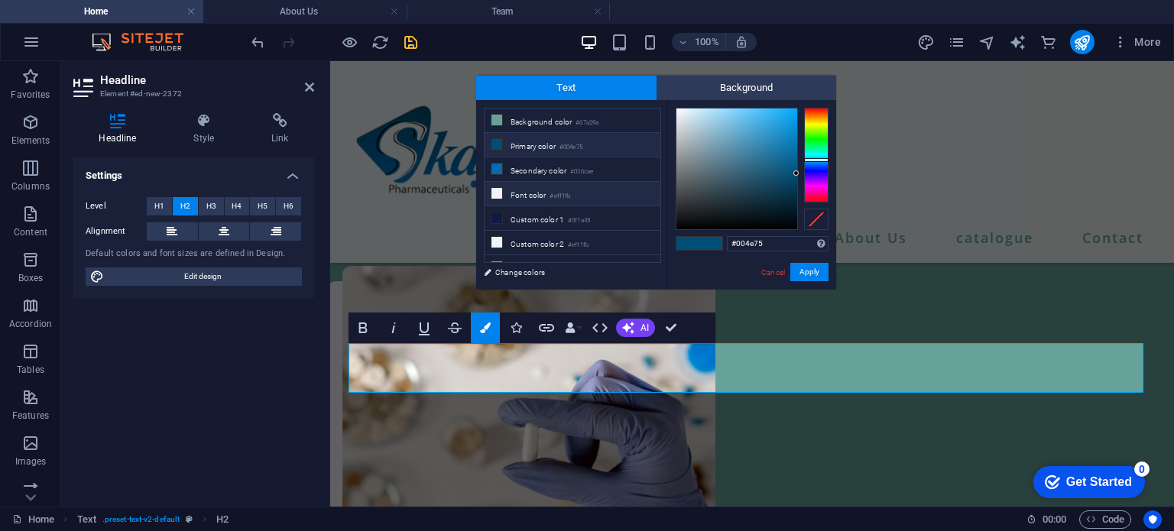
click at [559, 191] on small "#eff1fb" at bounding box center [559, 196] width 21 height 11
type input "#eff1fb"
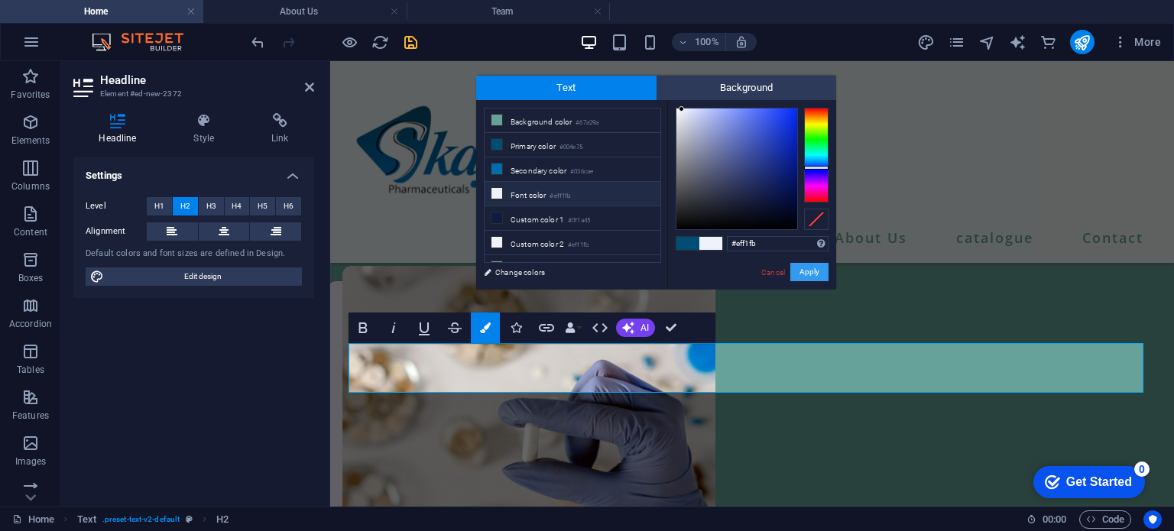
click at [818, 271] on button "Apply" at bounding box center [809, 272] width 38 height 18
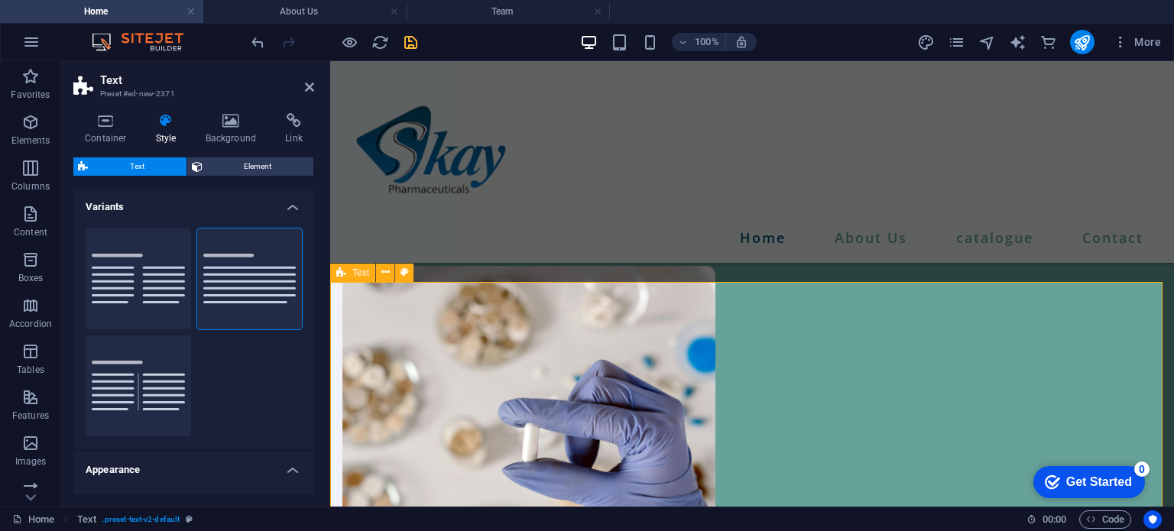
click at [254, 164] on span "Element" at bounding box center [258, 166] width 102 height 18
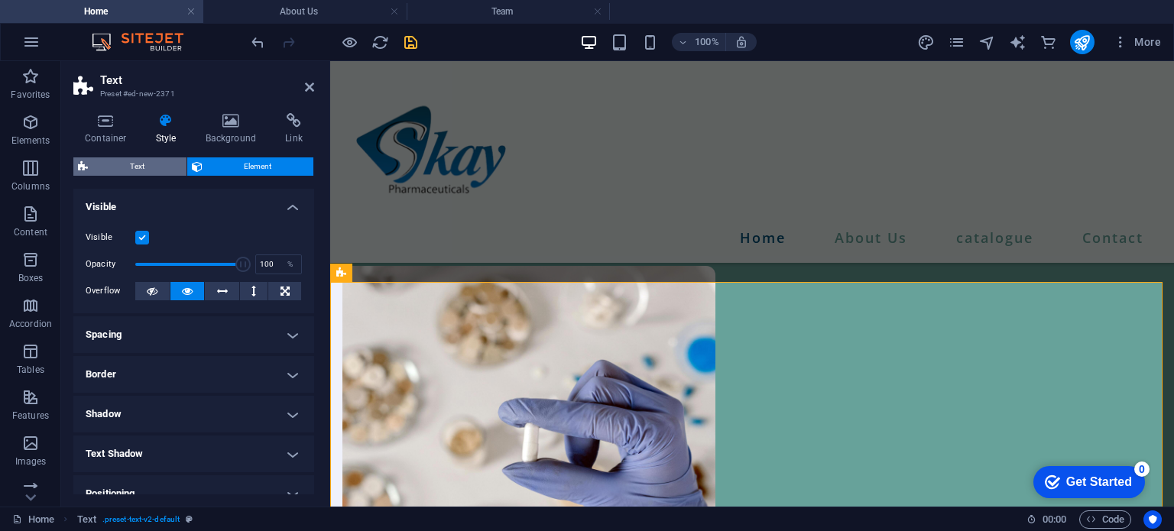
click at [159, 157] on span "Text" at bounding box center [136, 166] width 89 height 18
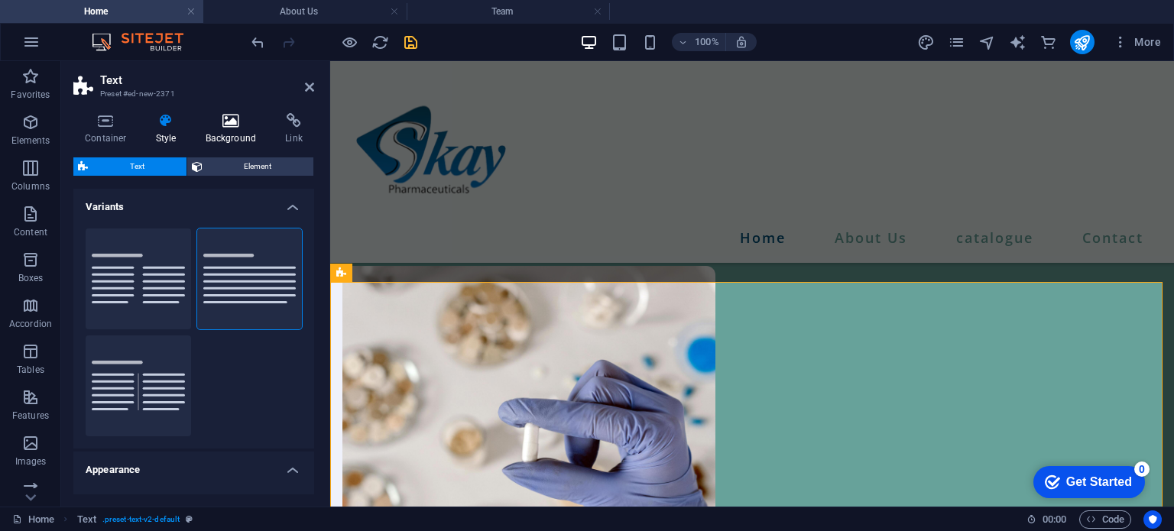
click at [237, 126] on icon at bounding box center [231, 120] width 74 height 15
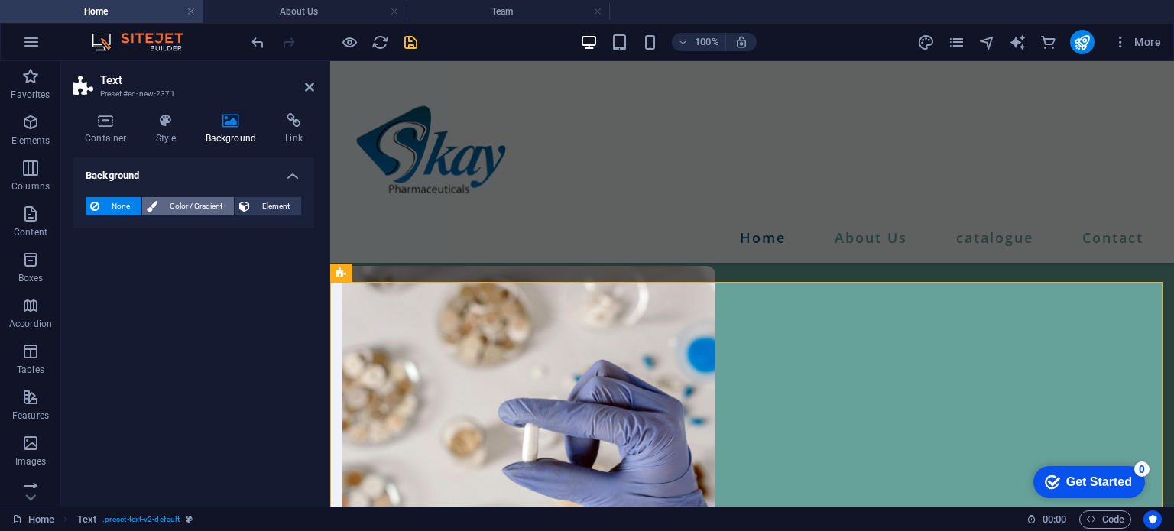
click at [201, 200] on span "Color / Gradient" at bounding box center [195, 206] width 67 height 18
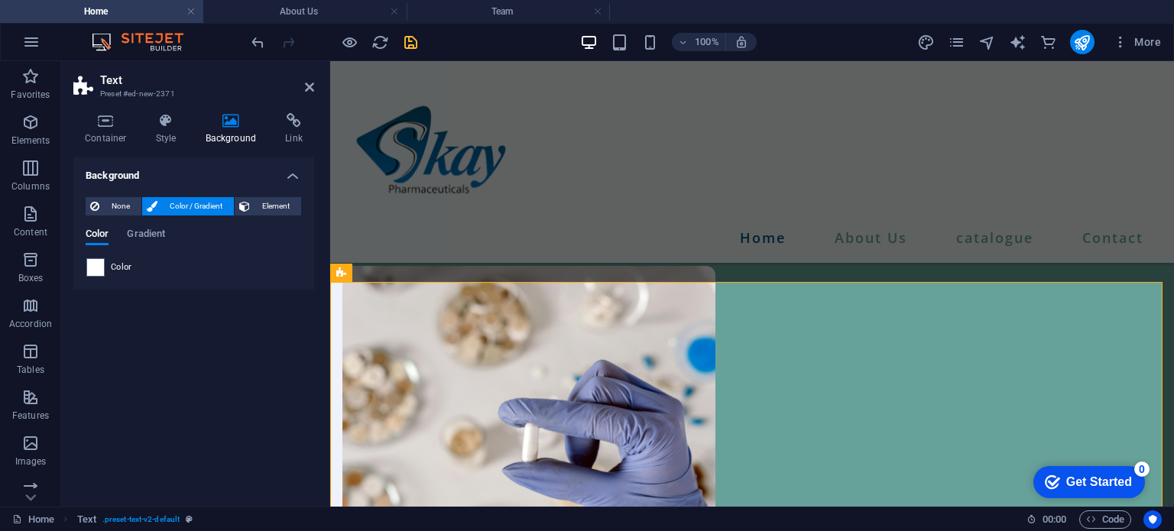
click at [119, 264] on span "Color" at bounding box center [121, 267] width 21 height 12
click at [93, 265] on span at bounding box center [95, 267] width 17 height 17
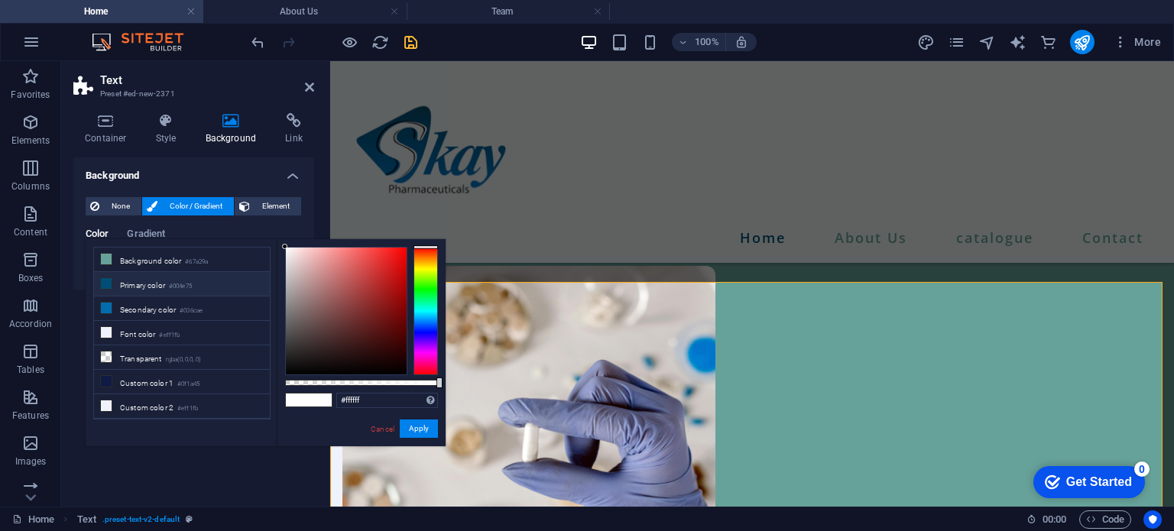
click at [165, 282] on li "Primary color #004e75" at bounding box center [182, 284] width 176 height 24
type input "#004e75"
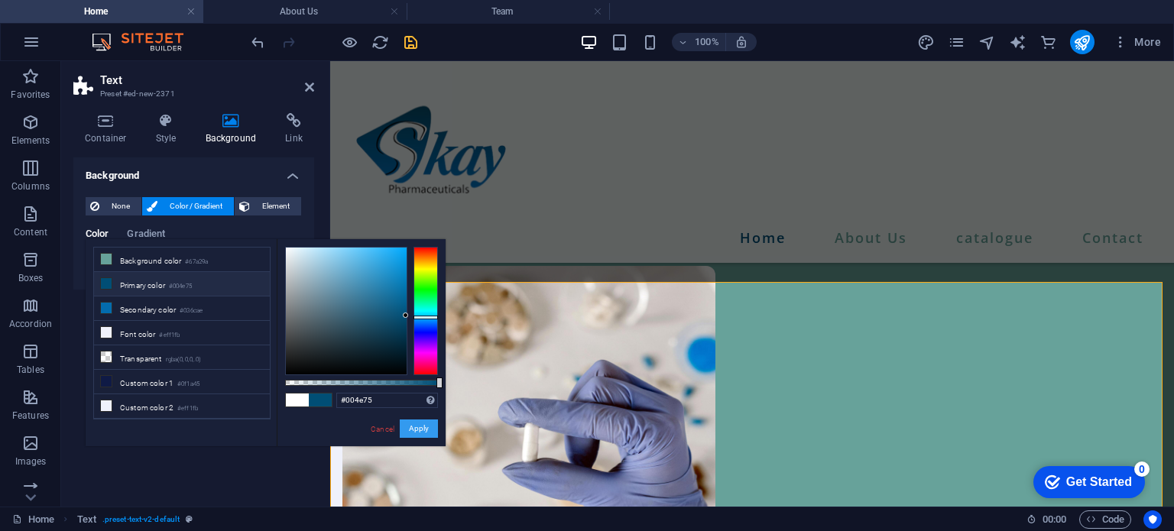
click at [419, 426] on button "Apply" at bounding box center [419, 429] width 38 height 18
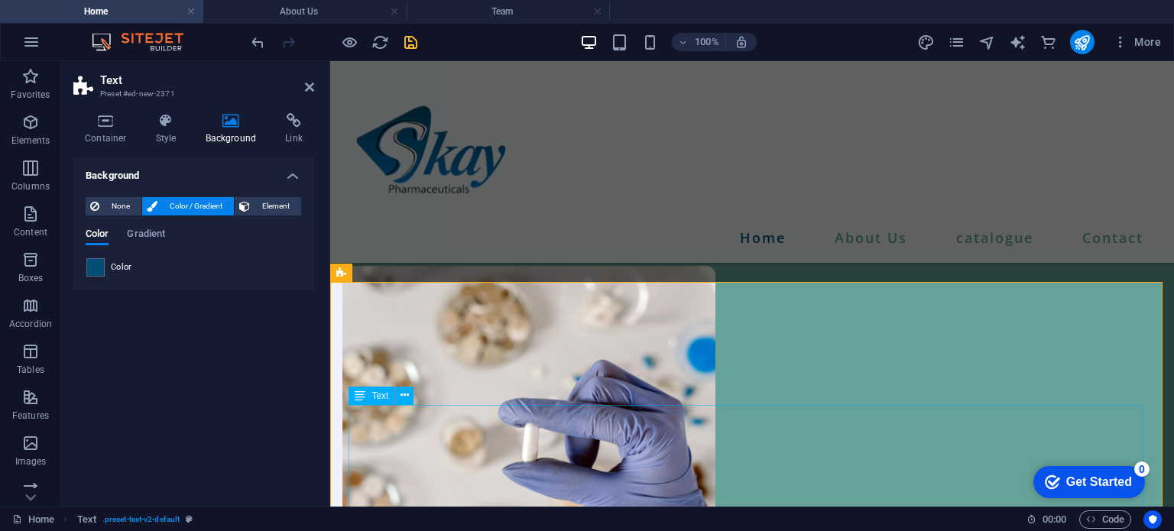
click at [400, 397] on icon at bounding box center [404, 395] width 8 height 16
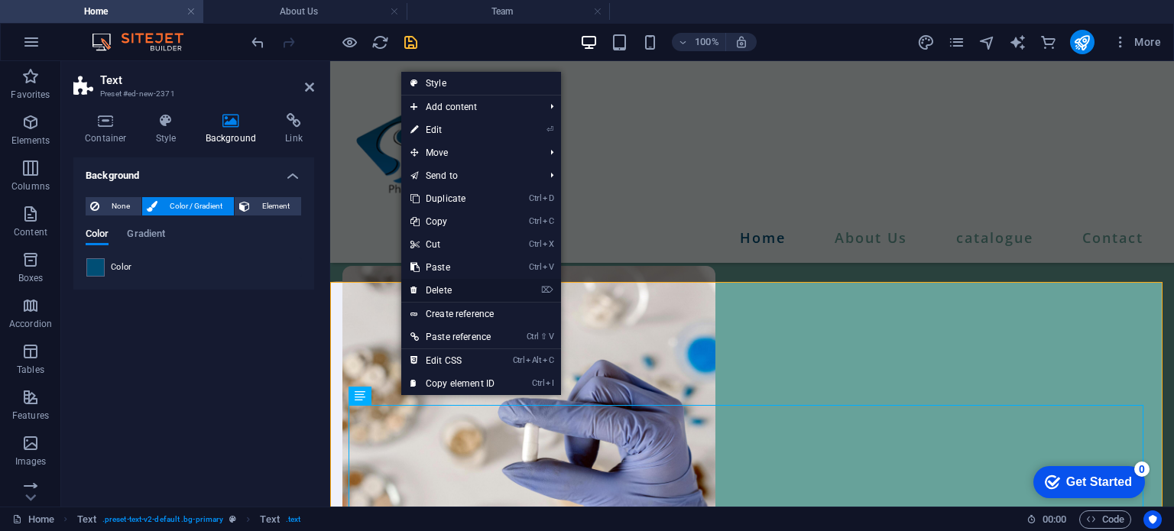
click at [464, 294] on link "⌦ Delete" at bounding box center [452, 290] width 102 height 23
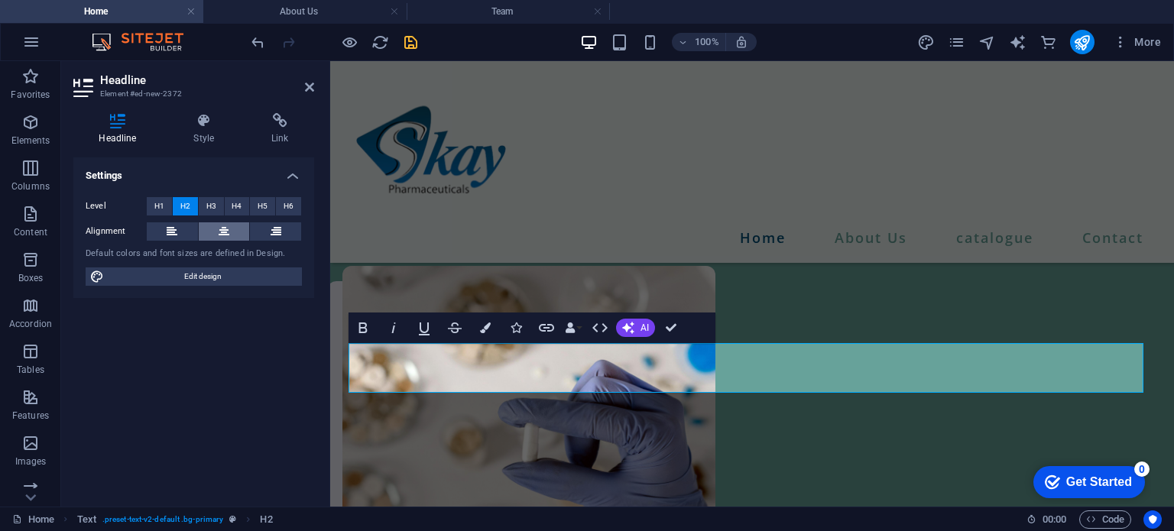
click at [236, 226] on button at bounding box center [224, 231] width 51 height 18
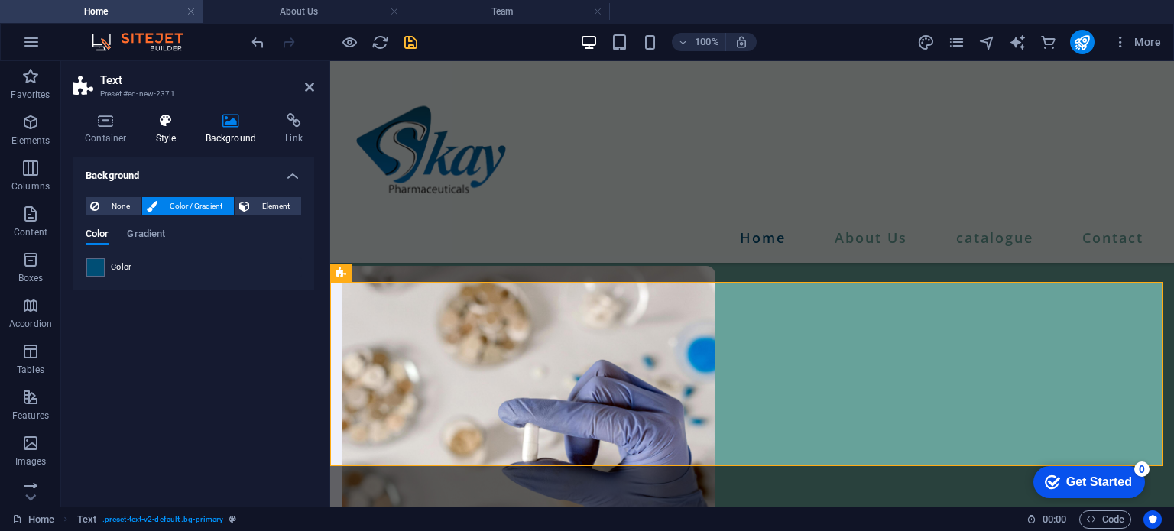
click at [150, 121] on icon at bounding box center [166, 120] width 44 height 15
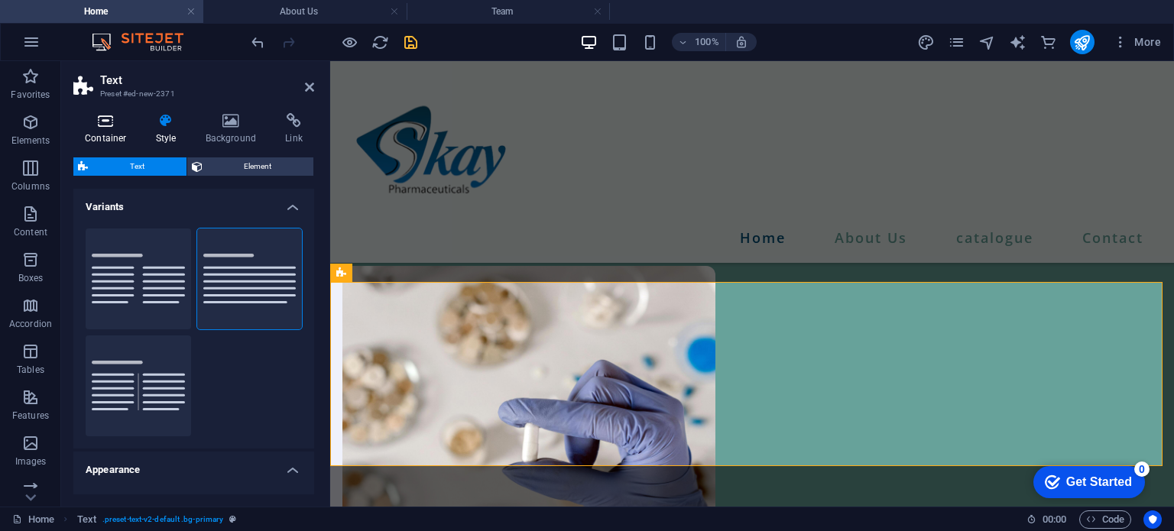
click at [129, 137] on h4 "Container" at bounding box center [108, 129] width 71 height 32
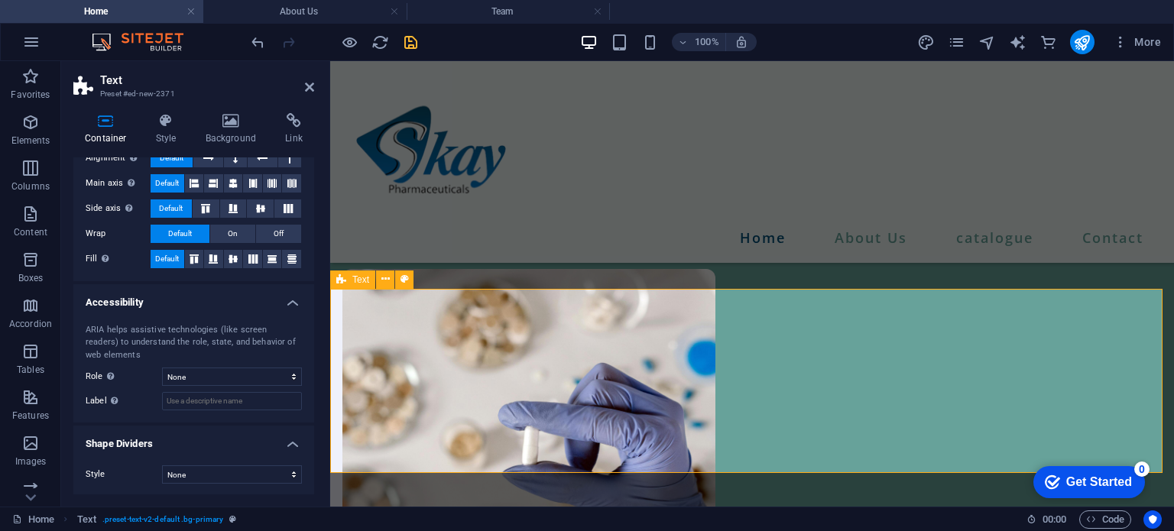
scroll to position [1518, 0]
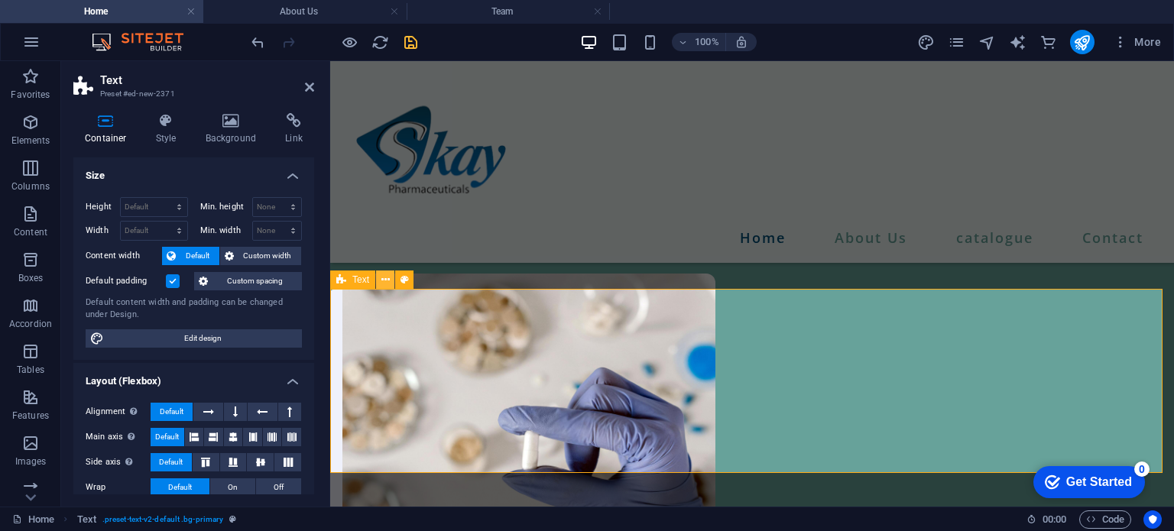
click at [384, 280] on icon at bounding box center [385, 280] width 8 height 16
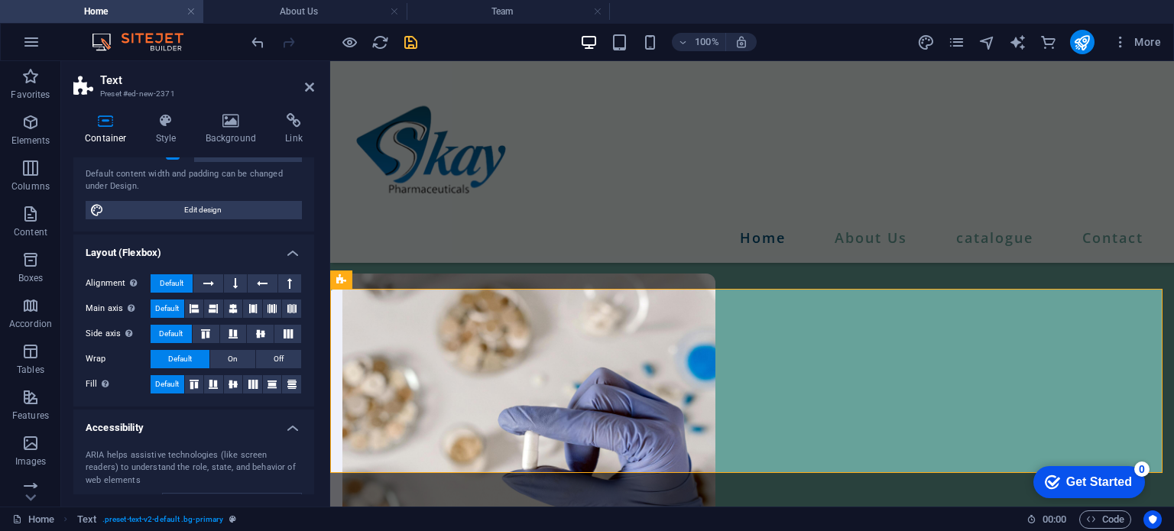
scroll to position [0, 0]
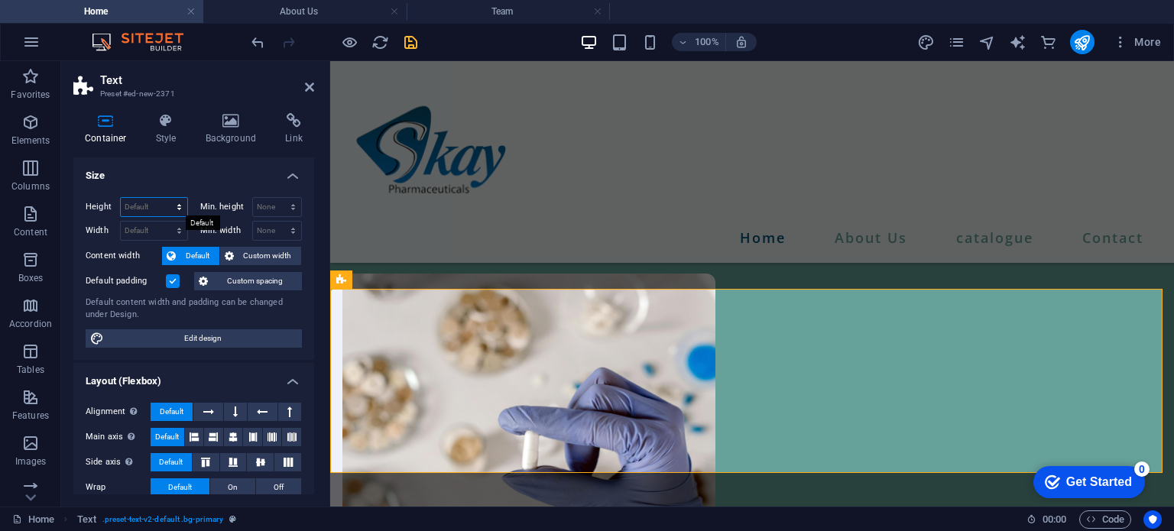
click at [178, 209] on select "Default px rem % vh vw" at bounding box center [154, 207] width 66 height 18
click at [178, 135] on h4 "Style" at bounding box center [169, 129] width 50 height 32
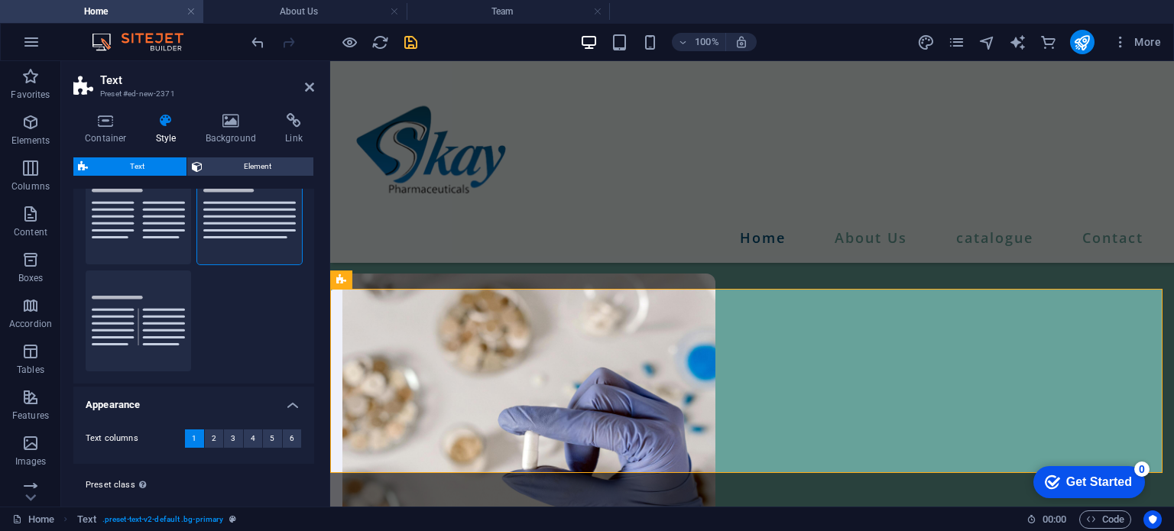
scroll to position [63, 0]
click at [208, 433] on button "2" at bounding box center [214, 440] width 19 height 18
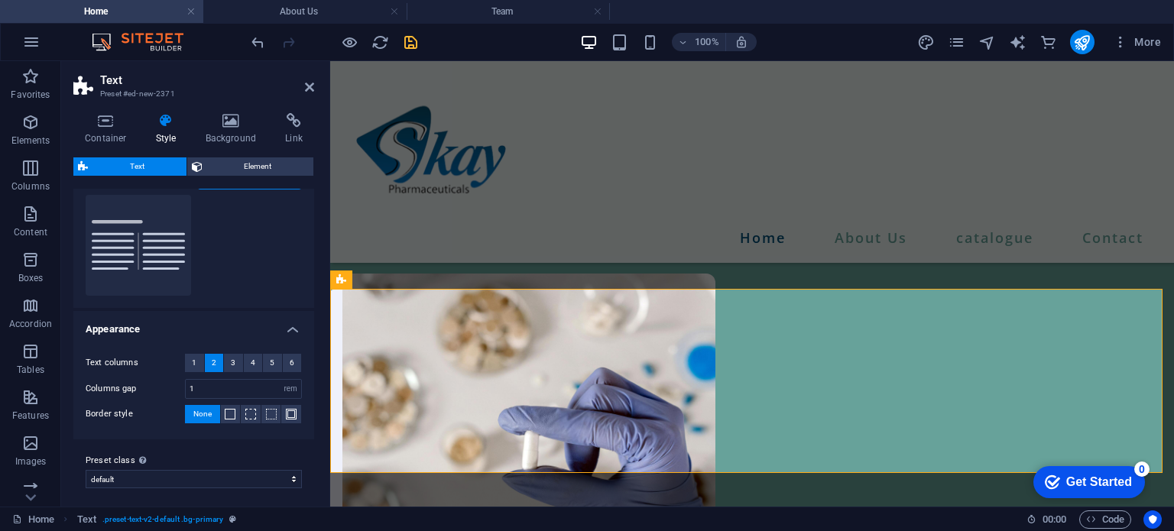
scroll to position [140, 0]
click at [193, 363] on span "1" at bounding box center [194, 364] width 5 height 18
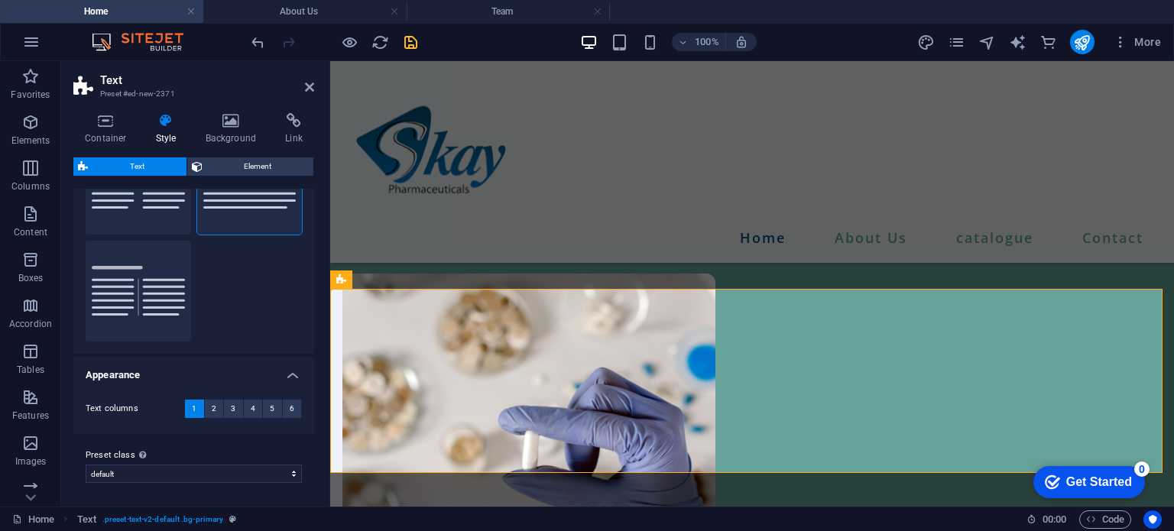
scroll to position [0, 0]
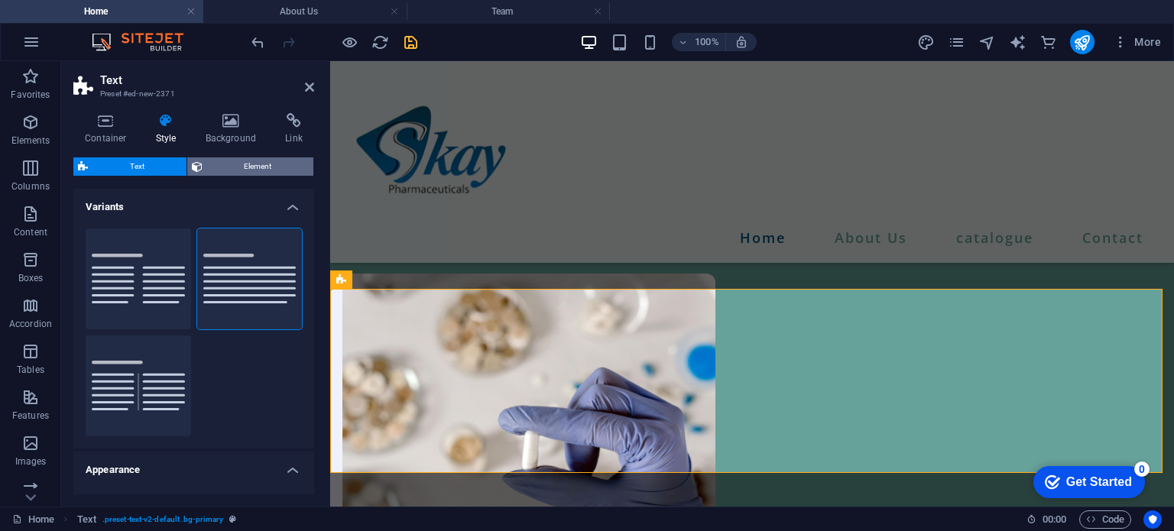
click at [251, 164] on span "Element" at bounding box center [258, 166] width 102 height 18
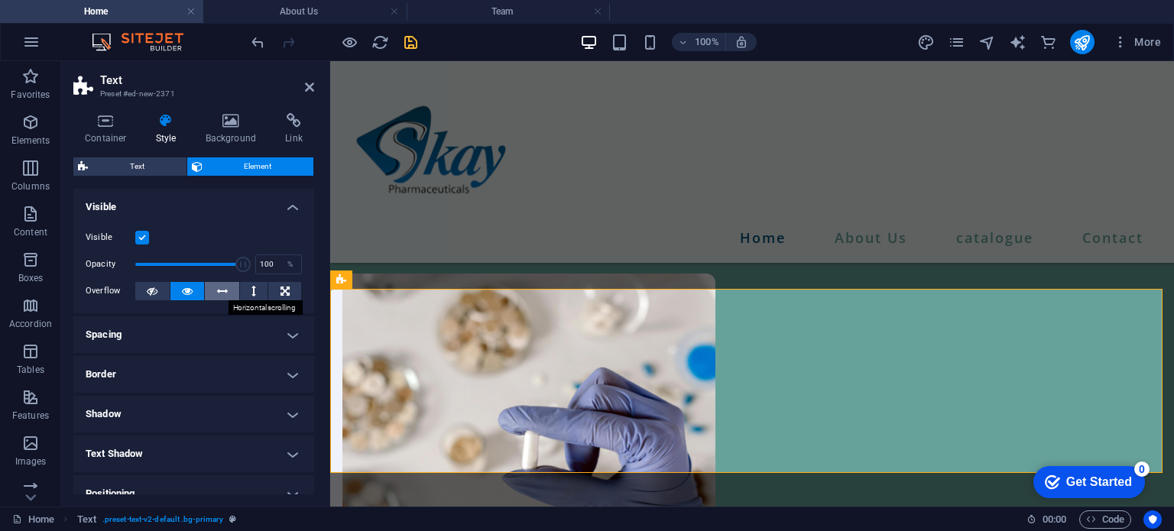
click at [219, 294] on icon at bounding box center [222, 291] width 11 height 18
click at [251, 294] on icon at bounding box center [253, 291] width 5 height 18
click at [281, 293] on icon at bounding box center [284, 291] width 9 height 18
click at [152, 296] on icon at bounding box center [152, 291] width 11 height 18
click at [177, 292] on button at bounding box center [187, 291] width 34 height 18
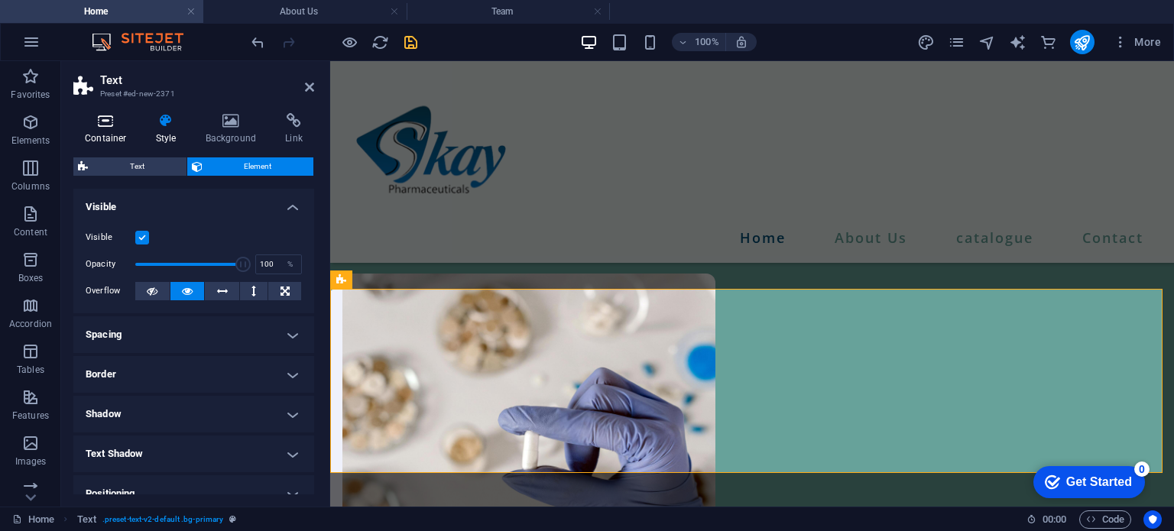
click at [102, 119] on icon at bounding box center [105, 120] width 65 height 15
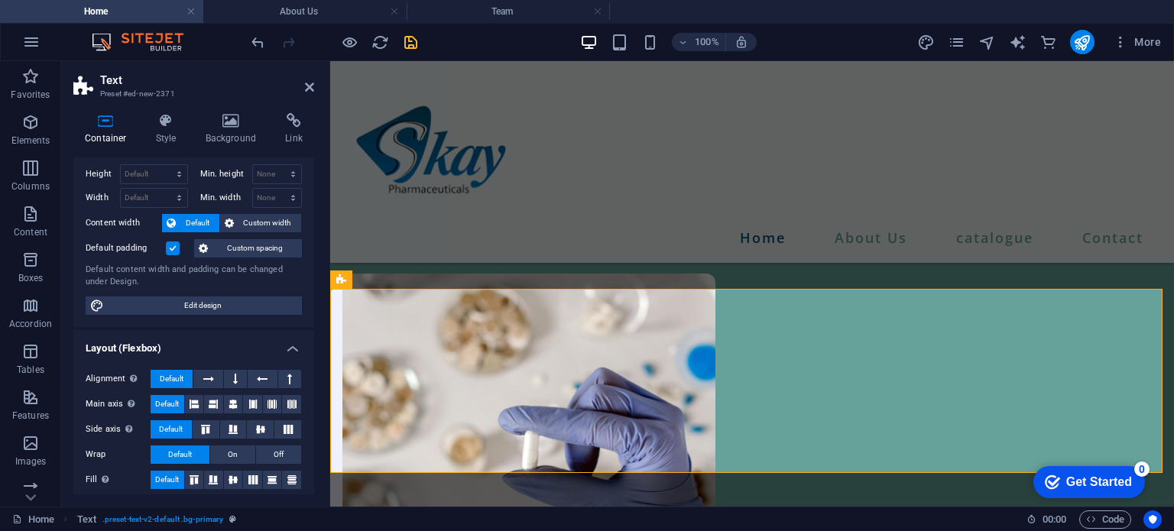
scroll to position [34, 0]
click at [255, 244] on span "Custom spacing" at bounding box center [254, 247] width 85 height 18
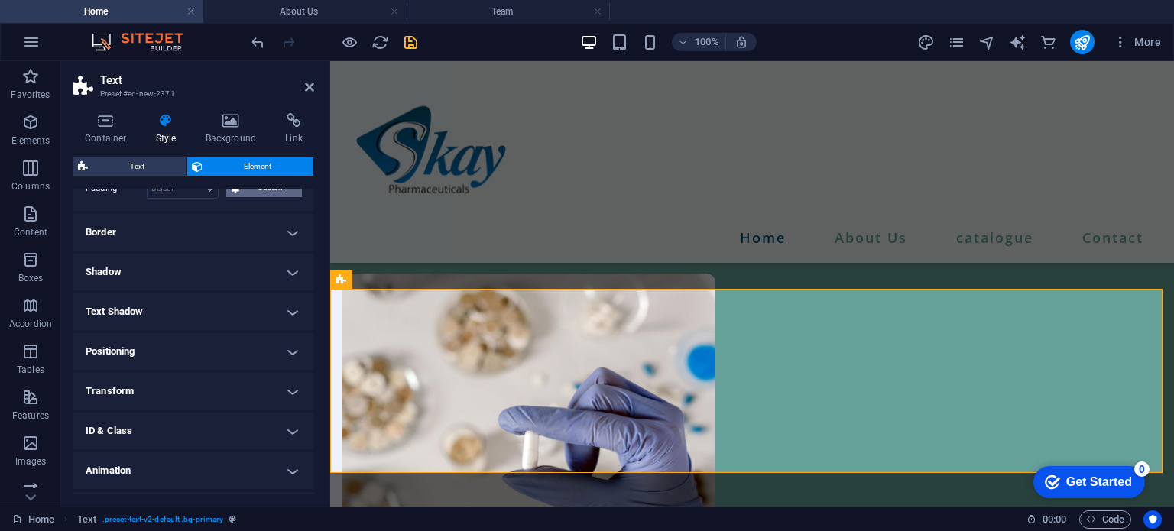
scroll to position [0, 0]
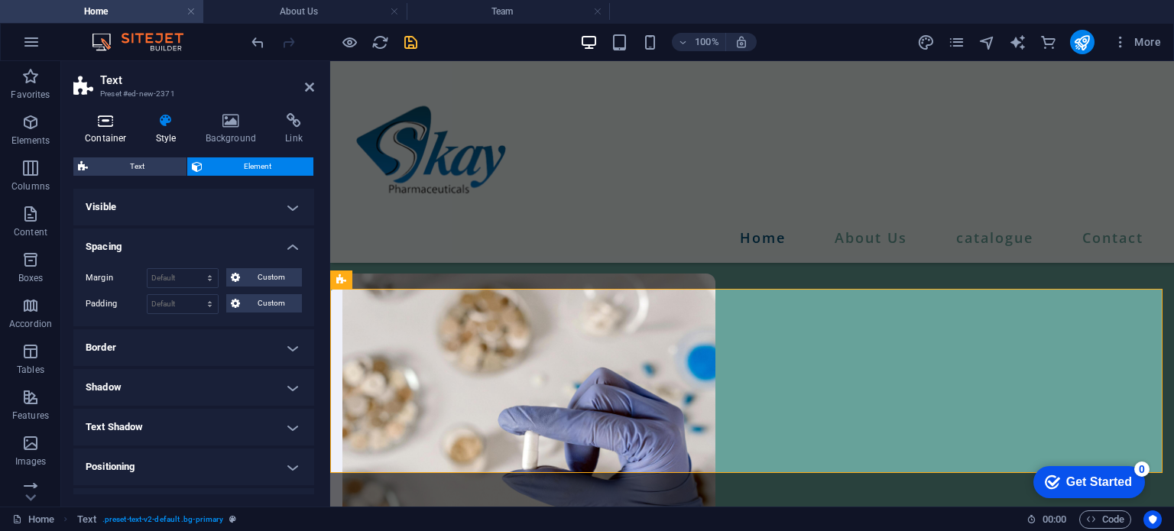
click at [119, 118] on icon at bounding box center [105, 120] width 65 height 15
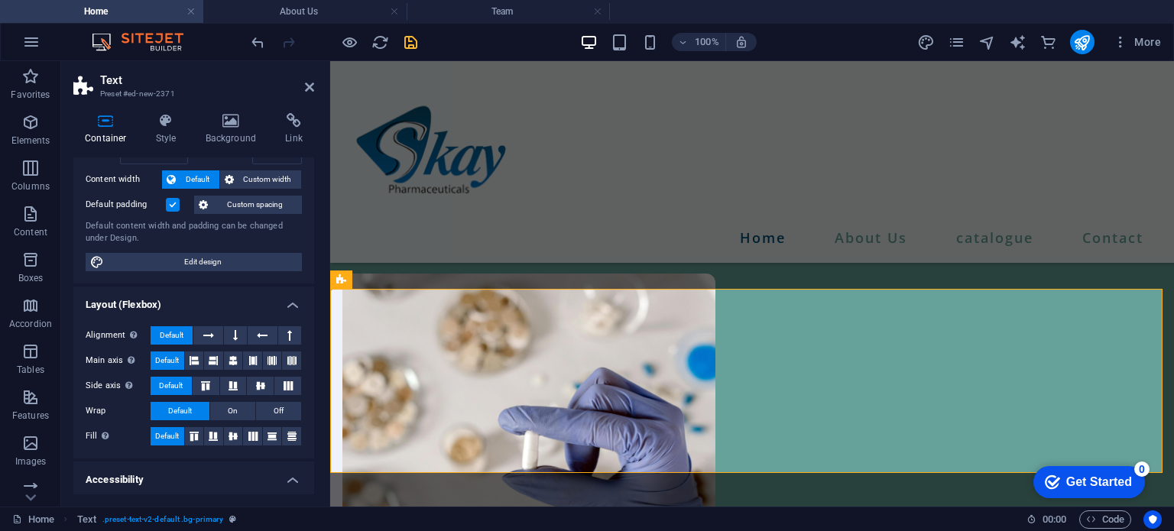
scroll to position [84, 0]
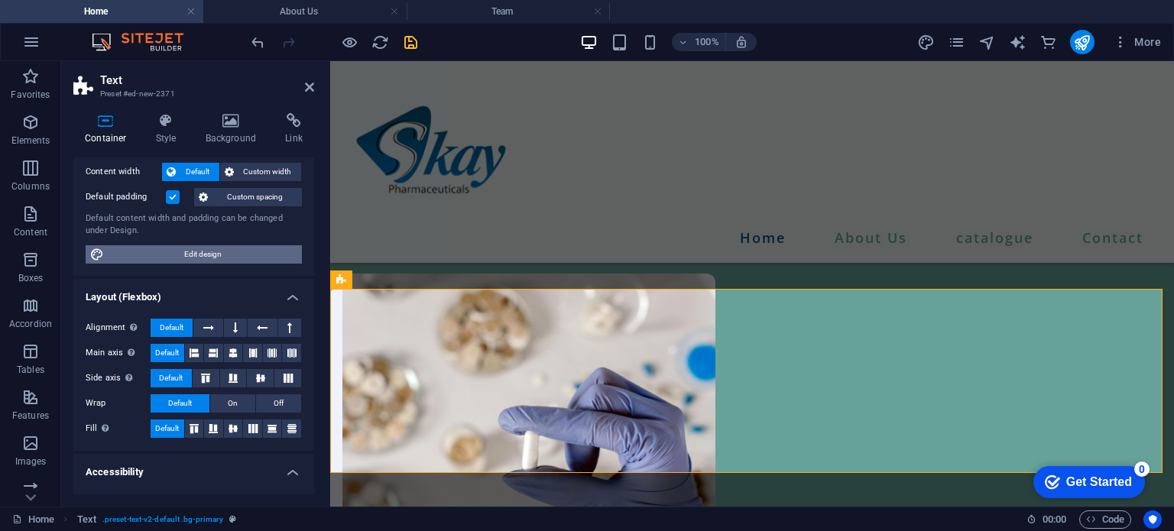
click at [234, 254] on span "Edit design" at bounding box center [203, 254] width 189 height 18
select select "px"
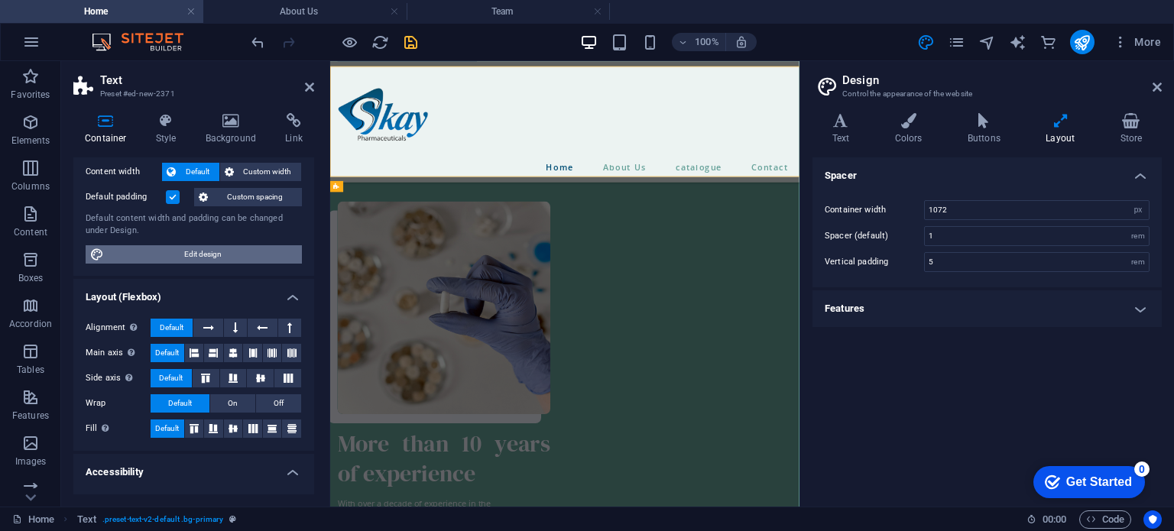
scroll to position [1737, 0]
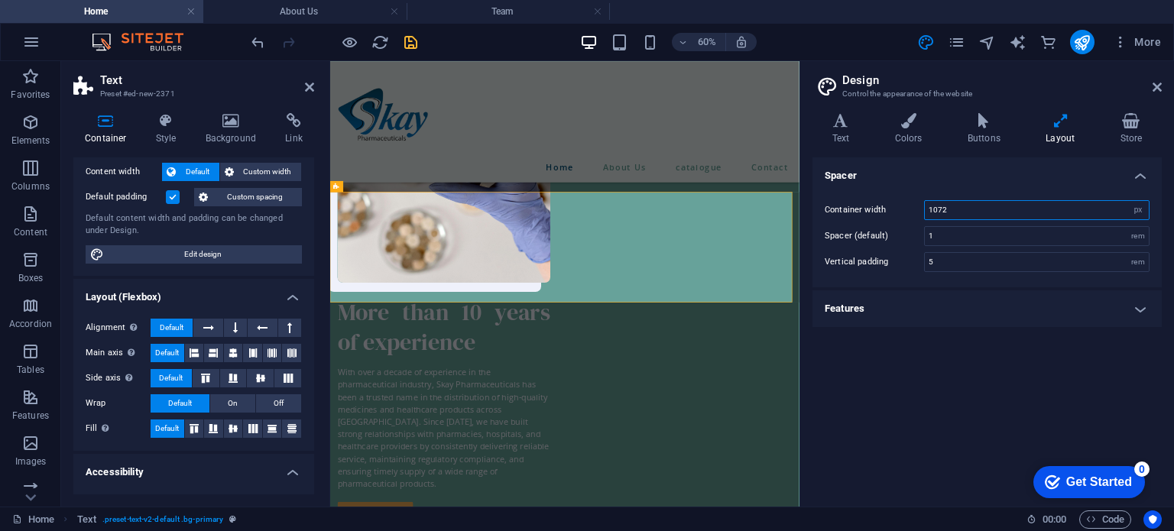
click at [993, 209] on input "1072" at bounding box center [1037, 210] width 224 height 18
type input "107"
click at [999, 376] on div "Spacer Container width 107 rem px Spacer (default) 1 rem Vertical padding 5 rem…" at bounding box center [986, 325] width 349 height 337
click at [1009, 203] on input "107" at bounding box center [1037, 210] width 224 height 18
click at [965, 261] on input "5" at bounding box center [1037, 262] width 224 height 18
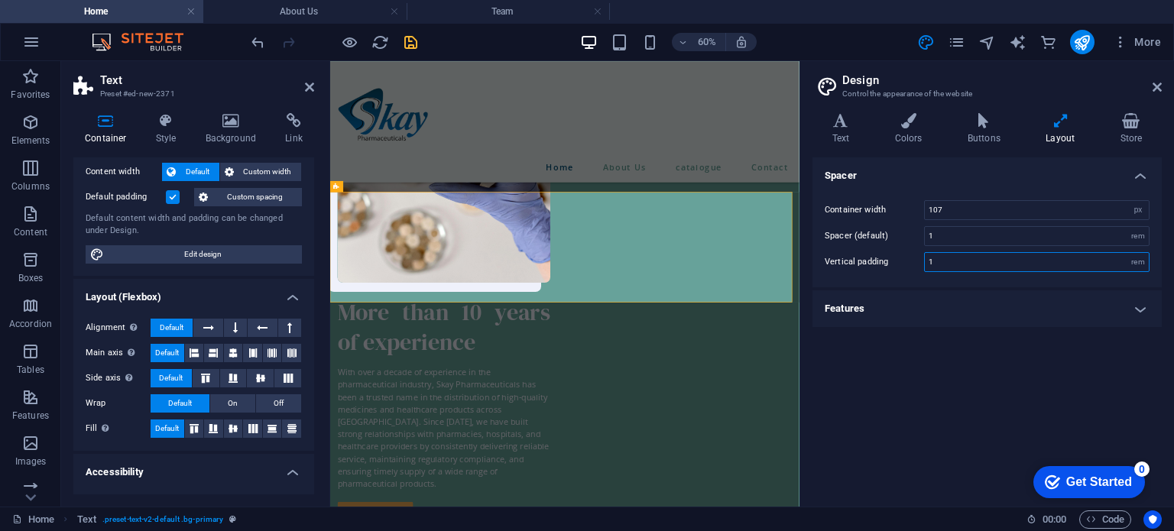
type input "1"
click at [980, 368] on div "Spacer Container width 107 rem px Spacer (default) 1 rem Vertical padding 1 rem…" at bounding box center [986, 325] width 349 height 337
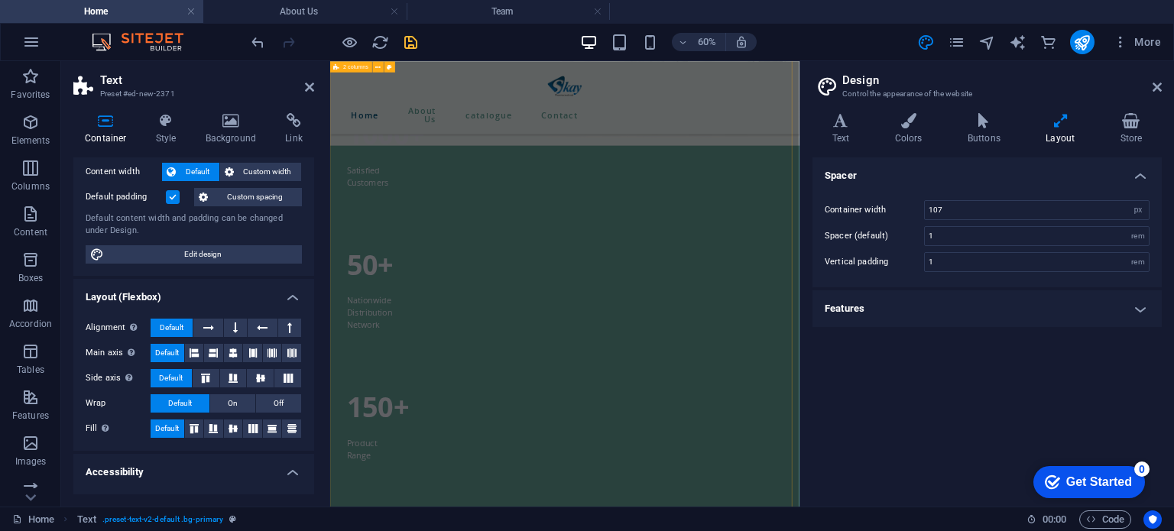
scroll to position [1702, 0]
click at [957, 210] on input "107" at bounding box center [1037, 210] width 224 height 18
click at [972, 370] on div "Spacer Container width 1072 rem px Spacer (default) 1 rem Vertical padding 1 re…" at bounding box center [986, 325] width 349 height 337
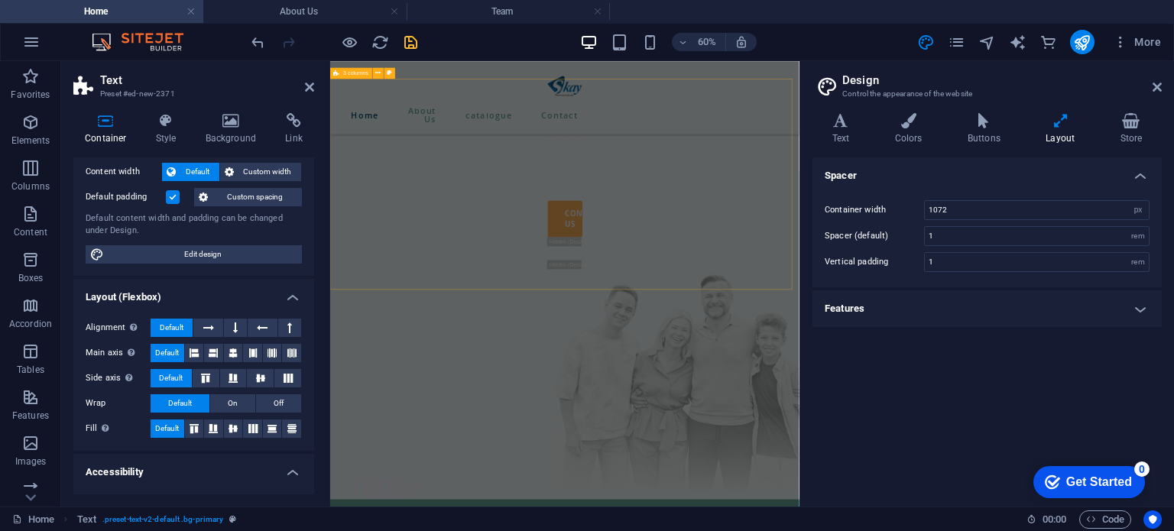
scroll to position [1211, 0]
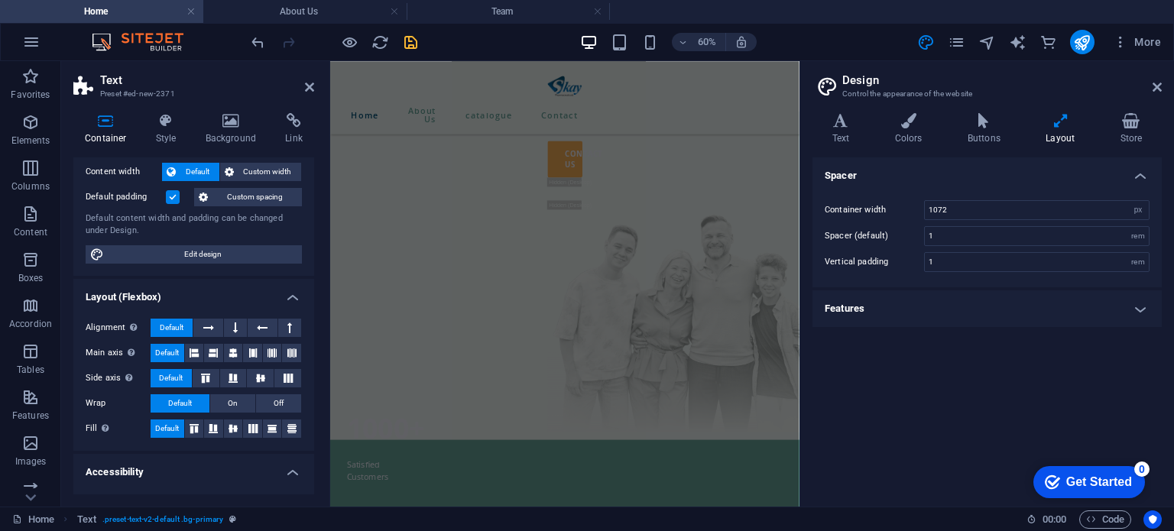
click at [873, 385] on div "Spacer Container width 1072 rem px Spacer (default) 1 rem Vertical padding 1 re…" at bounding box center [986, 325] width 349 height 337
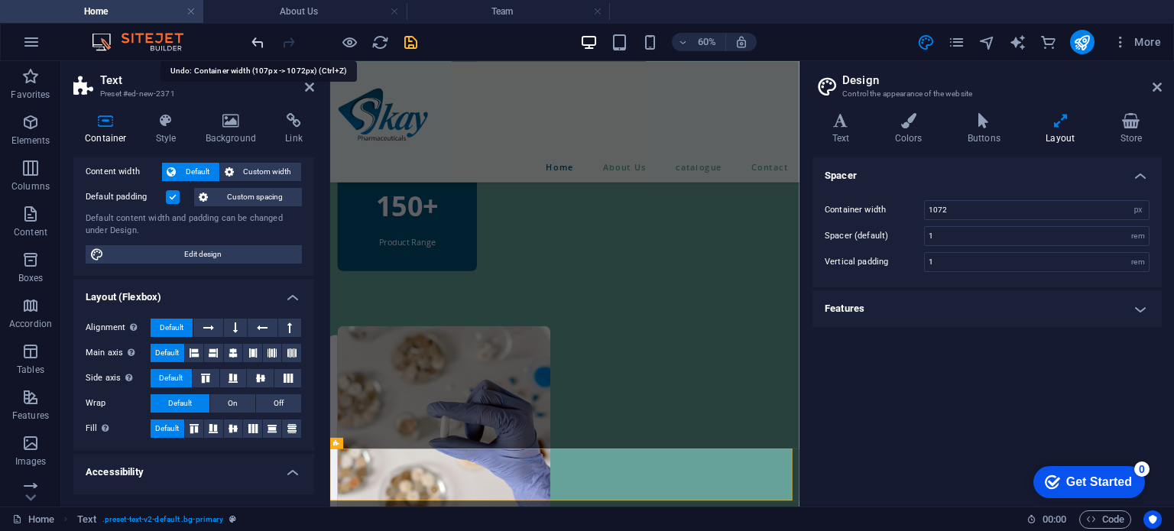
click at [259, 40] on icon "undo" at bounding box center [258, 43] width 18 height 18
type input "107"
click at [261, 37] on icon "undo" at bounding box center [258, 43] width 18 height 18
type input "5"
click at [261, 37] on icon "undo" at bounding box center [258, 43] width 18 height 18
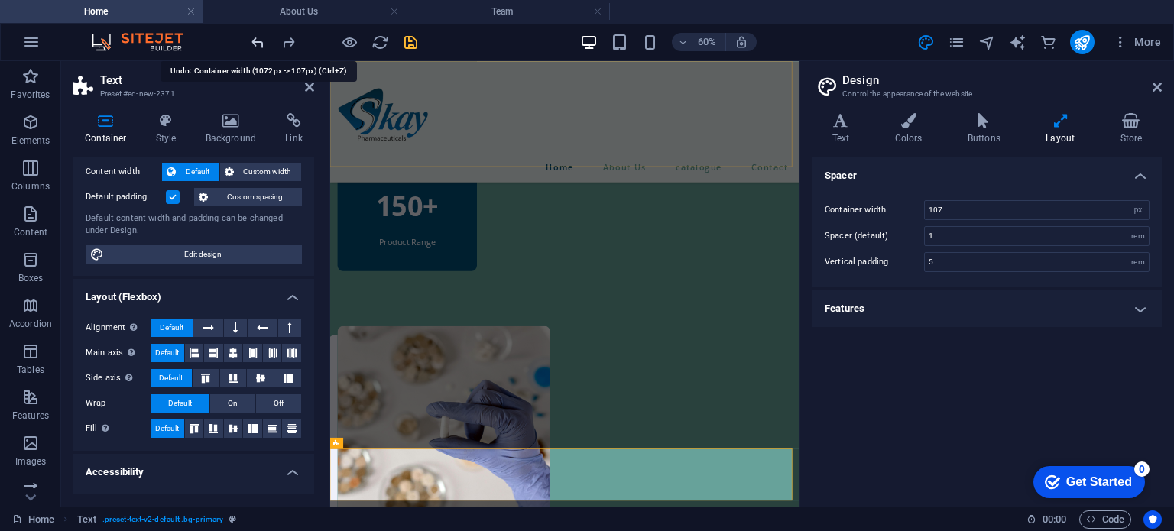
type input "1072"
click at [1154, 85] on icon at bounding box center [1156, 87] width 9 height 12
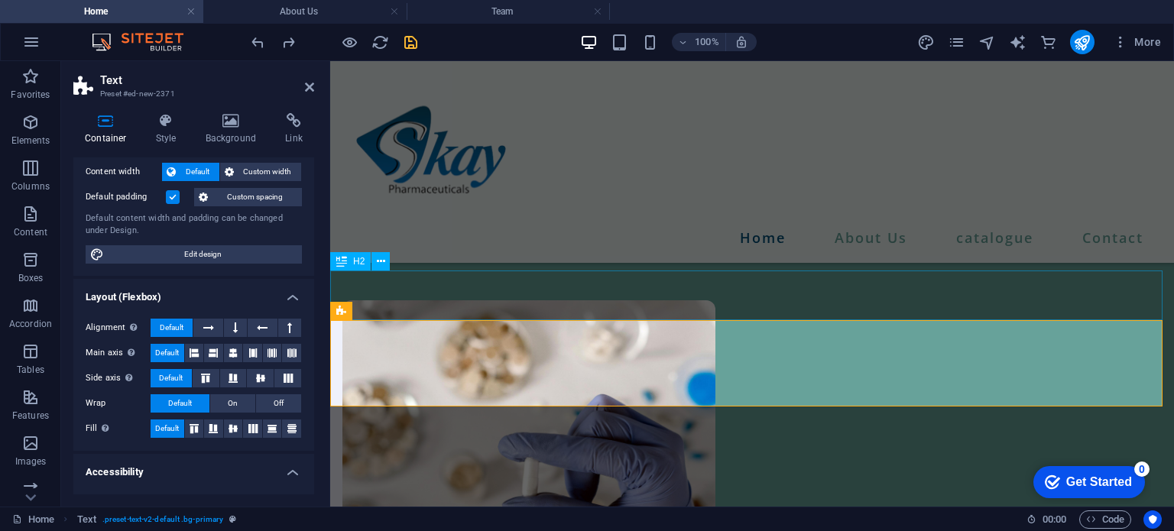
scroll to position [1387, 0]
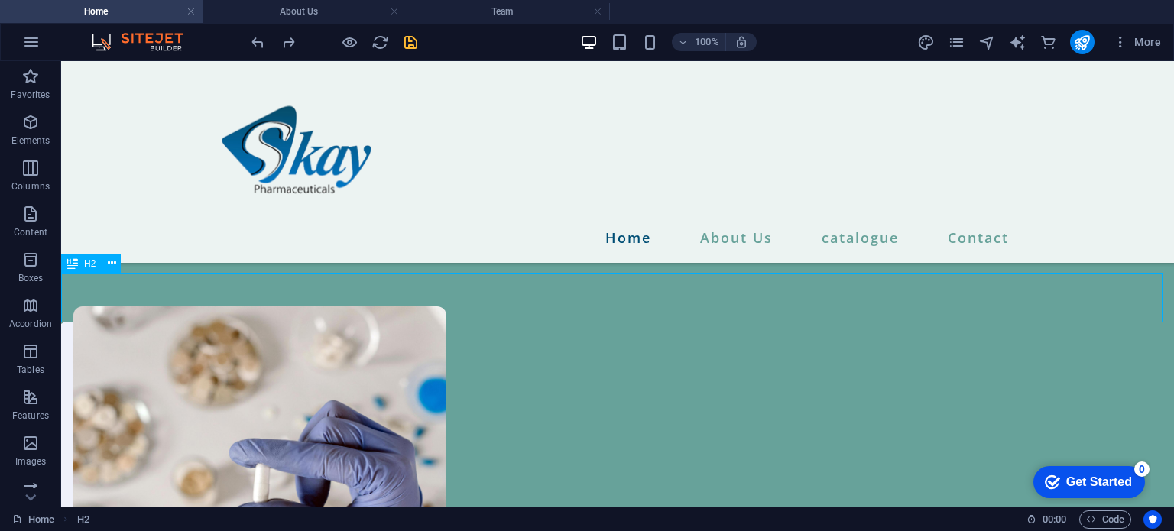
scroll to position [1485, 0]
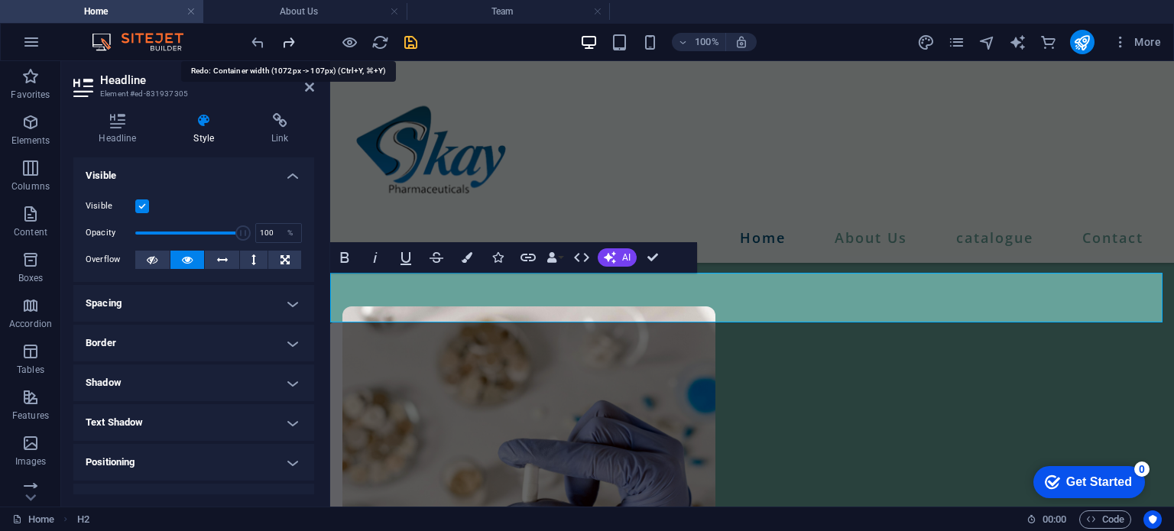
click at [285, 40] on icon "redo" at bounding box center [289, 43] width 18 height 18
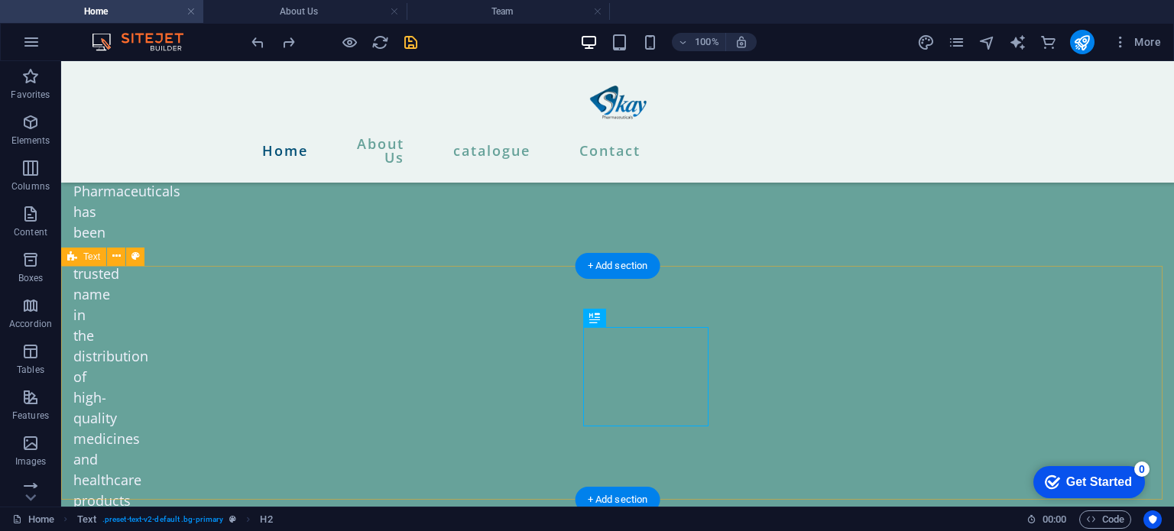
scroll to position [3068, 0]
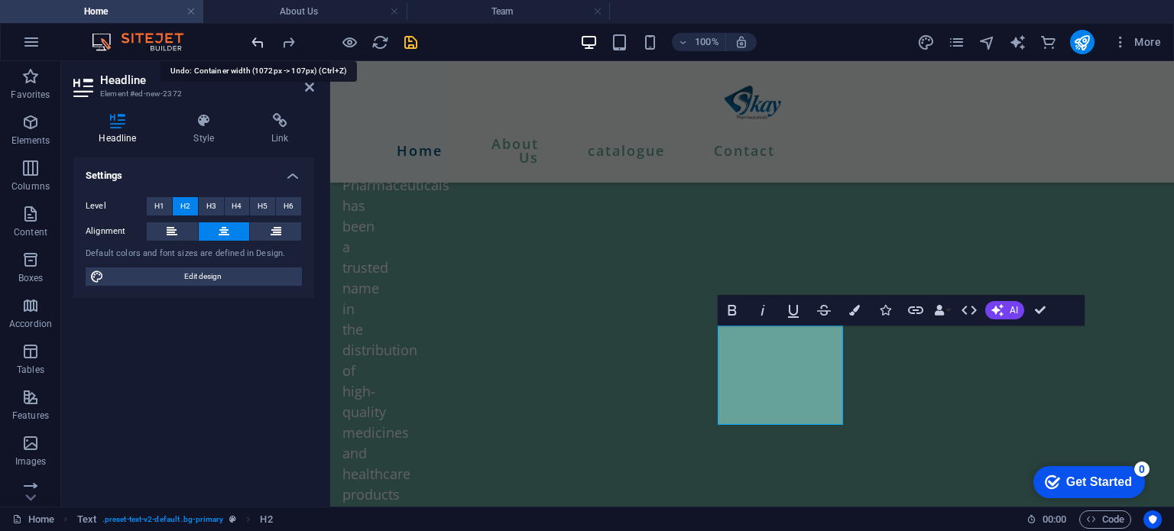
click at [264, 34] on icon "undo" at bounding box center [258, 43] width 18 height 18
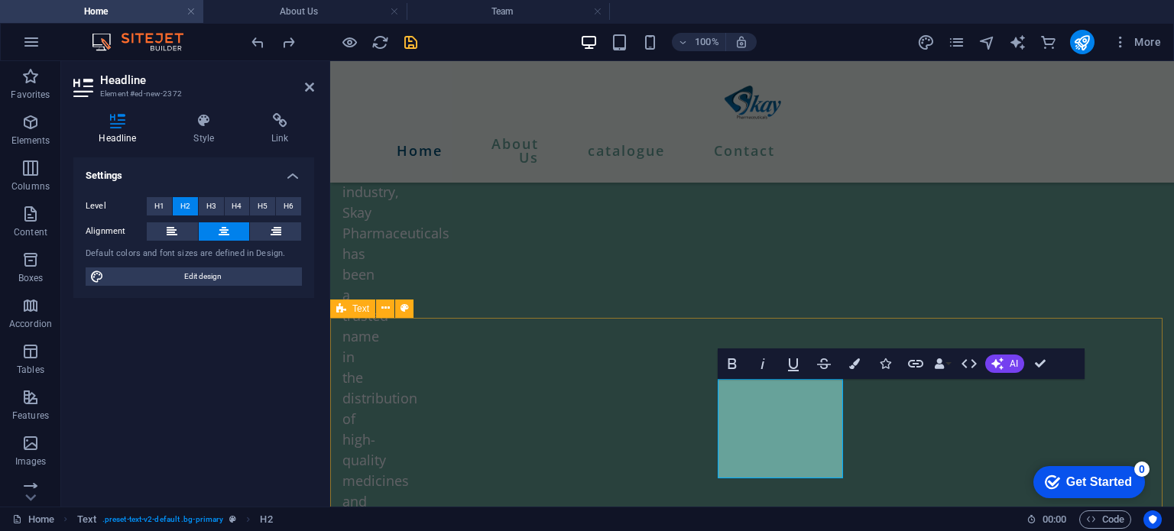
scroll to position [3024, 0]
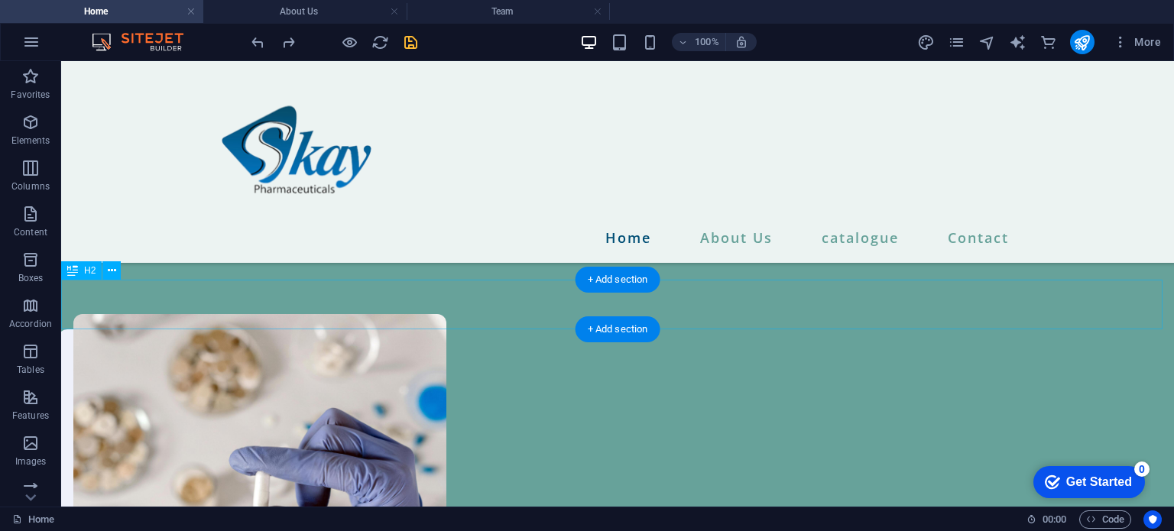
scroll to position [1479, 0]
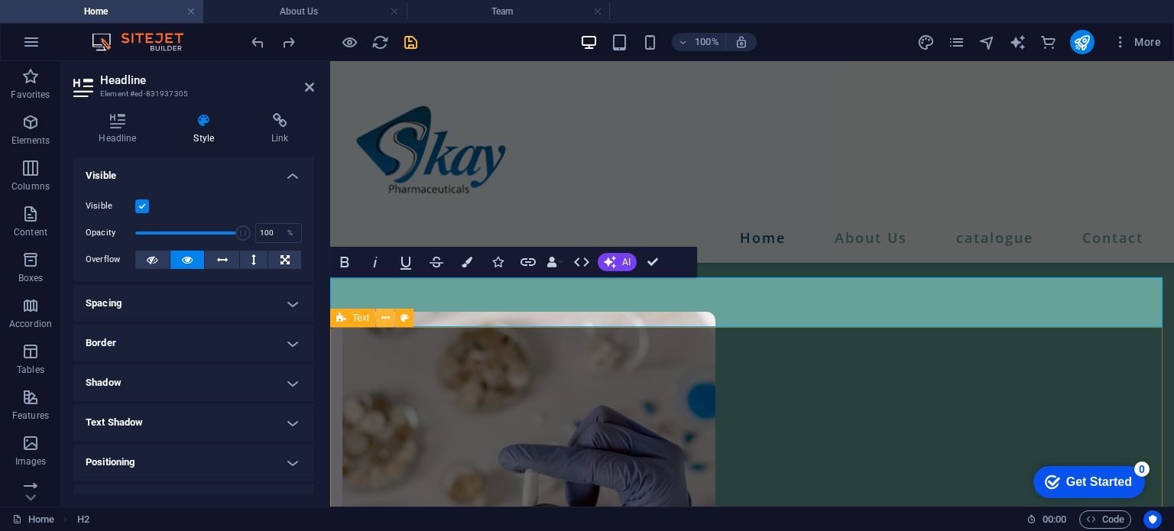
click at [381, 318] on icon at bounding box center [385, 318] width 8 height 16
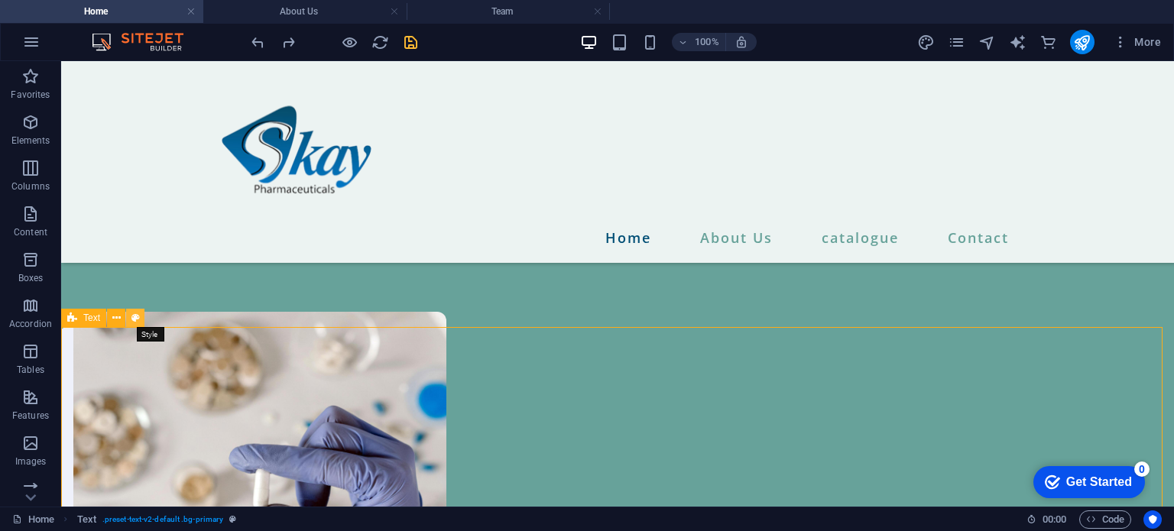
click at [134, 311] on icon at bounding box center [135, 318] width 8 height 16
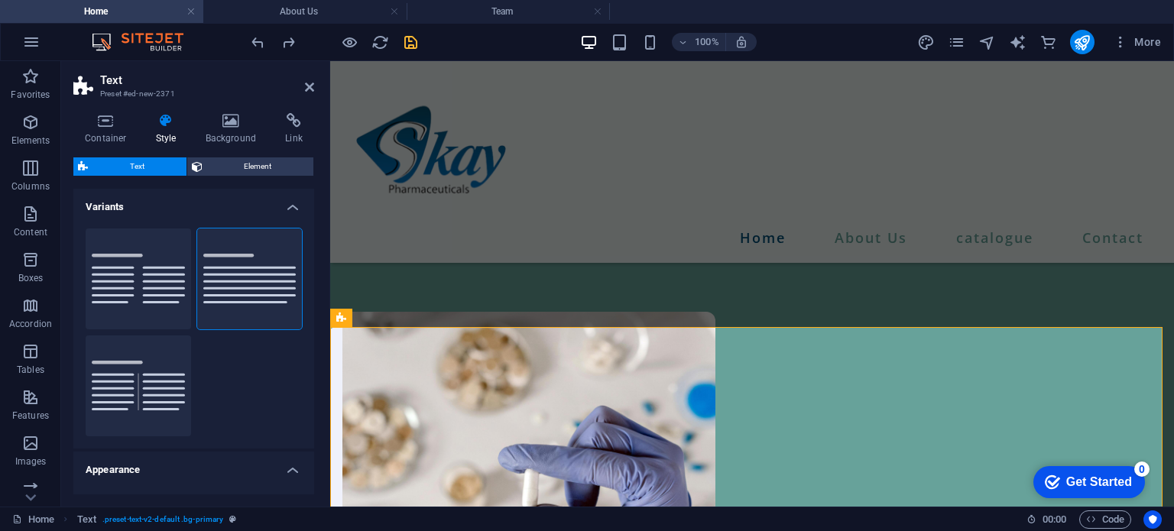
scroll to position [95, 0]
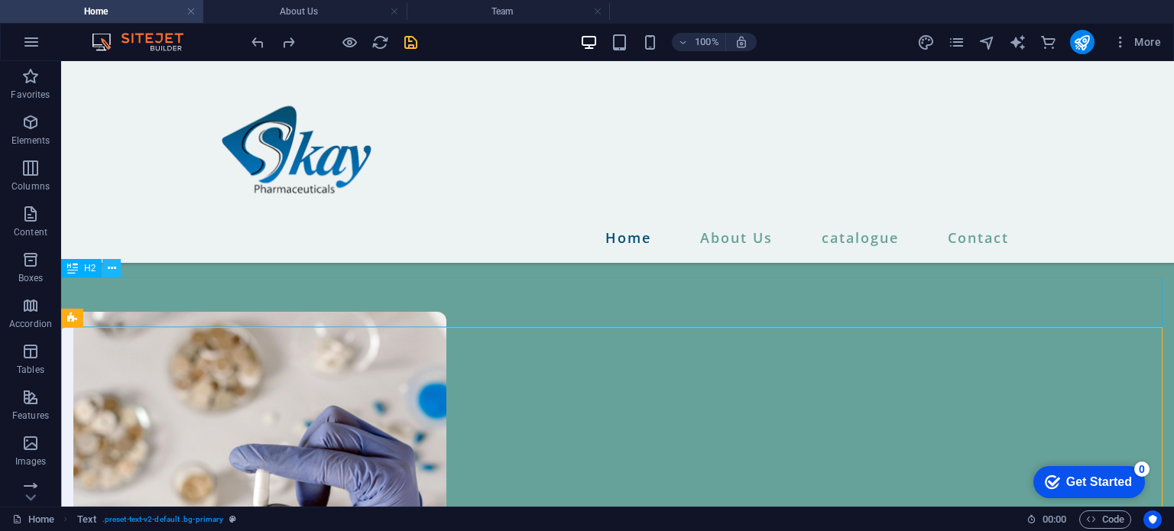
click at [104, 269] on button at bounding box center [111, 268] width 18 height 18
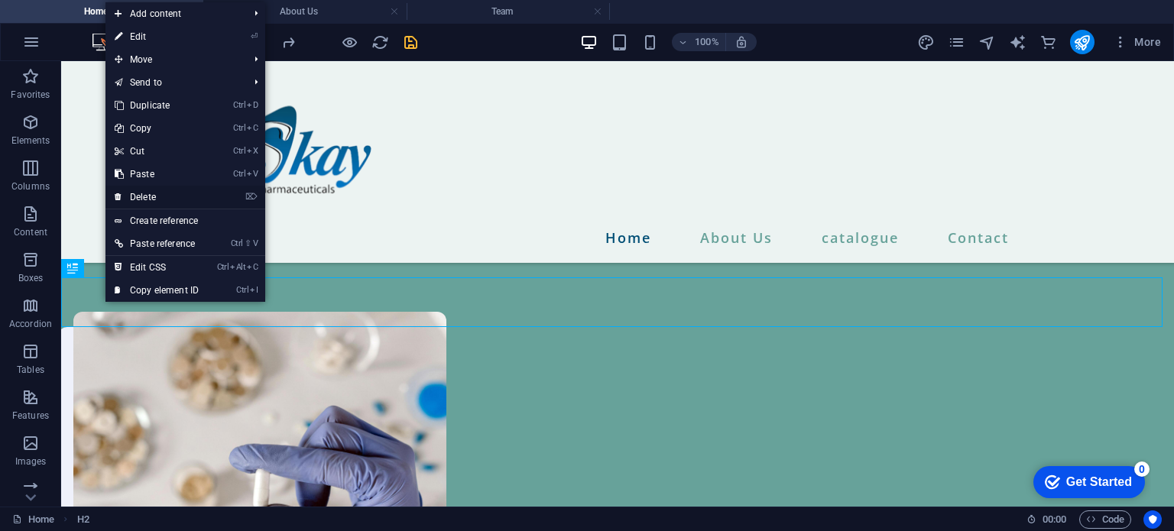
click at [163, 194] on link "⌦ Delete" at bounding box center [156, 197] width 102 height 23
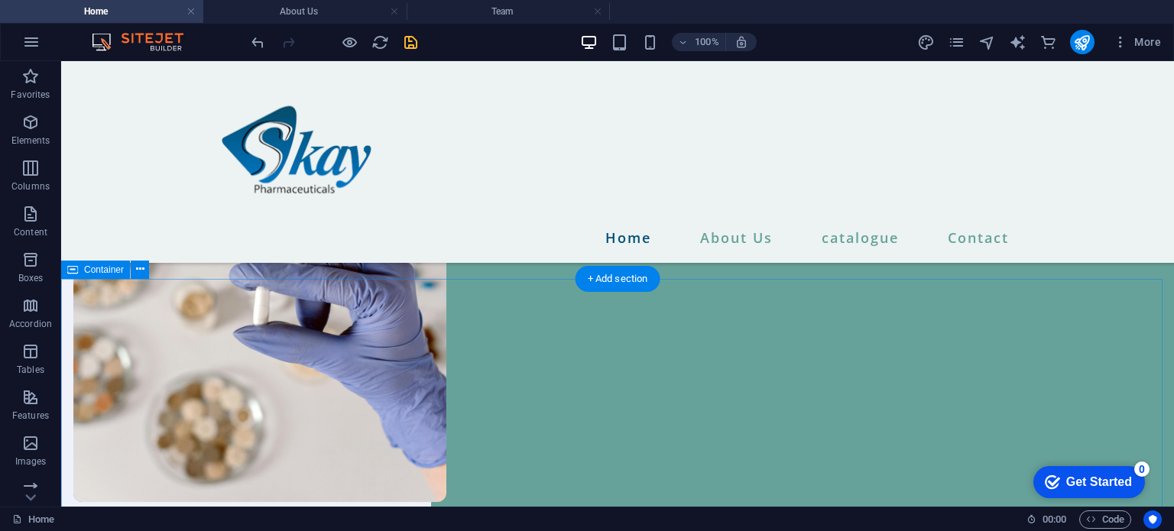
scroll to position [1663, 0]
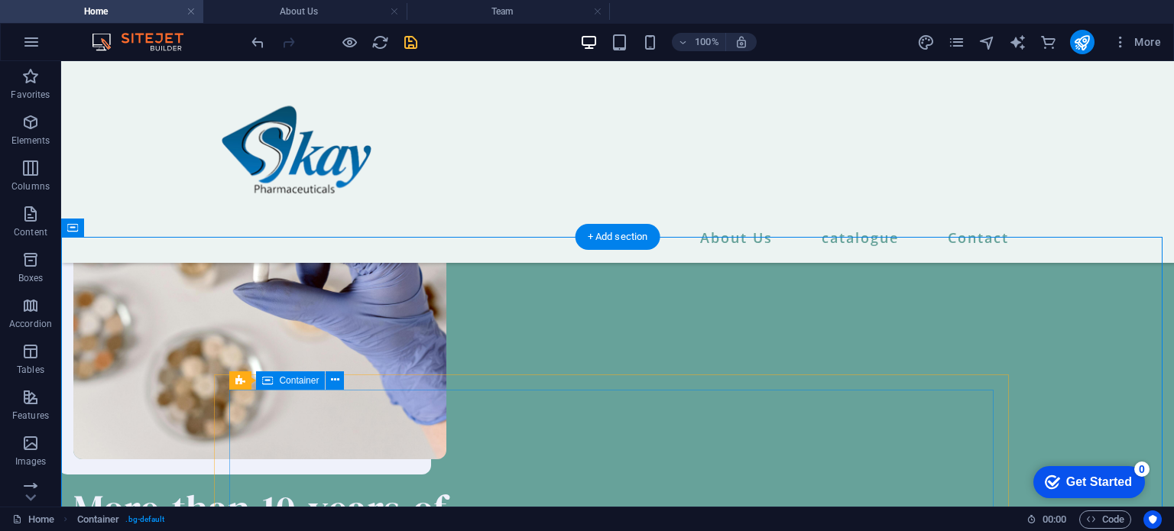
scroll to position [1706, 0]
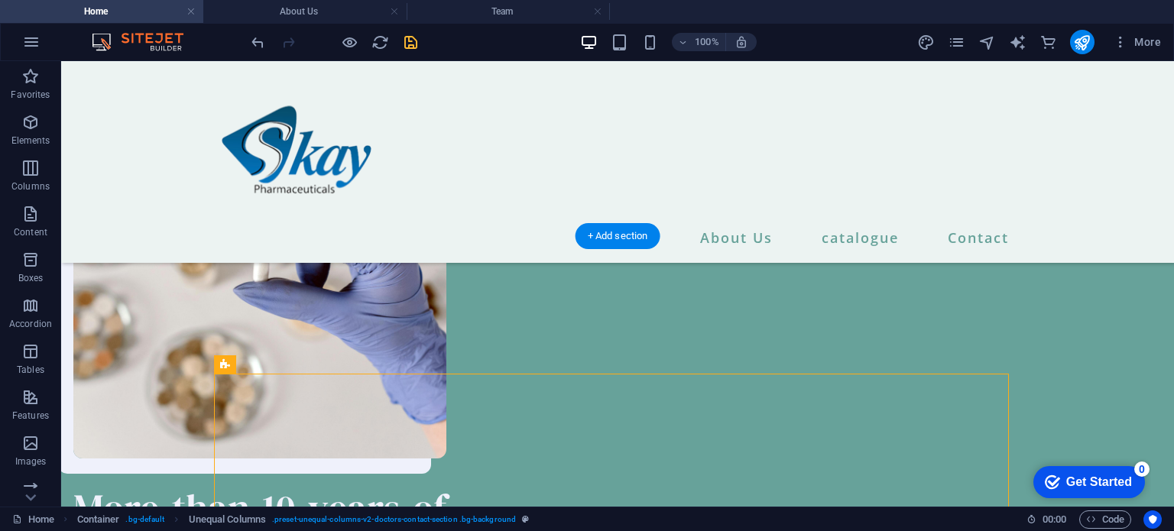
drag, startPoint x: 322, startPoint y: 426, endPoint x: 259, endPoint y: 322, distance: 122.4
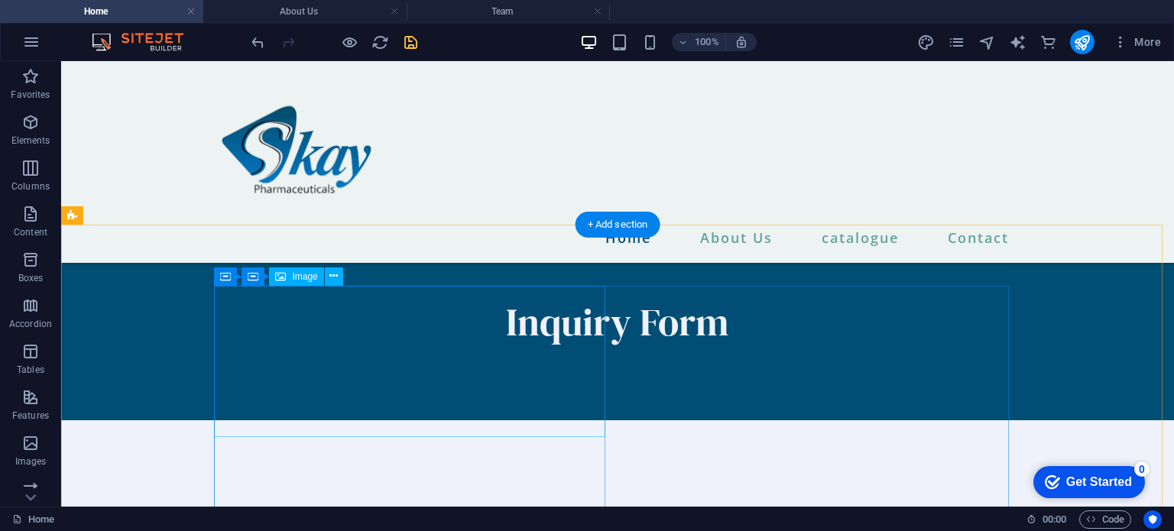
scroll to position [2407, 0]
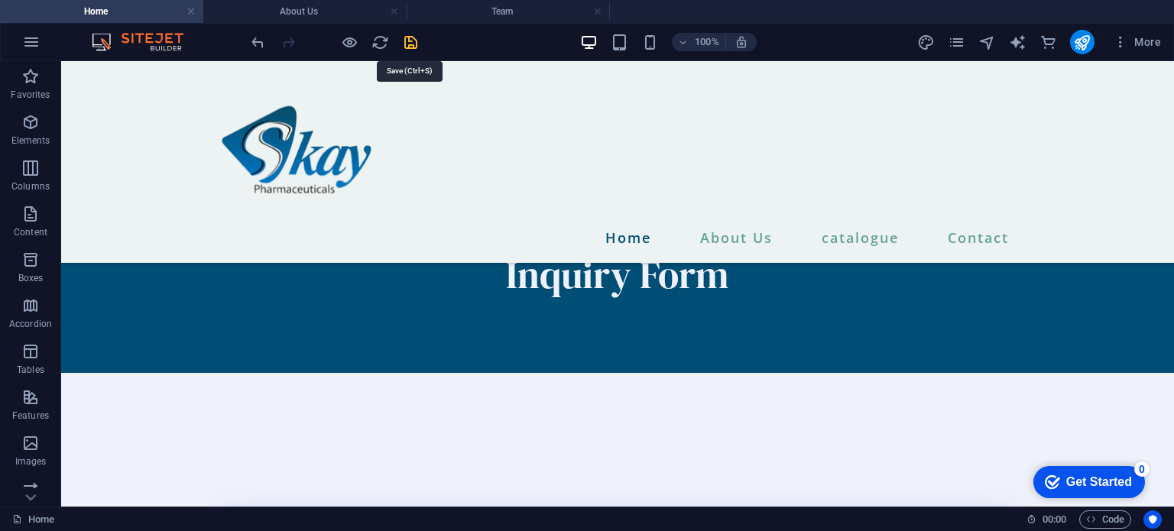
click at [410, 41] on icon "save" at bounding box center [411, 43] width 18 height 18
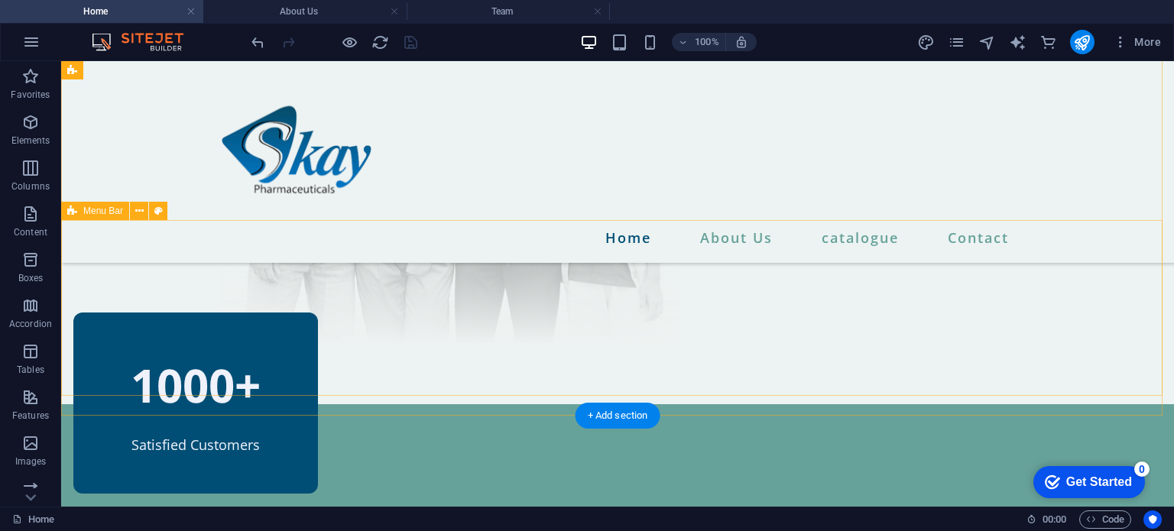
scroll to position [731, 0]
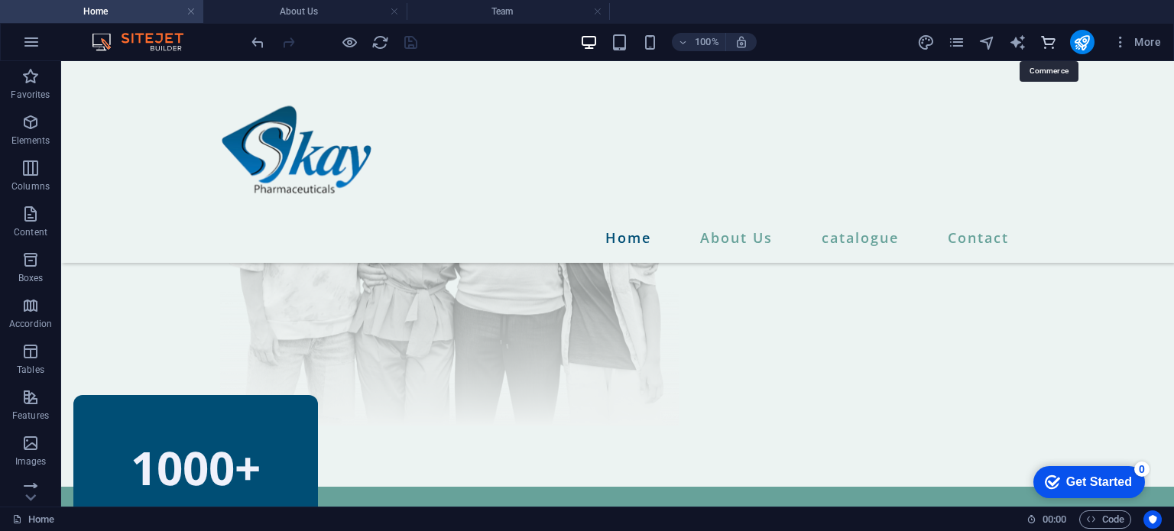
click at [1042, 42] on icon "commerce" at bounding box center [1048, 43] width 18 height 18
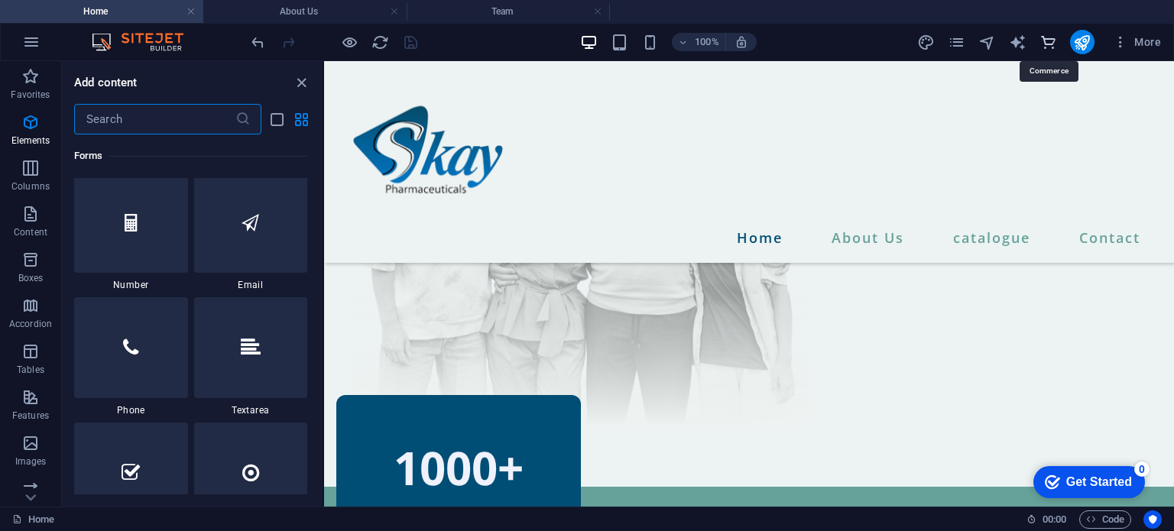
scroll to position [14726, 0]
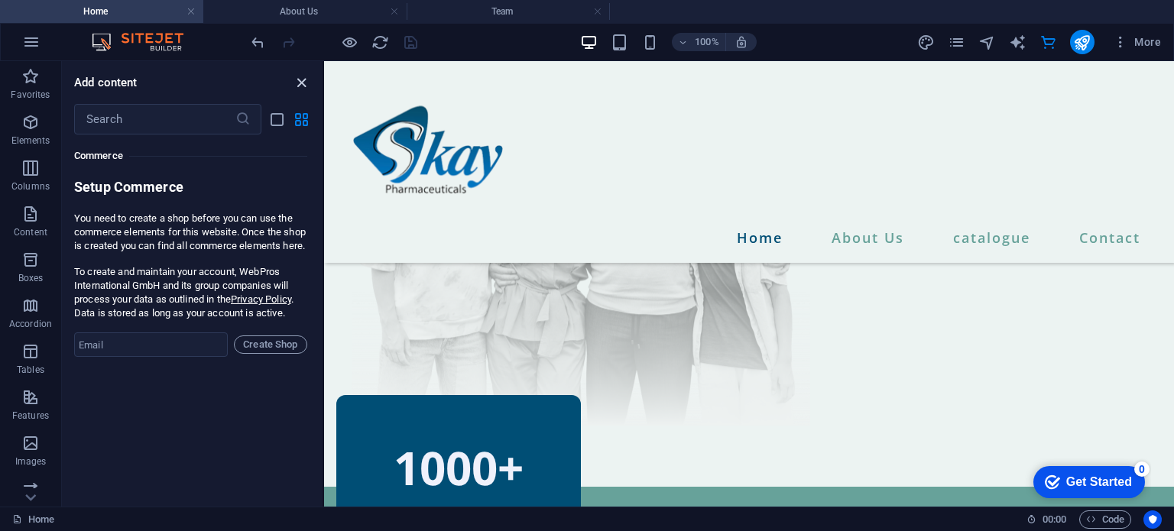
click at [296, 76] on icon "close panel" at bounding box center [302, 83] width 18 height 18
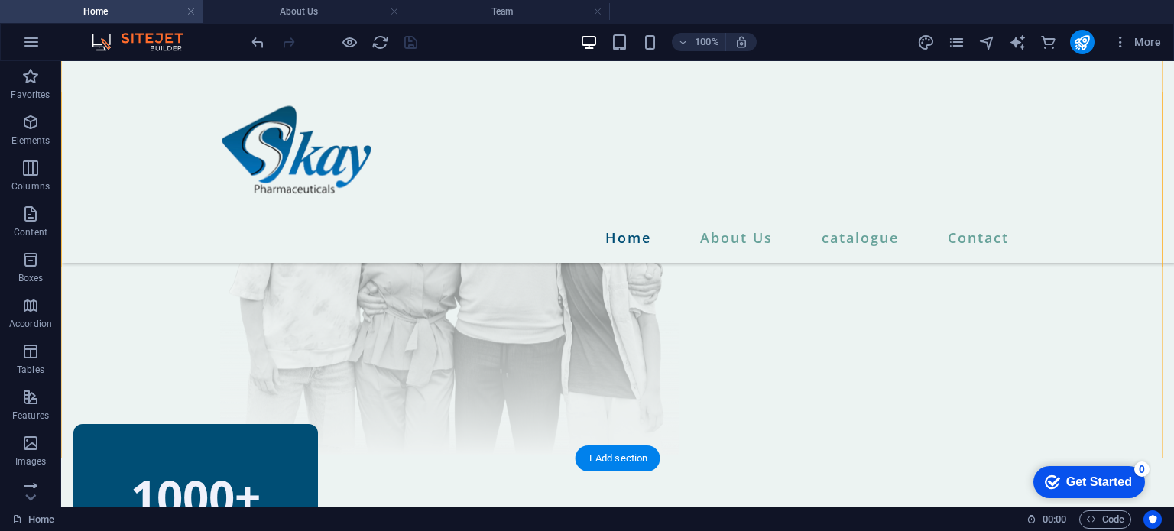
scroll to position [700, 0]
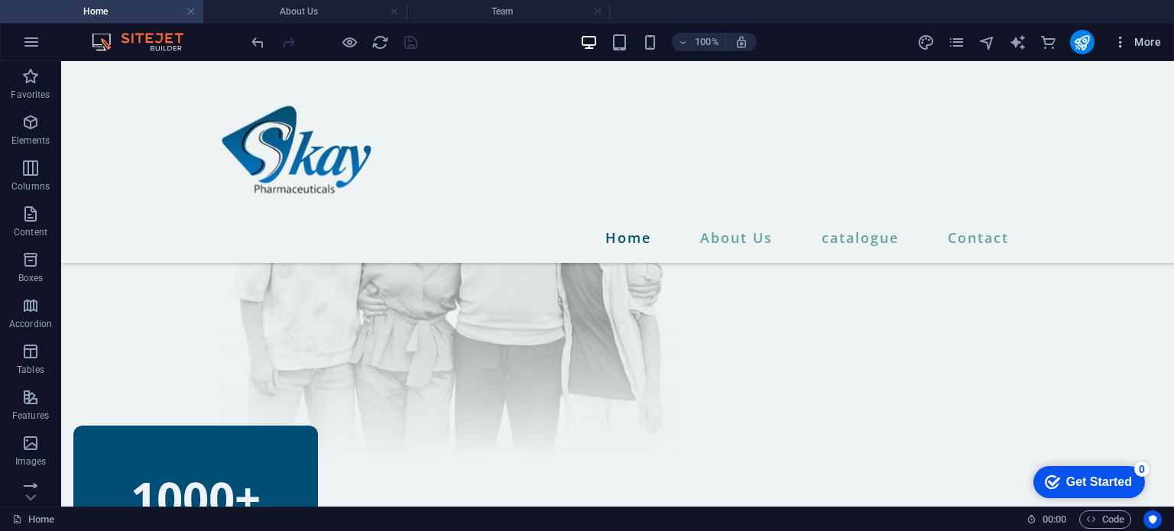
click at [1117, 45] on icon "button" at bounding box center [1120, 41] width 15 height 15
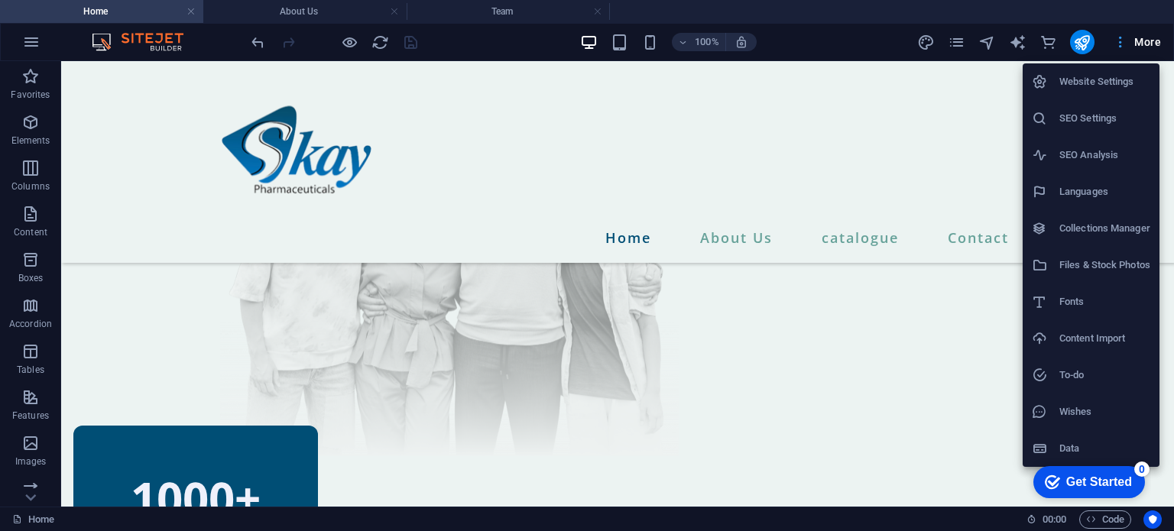
click at [1117, 45] on div at bounding box center [587, 265] width 1174 height 531
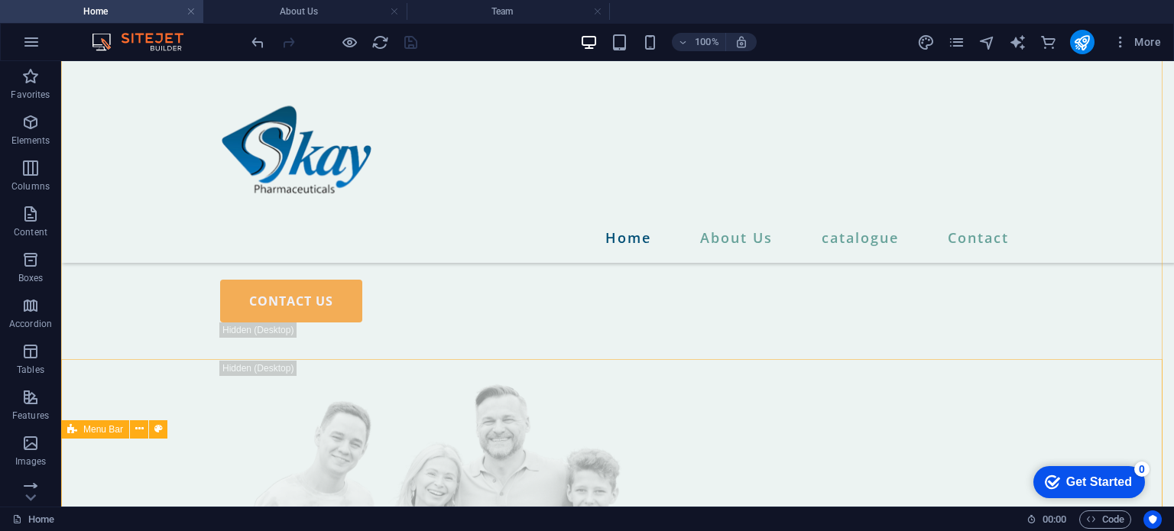
scroll to position [402, 0]
